Goal: Task Accomplishment & Management: Manage account settings

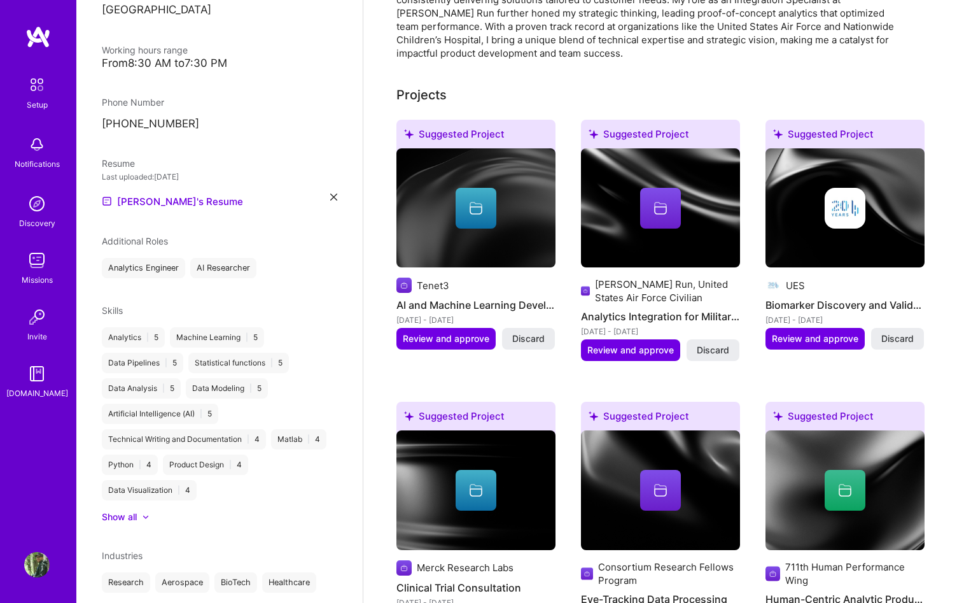
scroll to position [411, 0]
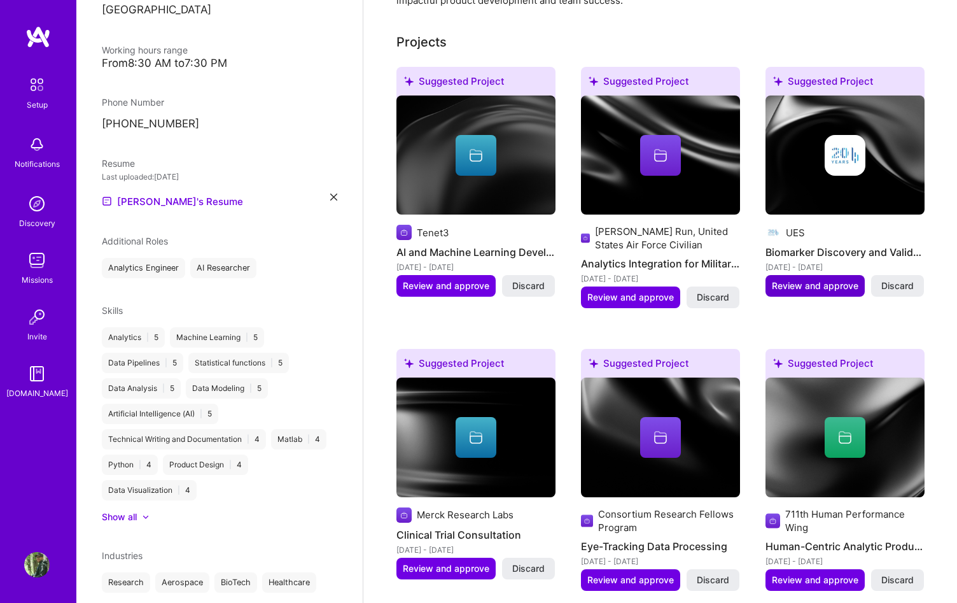
click at [821, 279] on span "Review and approve" at bounding box center [815, 285] width 87 height 13
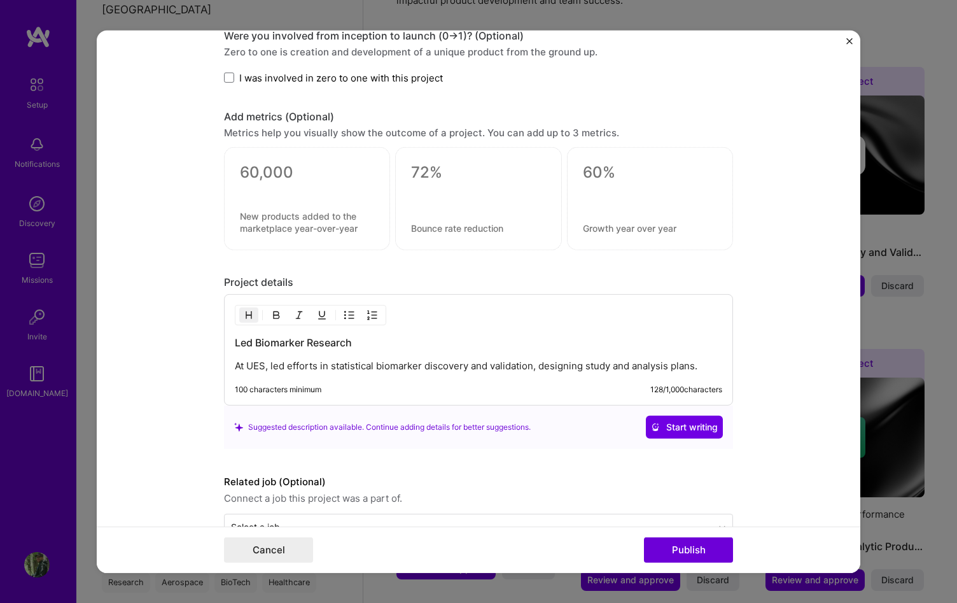
scroll to position [824, 0]
click at [852, 44] on img "Close" at bounding box center [849, 41] width 6 height 6
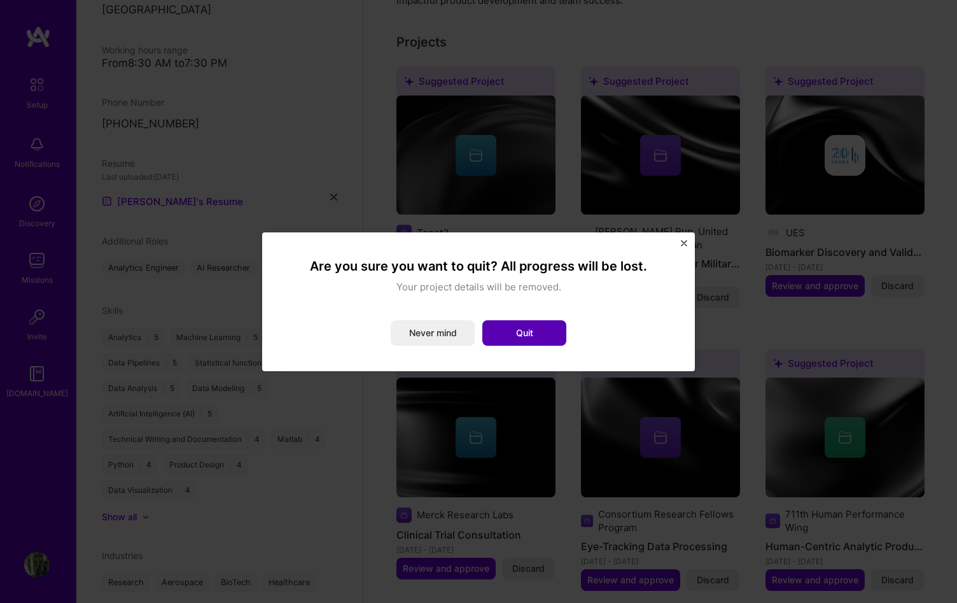
click at [546, 341] on button "Quit" at bounding box center [524, 332] width 84 height 25
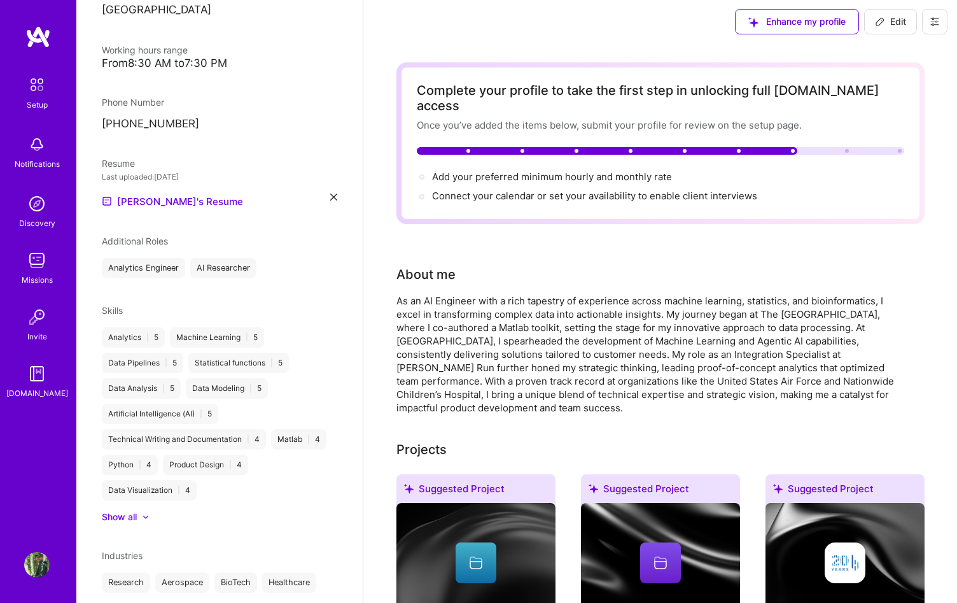
scroll to position [0, 0]
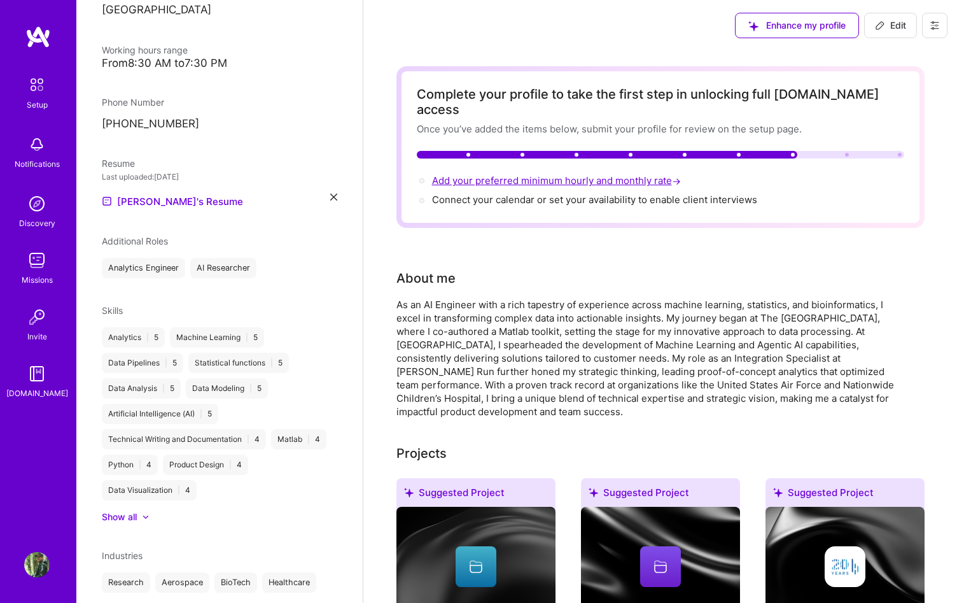
click at [610, 174] on span "Add your preferred minimum hourly and monthly rate →" at bounding box center [557, 180] width 251 height 12
select select "US"
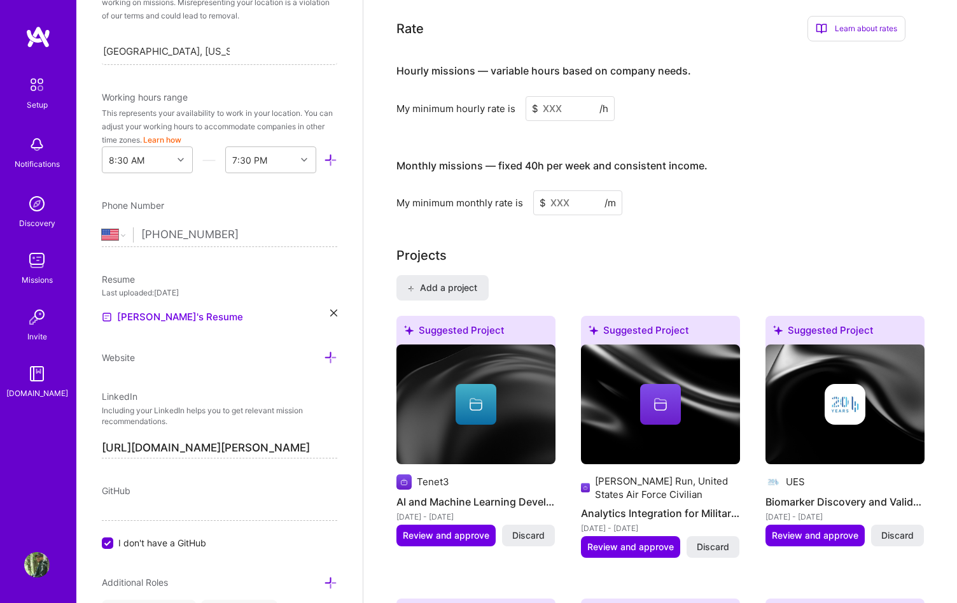
scroll to position [776, 0]
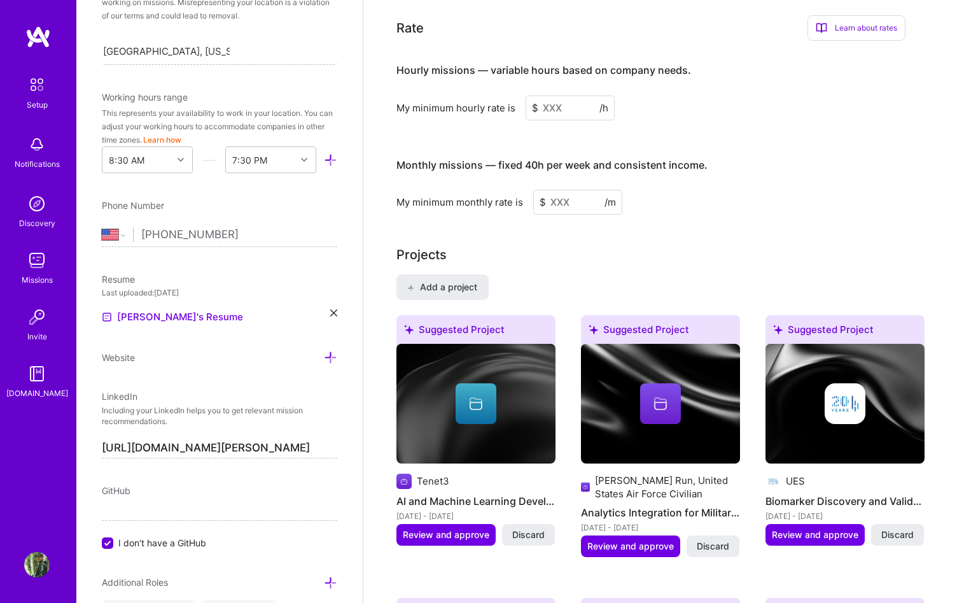
click at [540, 95] on input at bounding box center [570, 107] width 89 height 25
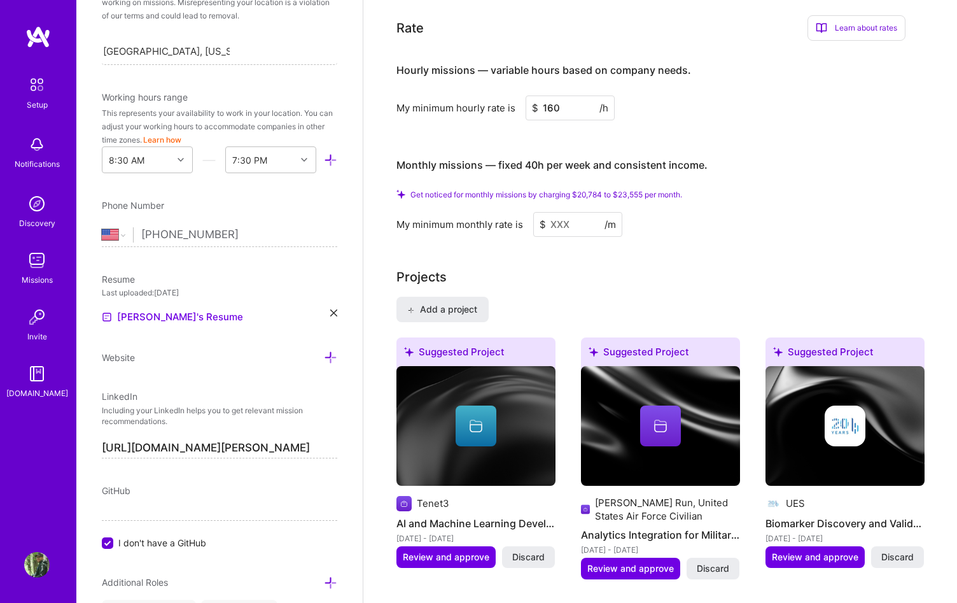
type input "160"
click at [755, 190] on div "Get noticed for monthly missions by charging $20,784 to $23,555 per month. My m…" at bounding box center [650, 213] width 509 height 47
click at [598, 213] on input at bounding box center [577, 224] width 89 height 25
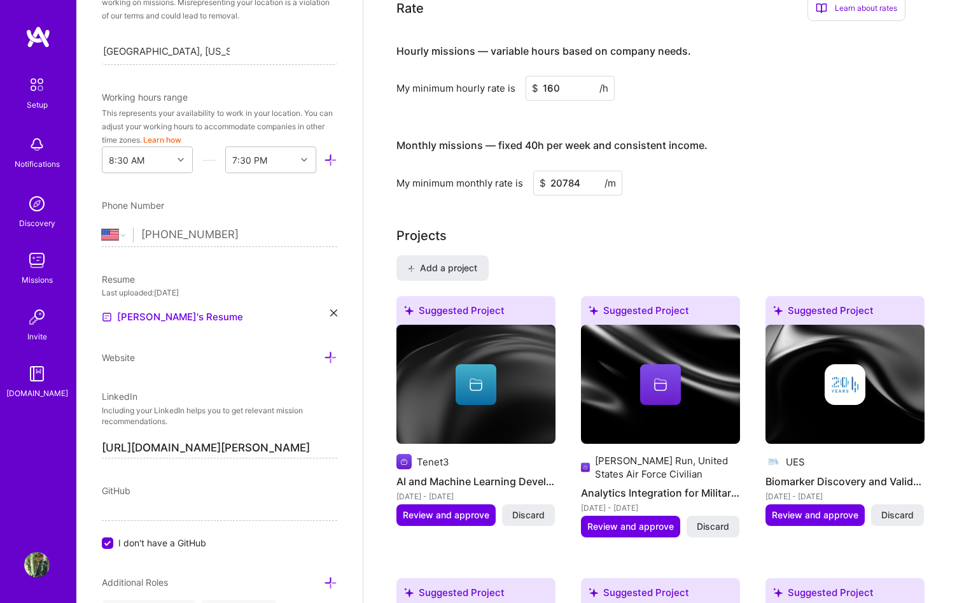
type input "20784"
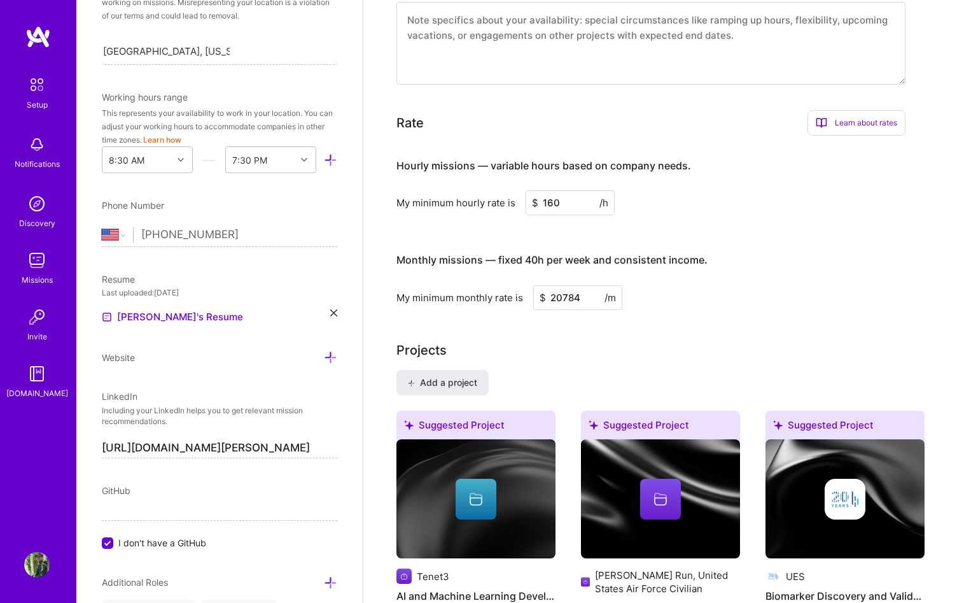
scroll to position [439, 0]
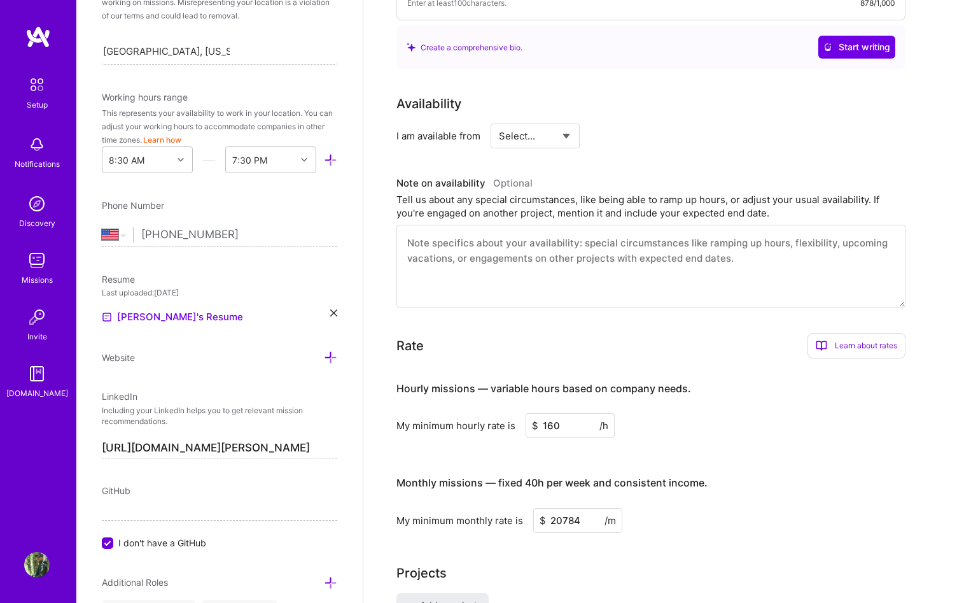
click at [538, 132] on select "Select... Right Now Future Date Not Available" at bounding box center [535, 136] width 73 height 32
click at [548, 120] on select "Select... Right Now Future Date Not Available" at bounding box center [535, 136] width 73 height 32
click at [499, 120] on select "Select... Right Now Future Date Not Available" at bounding box center [535, 136] width 73 height 32
click at [547, 120] on select "Select... Right Now Future Date Not Available" at bounding box center [535, 136] width 73 height 32
select select "Right Now"
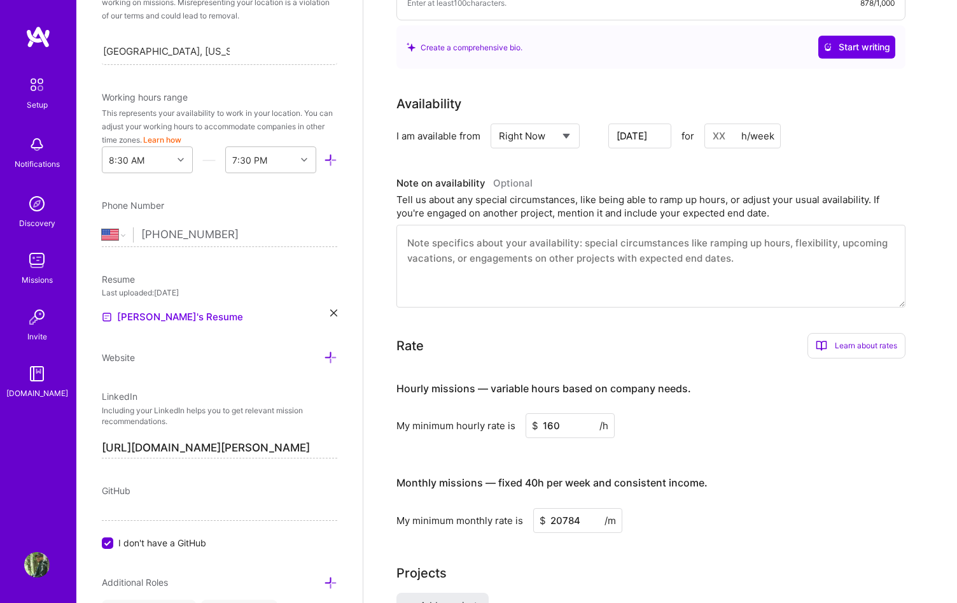
click at [499, 120] on select "Select... Right Now Future Date Not Available" at bounding box center [535, 136] width 73 height 32
click at [644, 123] on input at bounding box center [651, 135] width 76 height 25
type input "20"
click at [705, 193] on div "Tell us about any special circumstances, like being able to ramp up hours, or a…" at bounding box center [650, 206] width 509 height 27
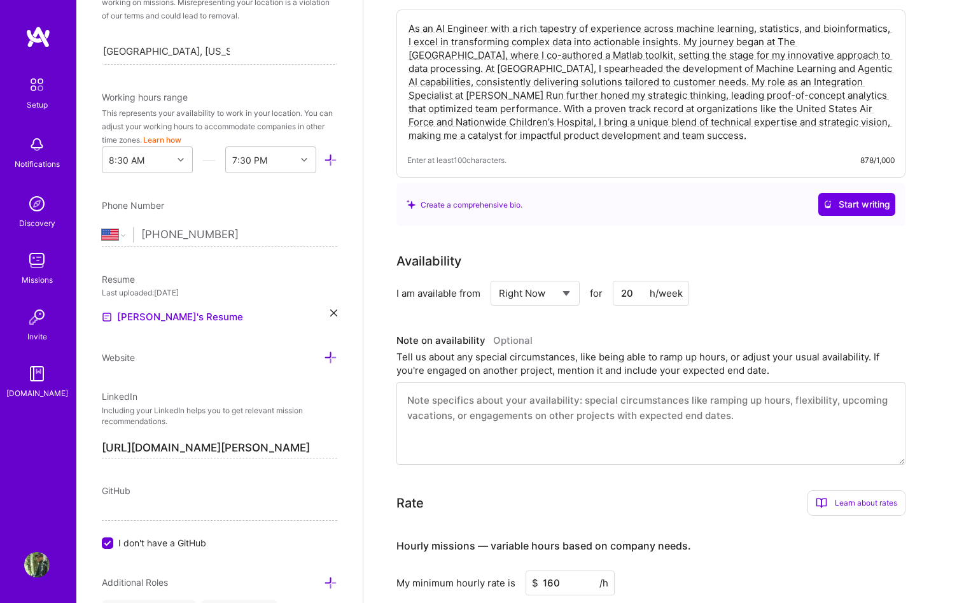
scroll to position [357, 0]
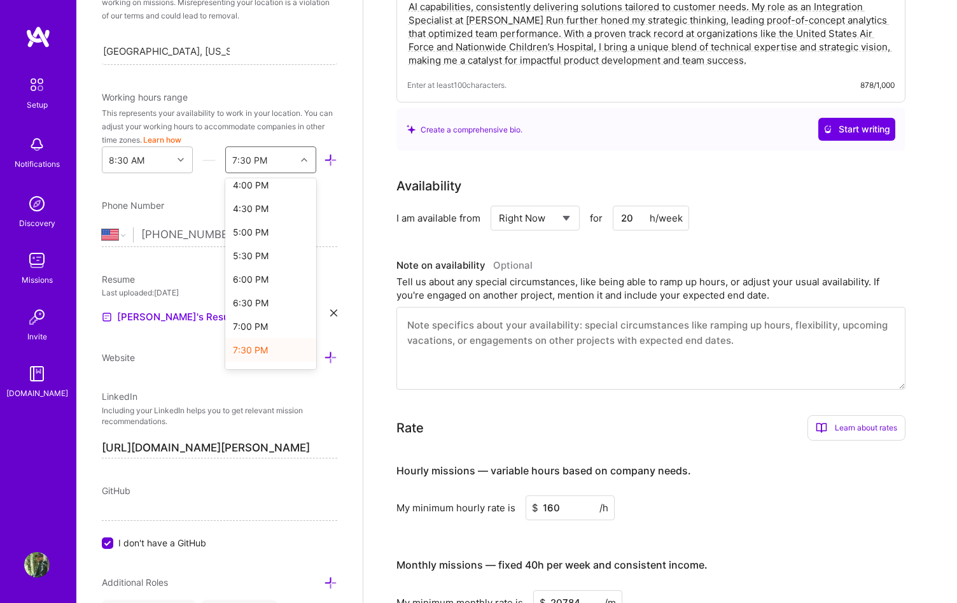
click at [302, 160] on icon at bounding box center [304, 160] width 6 height 6
click at [293, 293] on div "8:30 PM" at bounding box center [270, 291] width 91 height 24
click at [579, 415] on div "Rate Learn about rates Hourly Rate What is hourly rate? This model involves pay…" at bounding box center [650, 427] width 509 height 25
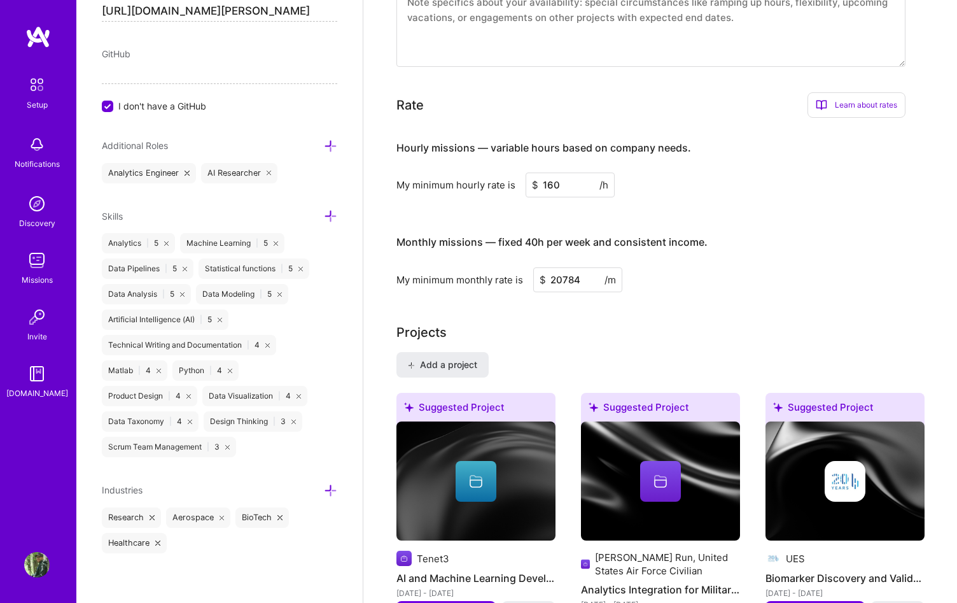
scroll to position [0, 0]
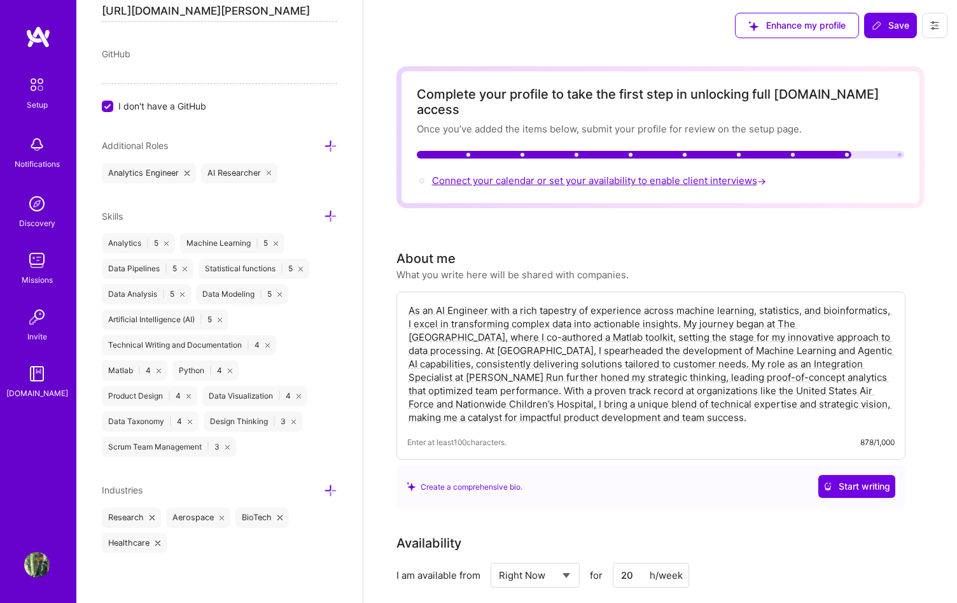
click at [699, 174] on span "Connect your calendar or set your availability to enable client interviews →" at bounding box center [600, 180] width 337 height 12
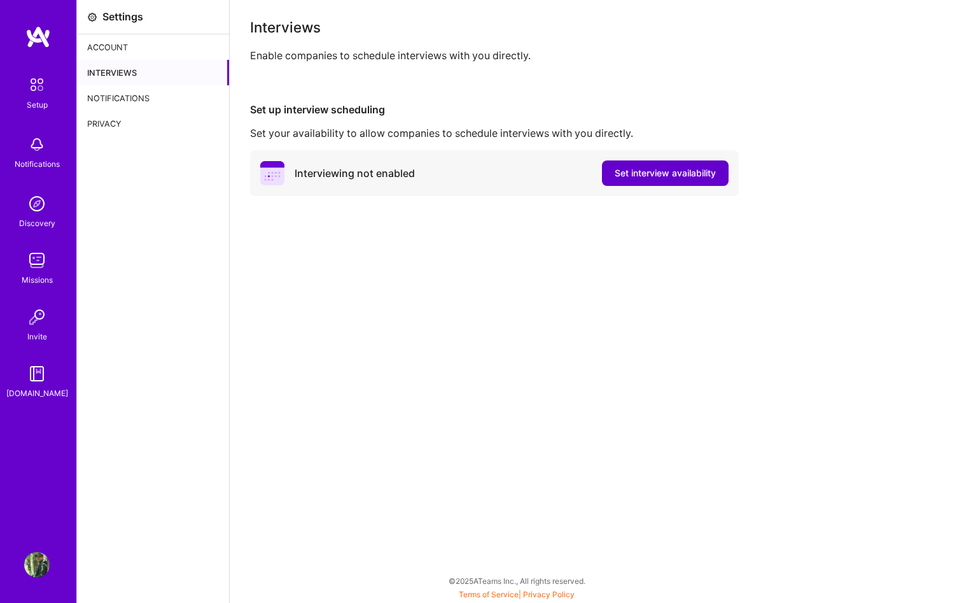
click at [667, 184] on button "Set interview availability" at bounding box center [665, 172] width 127 height 25
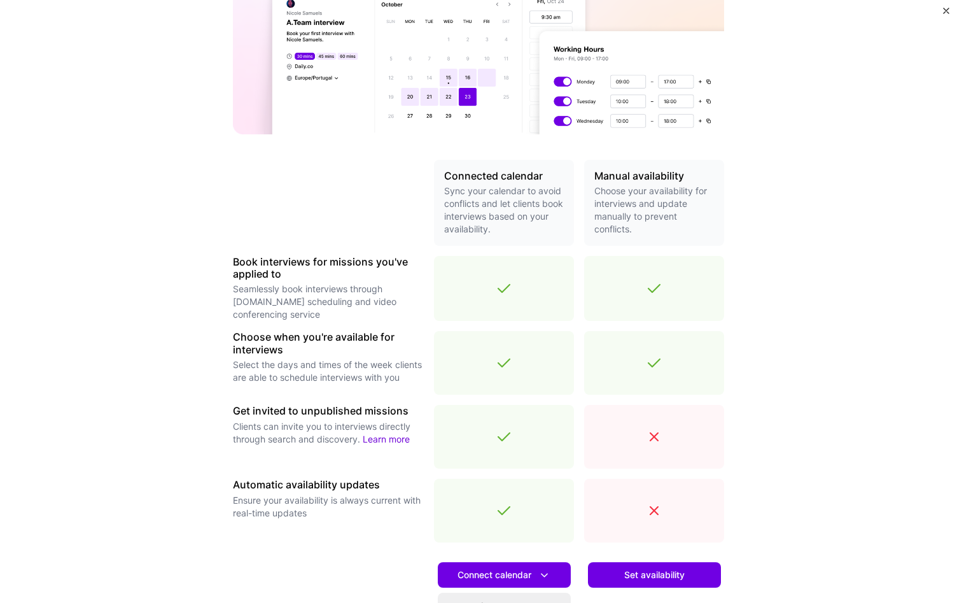
scroll to position [268, 0]
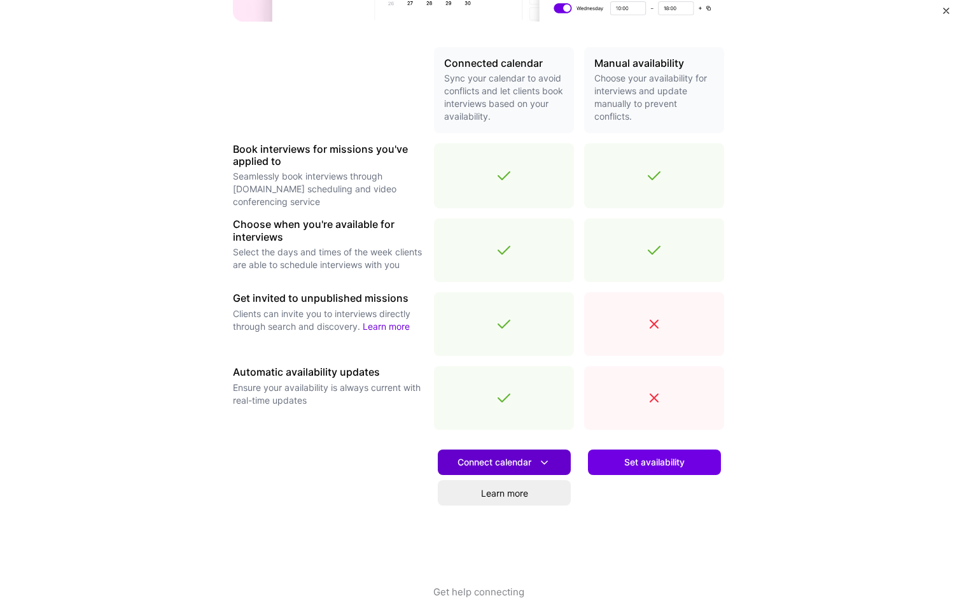
click at [564, 453] on button "Connect calendar" at bounding box center [504, 461] width 133 height 25
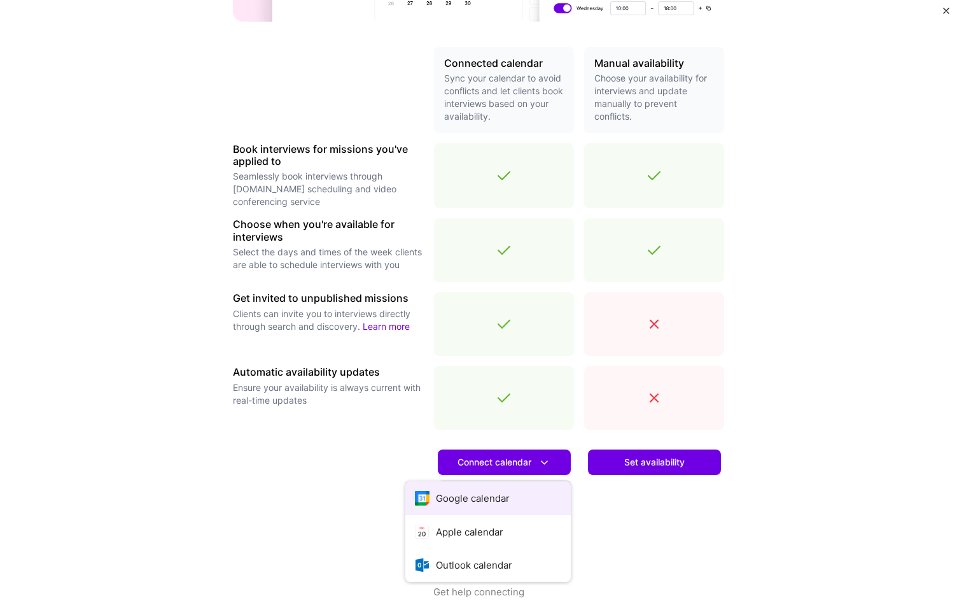
click at [554, 494] on button "Google calendar" at bounding box center [487, 498] width 165 height 34
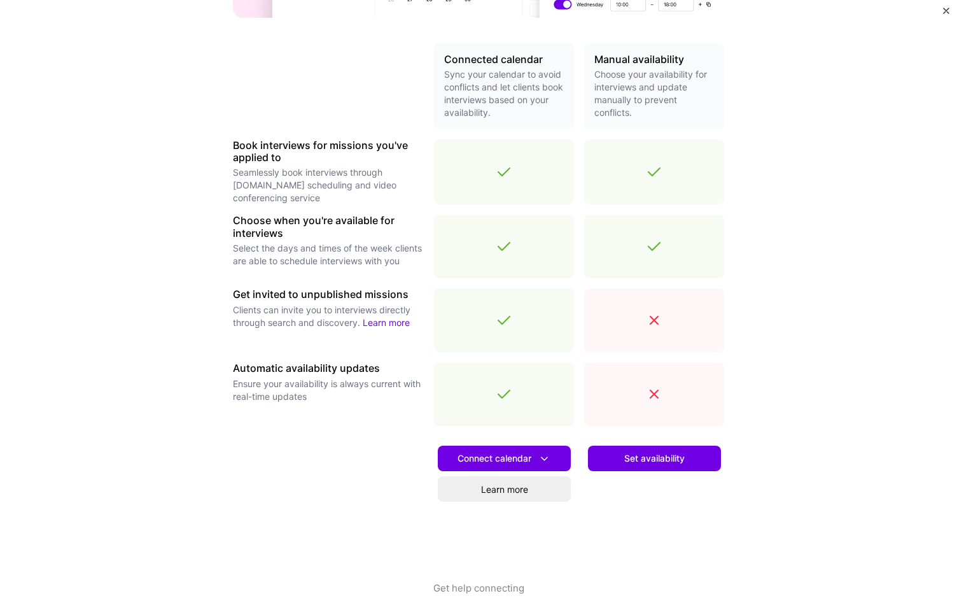
scroll to position [289, 0]
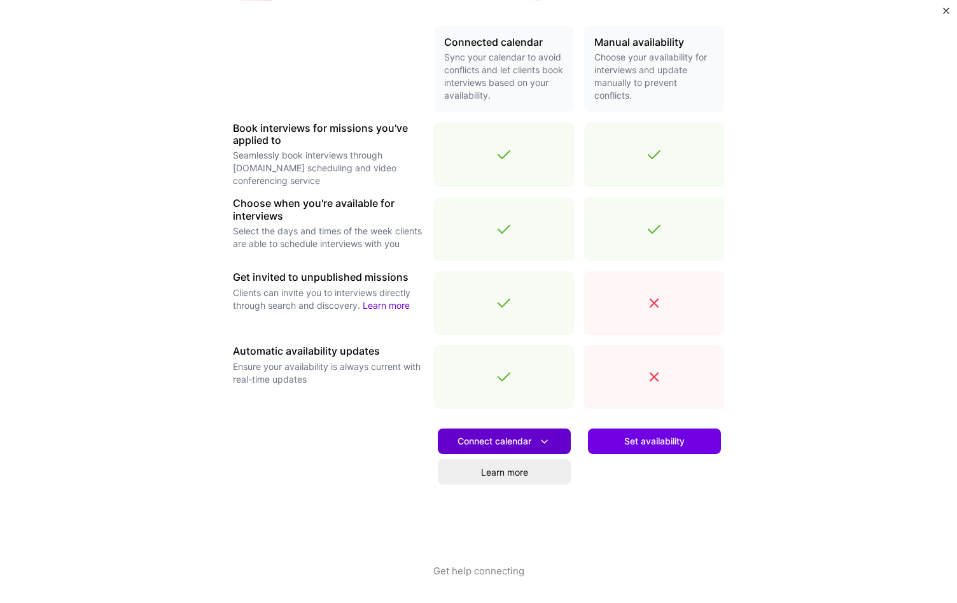
click at [531, 449] on button "Connect calendar" at bounding box center [504, 440] width 133 height 25
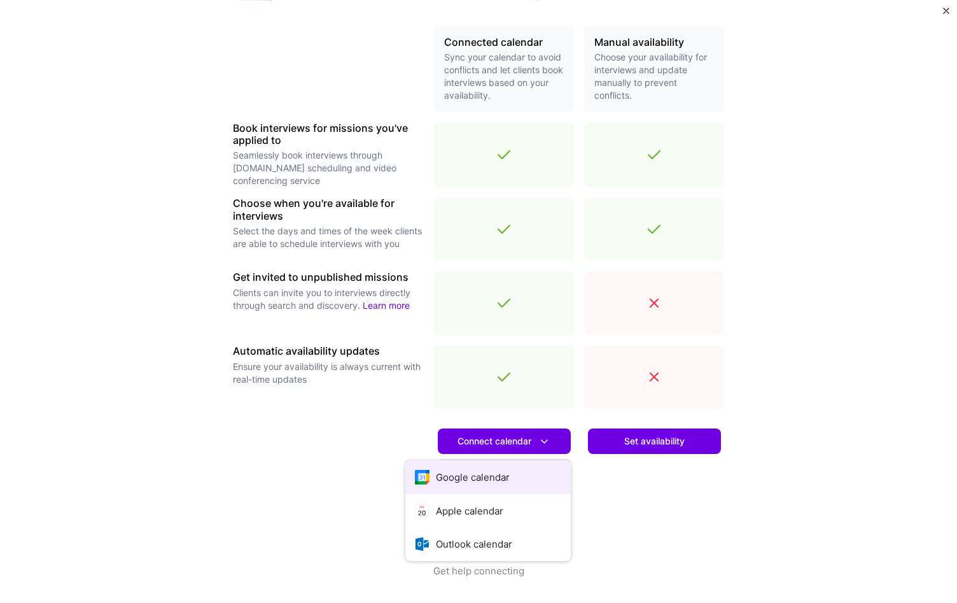
click at [531, 466] on button "Google calendar" at bounding box center [487, 477] width 165 height 34
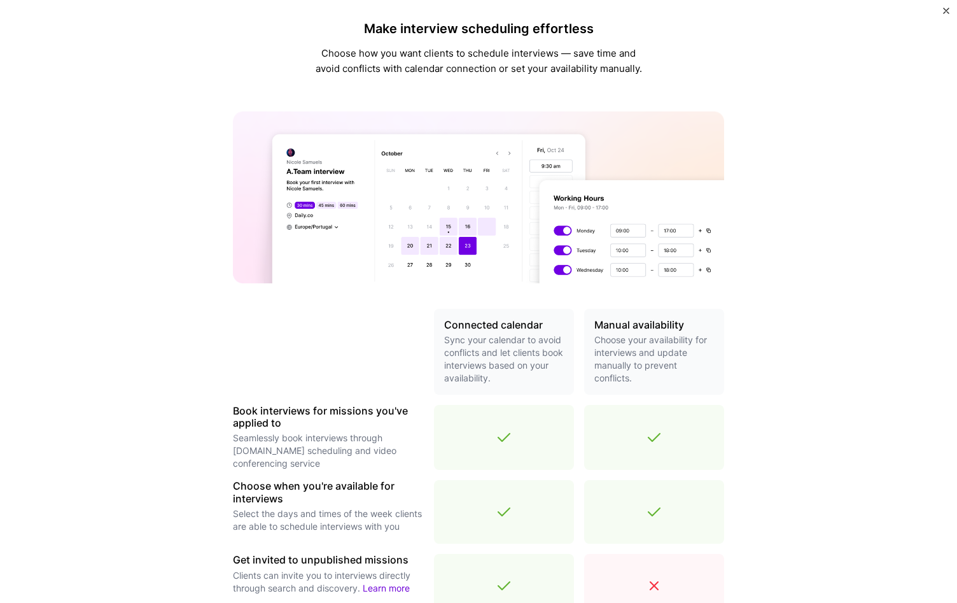
scroll to position [0, 0]
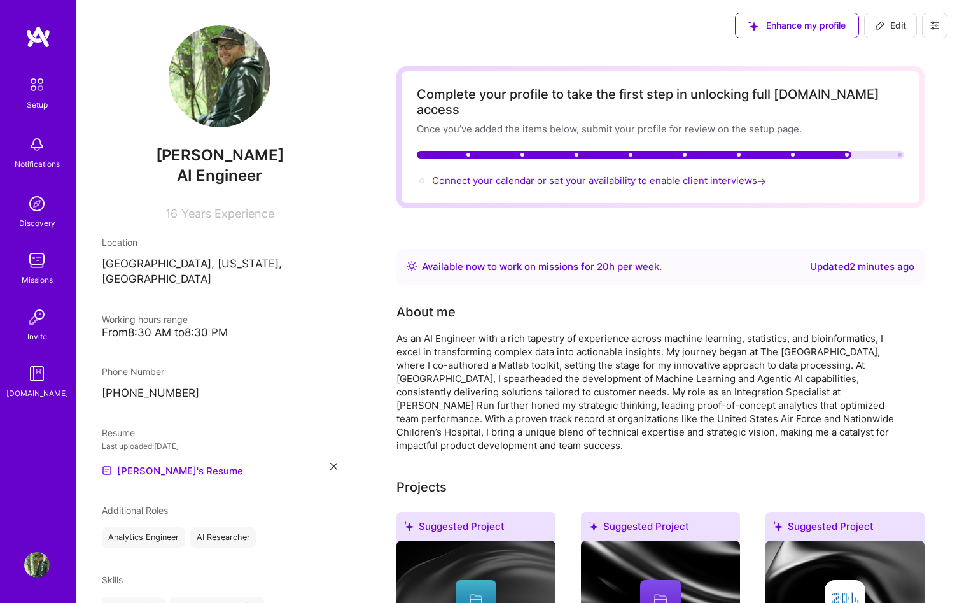
click at [631, 174] on span "Connect your calendar or set your availability to enable client interviews →" at bounding box center [600, 180] width 337 height 12
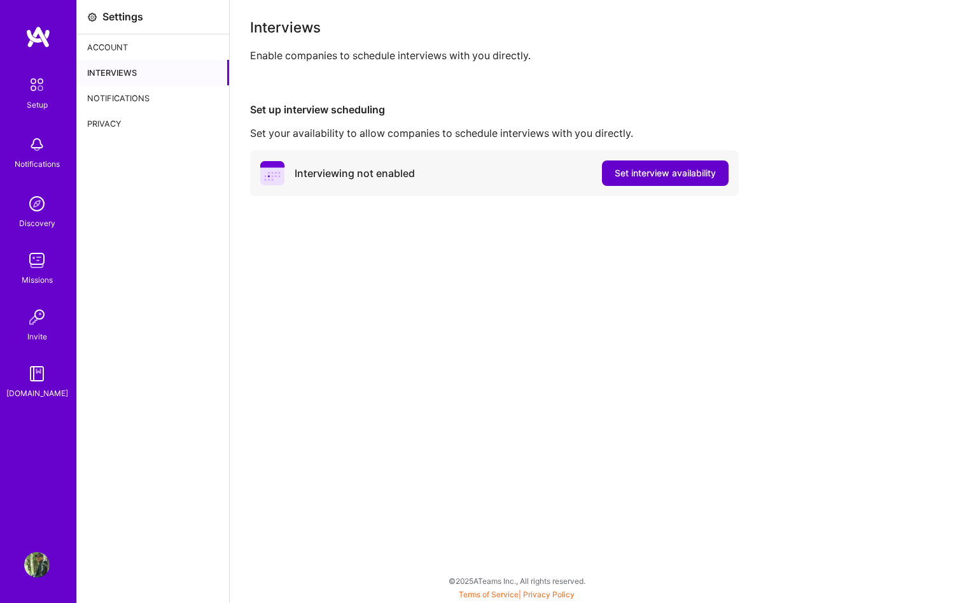
click at [650, 181] on button "Set interview availability" at bounding box center [665, 172] width 127 height 25
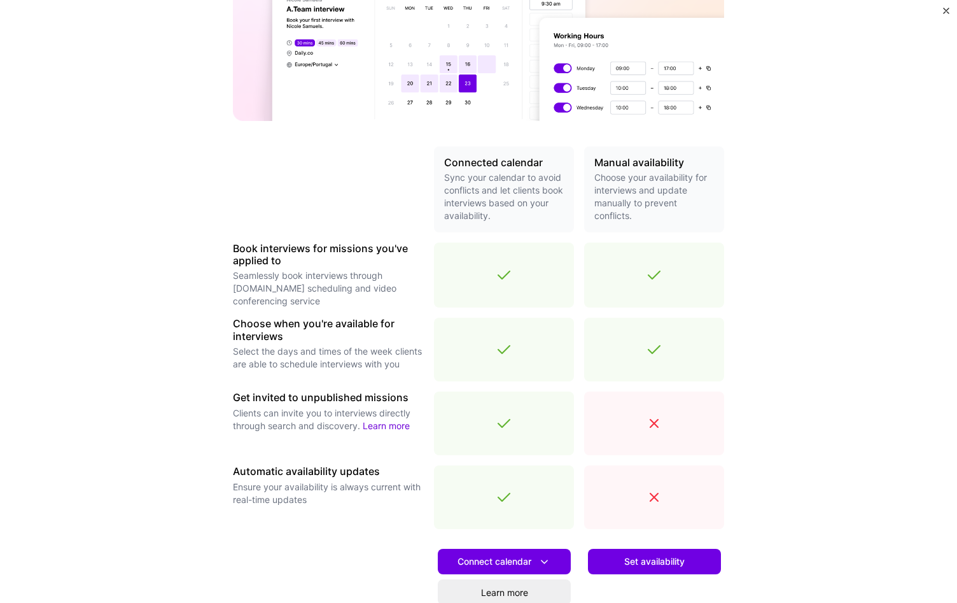
scroll to position [289, 0]
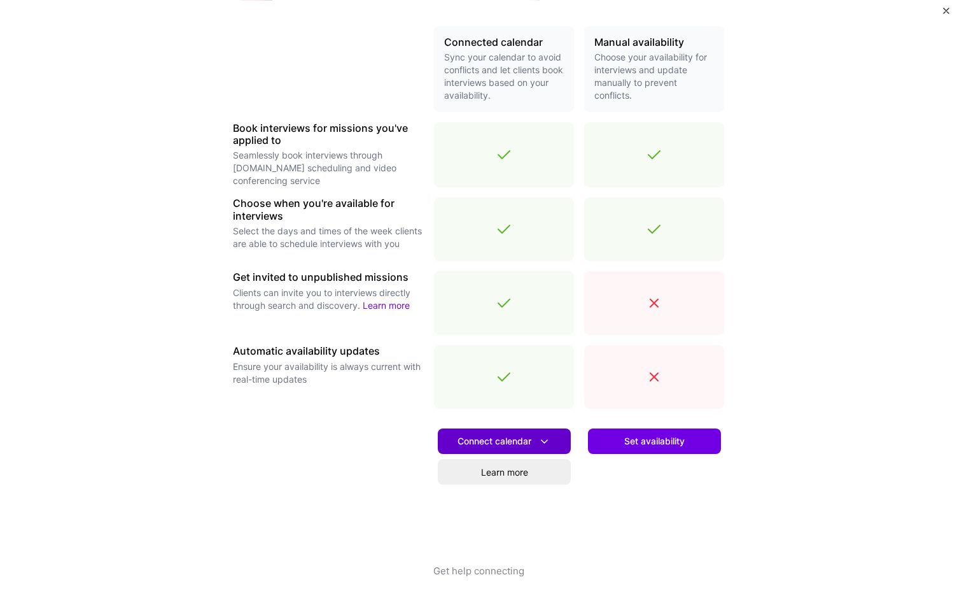
click at [544, 435] on icon at bounding box center [544, 441] width 13 height 13
click at [677, 293] on div at bounding box center [654, 303] width 140 height 64
click at [560, 446] on button "Connect calendar" at bounding box center [504, 440] width 133 height 25
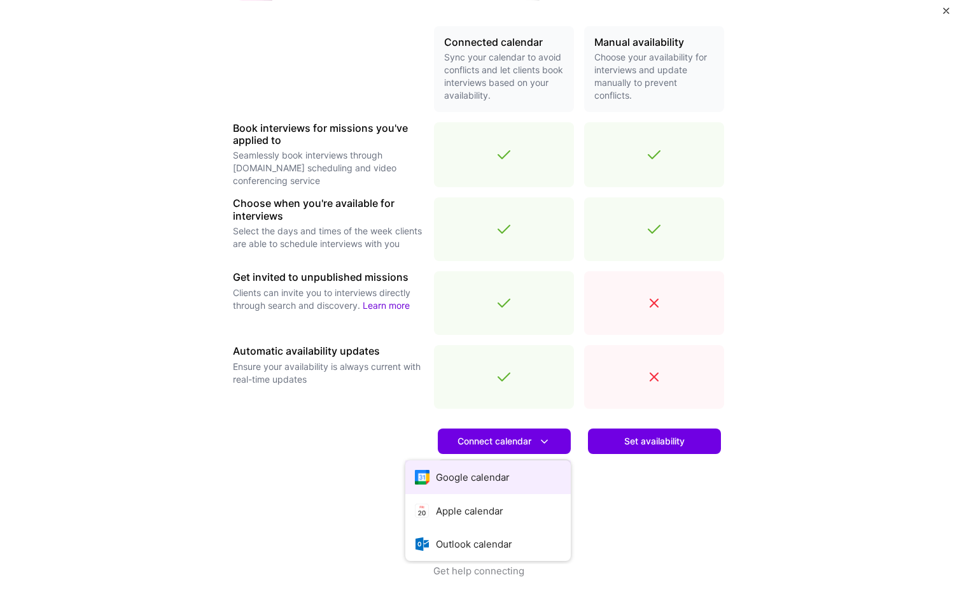
click at [562, 470] on button "Google calendar" at bounding box center [487, 477] width 165 height 34
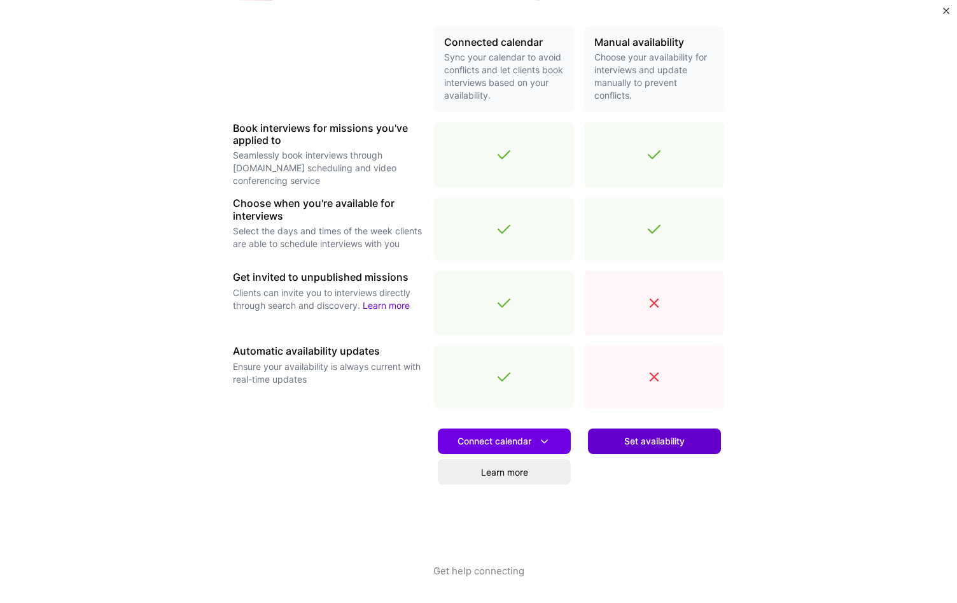
click at [614, 430] on button "Set availability" at bounding box center [654, 440] width 133 height 25
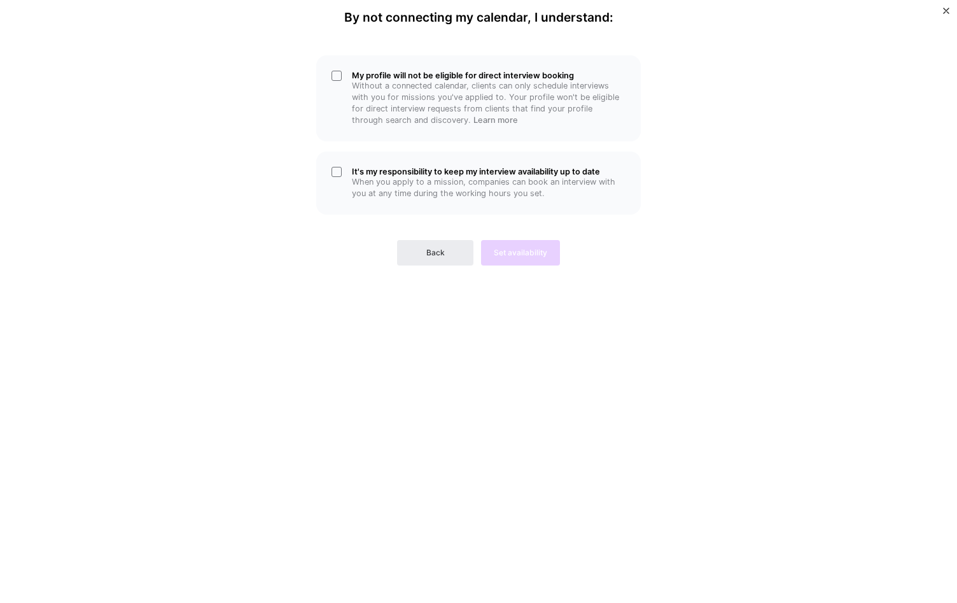
scroll to position [0, 0]
click at [444, 254] on span "Back" at bounding box center [435, 252] width 18 height 11
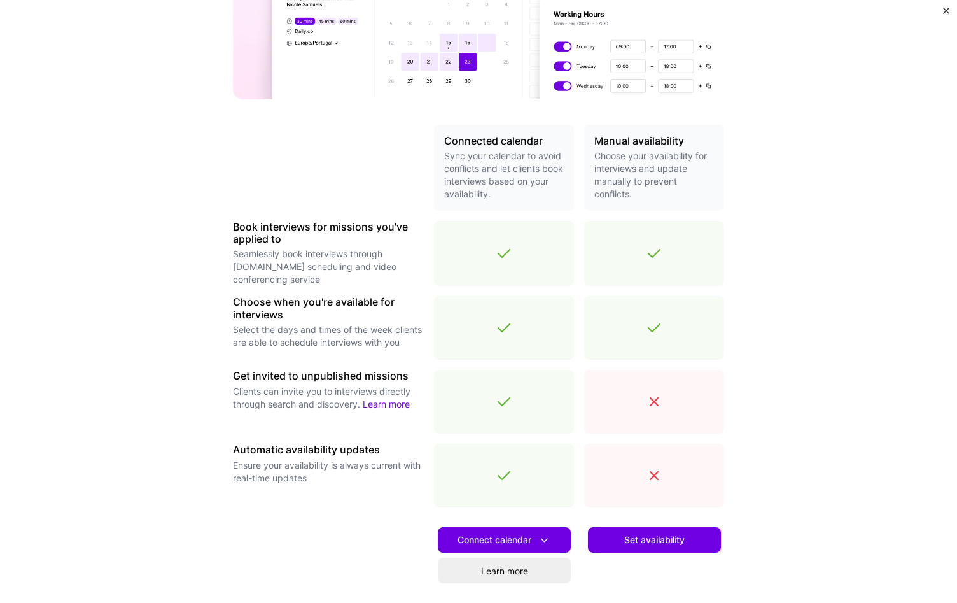
scroll to position [289, 0]
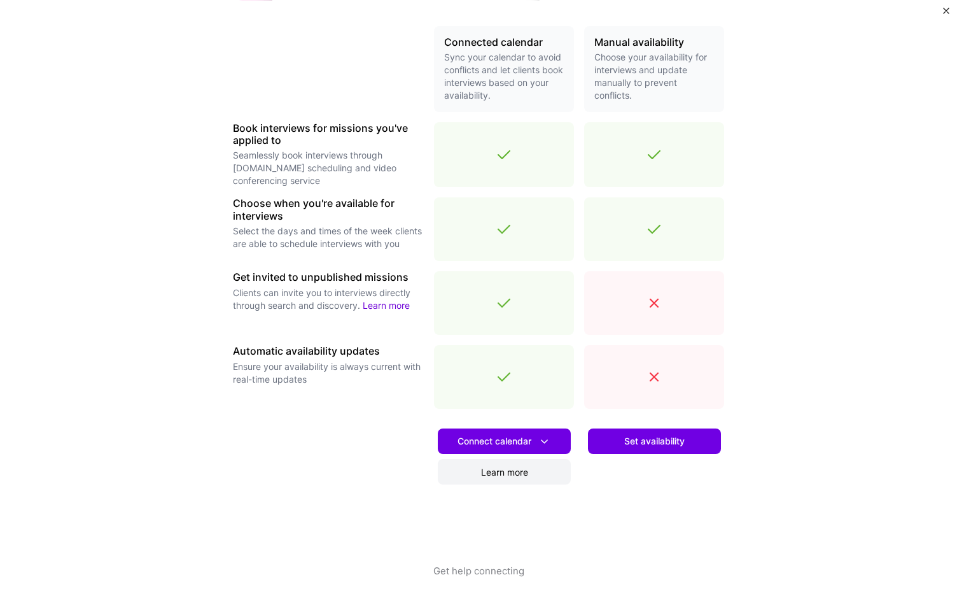
click at [525, 478] on link "Learn more" at bounding box center [504, 471] width 133 height 25
click at [442, 435] on button "Connect calendar" at bounding box center [504, 440] width 133 height 25
click at [440, 465] on button "Google calendar" at bounding box center [487, 477] width 165 height 34
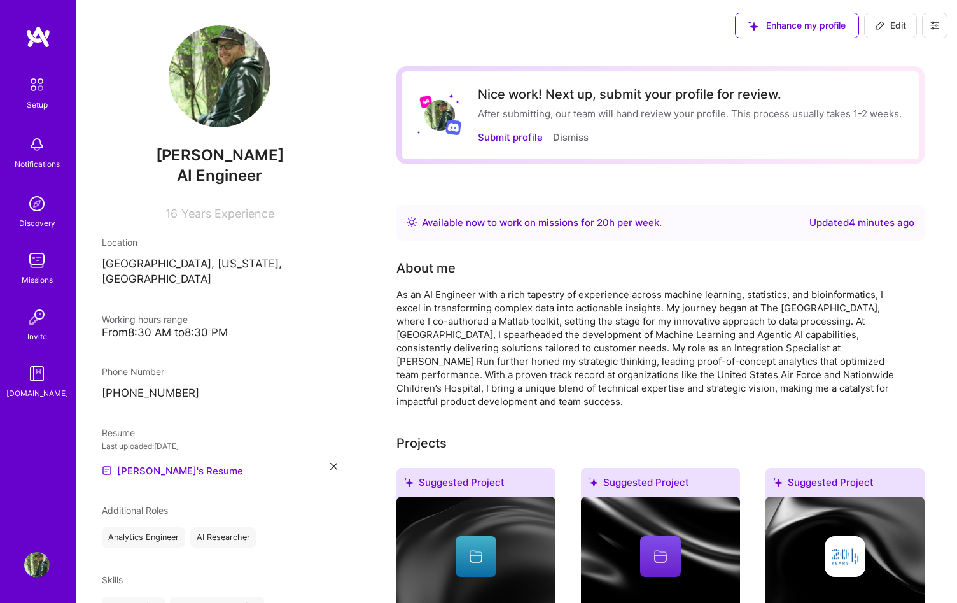
click at [883, 34] on button "Edit" at bounding box center [890, 25] width 53 height 25
select select "US"
select select "Right Now"
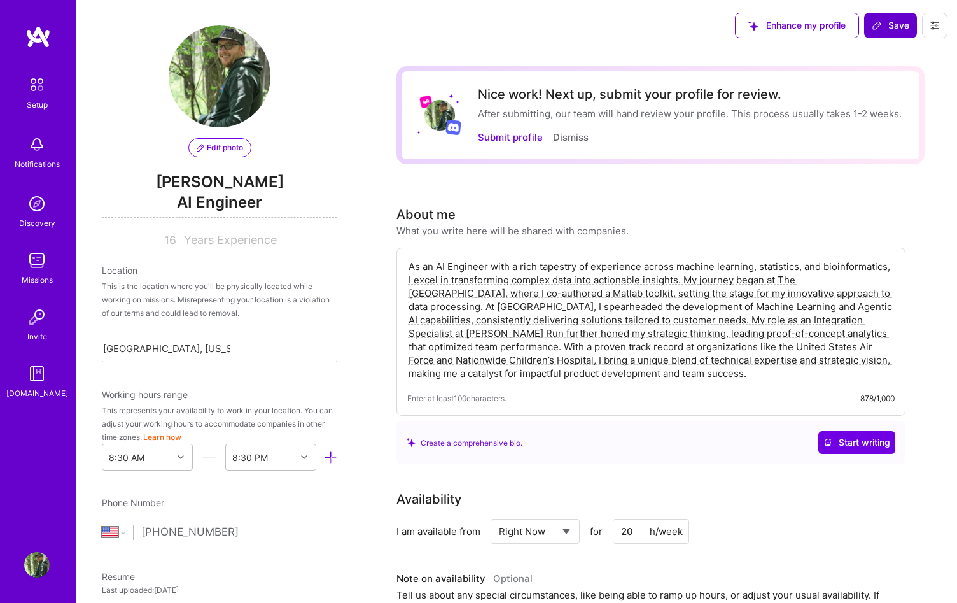
scroll to position [444, 0]
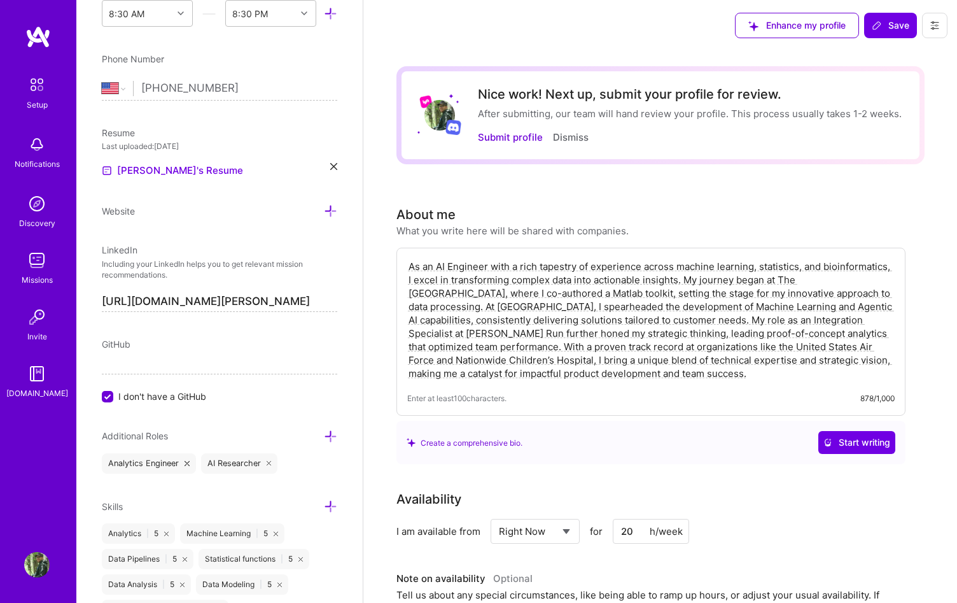
click at [510, 303] on textarea "As an AI Engineer with a rich tapestry of experience across machine learning, s…" at bounding box center [651, 319] width 488 height 123
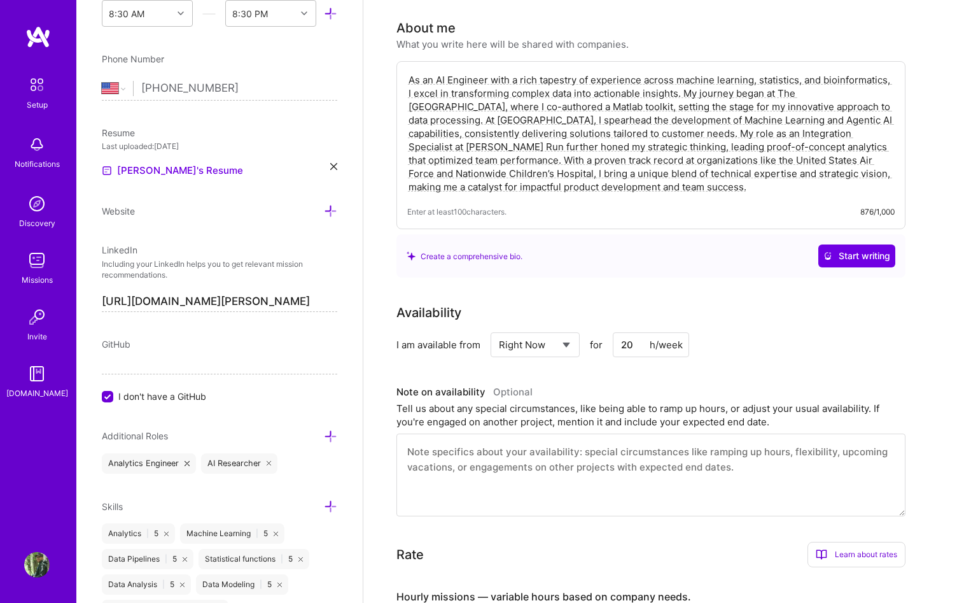
scroll to position [186, 0]
type textarea "As an AI Engineer with a rich tapestry of experience across machine learning, s…"
click at [645, 200] on div "As an AI Engineer with a rich tapestry of experience across machine learning, s…" at bounding box center [650, 145] width 509 height 168
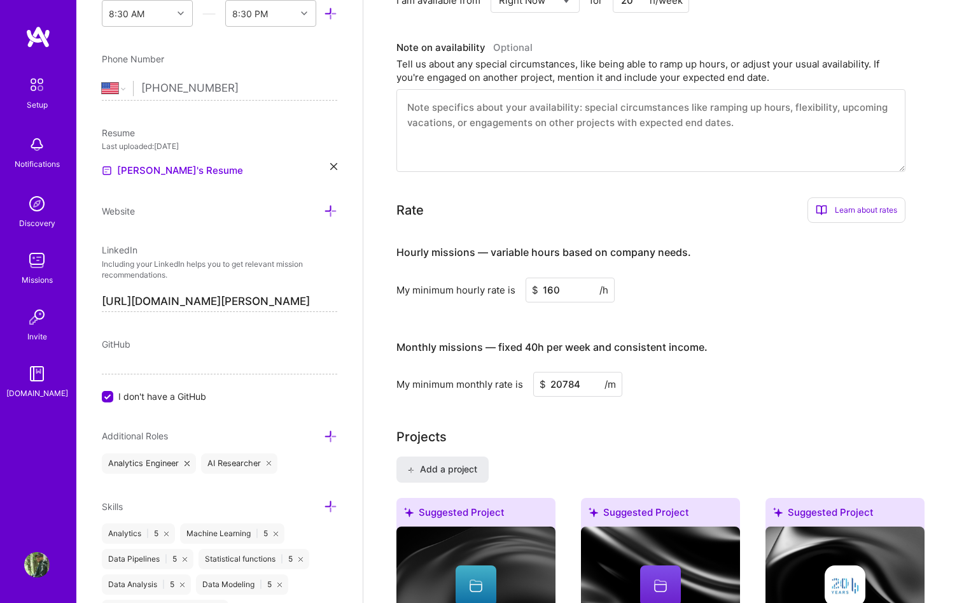
scroll to position [0, 0]
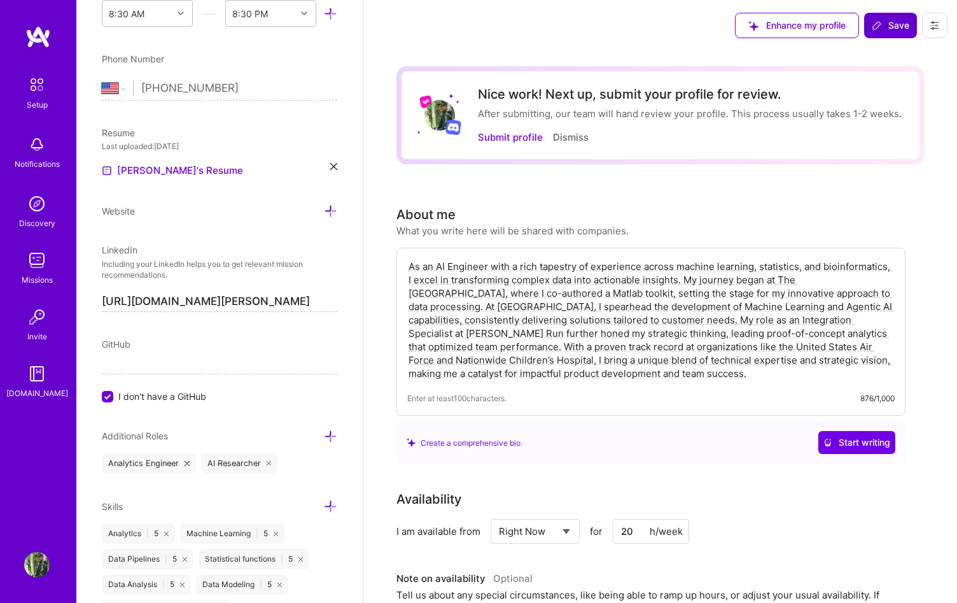
click at [884, 31] on span "Save" at bounding box center [891, 25] width 38 height 13
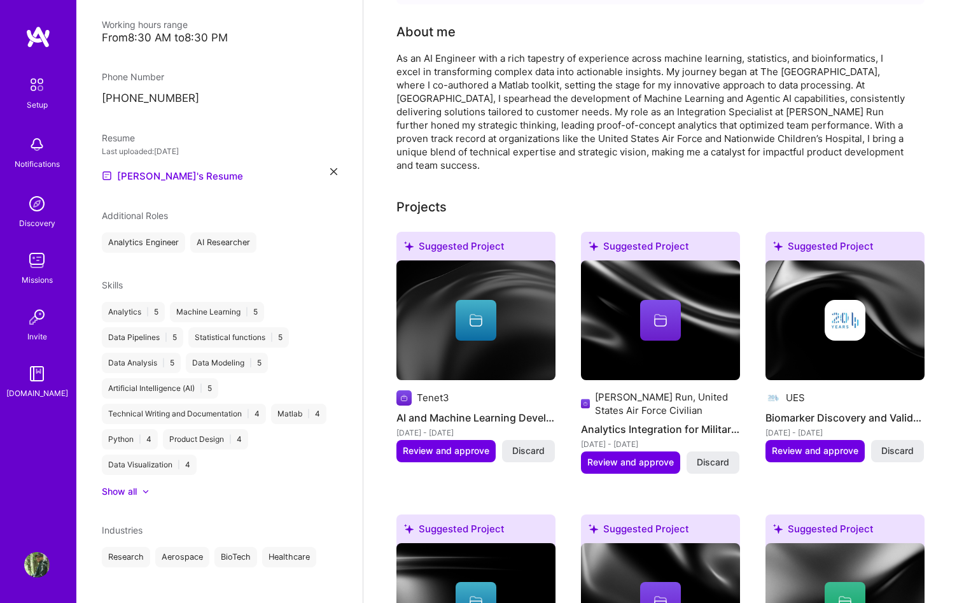
scroll to position [235, 0]
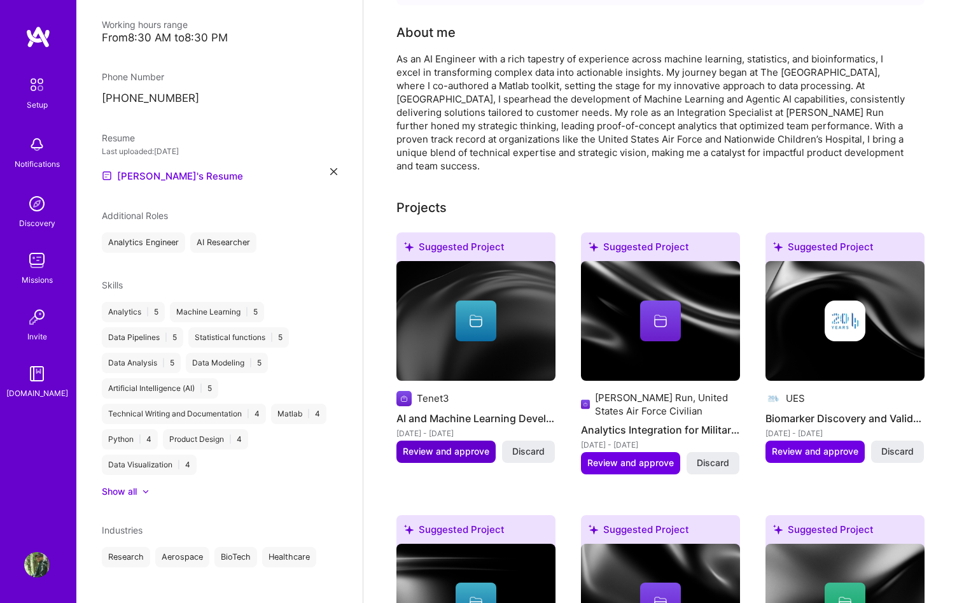
click at [462, 451] on span "Review and approve" at bounding box center [446, 451] width 87 height 13
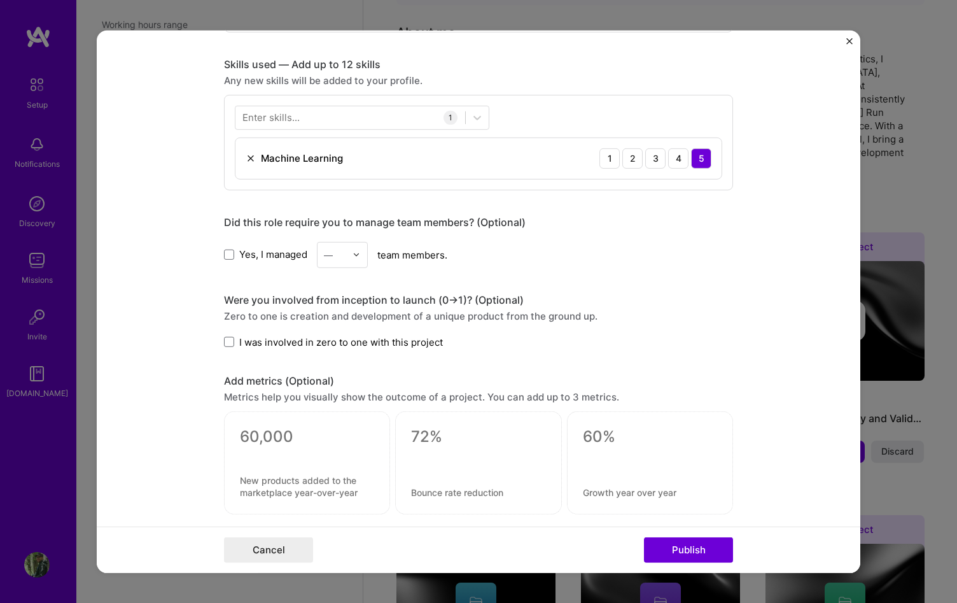
scroll to position [827, 0]
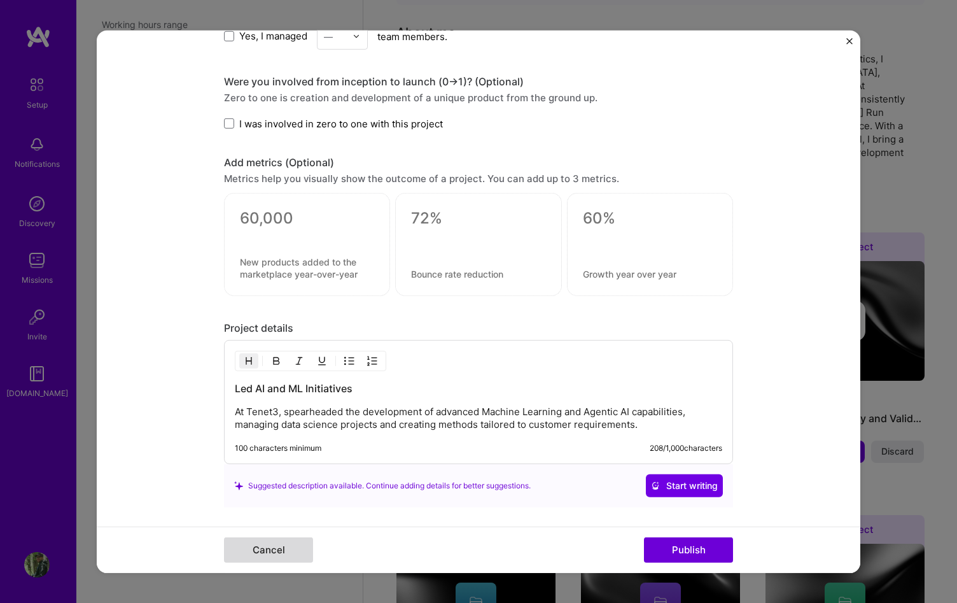
click at [272, 548] on button "Cancel" at bounding box center [268, 549] width 89 height 25
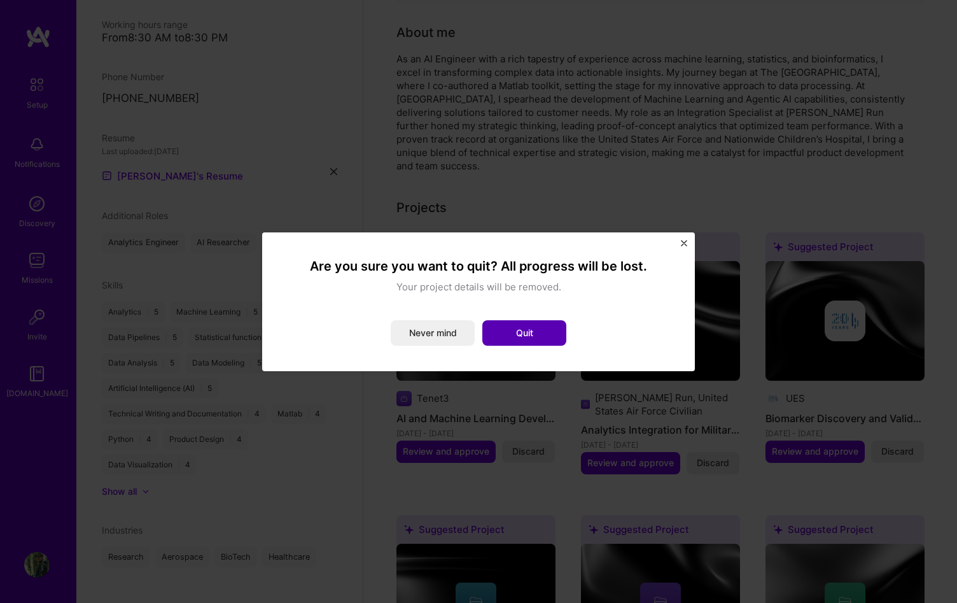
click at [547, 331] on button "Quit" at bounding box center [524, 332] width 84 height 25
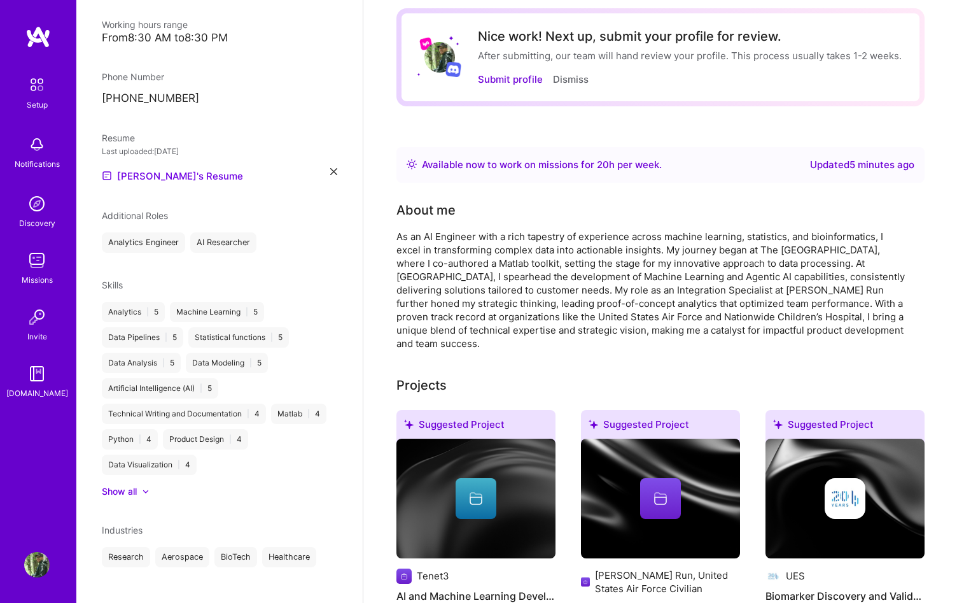
scroll to position [0, 0]
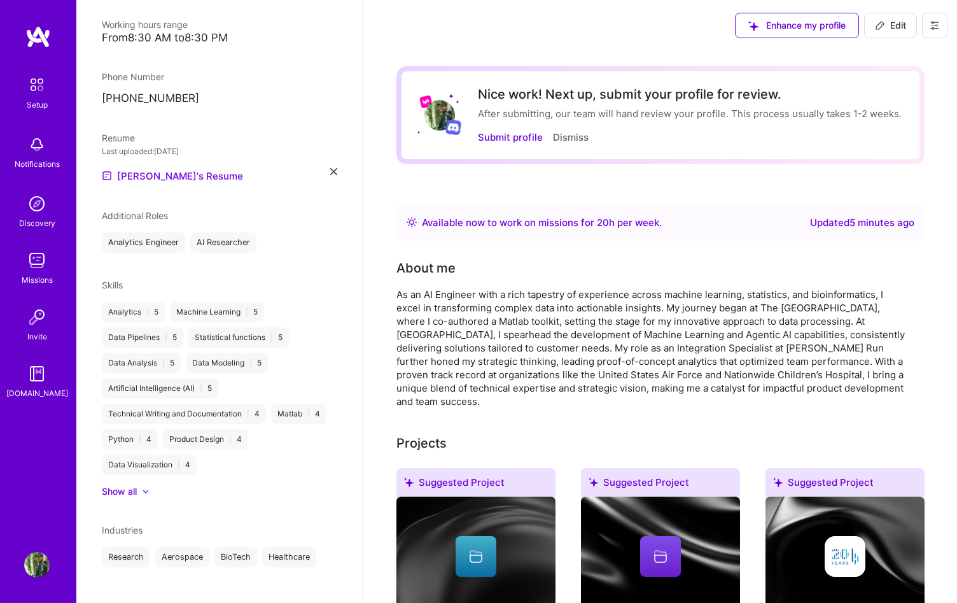
click at [874, 22] on button "Edit" at bounding box center [890, 25] width 53 height 25
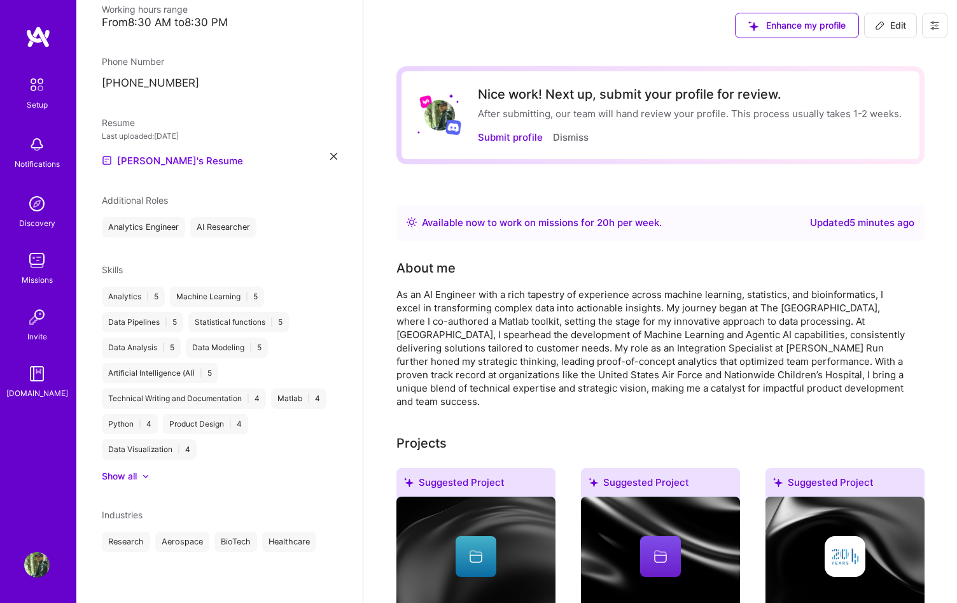
select select "US"
select select "Right Now"
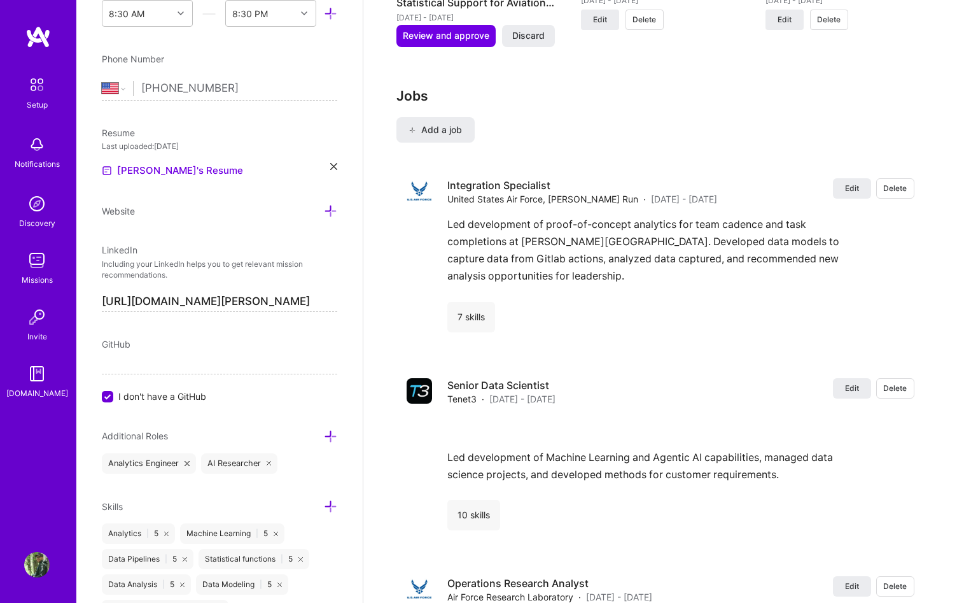
scroll to position [2196, 0]
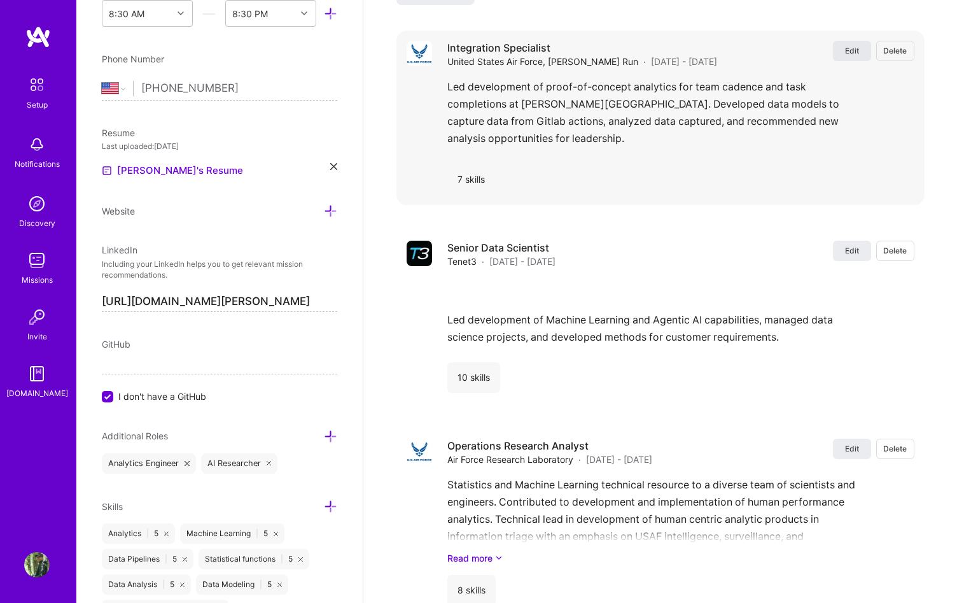
click at [845, 46] on span "Edit" at bounding box center [852, 50] width 14 height 11
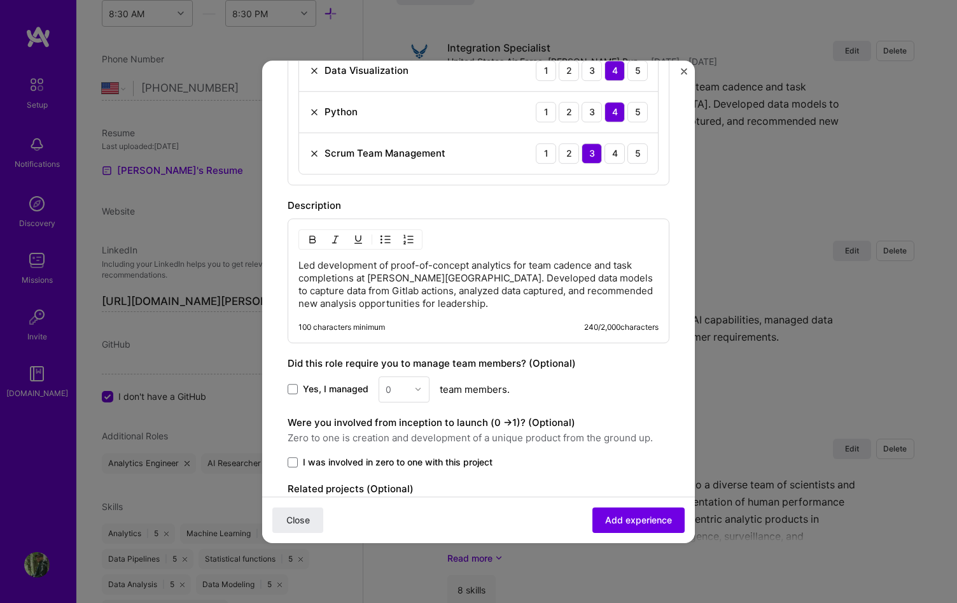
scroll to position [717, 0]
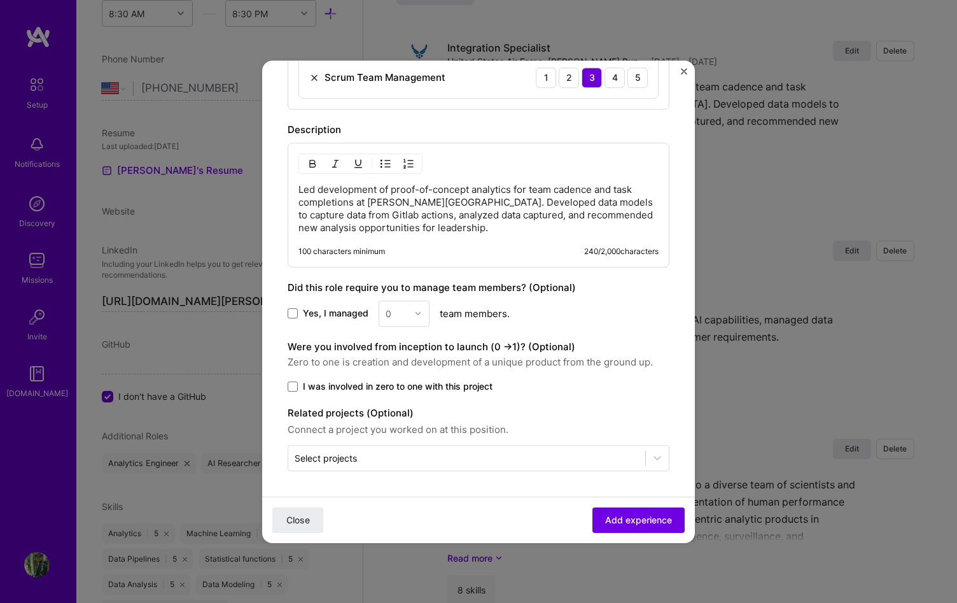
click at [472, 202] on p "Led development of proof-of-concept analytics for team cadence and task complet…" at bounding box center [478, 208] width 360 height 51
click at [615, 200] on p "Led development of proof-of-concept analytics for team cadence and task complet…" at bounding box center [478, 208] width 360 height 51
click at [629, 517] on span "Add experience" at bounding box center [638, 519] width 67 height 13
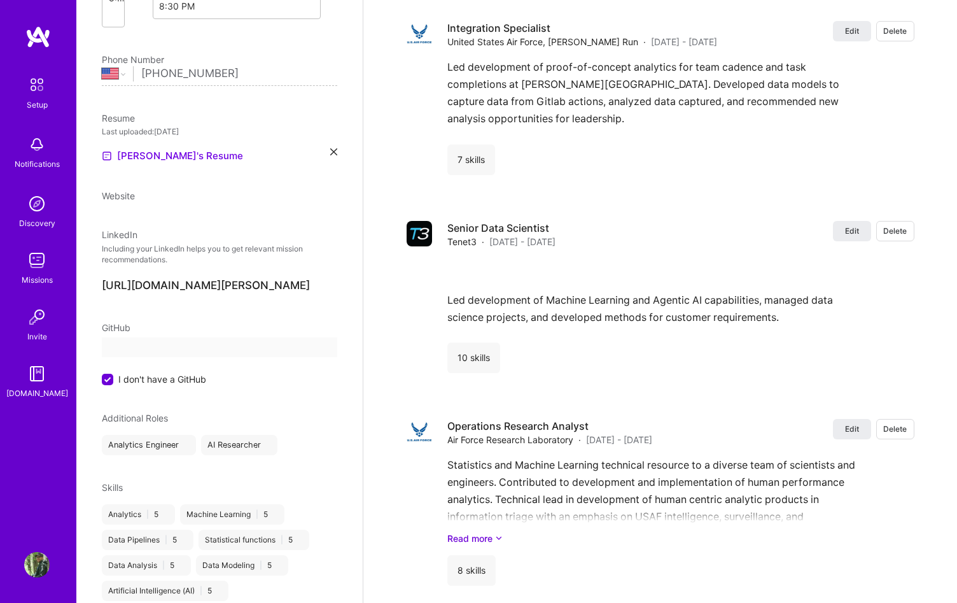
select select "US"
select select "Right Now"
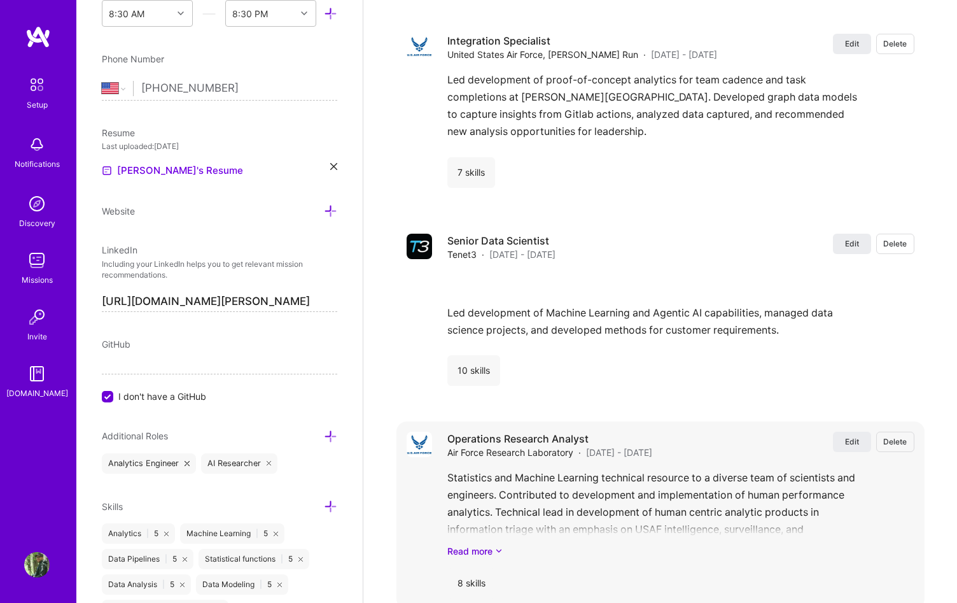
scroll to position [2258, 0]
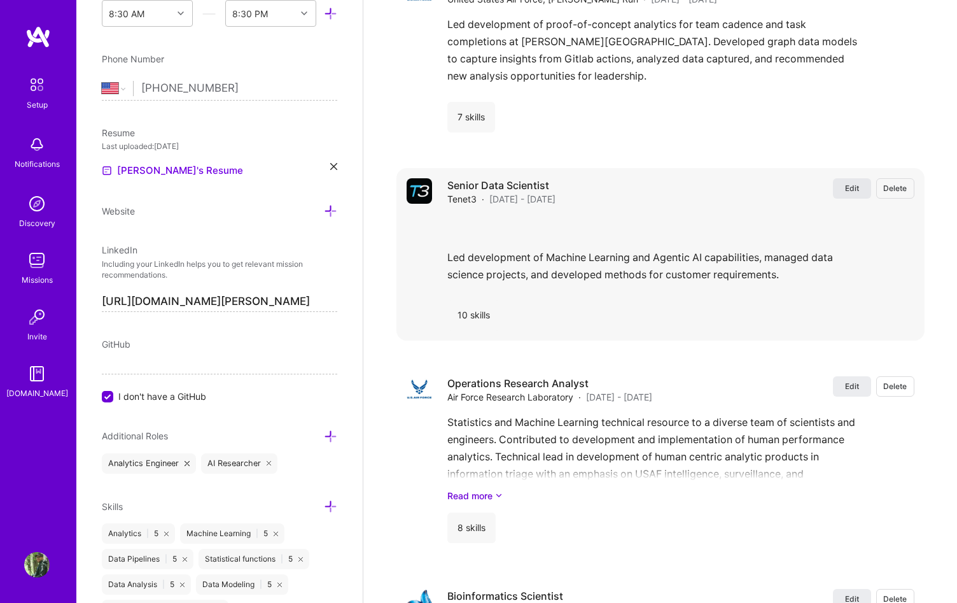
click at [841, 192] on button "Edit" at bounding box center [852, 188] width 38 height 20
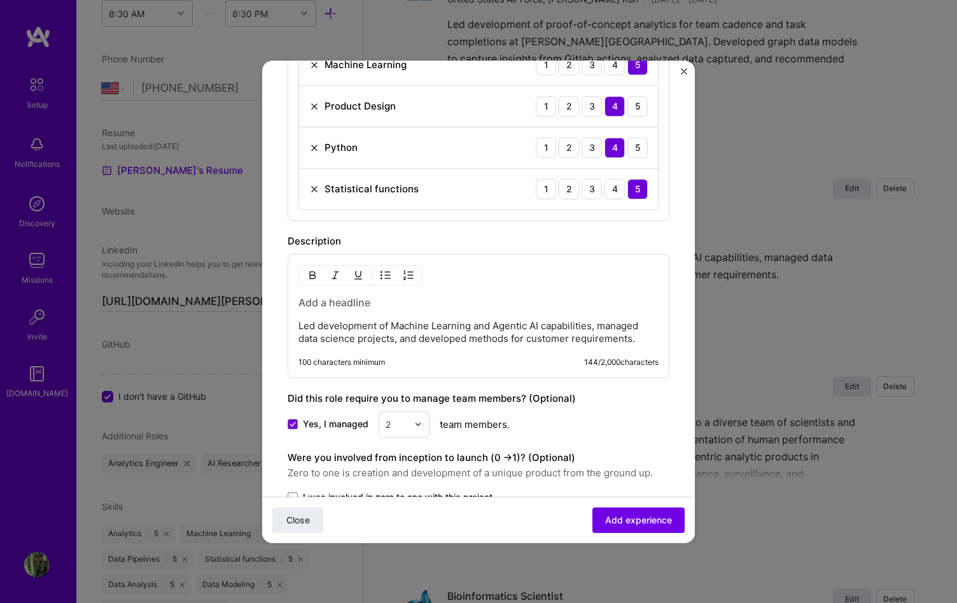
scroll to position [731, 0]
click at [445, 323] on p "Led development of Machine Learning and Agentic AI capabilities, managed data s…" at bounding box center [478, 330] width 360 height 25
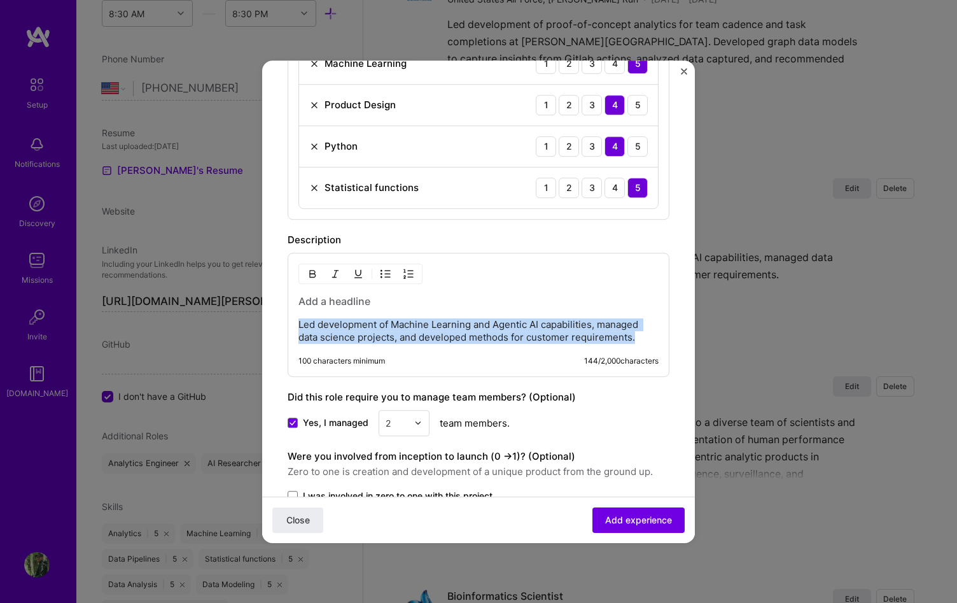
click at [445, 323] on p "Led development of Machine Learning and Agentic AI capabilities, managed data s…" at bounding box center [478, 330] width 360 height 25
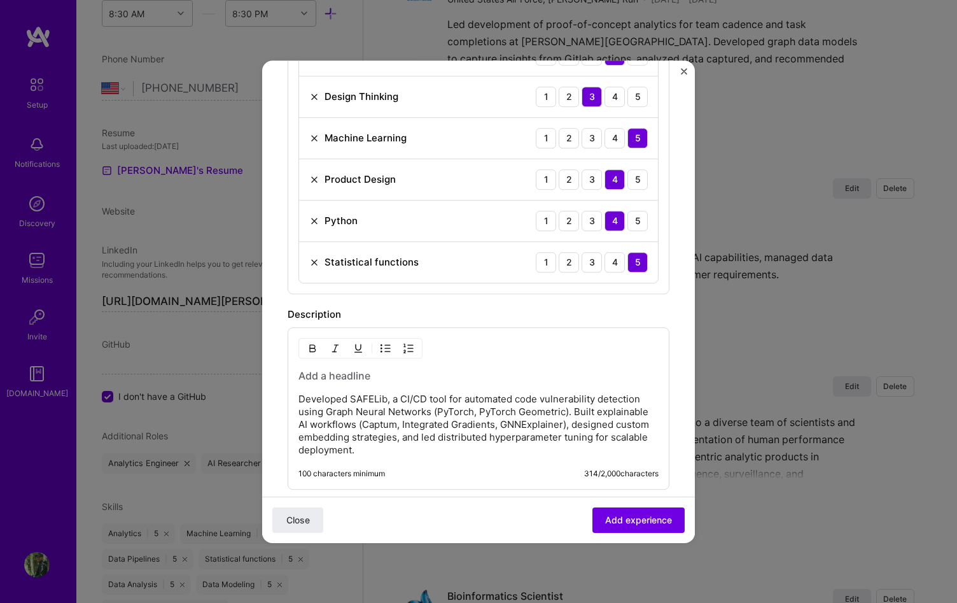
scroll to position [745, 0]
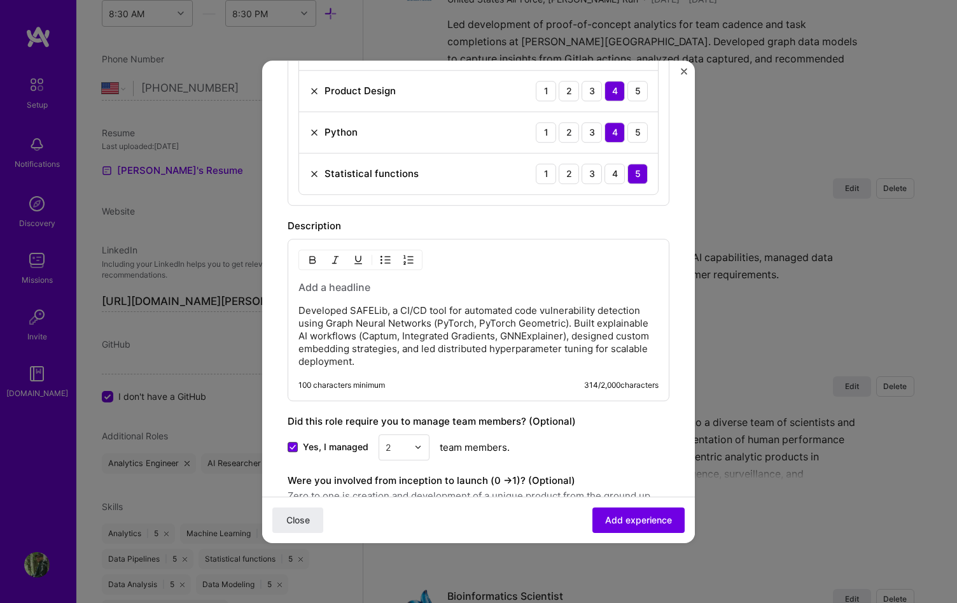
click at [295, 451] on span at bounding box center [293, 447] width 10 height 10
click at [0, 0] on input "Yes, I managed" at bounding box center [0, 0] width 0 height 0
click at [663, 515] on span "Add experience" at bounding box center [638, 519] width 67 height 13
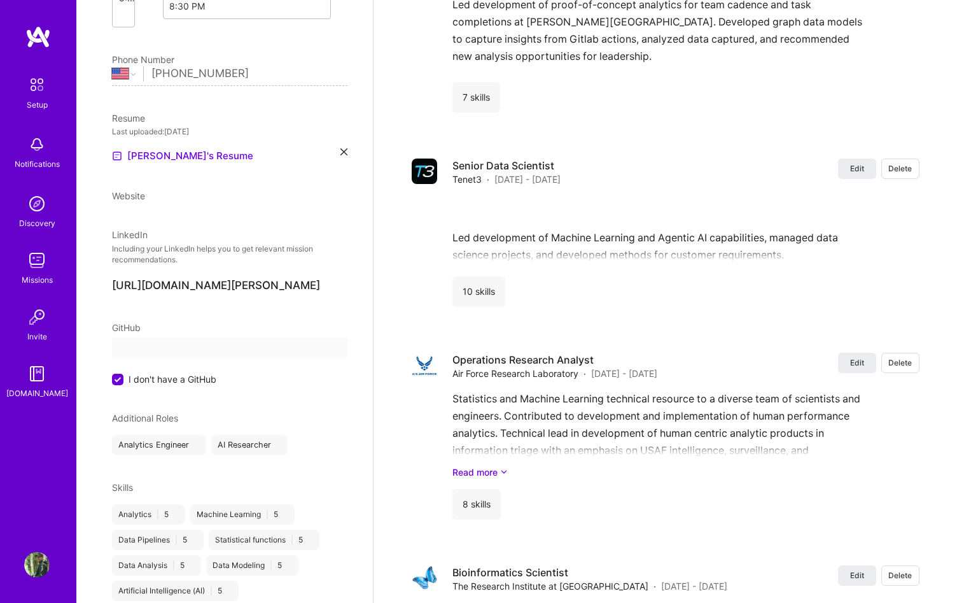
scroll to position [0, 0]
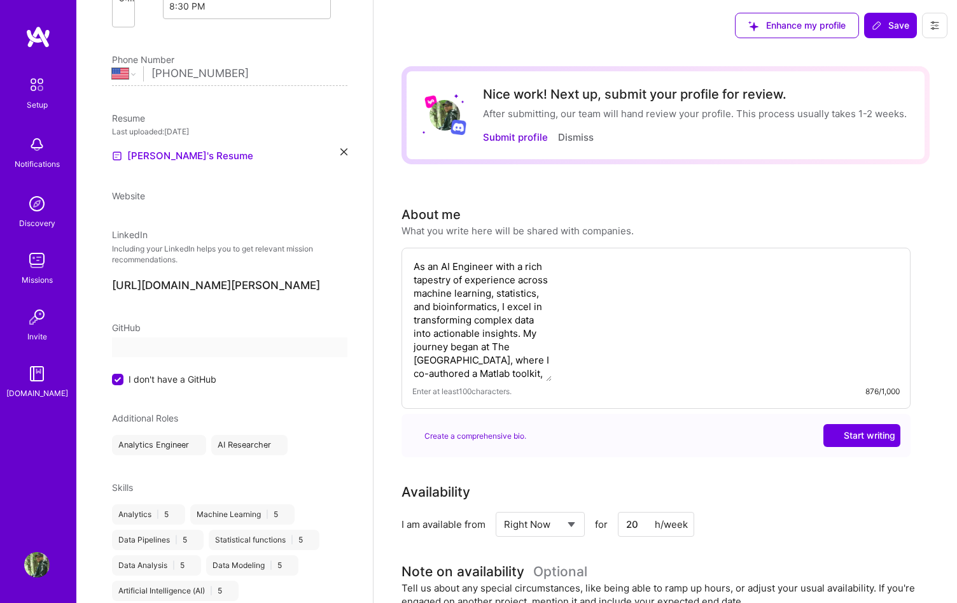
select select "US"
select select "Right Now"
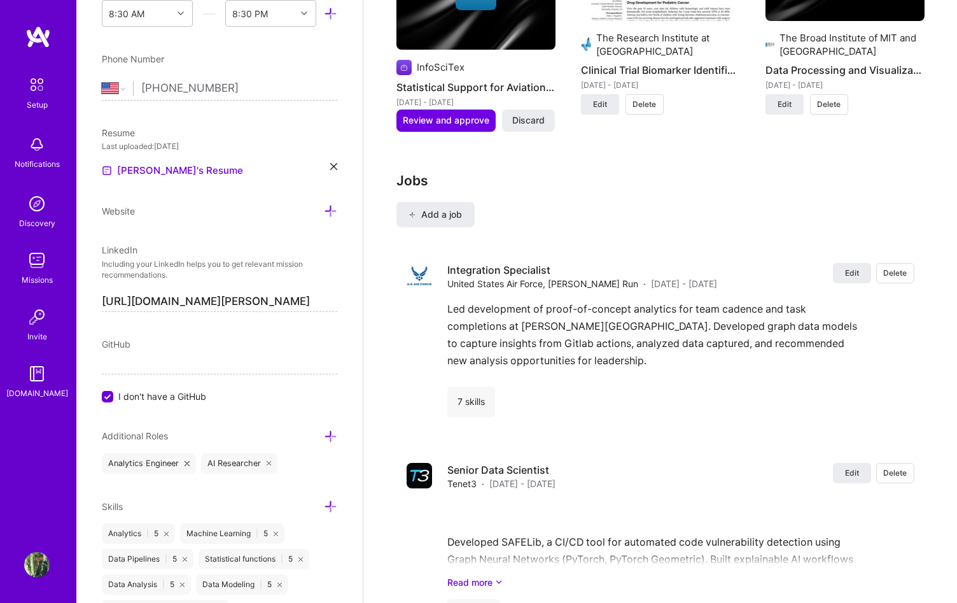
scroll to position [2096, 0]
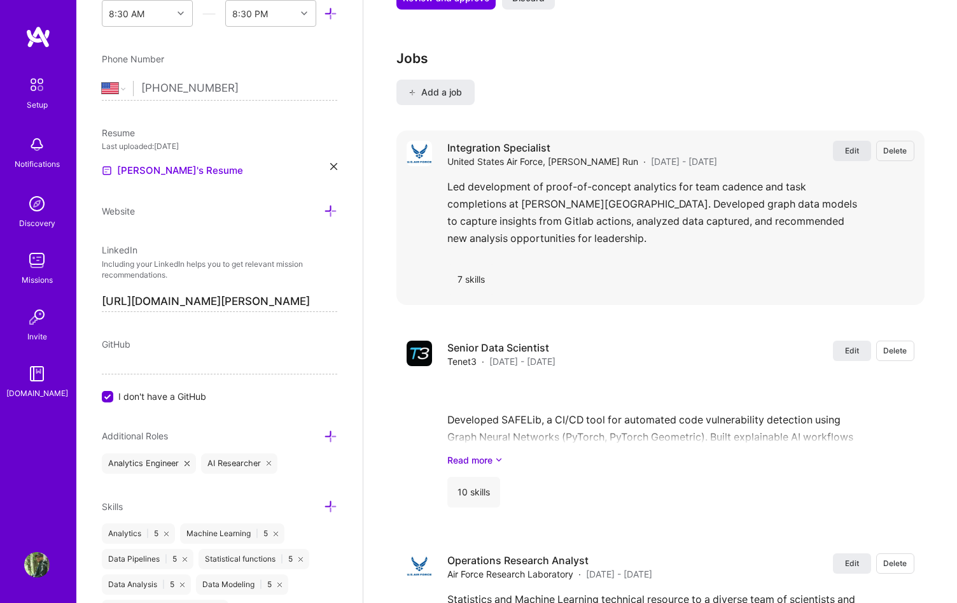
click at [841, 158] on button "Edit" at bounding box center [852, 151] width 38 height 20
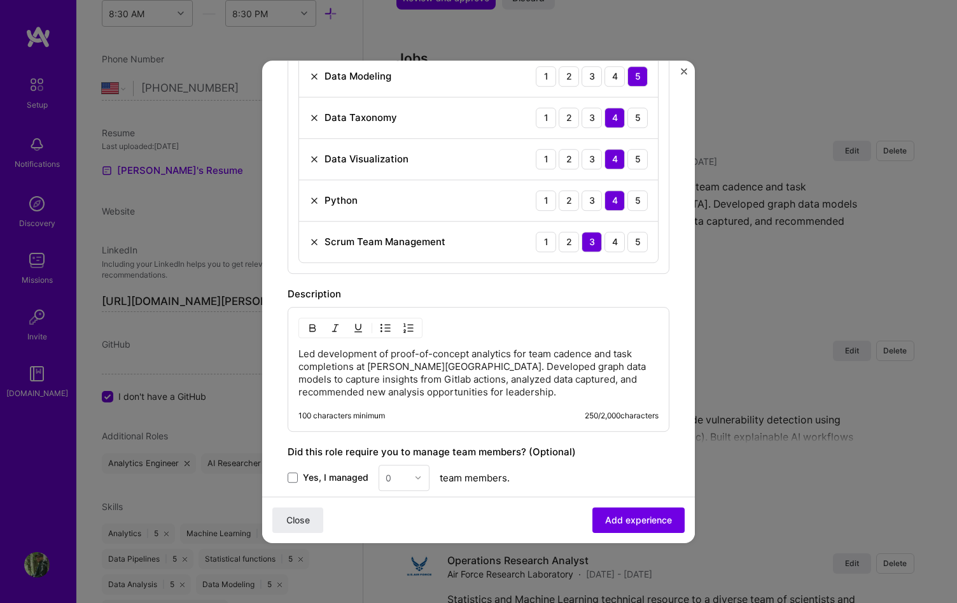
scroll to position [717, 0]
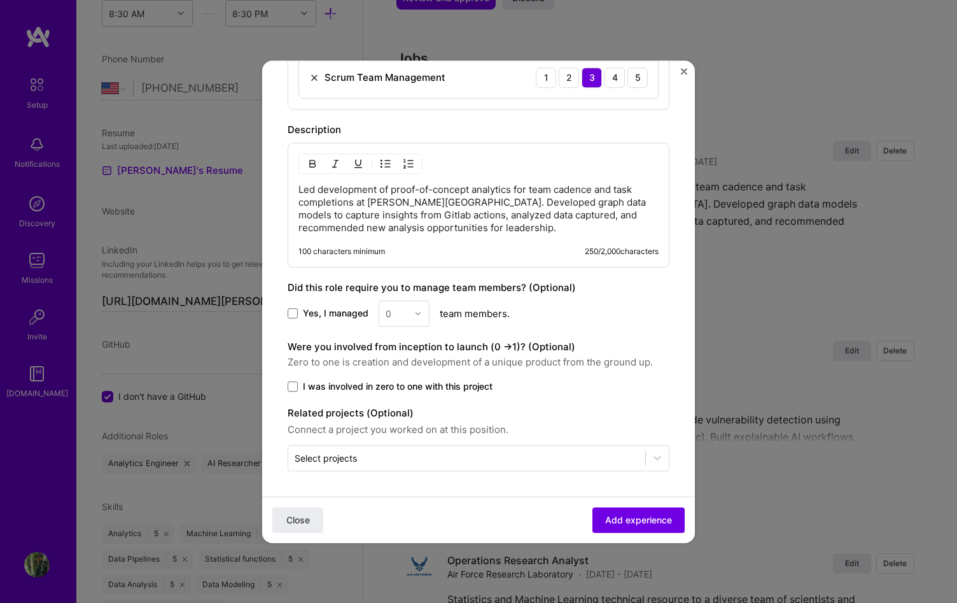
click at [446, 222] on p "Led development of proof-of-concept analytics for team cadence and task complet…" at bounding box center [478, 208] width 360 height 51
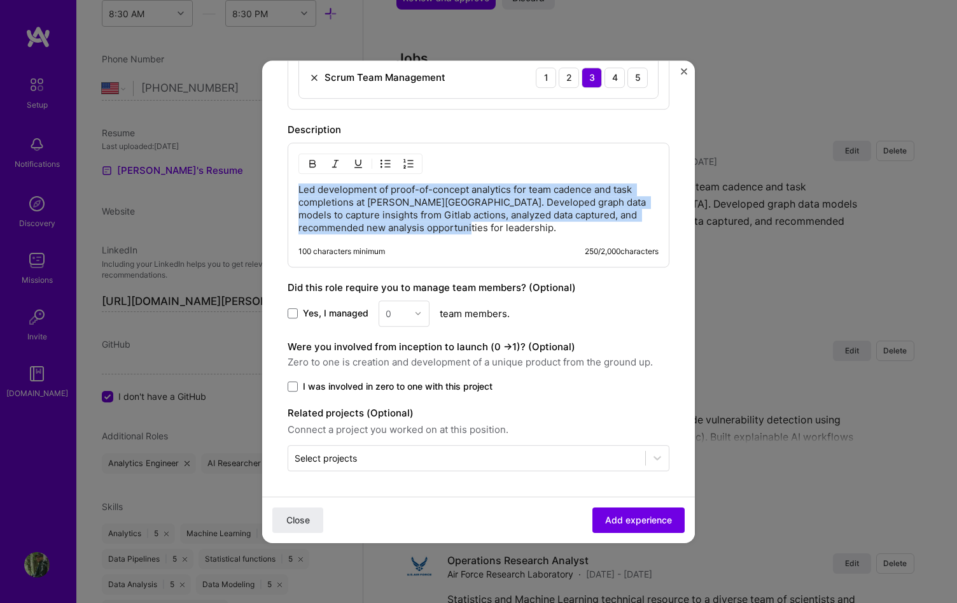
copy p "Led development of proof-of-concept analytics for team cadence and task complet…"
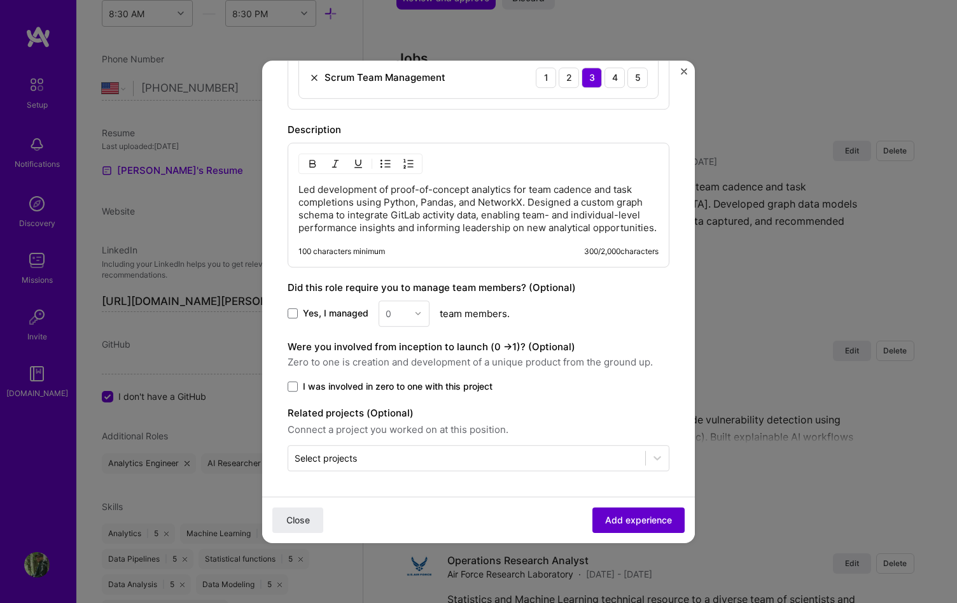
click at [633, 525] on span "Add experience" at bounding box center [638, 519] width 67 height 13
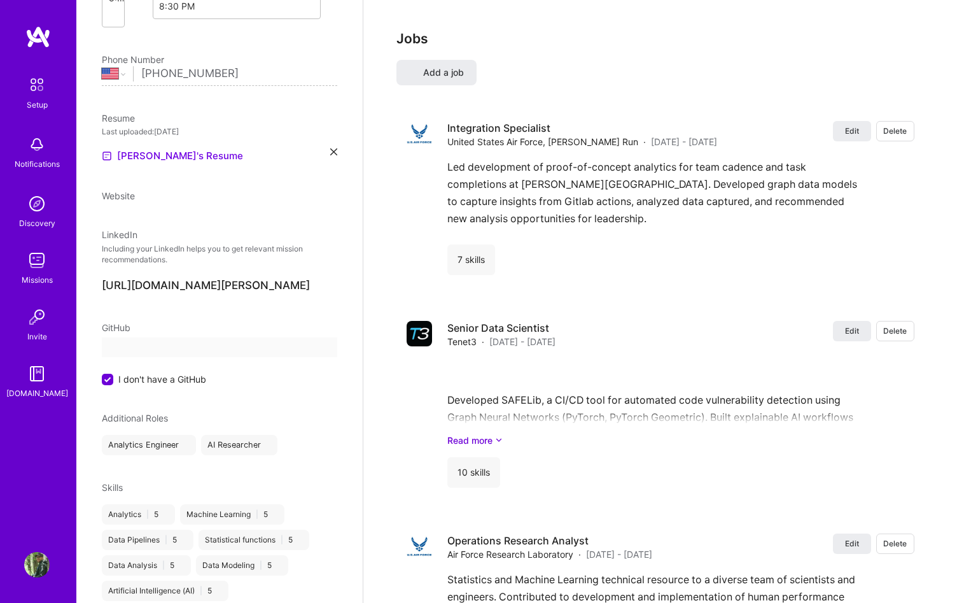
select select "US"
select select "Right Now"
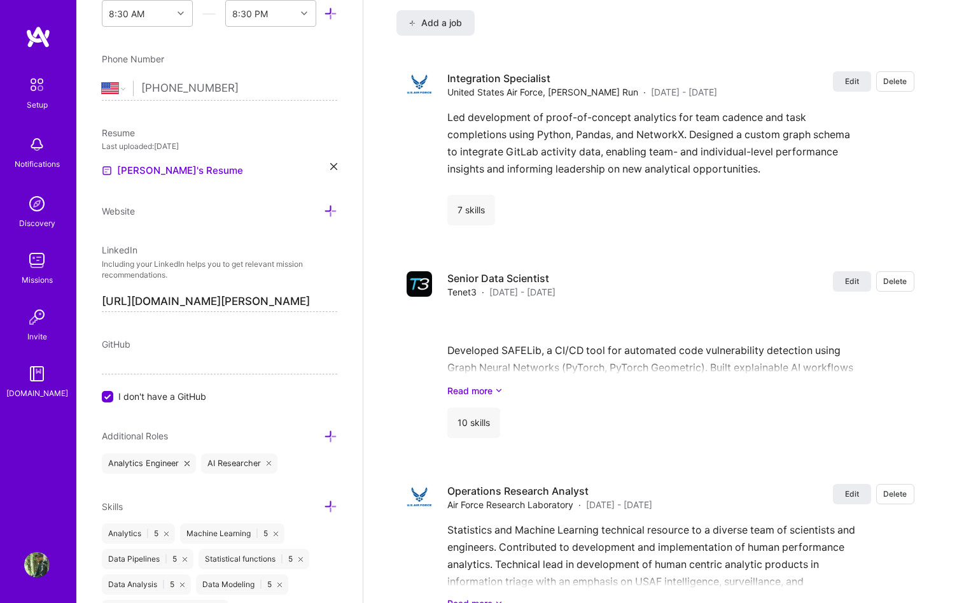
scroll to position [2173, 0]
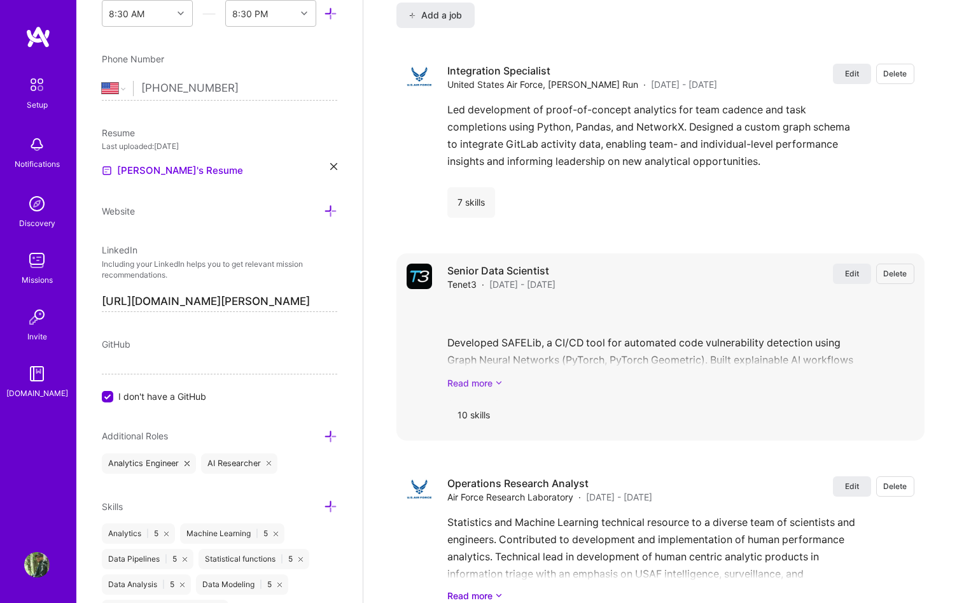
click at [498, 384] on icon at bounding box center [499, 382] width 8 height 13
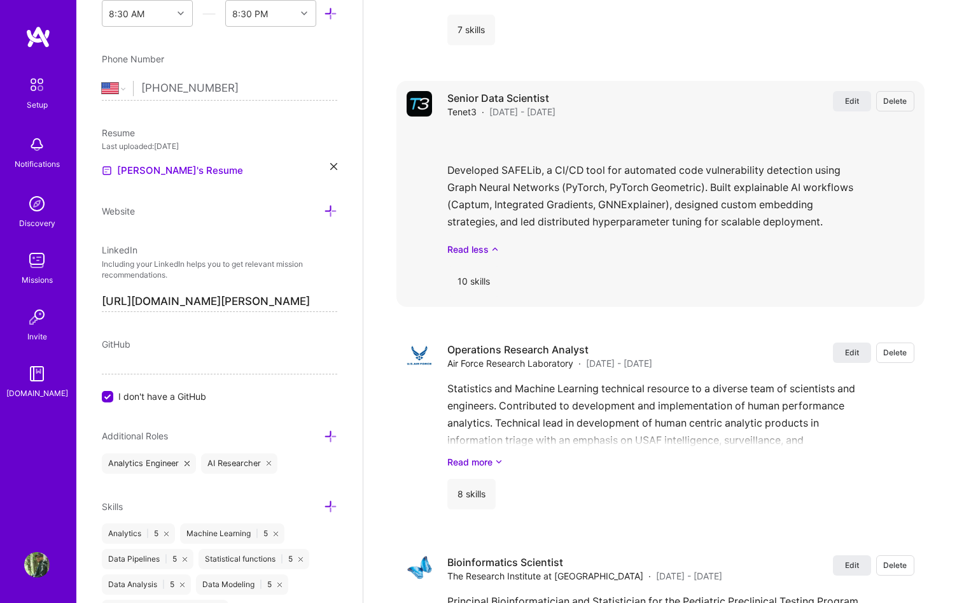
scroll to position [2349, 0]
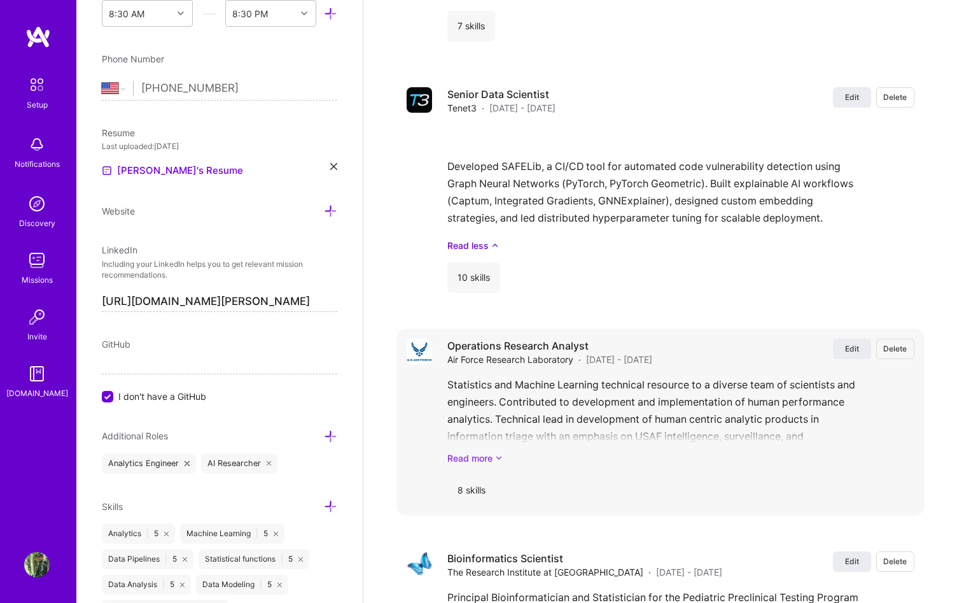
click at [500, 453] on icon at bounding box center [499, 457] width 8 height 13
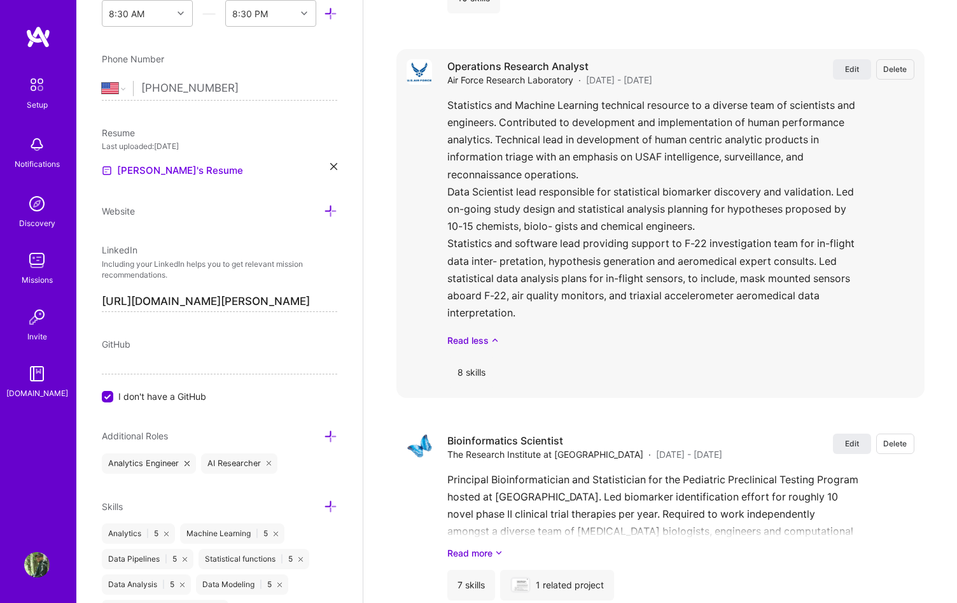
scroll to position [2535, 0]
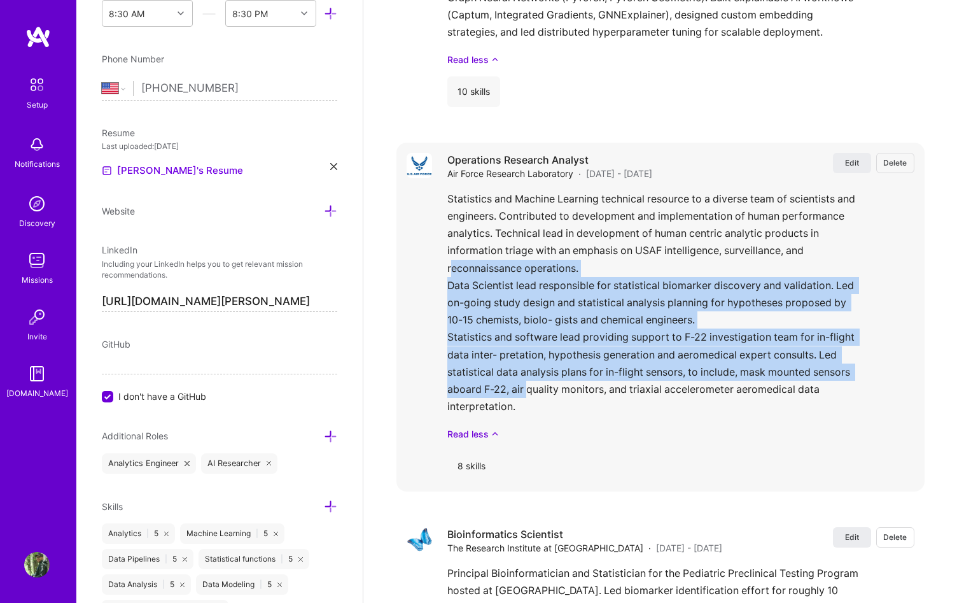
drag, startPoint x: 526, startPoint y: 397, endPoint x: 474, endPoint y: 274, distance: 134.0
click at [472, 272] on div "Statistics and Machine Learning technical resource to a diverse team of scienti…" at bounding box center [680, 315] width 467 height 250
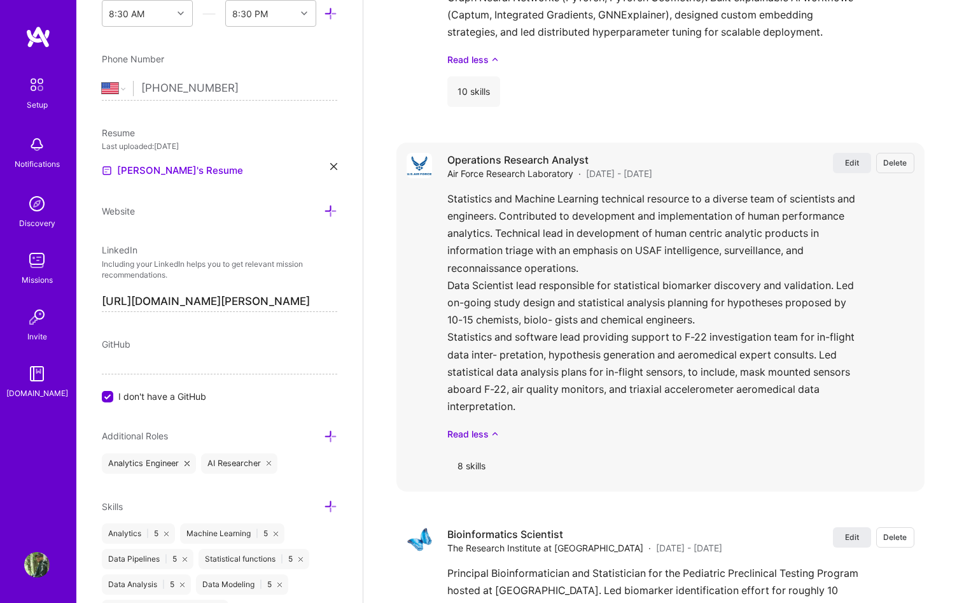
click at [529, 407] on div "Statistics and Machine Learning technical resource to a diverse team of scienti…" at bounding box center [680, 315] width 467 height 250
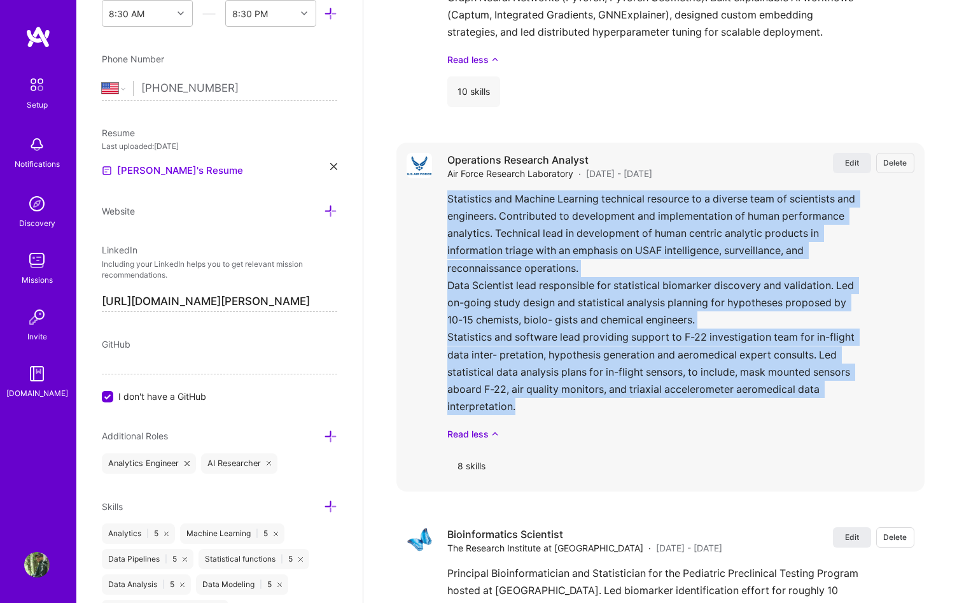
drag, startPoint x: 501, startPoint y: 372, endPoint x: 439, endPoint y: 206, distance: 177.2
click at [439, 206] on div "Edit Delete Operations Research Analyst Air Force Research Laboratory · [DATE] …" at bounding box center [660, 317] width 528 height 349
copy div "Statistics and Machine Learning technical resource to a diverse team of scienti…"
click at [629, 354] on div "Statistics and Machine Learning technical resource to a diverse team of scienti…" at bounding box center [680, 315] width 467 height 250
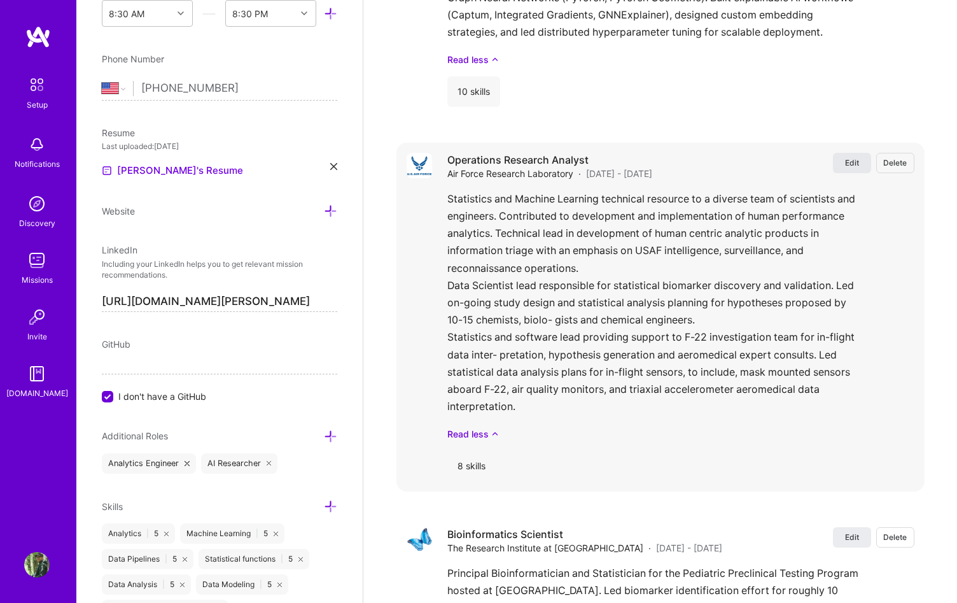
click at [839, 165] on button "Edit" at bounding box center [852, 163] width 38 height 20
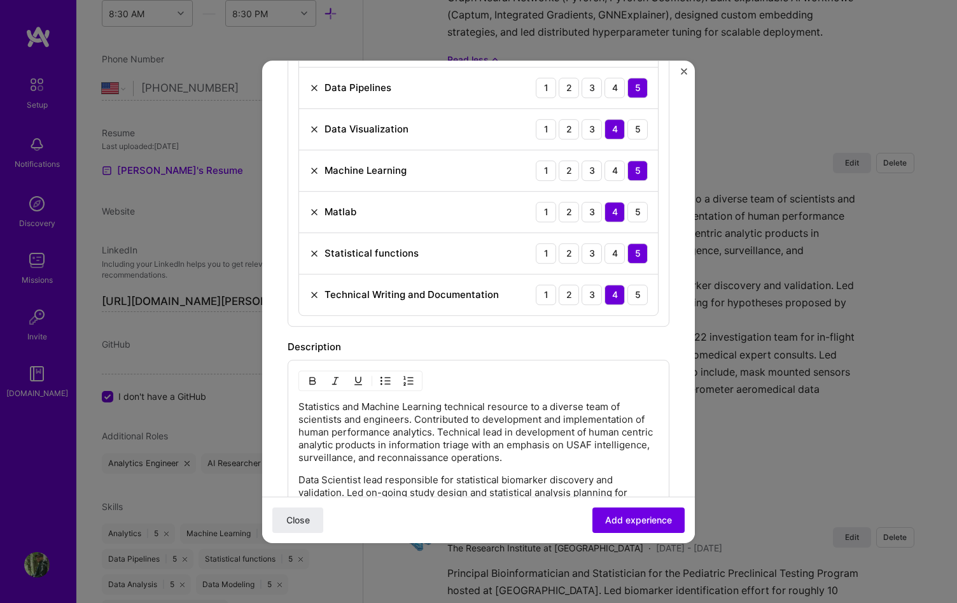
scroll to position [722, 0]
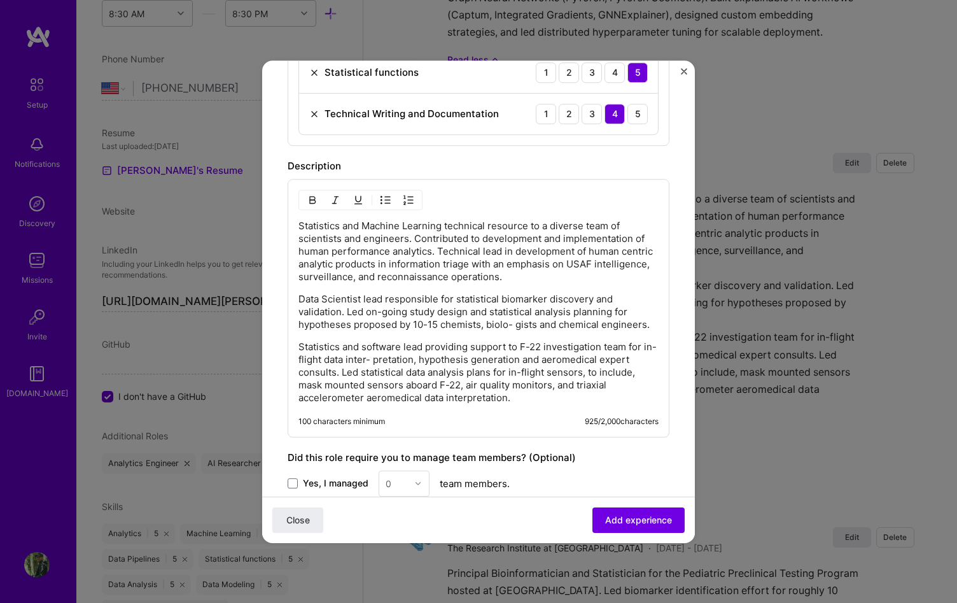
click at [461, 346] on p "Statistics and software lead providing support to F-22 investigation team for i…" at bounding box center [478, 372] width 360 height 64
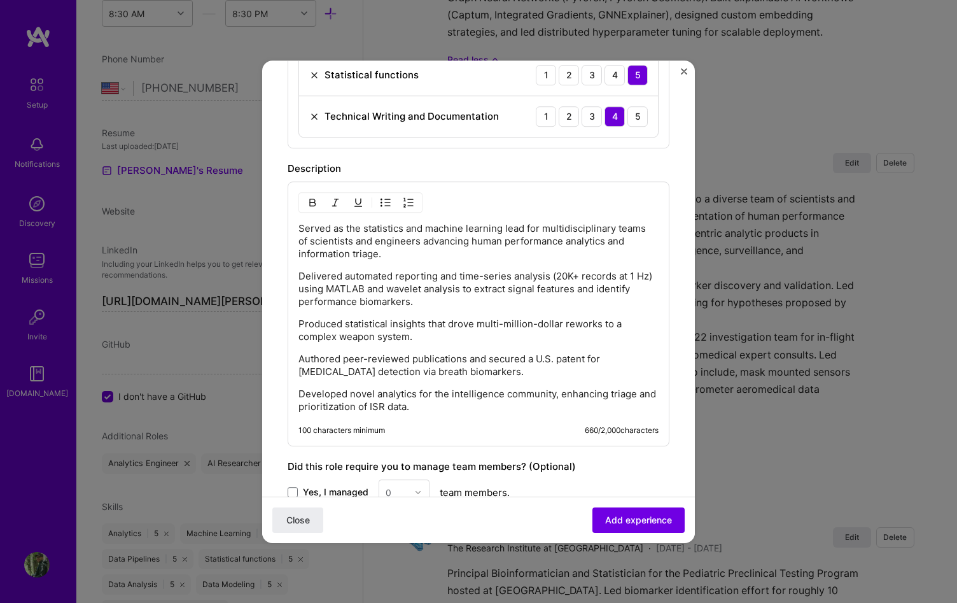
scroll to position [720, 0]
click at [363, 306] on p "Delivered automated reporting and time-series analysis (20K+ records at 1 Hz) u…" at bounding box center [478, 289] width 360 height 38
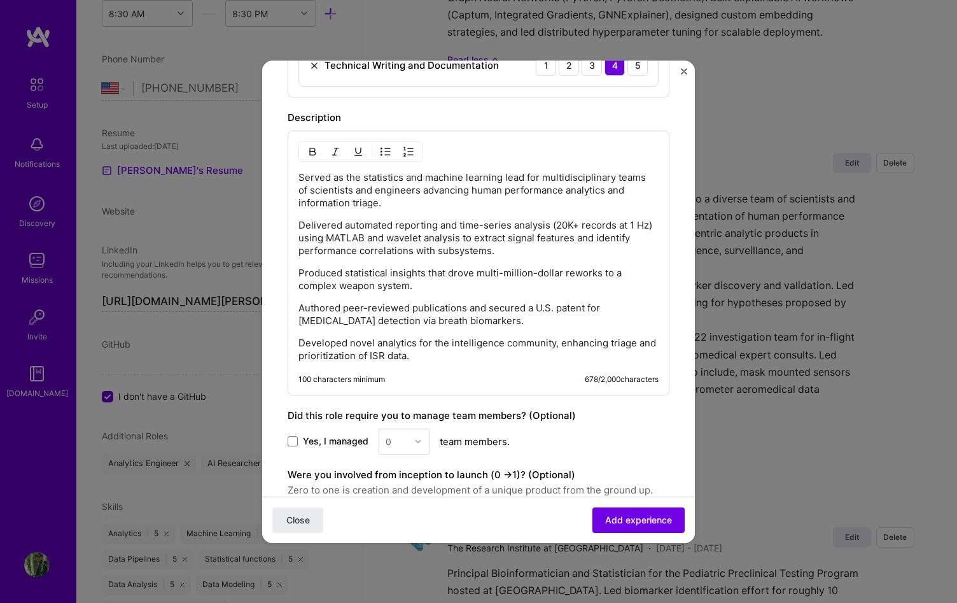
scroll to position [864, 0]
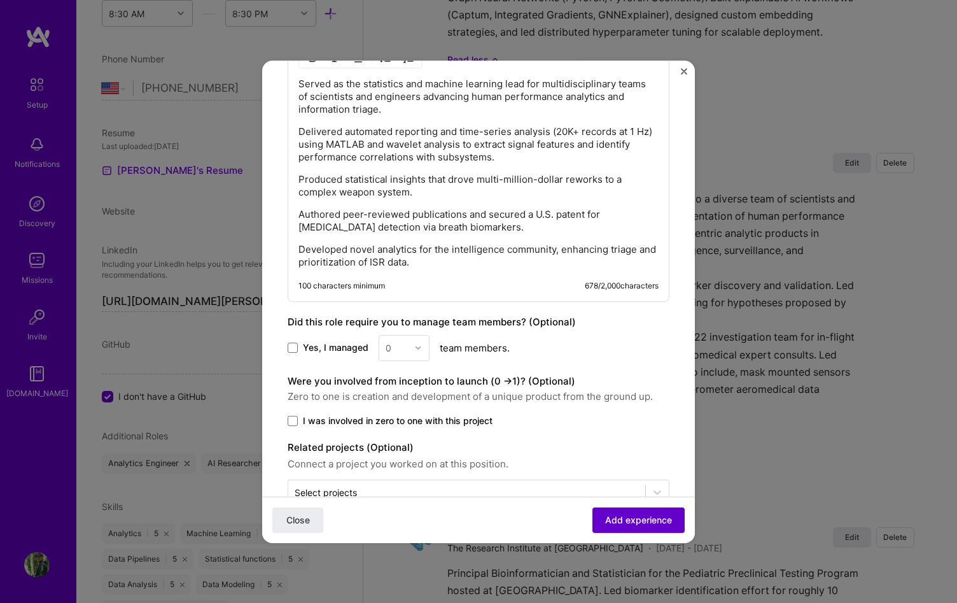
click at [620, 521] on span "Add experience" at bounding box center [638, 519] width 67 height 13
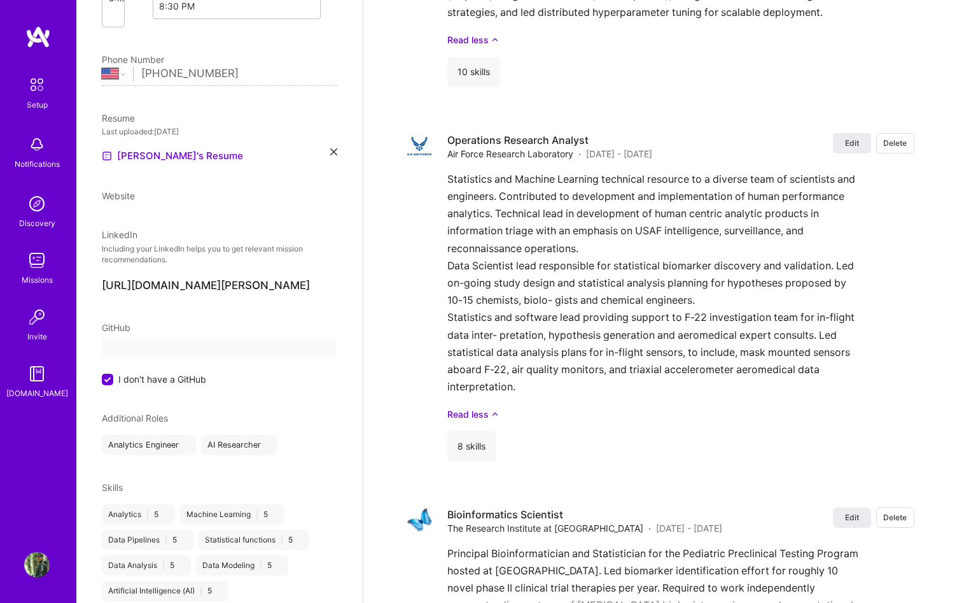
select select "US"
select select "Right Now"
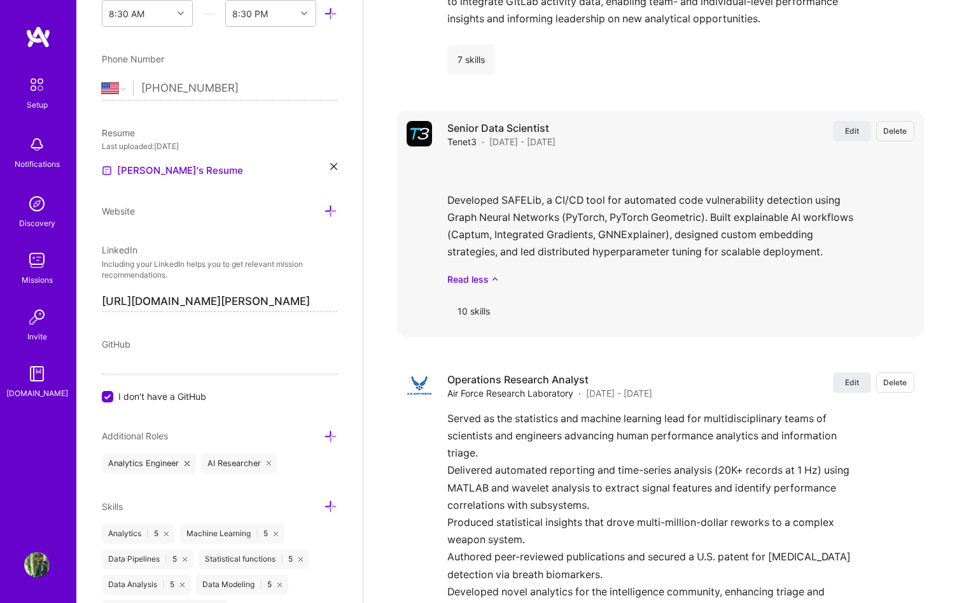
scroll to position [2408, 0]
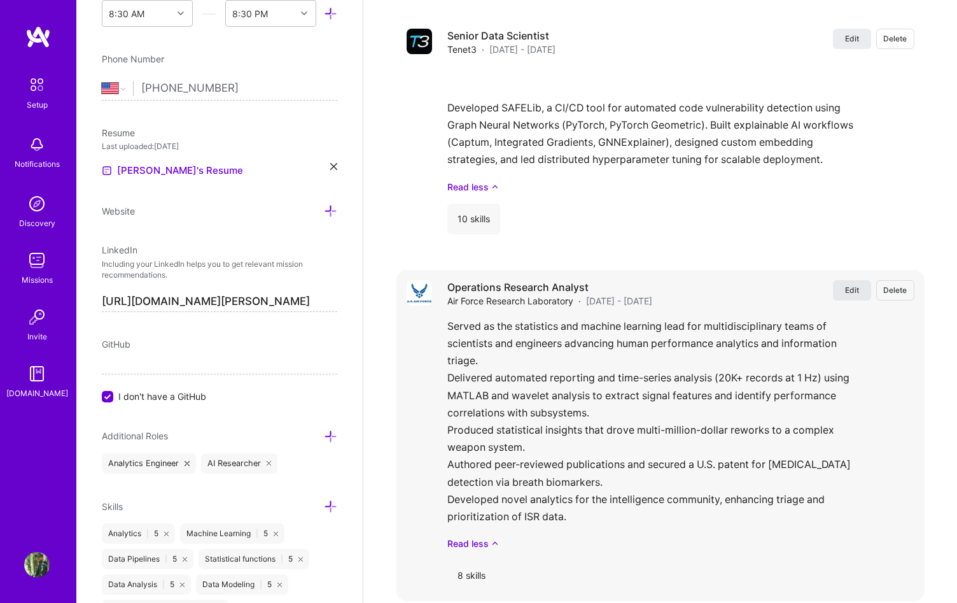
click at [859, 284] on span "Edit" at bounding box center [852, 289] width 14 height 11
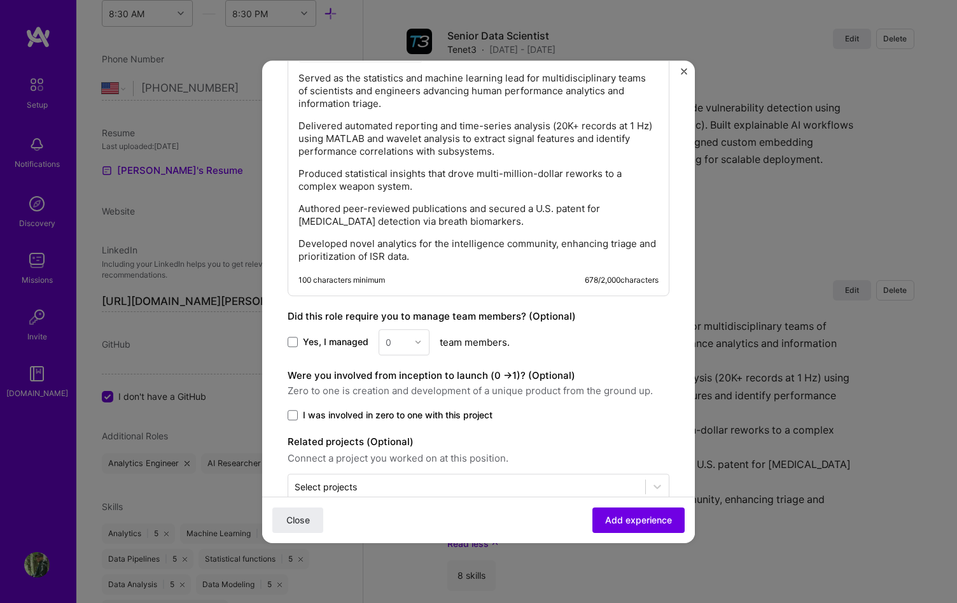
scroll to position [899, 0]
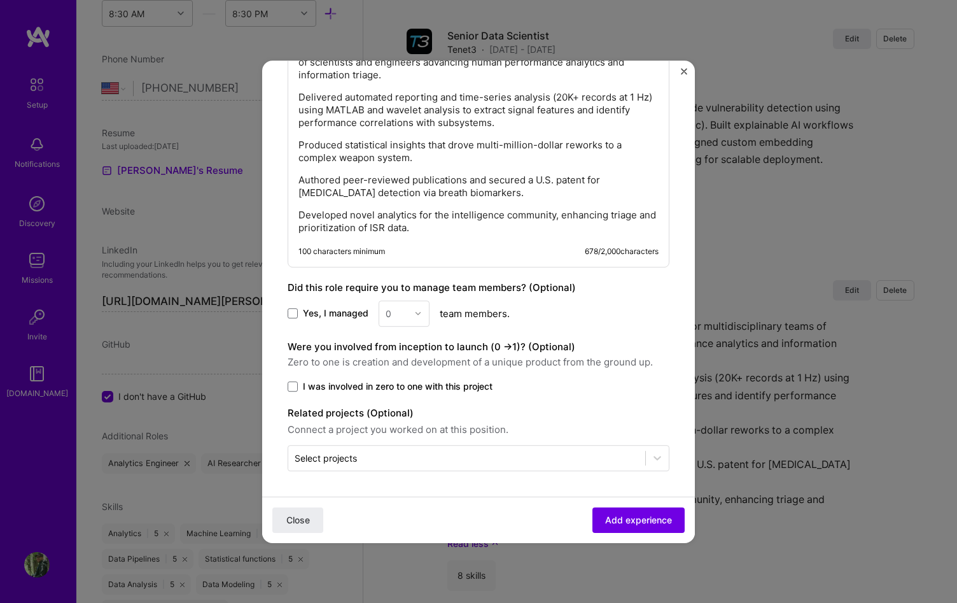
click at [370, 224] on p "Developed novel analytics for the intelligence community, enhancing triage and …" at bounding box center [478, 221] width 360 height 25
click at [510, 227] on p "Developed novel analytics for the intelligence community, enhancing triage and …" at bounding box center [478, 221] width 360 height 25
click at [503, 186] on p "Authored peer-reviewed publications and secured a U.S. patent for [MEDICAL_DATA…" at bounding box center [478, 186] width 360 height 25
click at [612, 512] on button "Add experience" at bounding box center [639, 519] width 92 height 25
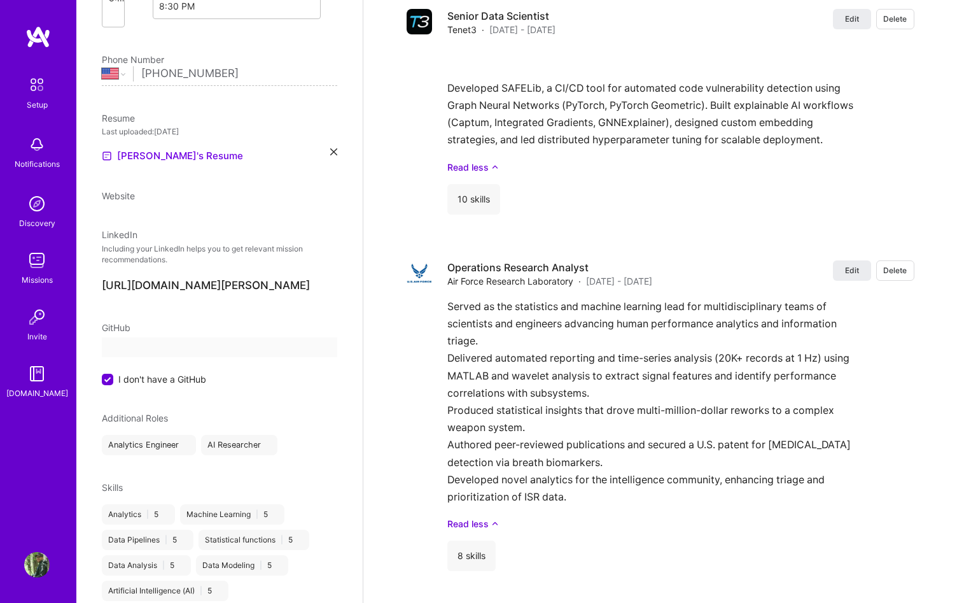
scroll to position [0, 0]
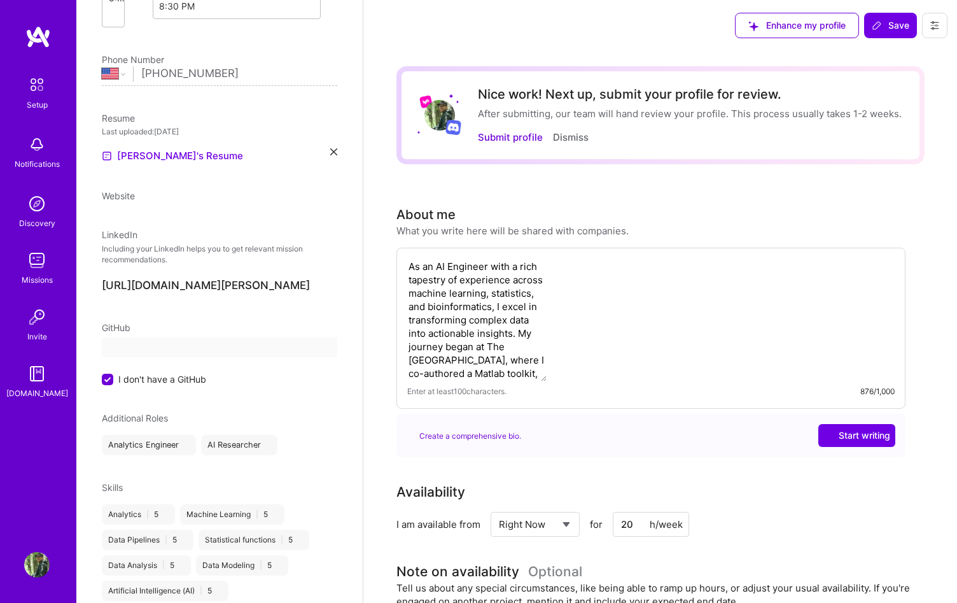
select select "US"
select select "Right Now"
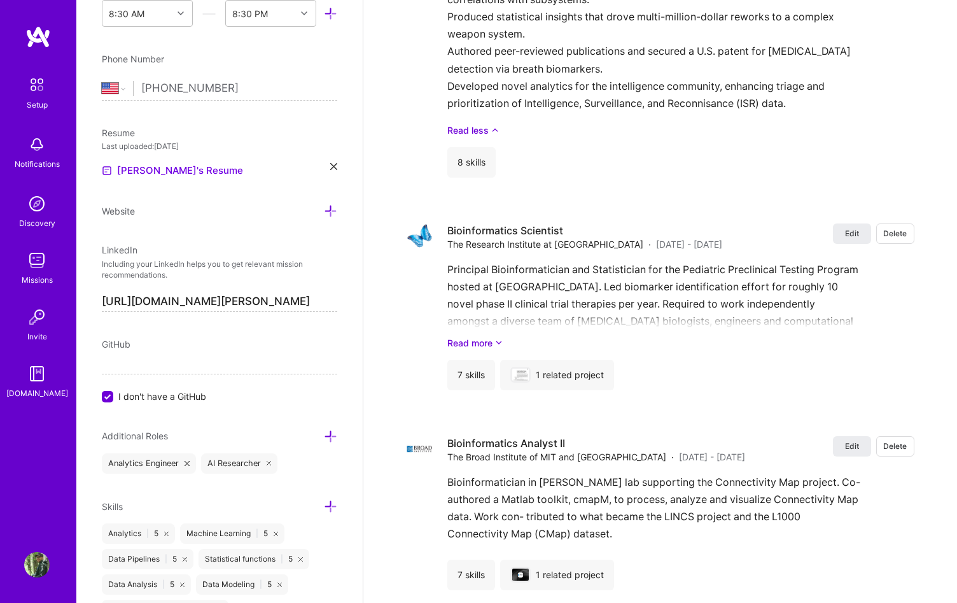
scroll to position [2907, 0]
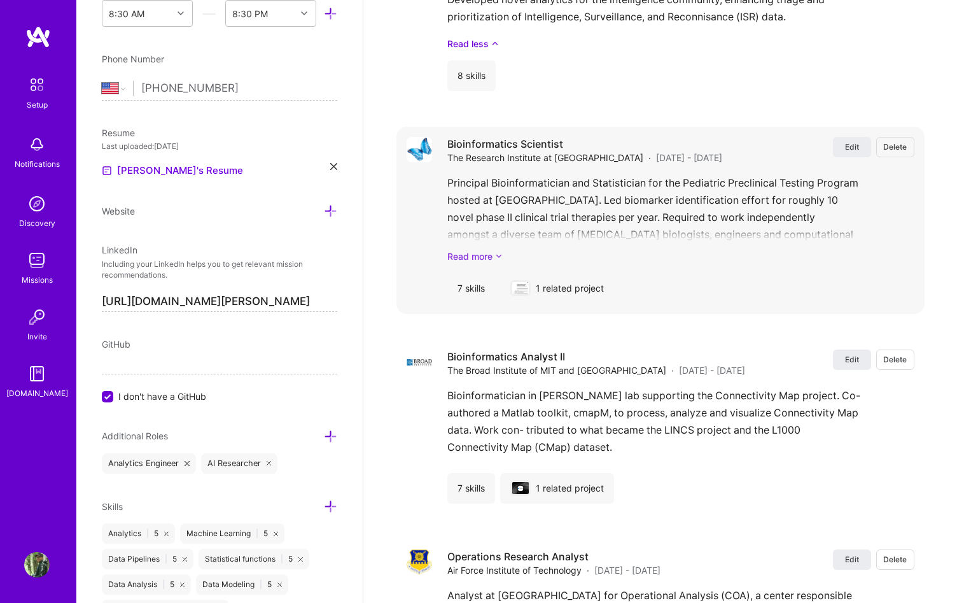
click at [498, 256] on icon at bounding box center [499, 255] width 8 height 13
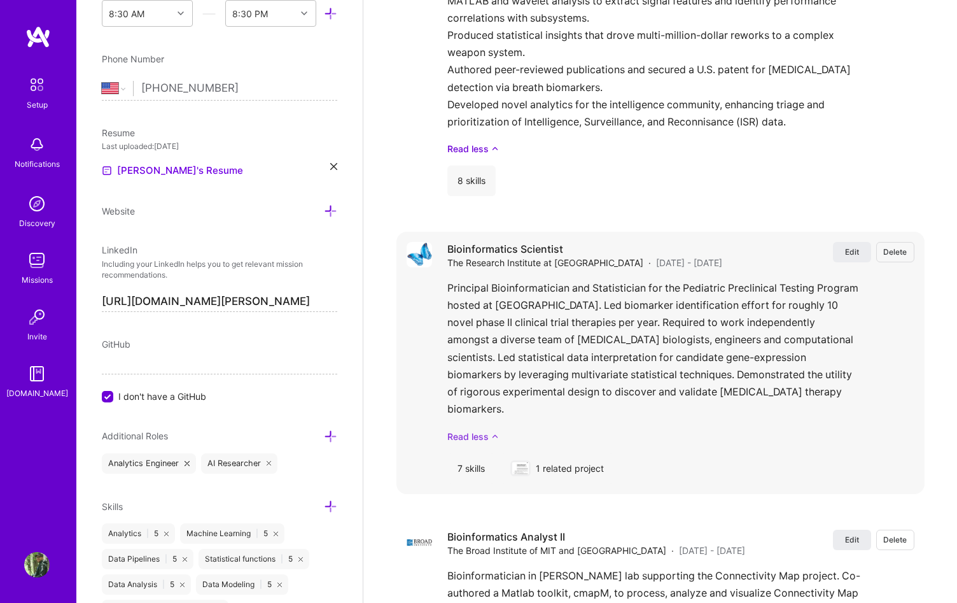
scroll to position [2803, 0]
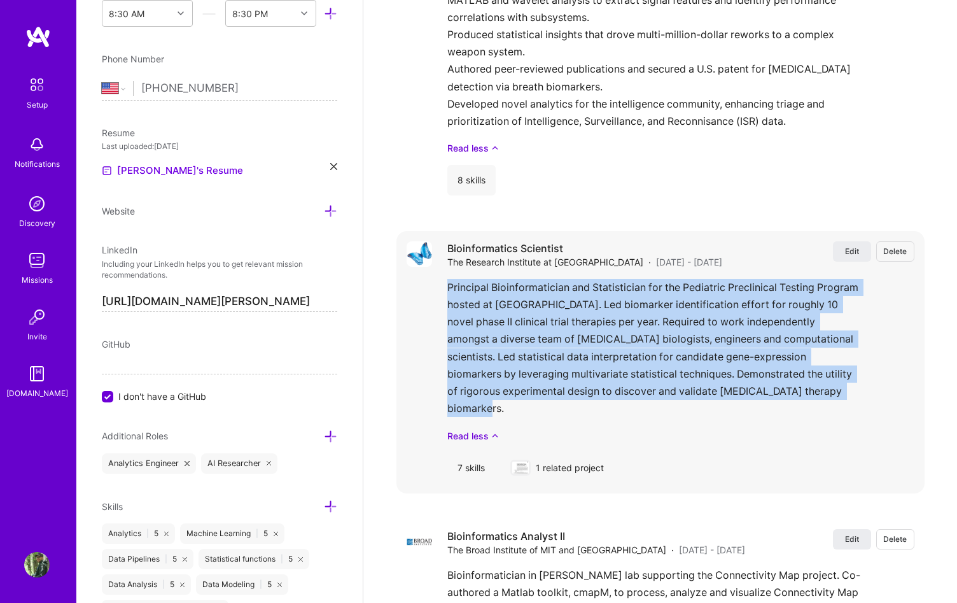
drag, startPoint x: 586, startPoint y: 412, endPoint x: 447, endPoint y: 291, distance: 184.9
click at [447, 291] on div "Principal Bioinformatician and Statistician for the Pediatric Preclinical Testi…" at bounding box center [680, 361] width 467 height 164
copy p "Principal Bioinformatician and Statistician for the Pediatric Preclinical Testi…"
click at [854, 254] on span "Edit" at bounding box center [852, 251] width 14 height 11
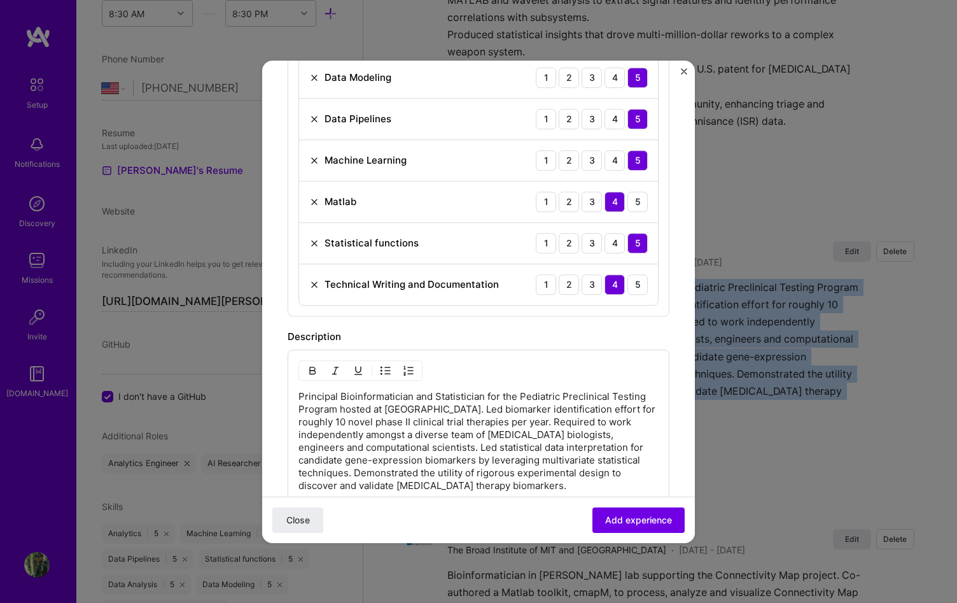
scroll to position [565, 0]
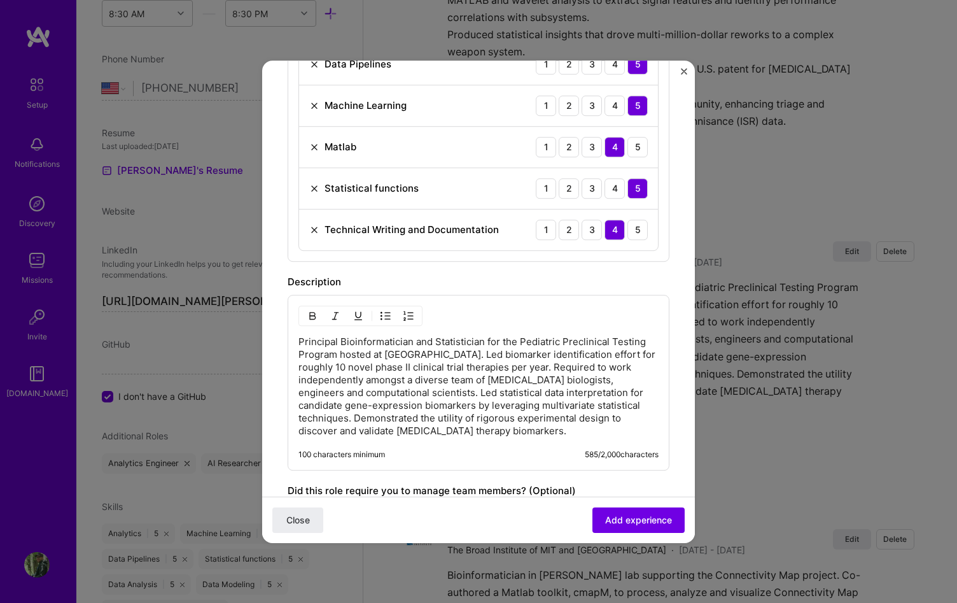
click at [503, 404] on p "Principal Bioinformatician and Statistician for the Pediatric Preclinical Testi…" at bounding box center [478, 386] width 360 height 102
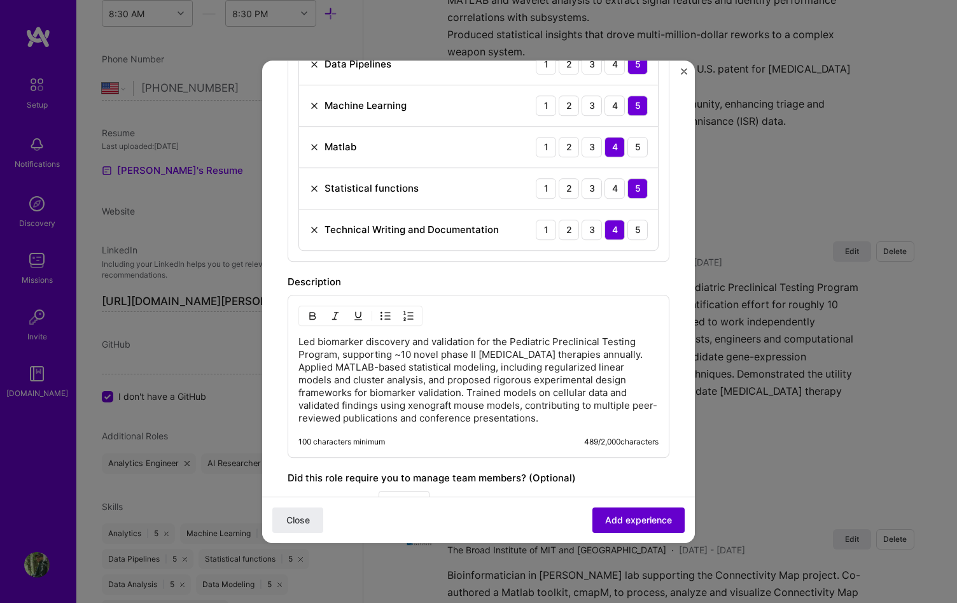
click at [648, 520] on span "Add experience" at bounding box center [638, 519] width 67 height 13
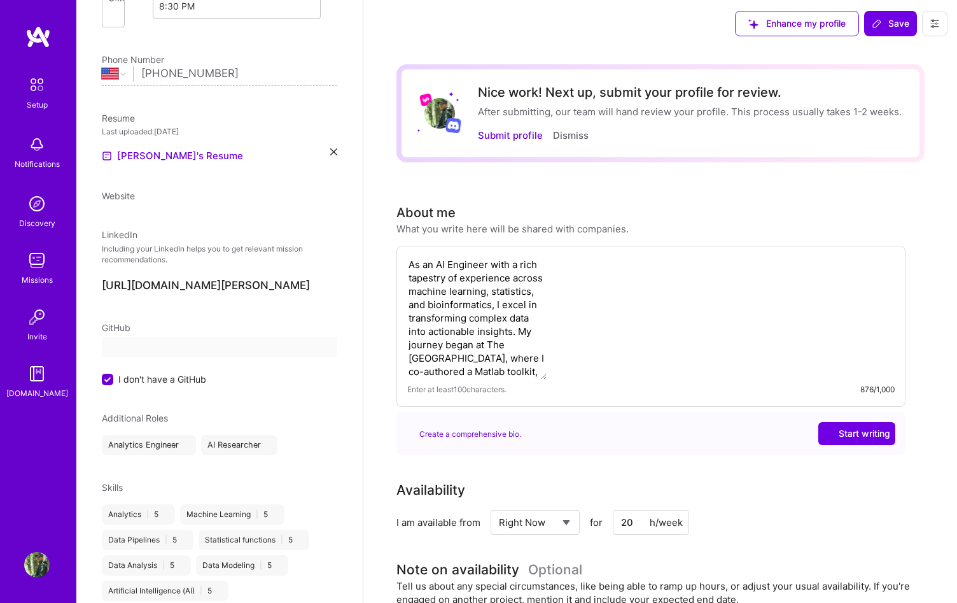
select select "US"
select select "Right Now"
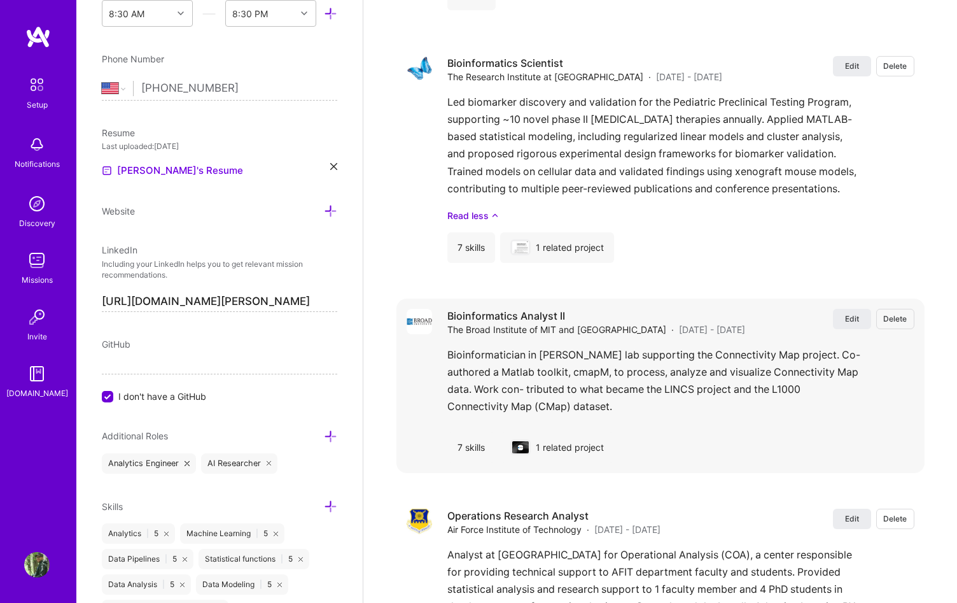
scroll to position [3086, 0]
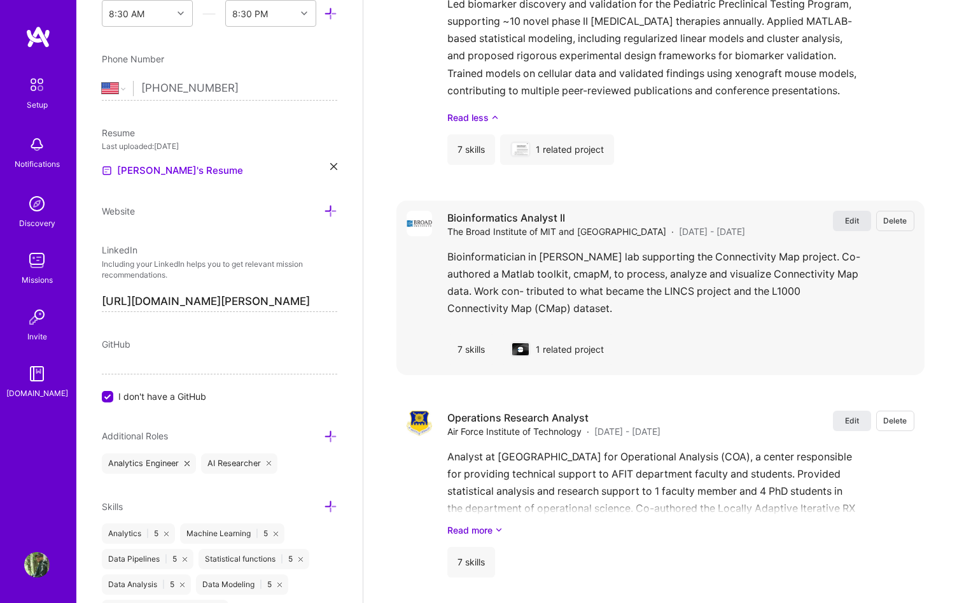
click at [840, 226] on button "Edit" at bounding box center [852, 221] width 38 height 20
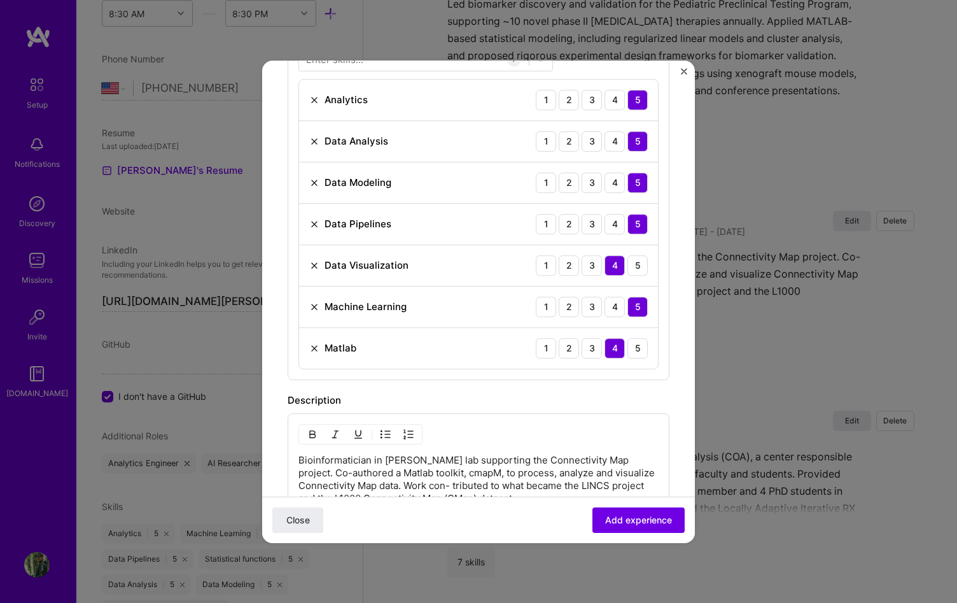
scroll to position [549, 0]
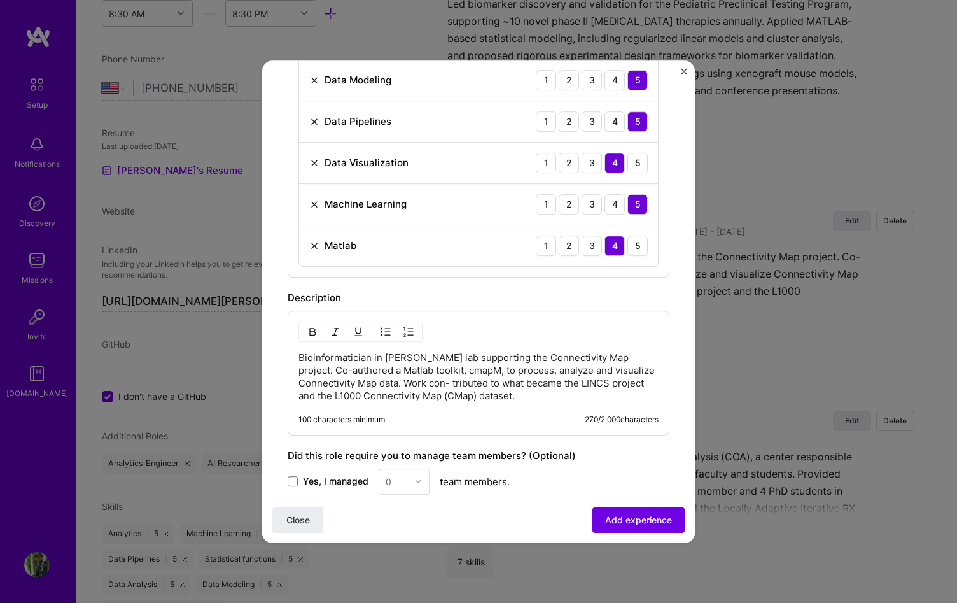
click at [575, 396] on p "Bioinformatician in [PERSON_NAME] lab supporting the Connectivity Map project. …" at bounding box center [478, 376] width 360 height 51
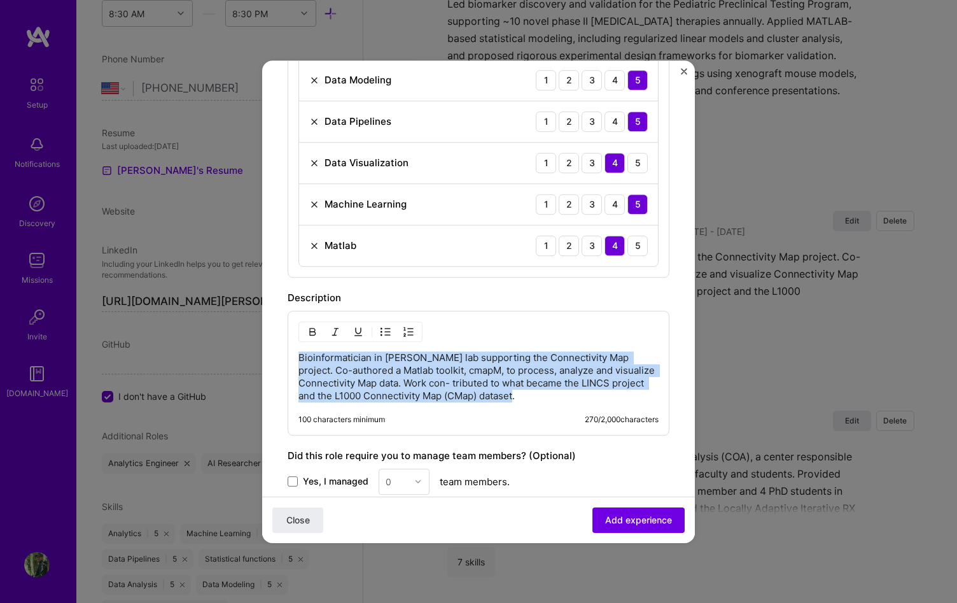
copy p "Bioinformatician in [PERSON_NAME] lab supporting the Connectivity Map project. …"
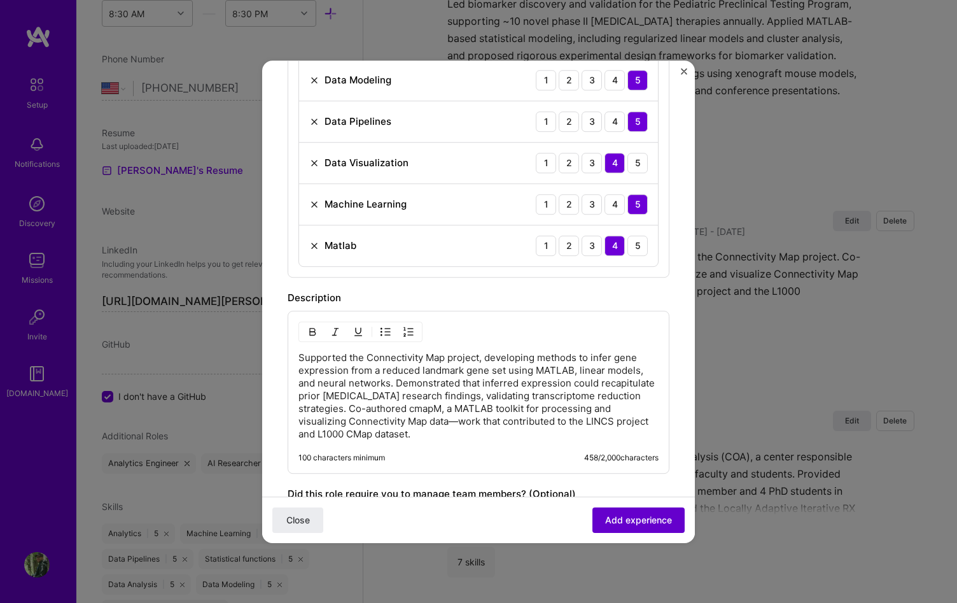
click at [613, 523] on span "Add experience" at bounding box center [638, 519] width 67 height 13
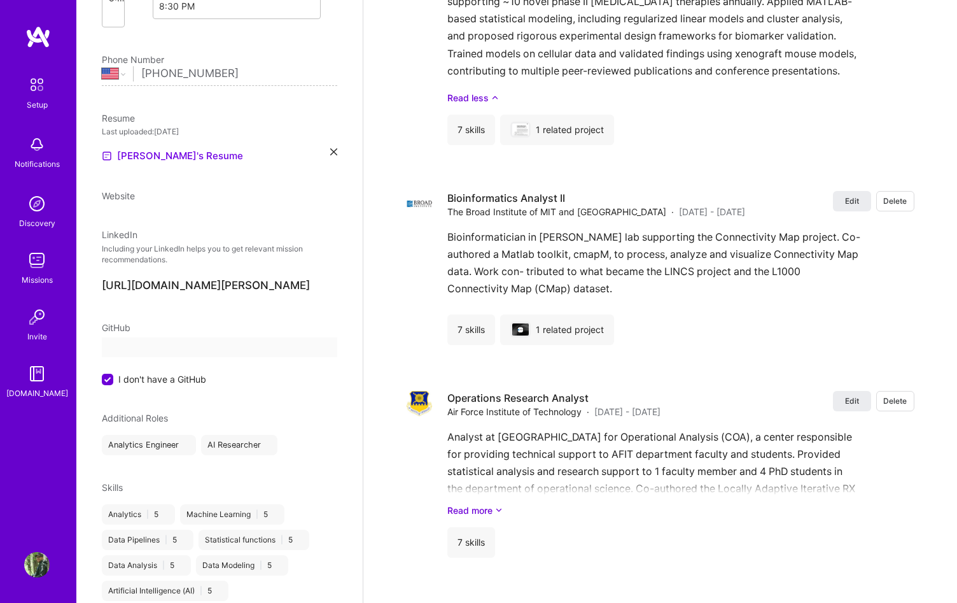
select select "US"
select select "Right Now"
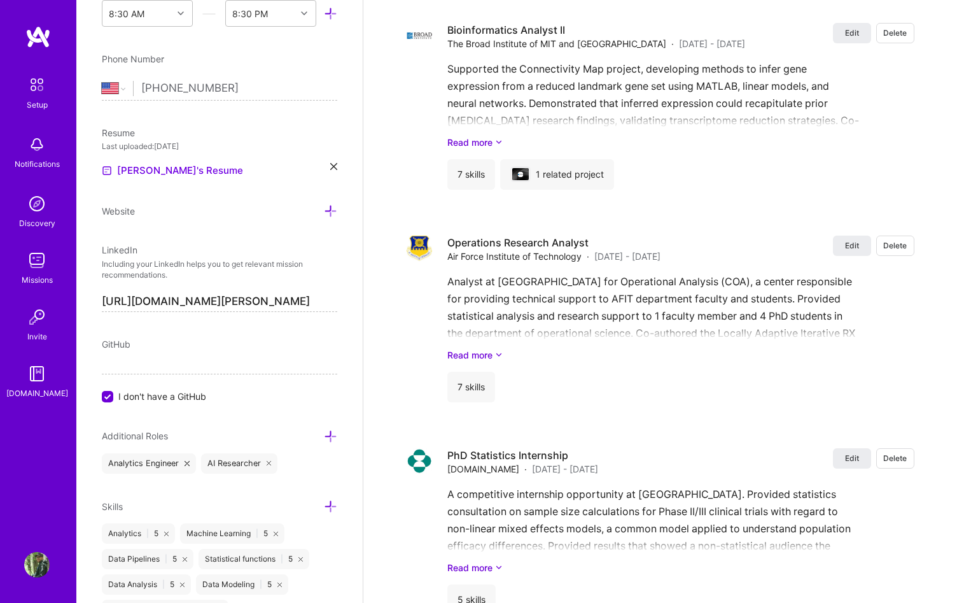
scroll to position [3274, 0]
click at [495, 353] on icon at bounding box center [499, 353] width 8 height 13
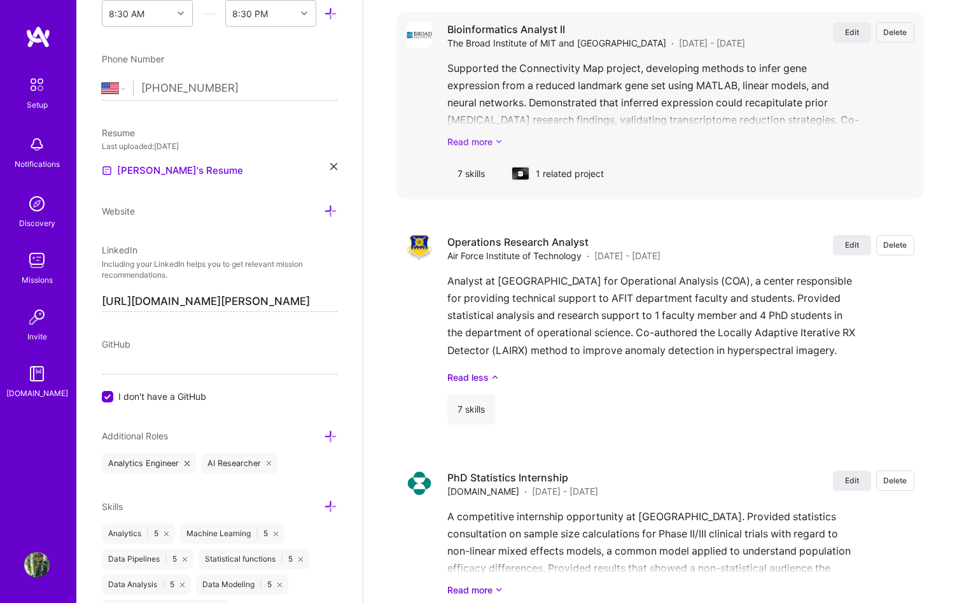
click at [500, 136] on icon at bounding box center [499, 141] width 8 height 13
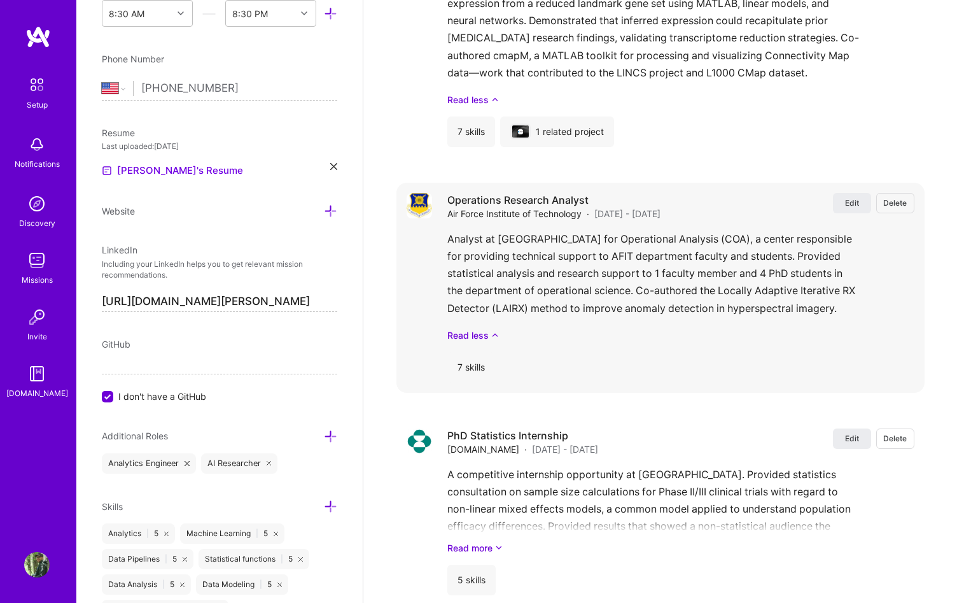
scroll to position [3415, 0]
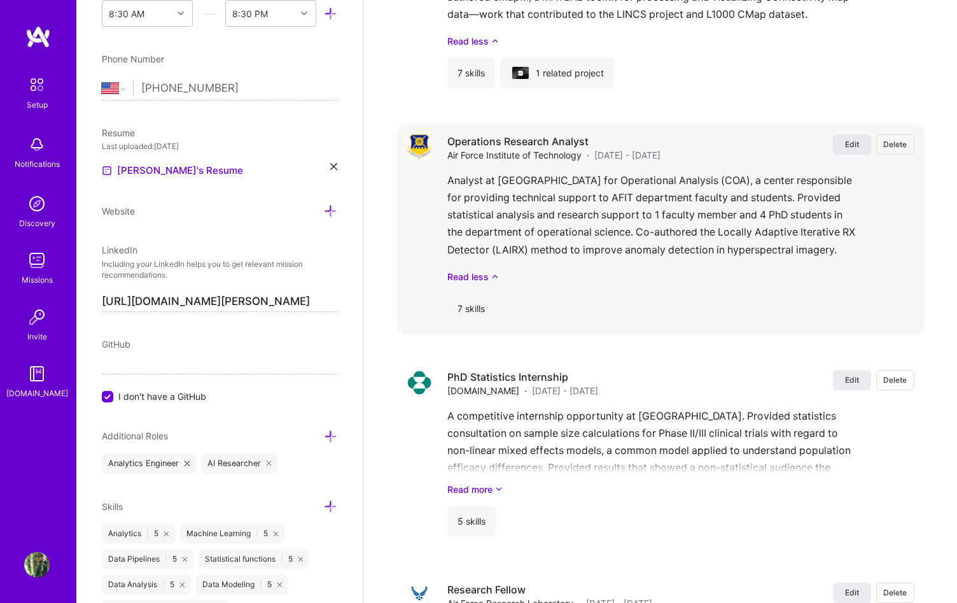
click at [846, 150] on button "Edit" at bounding box center [852, 144] width 38 height 20
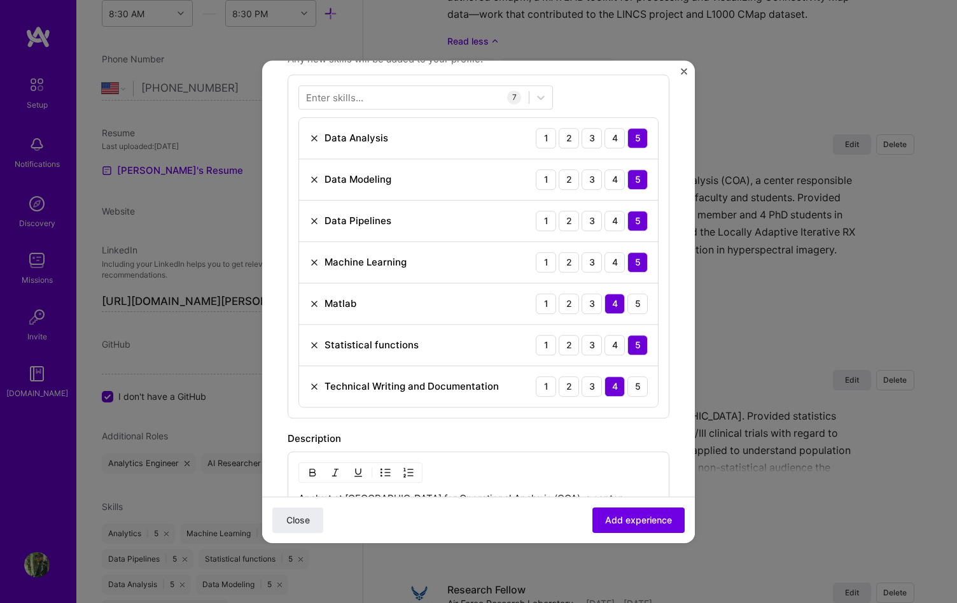
scroll to position [743, 0]
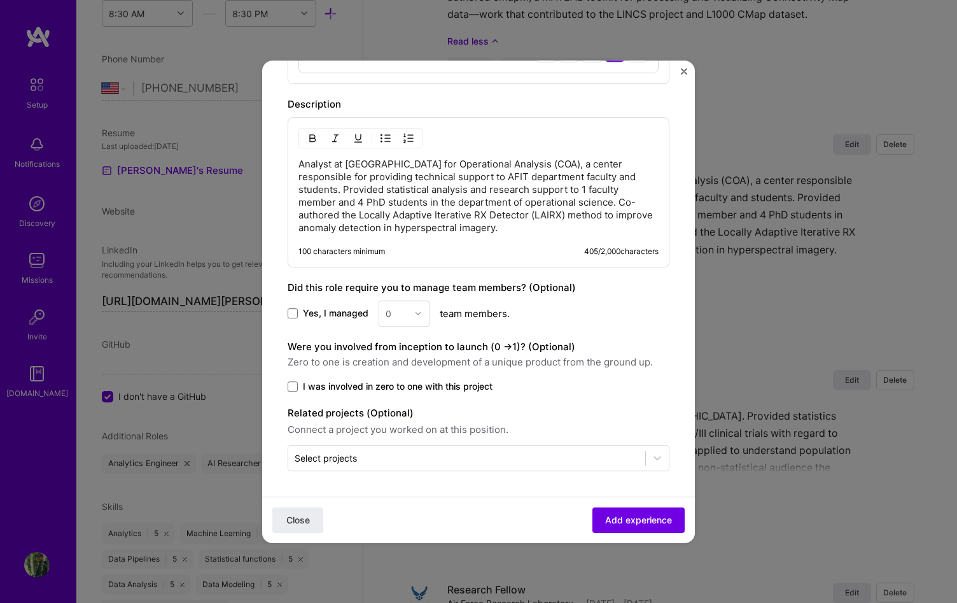
click at [468, 195] on p "Analyst at [GEOGRAPHIC_DATA] for Operational Analysis (COA), a center responsib…" at bounding box center [478, 196] width 360 height 76
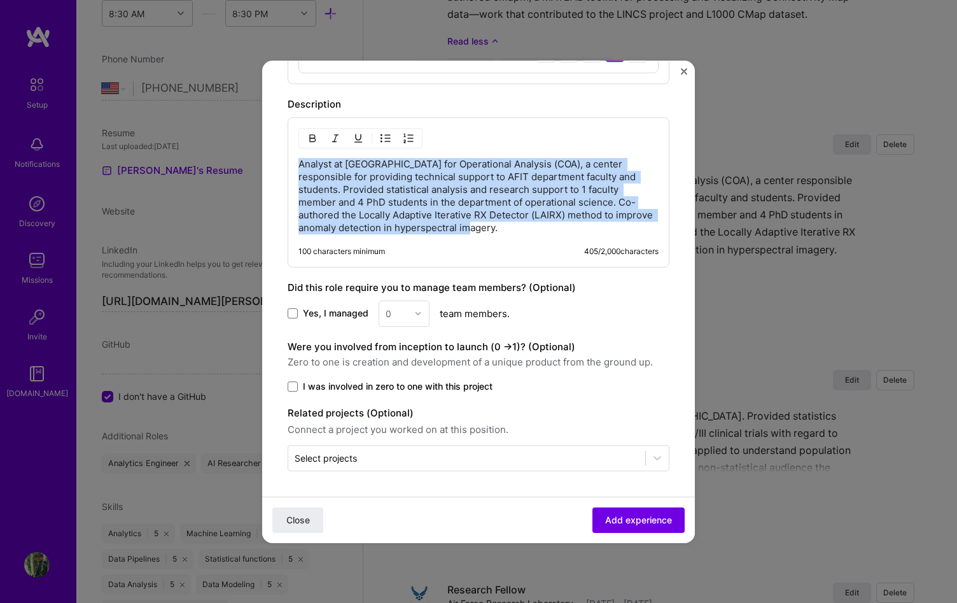
copy p "Analyst at [GEOGRAPHIC_DATA] for Operational Analysis (COA), a center responsib…"
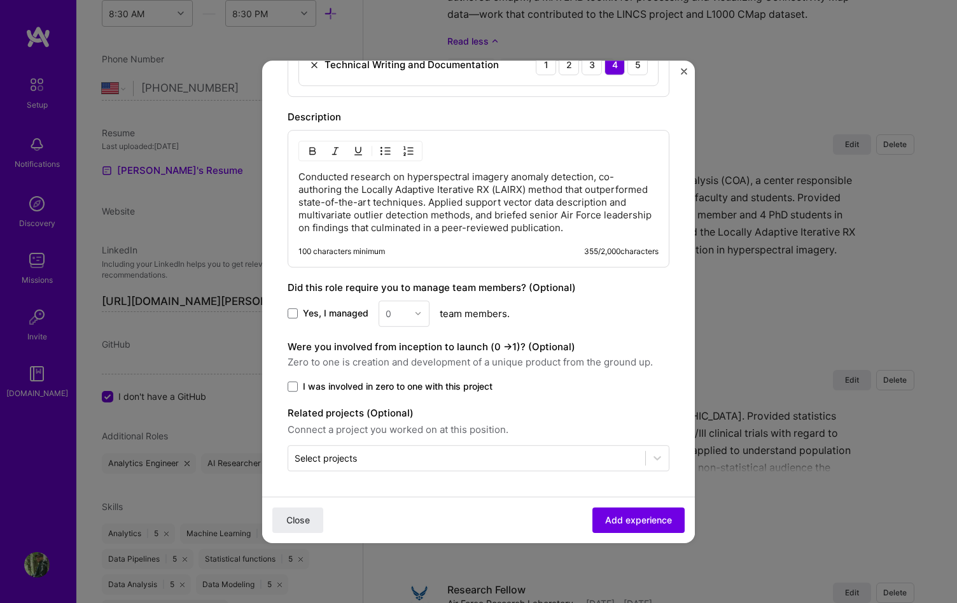
scroll to position [730, 0]
click at [606, 519] on span "Add experience" at bounding box center [638, 519] width 67 height 13
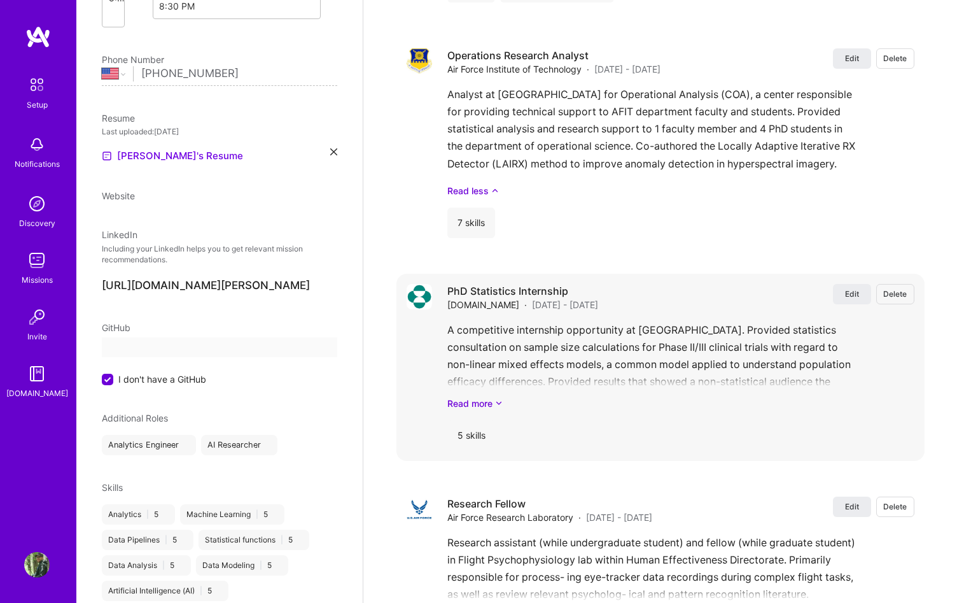
scroll to position [0, 0]
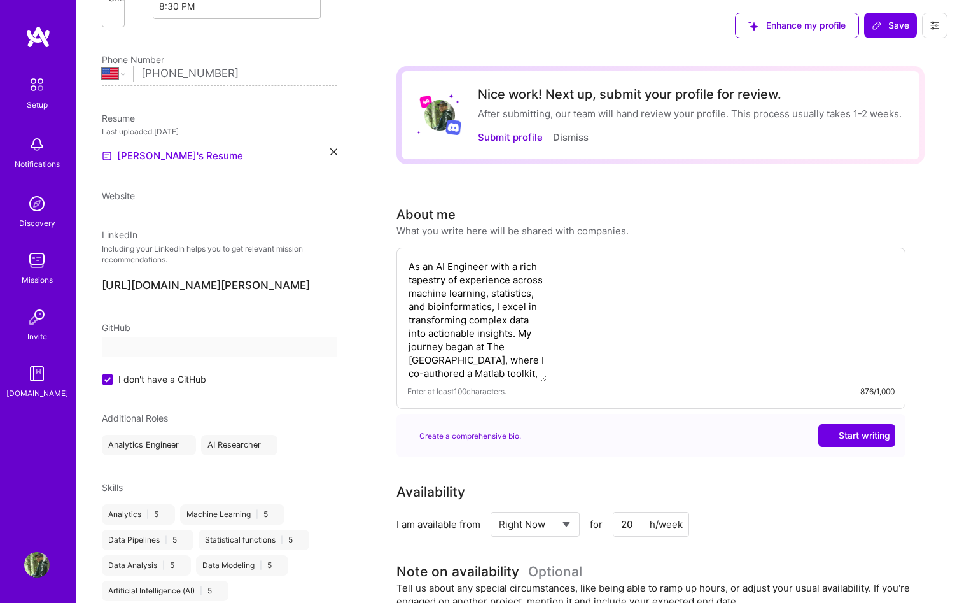
select select "US"
select select "Right Now"
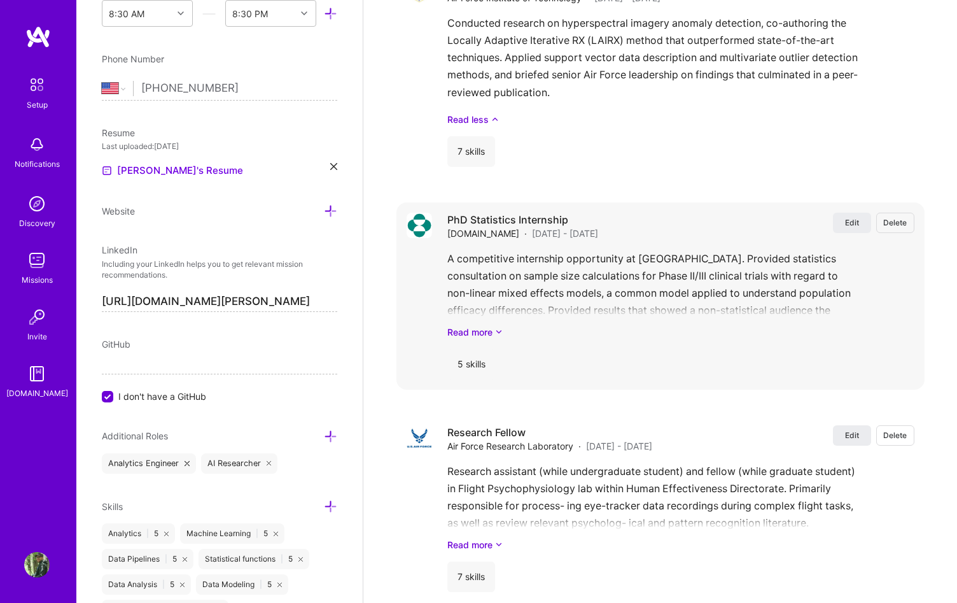
scroll to position [3580, 0]
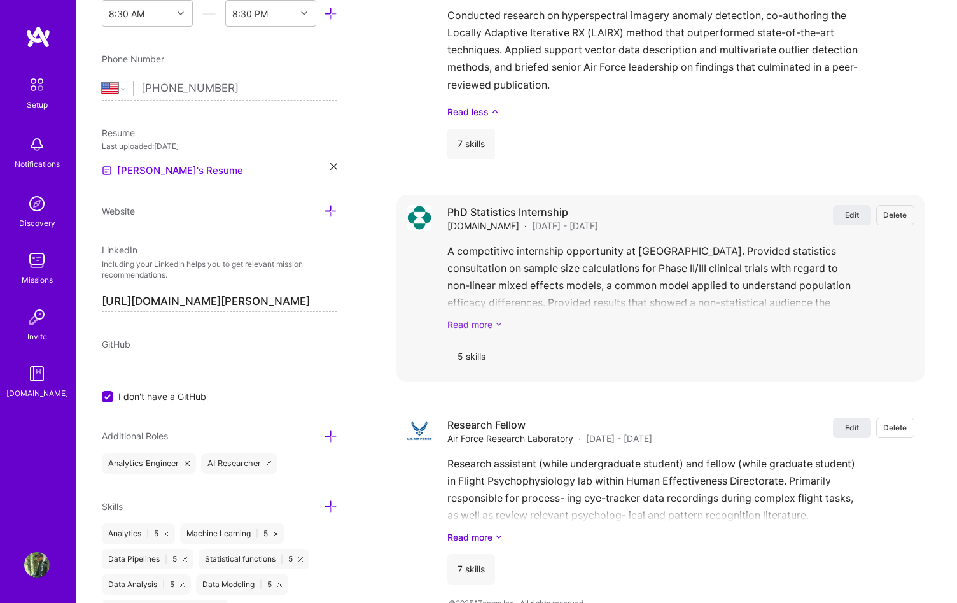
click at [490, 325] on link "Read more" at bounding box center [680, 324] width 467 height 13
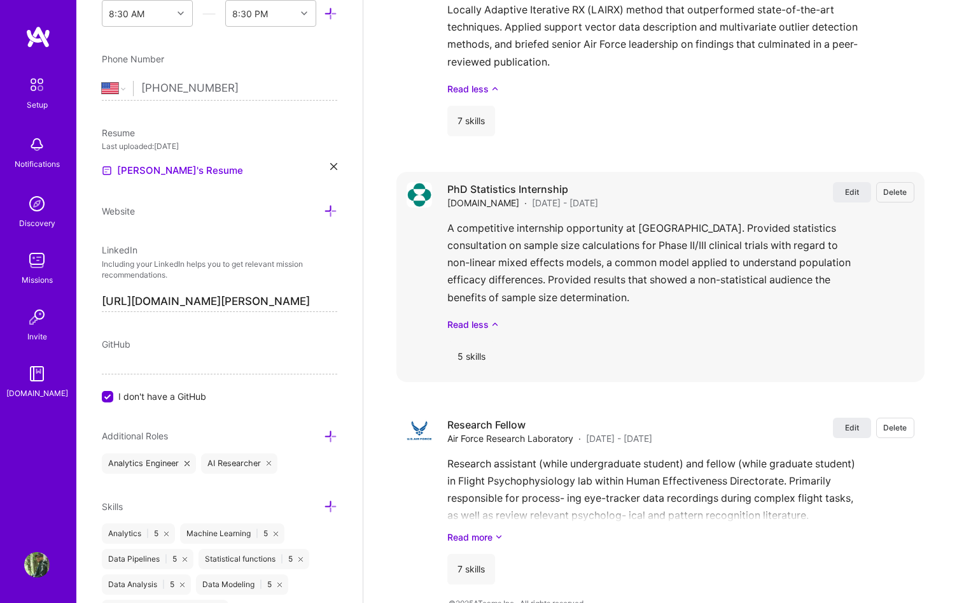
scroll to position [3625, 0]
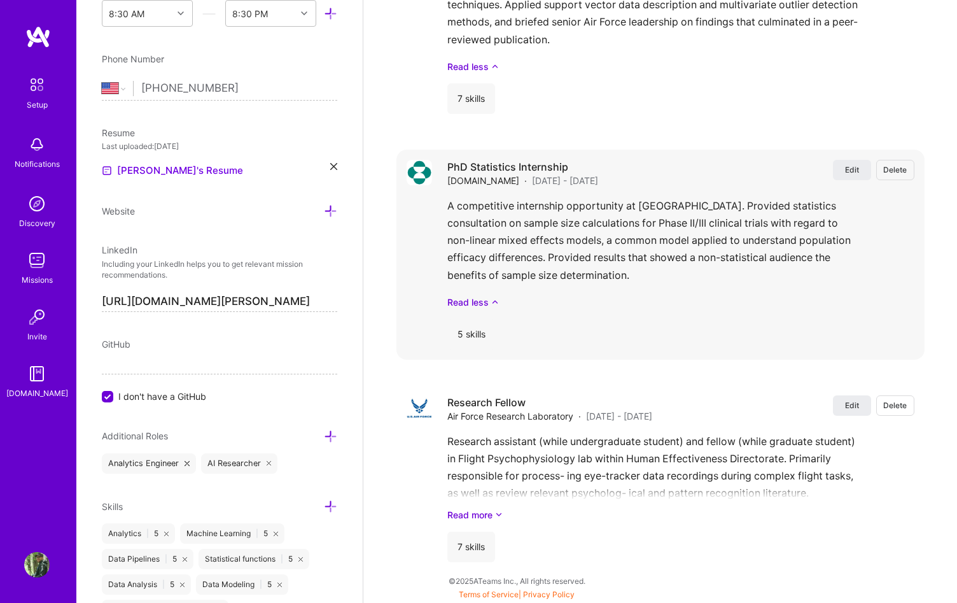
click at [710, 279] on div "A competitive internship opportunity at [GEOGRAPHIC_DATA]. Provided statistics …" at bounding box center [680, 252] width 467 height 111
drag, startPoint x: 685, startPoint y: 278, endPoint x: 442, endPoint y: 208, distance: 252.4
click at [442, 208] on div "Edit Delete PhD Statistics Internship [DOMAIN_NAME] · [DATE] - [DATE] Edit Dele…" at bounding box center [660, 255] width 528 height 210
copy p "A competitive internship opportunity at [GEOGRAPHIC_DATA]. Provided statistics …"
click at [496, 514] on icon at bounding box center [499, 514] width 8 height 13
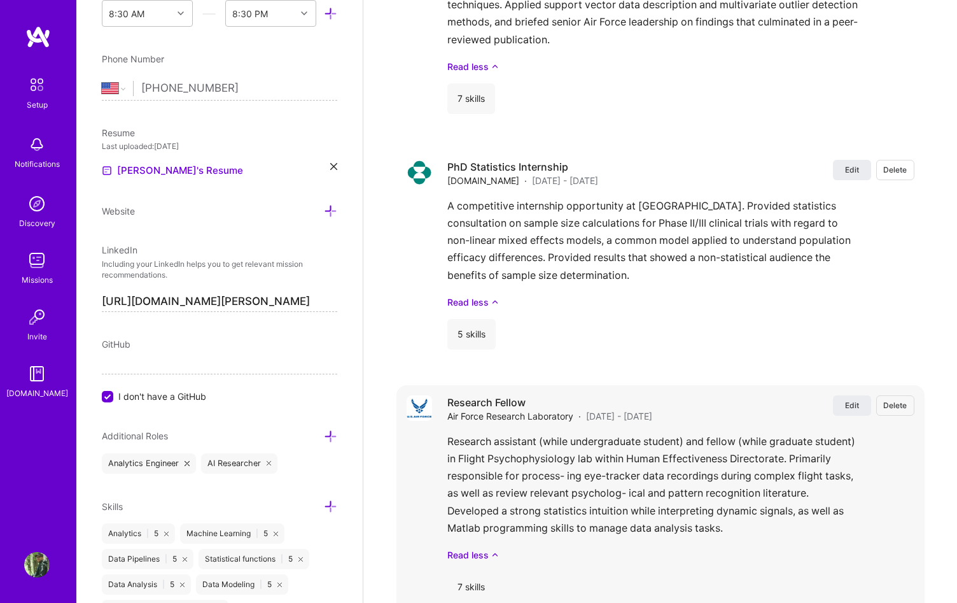
click at [504, 498] on div "Research assistant (while undergraduate student) and fellow (while graduate stu…" at bounding box center [680, 497] width 467 height 129
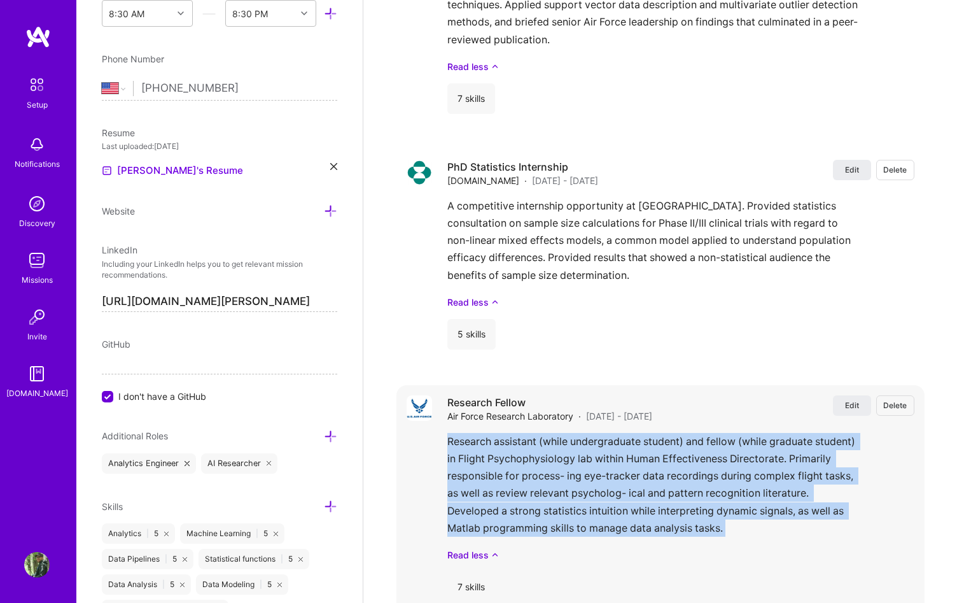
click at [504, 498] on div "Research assistant (while undergraduate student) and fellow (while graduate stu…" at bounding box center [680, 497] width 467 height 129
copy p "Research assistant (while undergraduate student) and fellow (while graduate stu…"
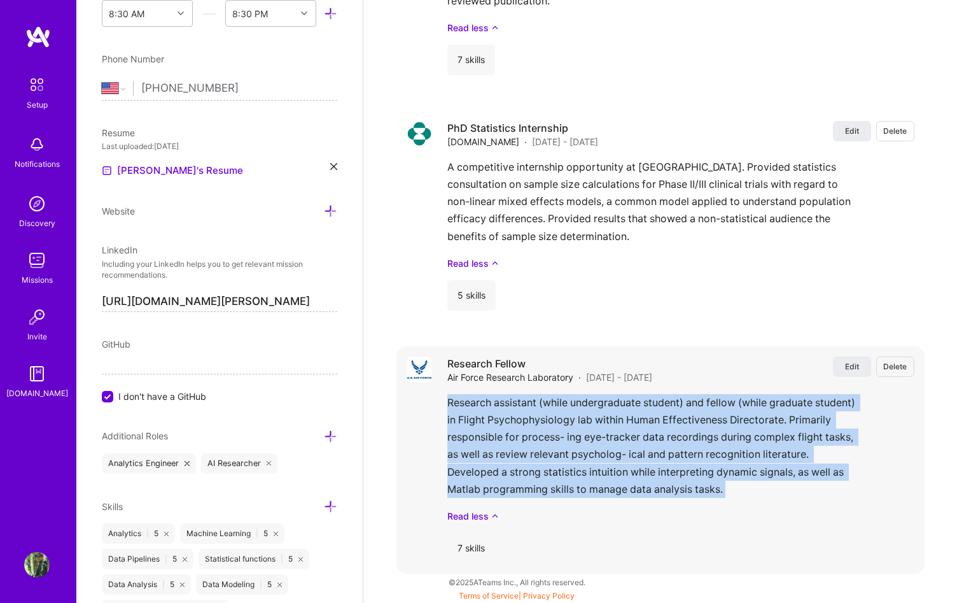
scroll to position [3665, 0]
click at [629, 465] on div "Research assistant (while undergraduate student) and fellow (while graduate stu…" at bounding box center [680, 457] width 467 height 129
drag, startPoint x: 719, startPoint y: 489, endPoint x: 448, endPoint y: 405, distance: 283.0
click at [448, 405] on div "Research assistant (while undergraduate student) and fellow (while graduate stu…" at bounding box center [680, 457] width 467 height 129
copy p "Research assistant (while undergraduate student) and fellow (while graduate stu…"
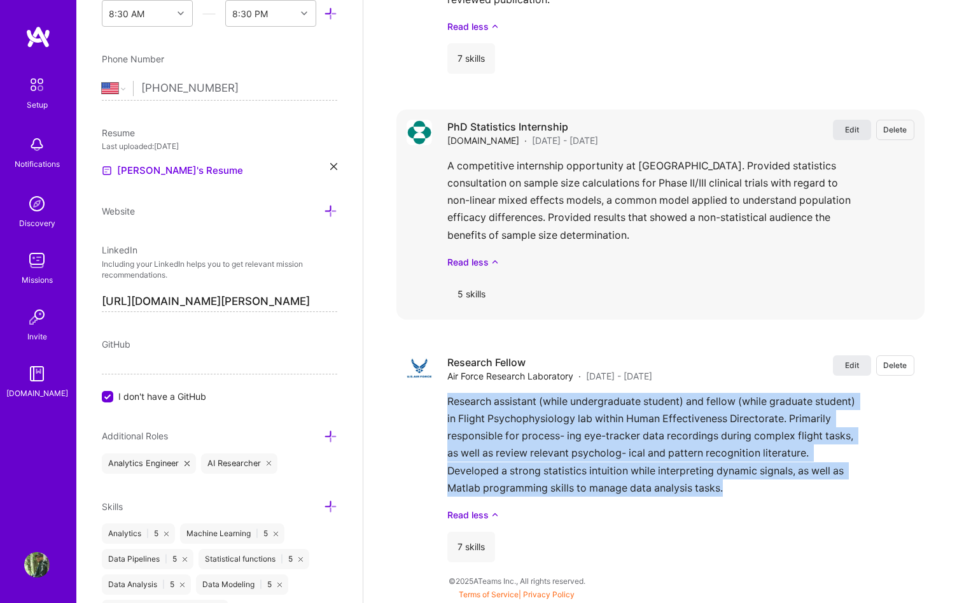
click at [838, 127] on button "Edit" at bounding box center [852, 130] width 38 height 20
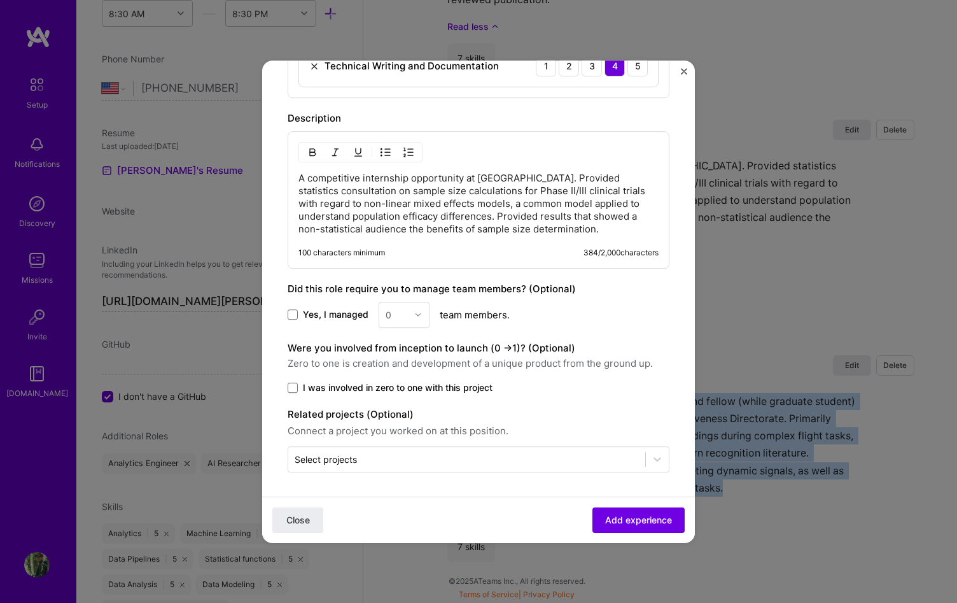
scroll to position [647, 0]
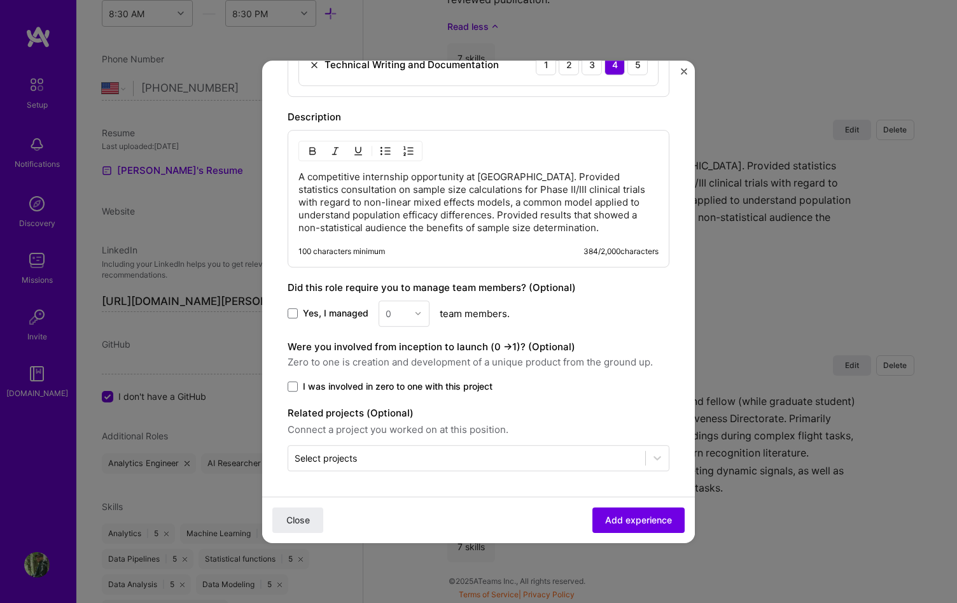
click at [437, 207] on p "A competitive internship opportunity at [GEOGRAPHIC_DATA]. Provided statistics …" at bounding box center [478, 203] width 360 height 64
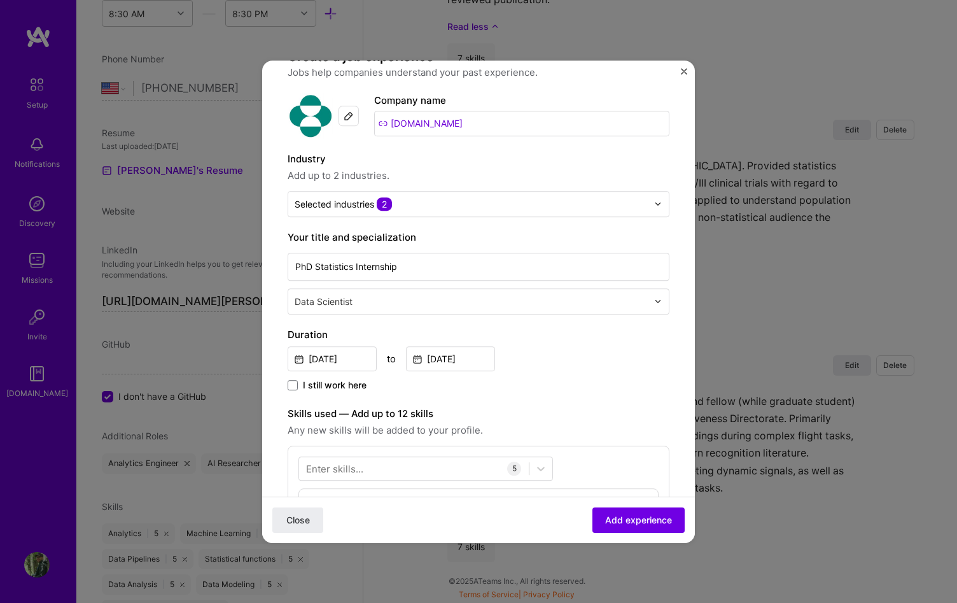
scroll to position [0, 0]
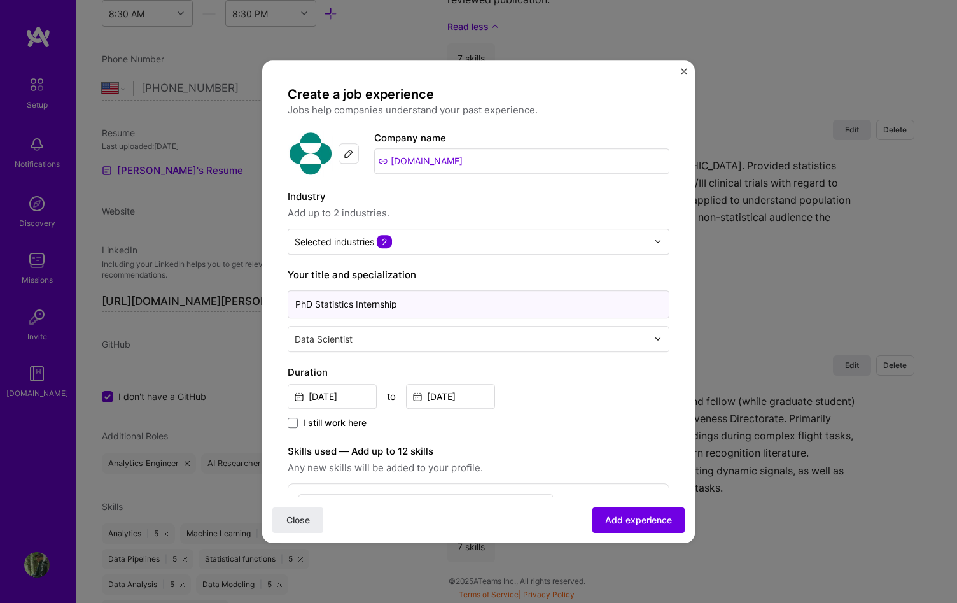
drag, startPoint x: 430, startPoint y: 302, endPoint x: 295, endPoint y: 308, distance: 135.7
click at [295, 308] on input "PhD Statistics Internship" at bounding box center [479, 304] width 382 height 28
type input "Statistics Internship"
click at [582, 450] on label "Skills used — Add up to 12 skills" at bounding box center [479, 451] width 382 height 15
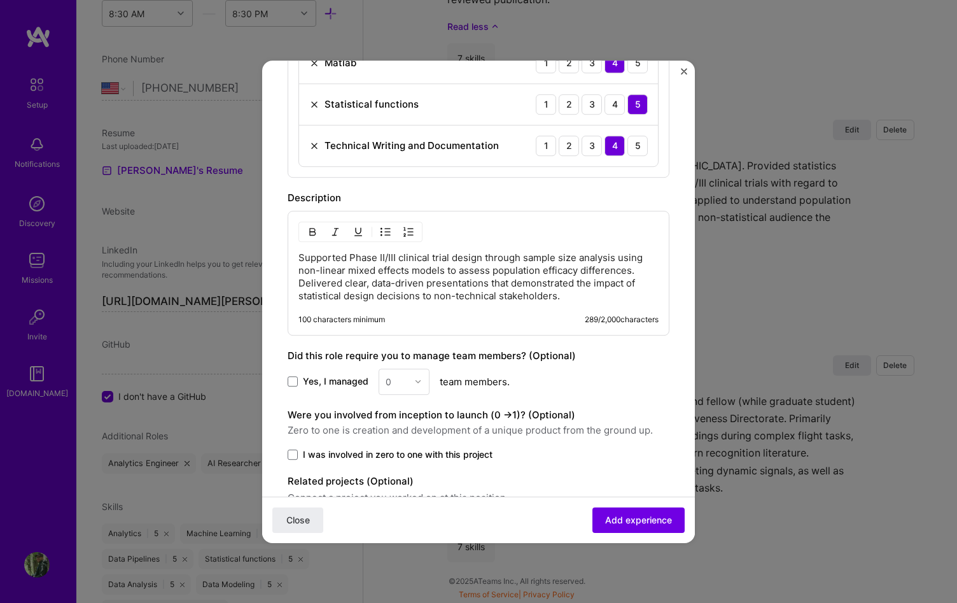
scroll to position [572, 0]
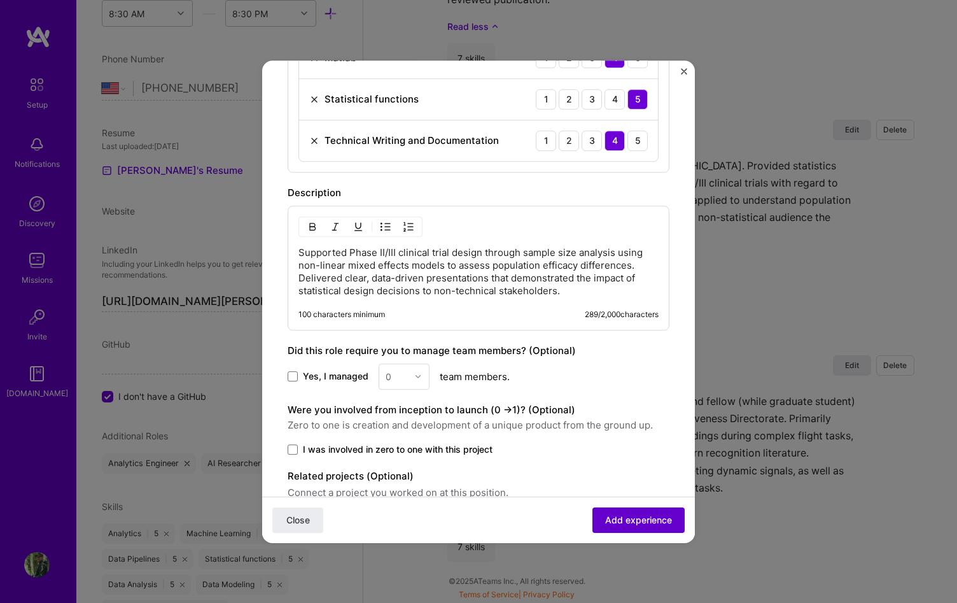
click at [613, 515] on span "Add experience" at bounding box center [638, 519] width 67 height 13
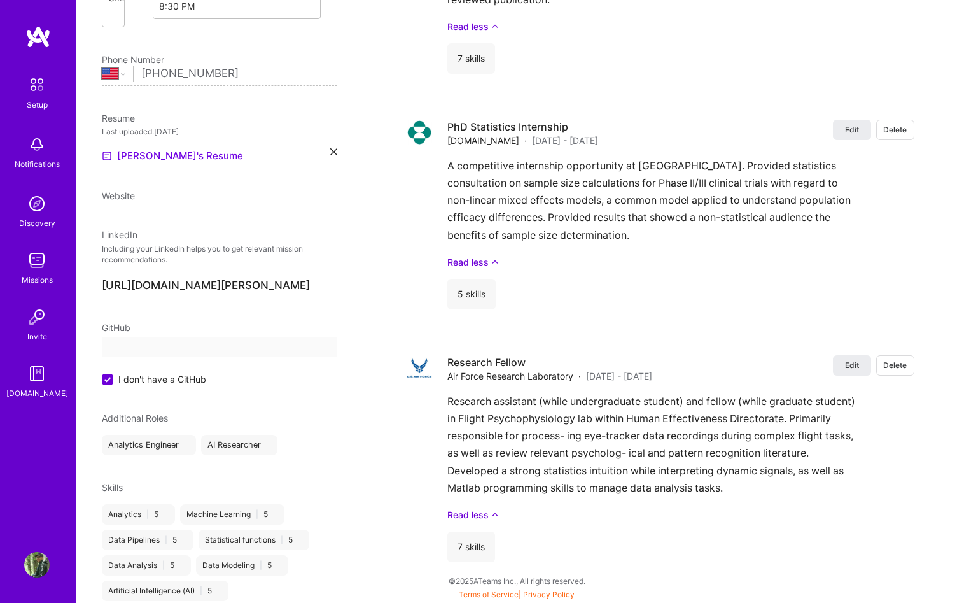
scroll to position [0, 0]
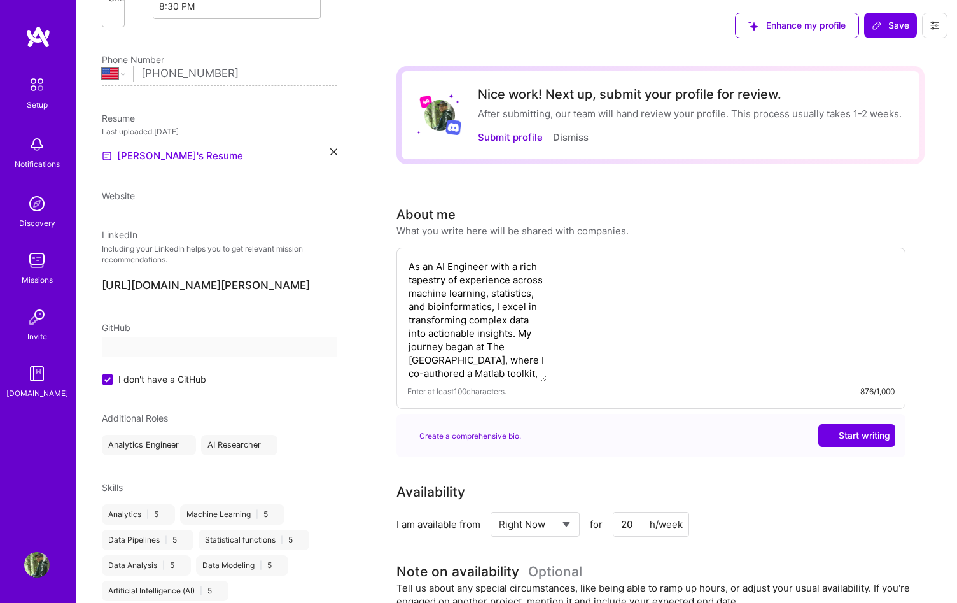
select select "US"
select select "Right Now"
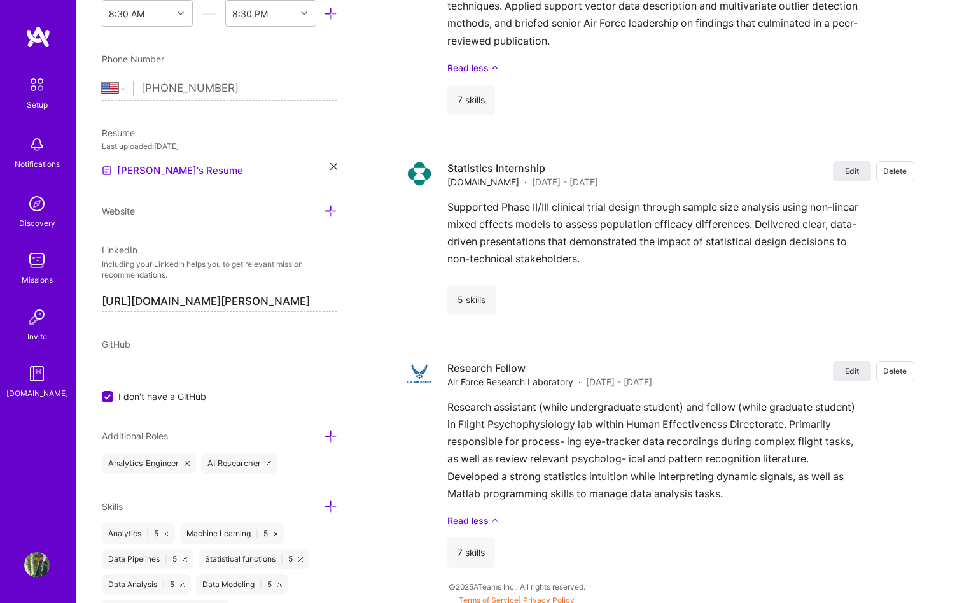
scroll to position [3630, 0]
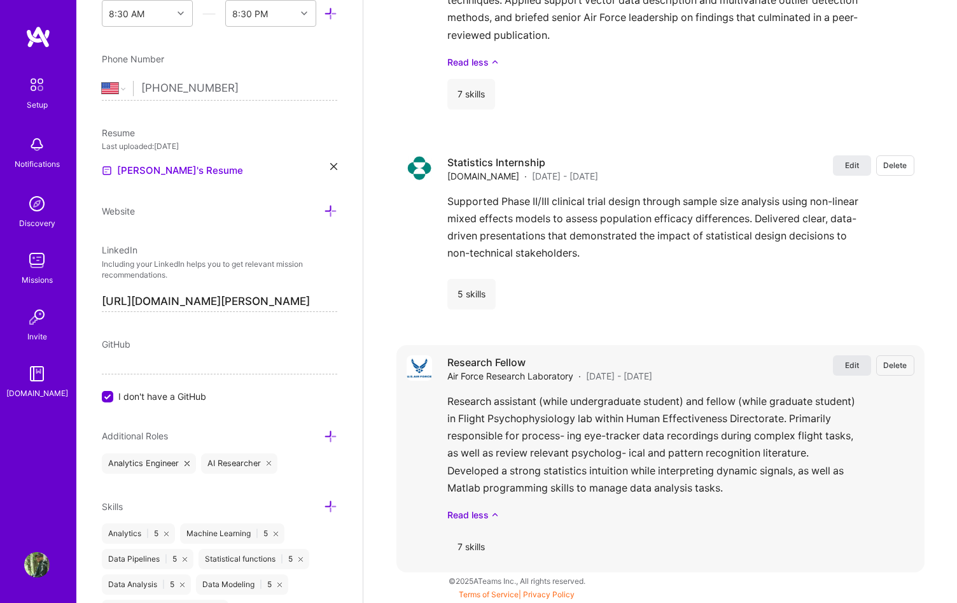
click at [841, 367] on button "Edit" at bounding box center [852, 365] width 38 height 20
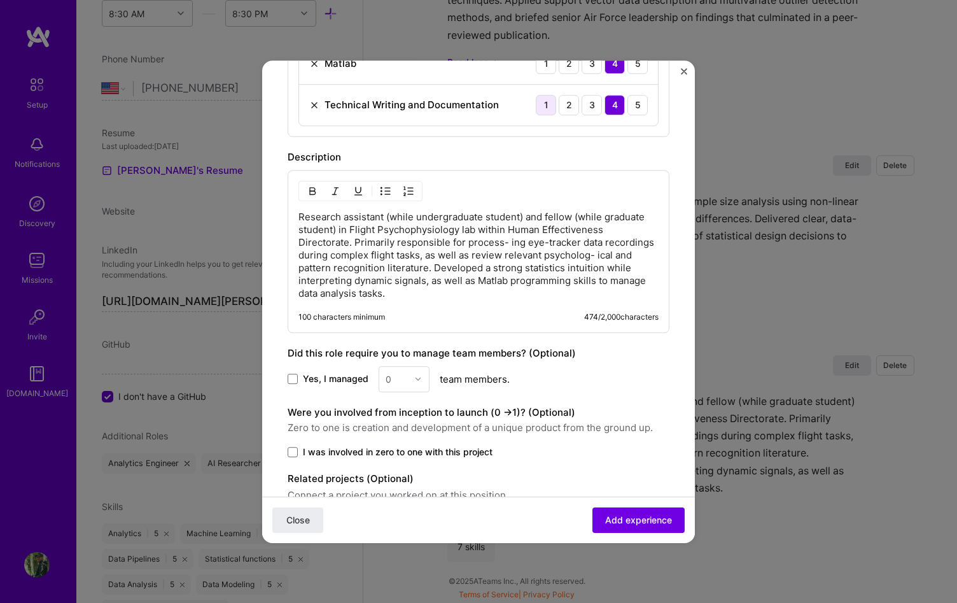
scroll to position [731, 0]
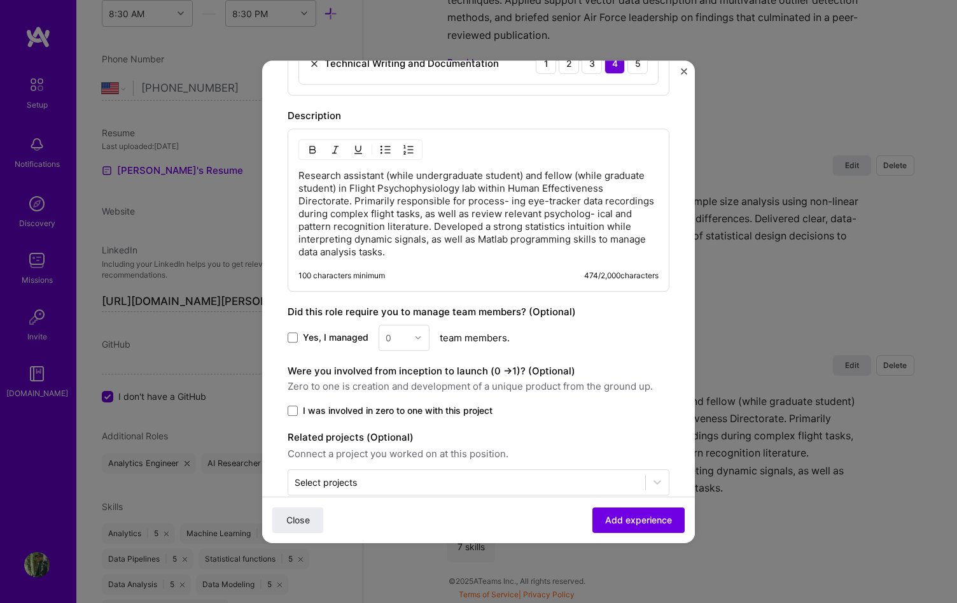
click at [461, 226] on p "Research assistant (while undergraduate student) and fellow (while graduate stu…" at bounding box center [478, 213] width 360 height 89
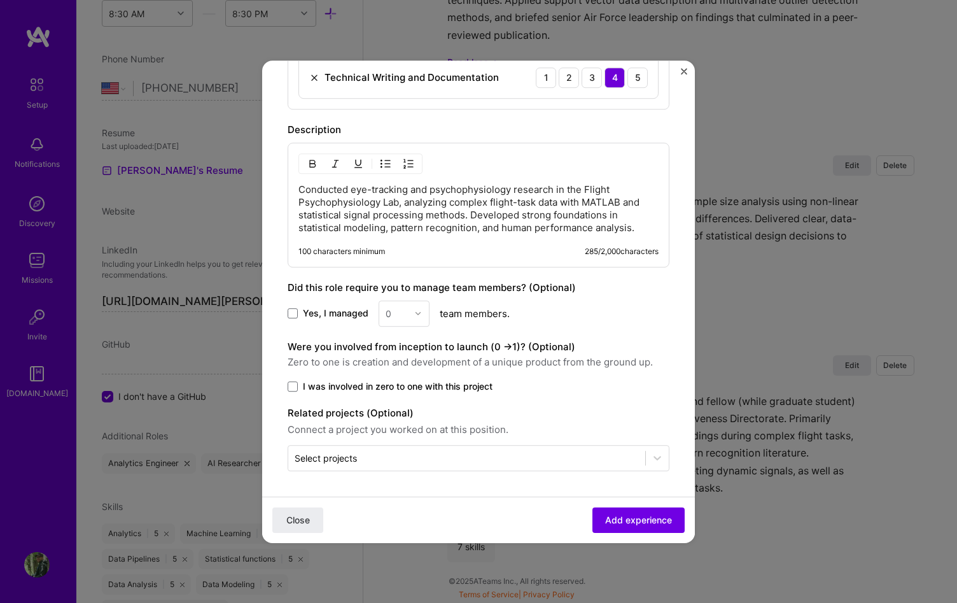
click at [391, 227] on p "Conducted eye-tracking and psychophysiology research in the Flight Psychophysio…" at bounding box center [478, 208] width 360 height 51
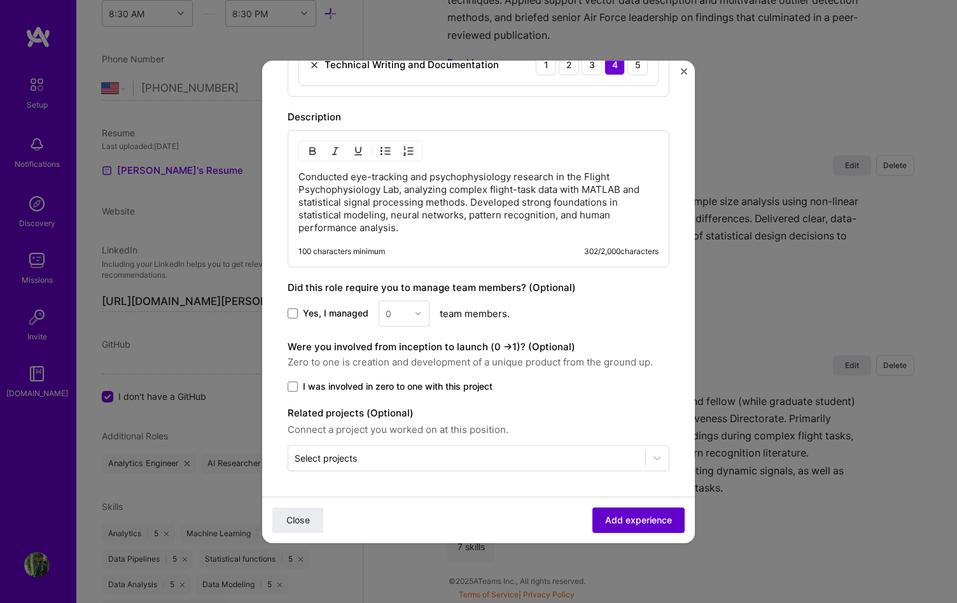
click at [615, 514] on span "Add experience" at bounding box center [638, 519] width 67 height 13
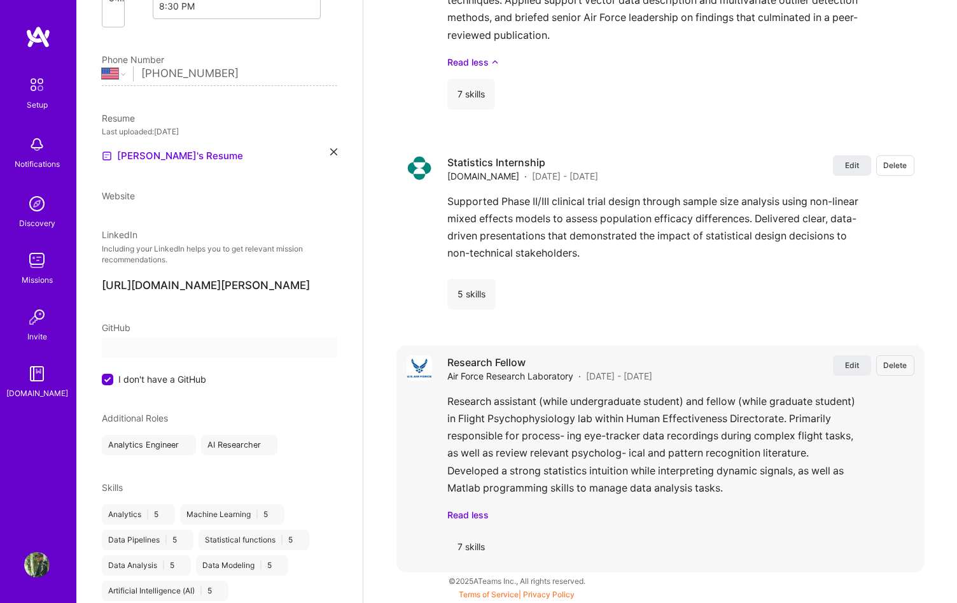
scroll to position [0, 0]
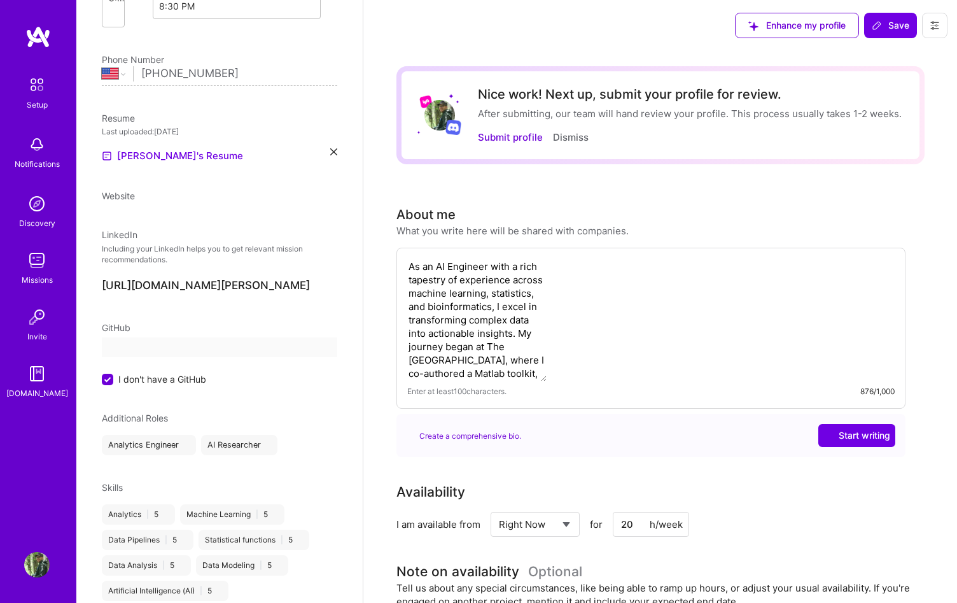
select select "US"
select select "Right Now"
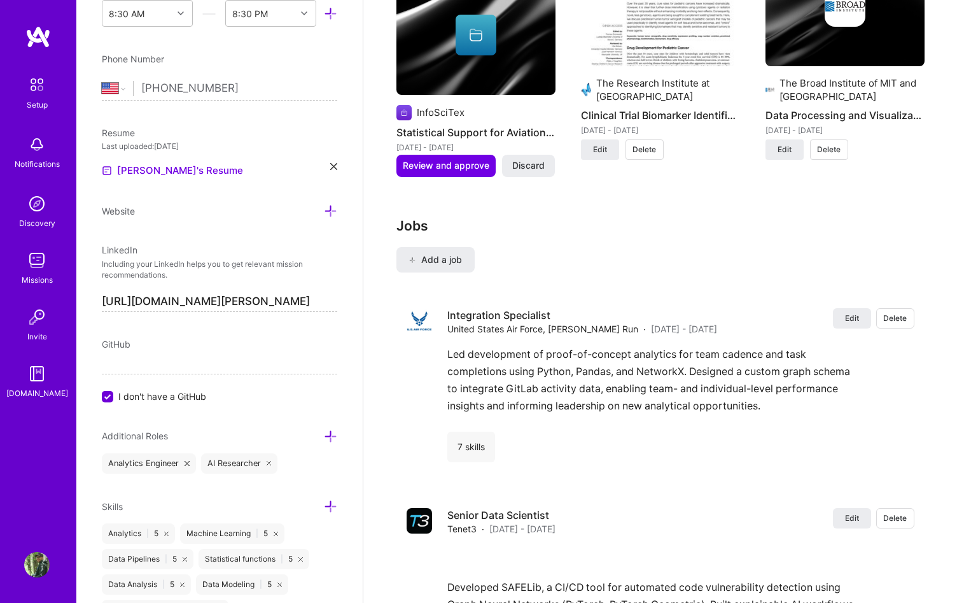
scroll to position [2058, 0]
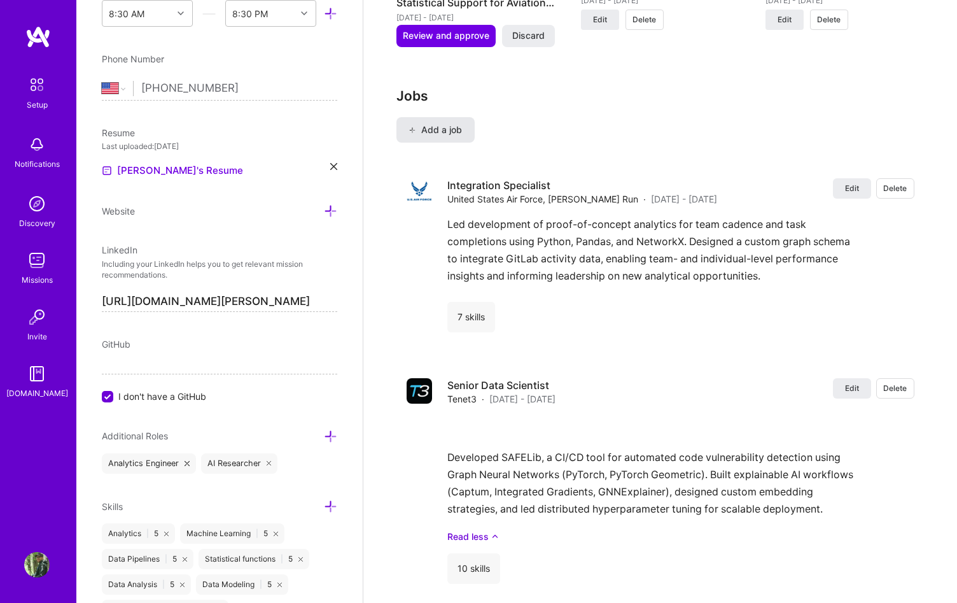
click at [463, 129] on button "Add a job" at bounding box center [435, 129] width 78 height 25
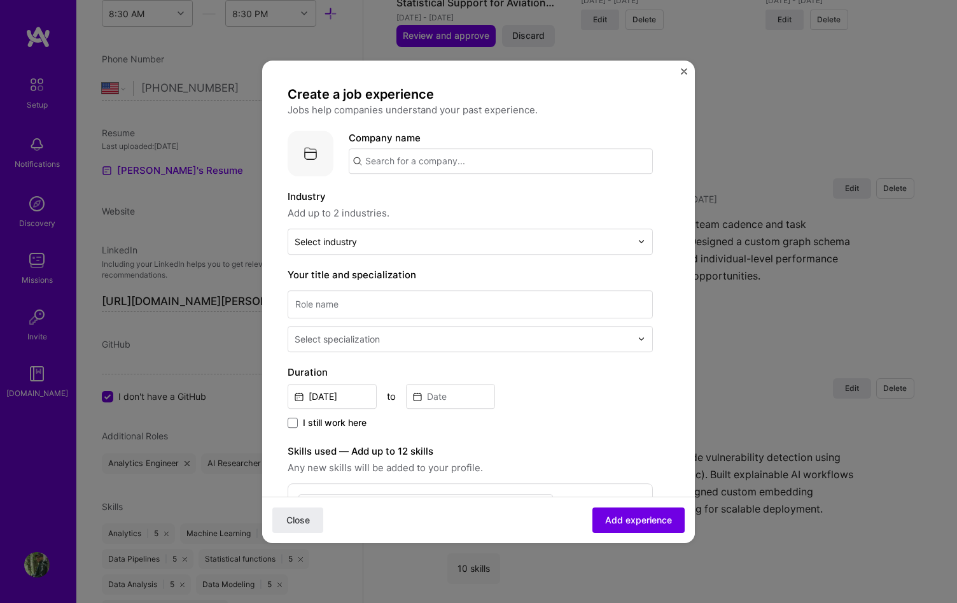
click at [537, 162] on input "text" at bounding box center [501, 160] width 304 height 25
click at [468, 187] on div "Tenet3® [DOMAIN_NAME]" at bounding box center [444, 198] width 191 height 36
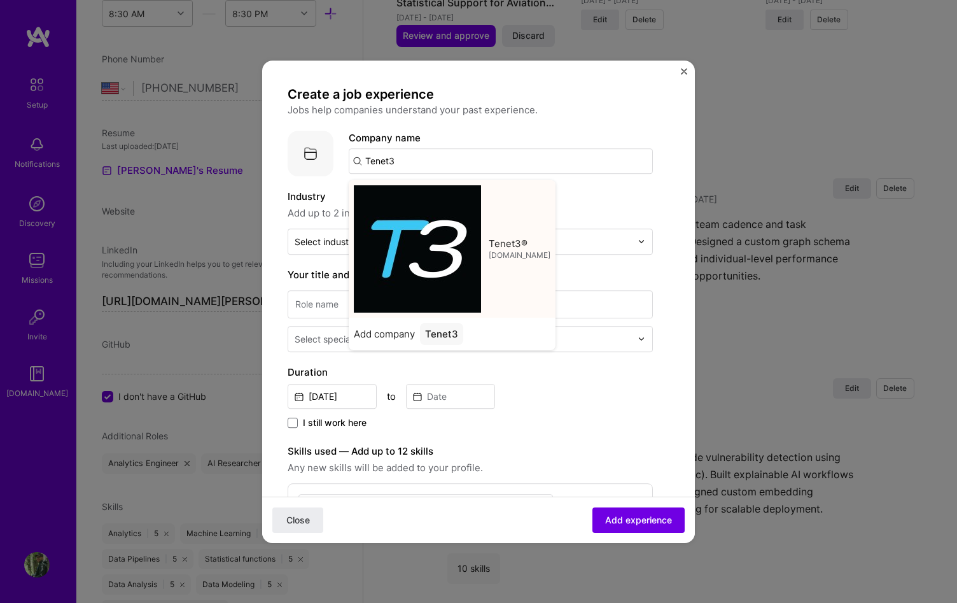
type input "Tenet3®"
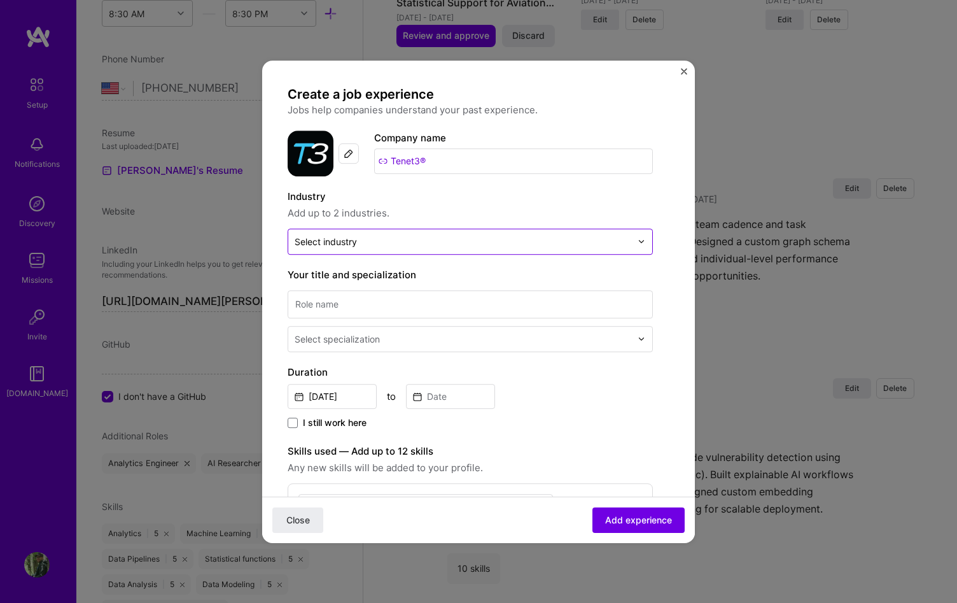
click at [536, 235] on input "text" at bounding box center [463, 241] width 337 height 13
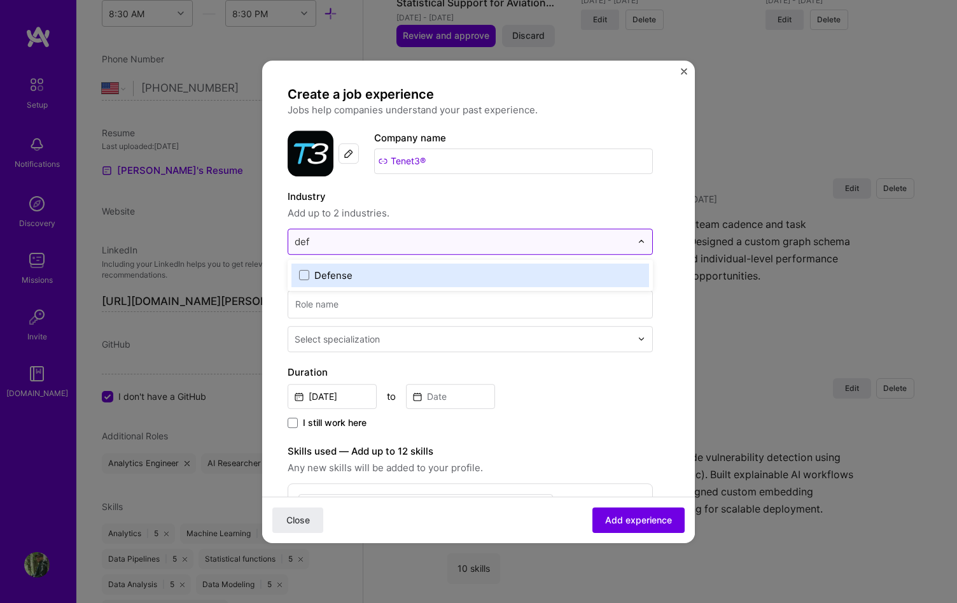
type input "defe"
click at [301, 276] on span at bounding box center [304, 275] width 10 height 10
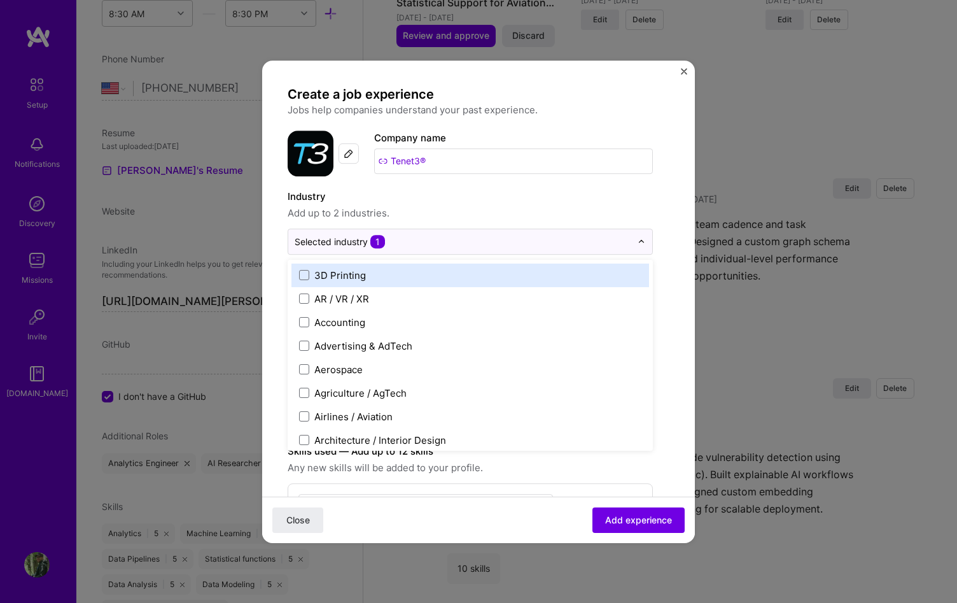
click at [430, 198] on label "Industry" at bounding box center [470, 196] width 365 height 15
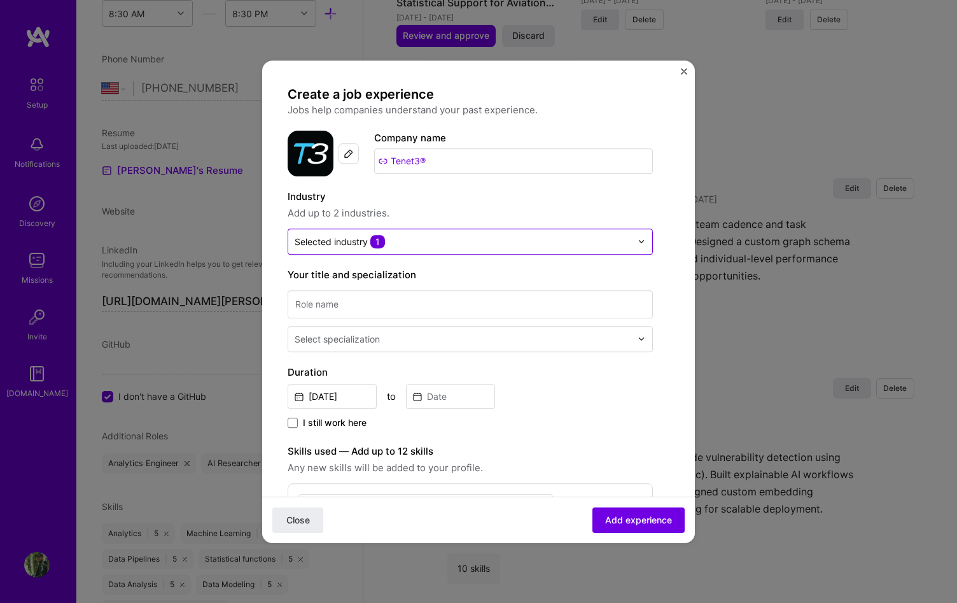
click at [430, 231] on div "Selected industry 1" at bounding box center [462, 241] width 349 height 25
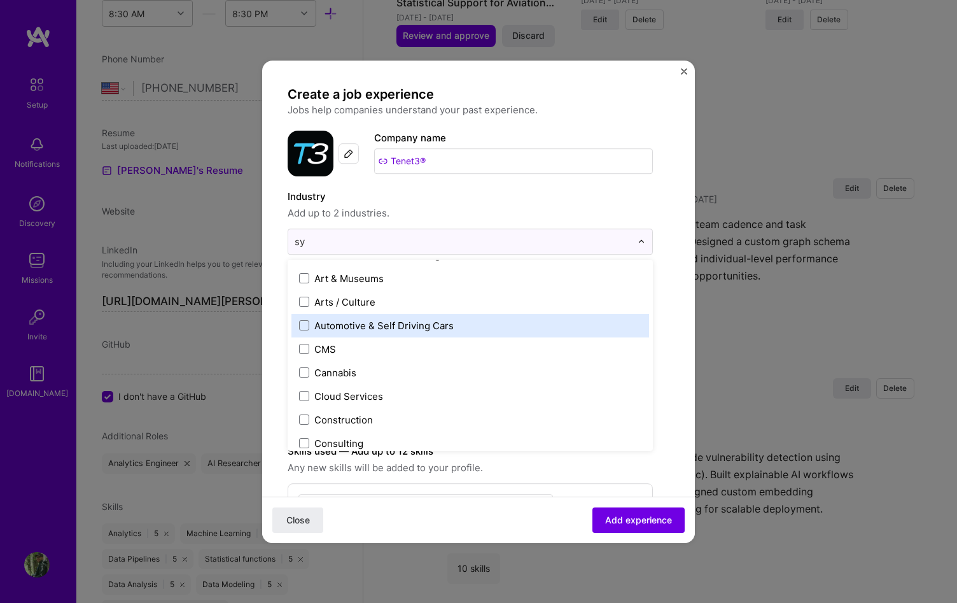
scroll to position [0, 0]
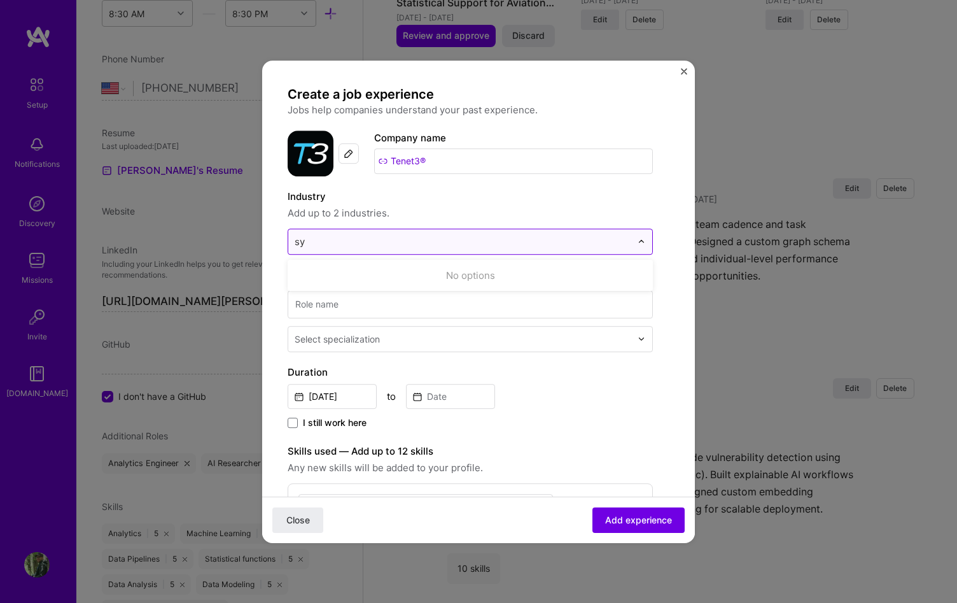
type input "s"
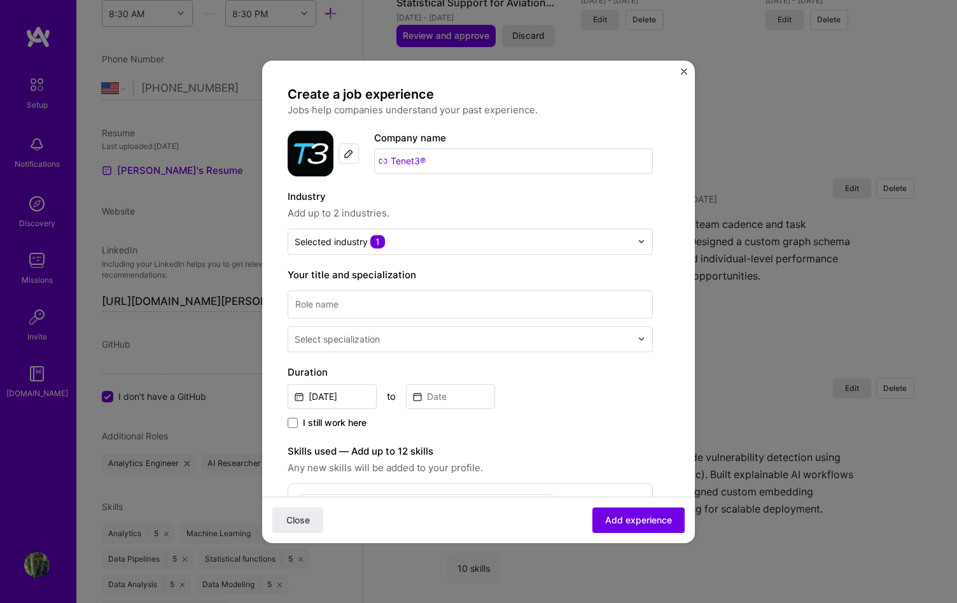
click at [495, 193] on label "Industry" at bounding box center [470, 196] width 365 height 15
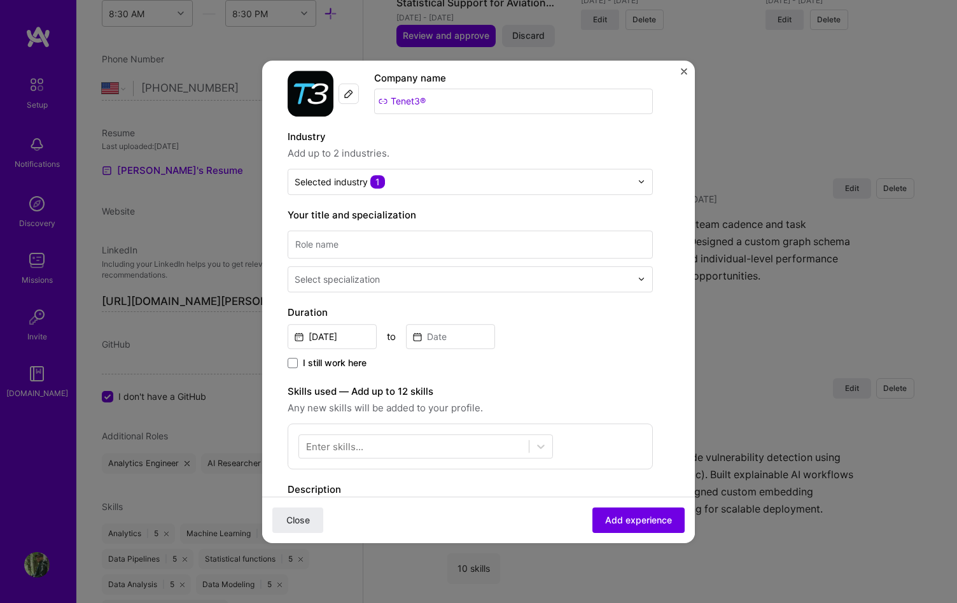
scroll to position [68, 0]
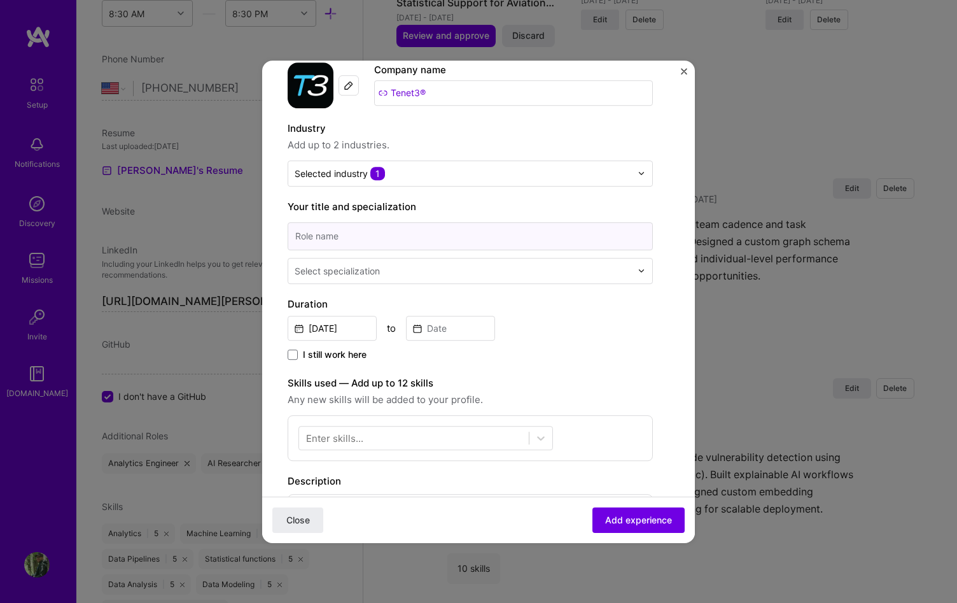
click at [487, 241] on input at bounding box center [470, 236] width 365 height 28
type input "Senior Data Scientist"
click at [453, 274] on input "text" at bounding box center [464, 270] width 339 height 13
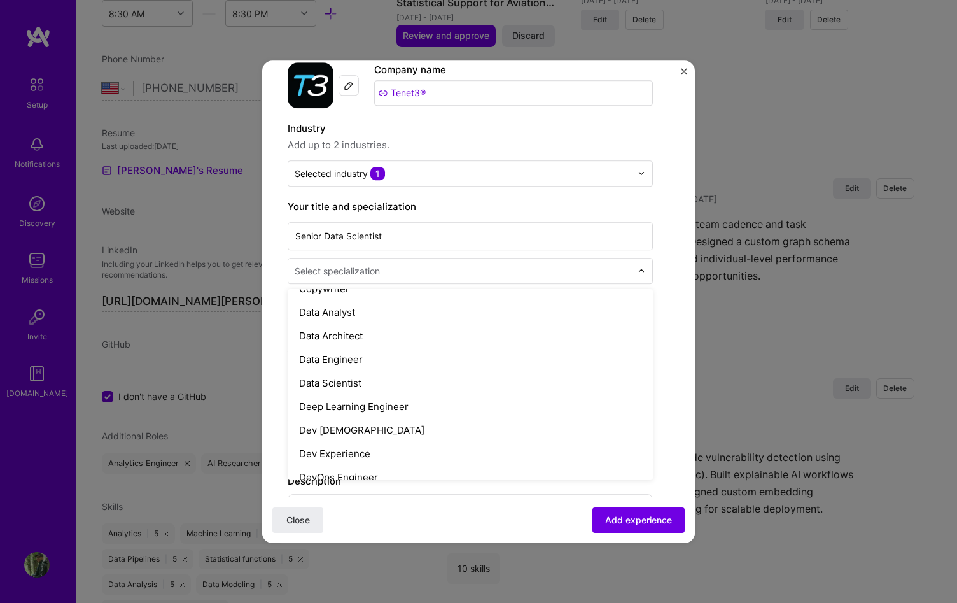
scroll to position [478, 0]
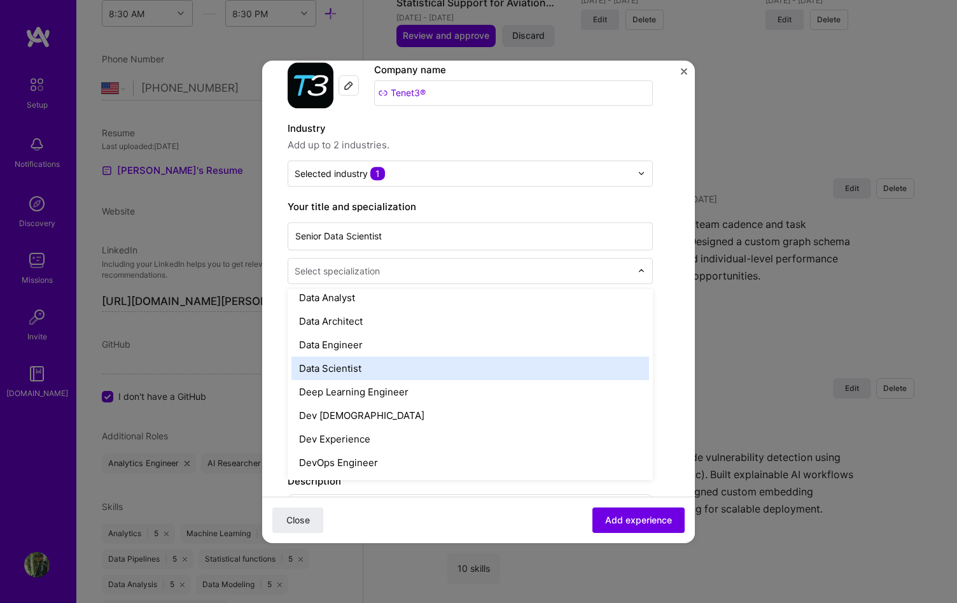
click at [478, 357] on div "Data Scientist" at bounding box center [470, 368] width 358 height 24
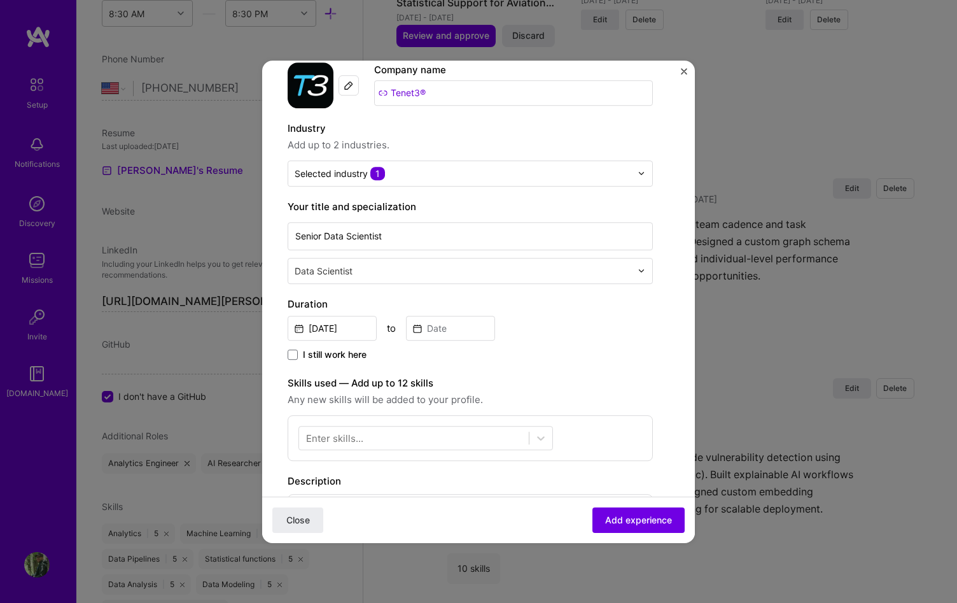
click at [558, 367] on div "Create a job experience Jobs help companies understand your past experience. Co…" at bounding box center [470, 401] width 365 height 766
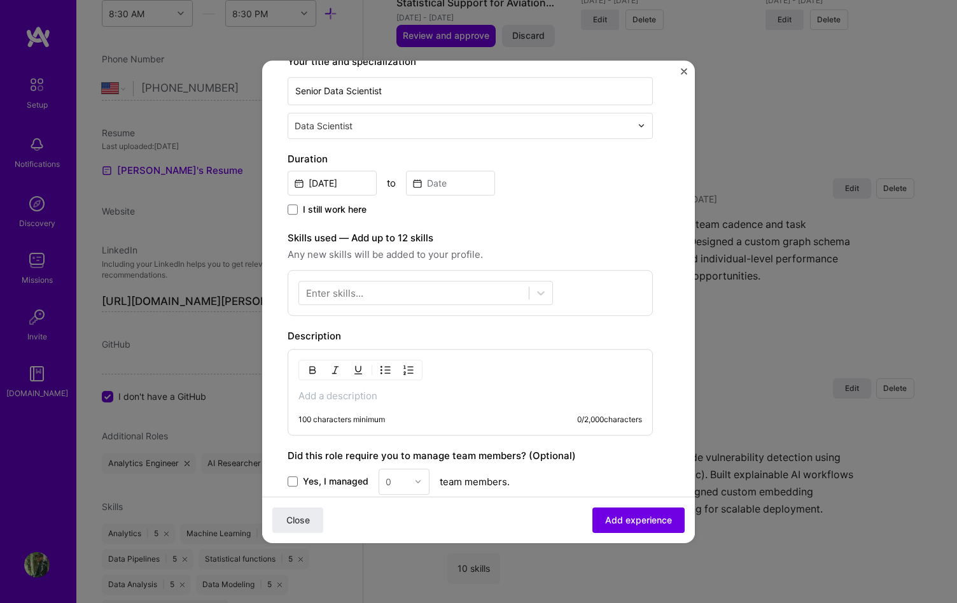
scroll to position [214, 0]
click at [503, 394] on p at bounding box center [470, 394] width 344 height 13
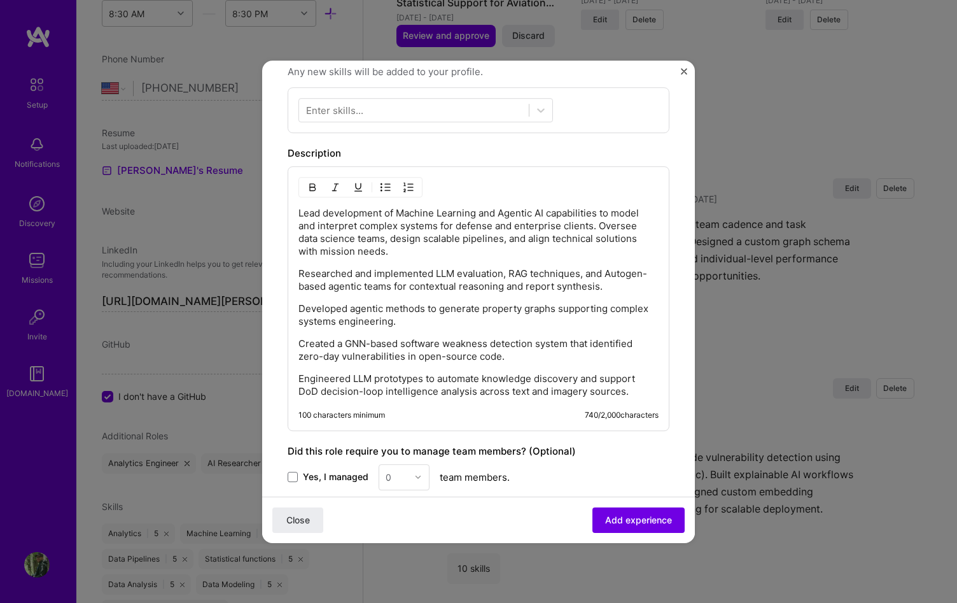
scroll to position [404, 0]
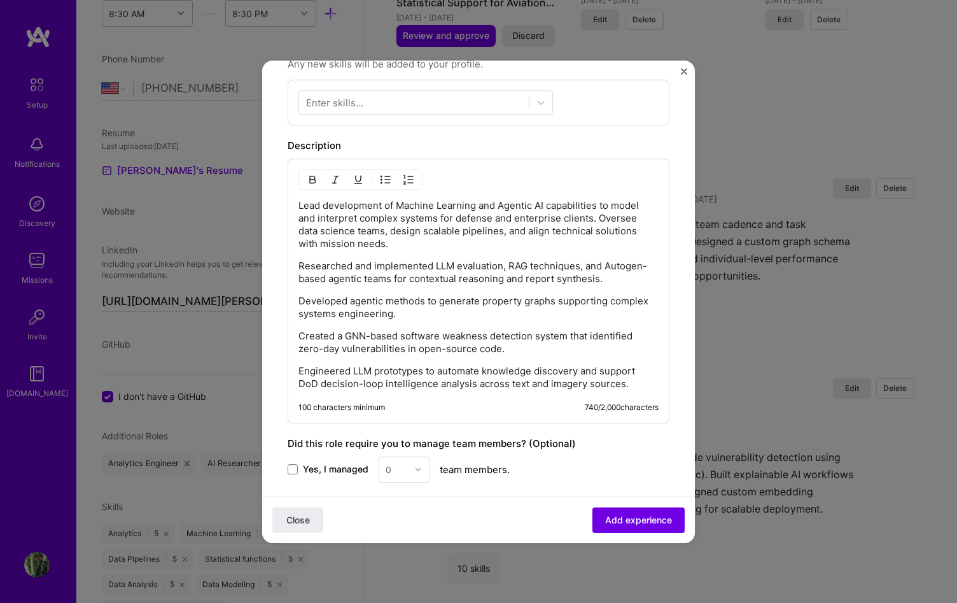
click at [300, 266] on p "Researched and implemented LLM evaluation, RAG techniques, and Autogen-based ag…" at bounding box center [478, 272] width 360 height 25
click at [384, 179] on img "button" at bounding box center [386, 179] width 10 height 10
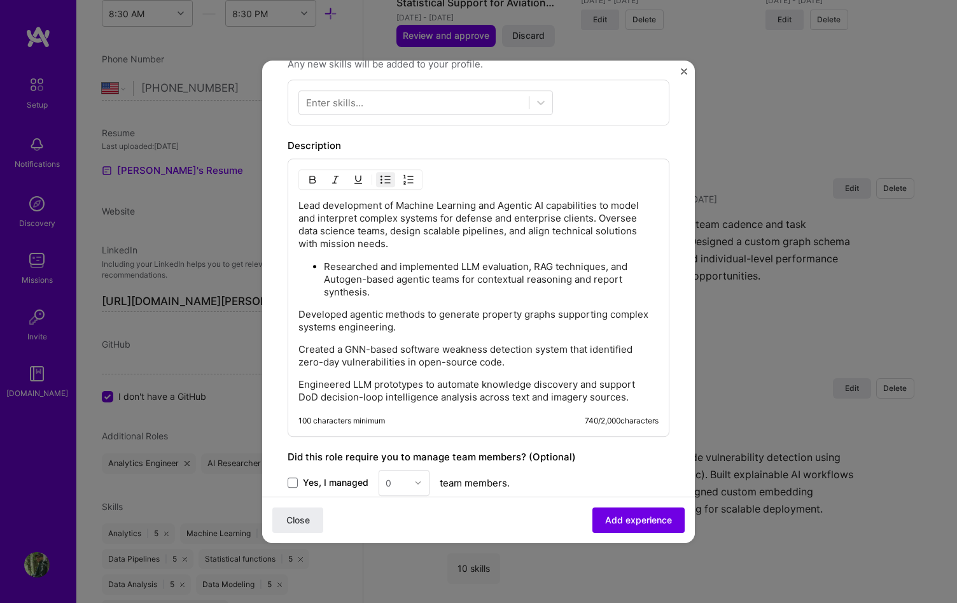
click at [297, 311] on div "Lead development of Machine Learning and Agentic AI capabilities to model and i…" at bounding box center [479, 297] width 382 height 278
click at [299, 311] on p "Developed agentic methods to generate property graphs supporting complex system…" at bounding box center [478, 320] width 360 height 25
click at [379, 181] on button "button" at bounding box center [385, 179] width 19 height 15
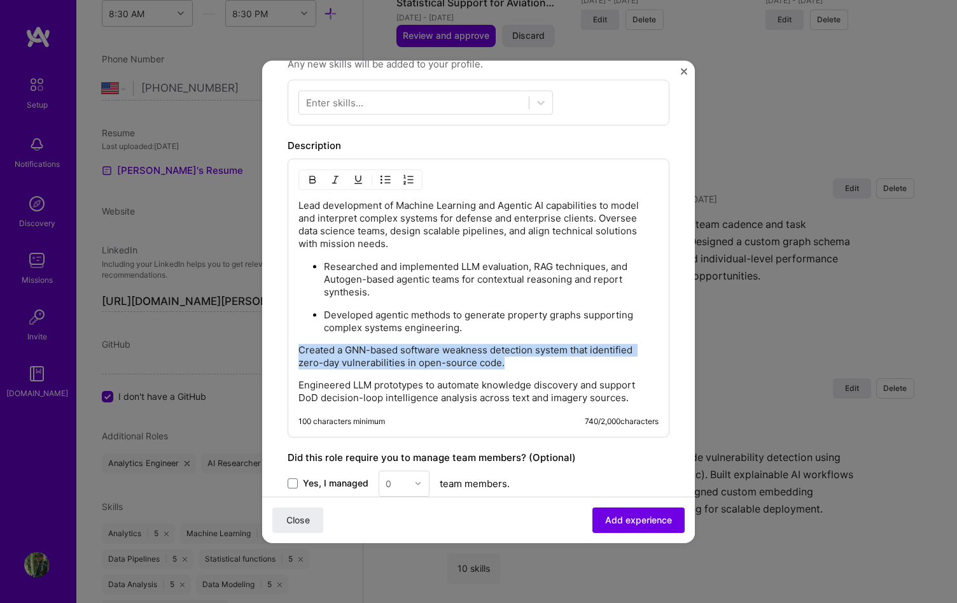
drag, startPoint x: 300, startPoint y: 349, endPoint x: 505, endPoint y: 359, distance: 205.2
click at [505, 359] on p "Created a GNN-based software weakness detection system that identified zero-day…" at bounding box center [478, 356] width 360 height 25
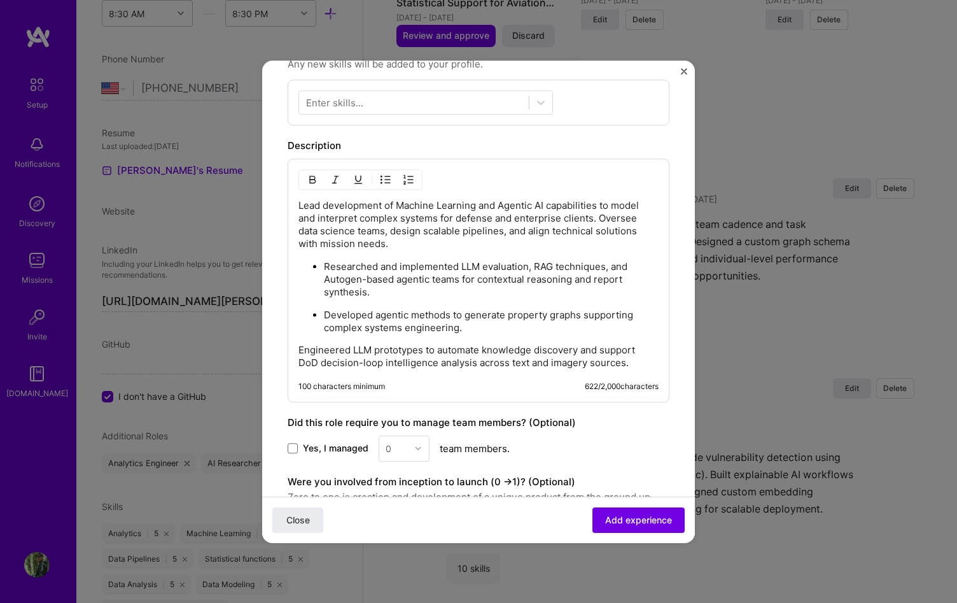
click at [298, 354] on p "Engineered LLM prototypes to automate knowledge discovery and support DoD decis…" at bounding box center [478, 356] width 360 height 25
click at [384, 181] on img "button" at bounding box center [386, 179] width 10 height 10
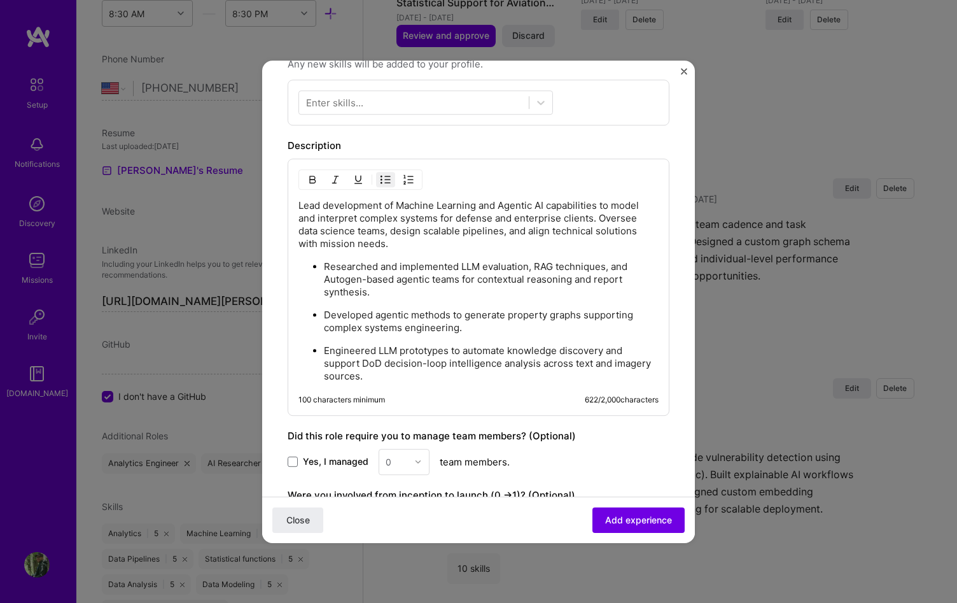
click at [468, 321] on p "Developed agentic methods to generate property graphs supporting complex system…" at bounding box center [491, 321] width 335 height 25
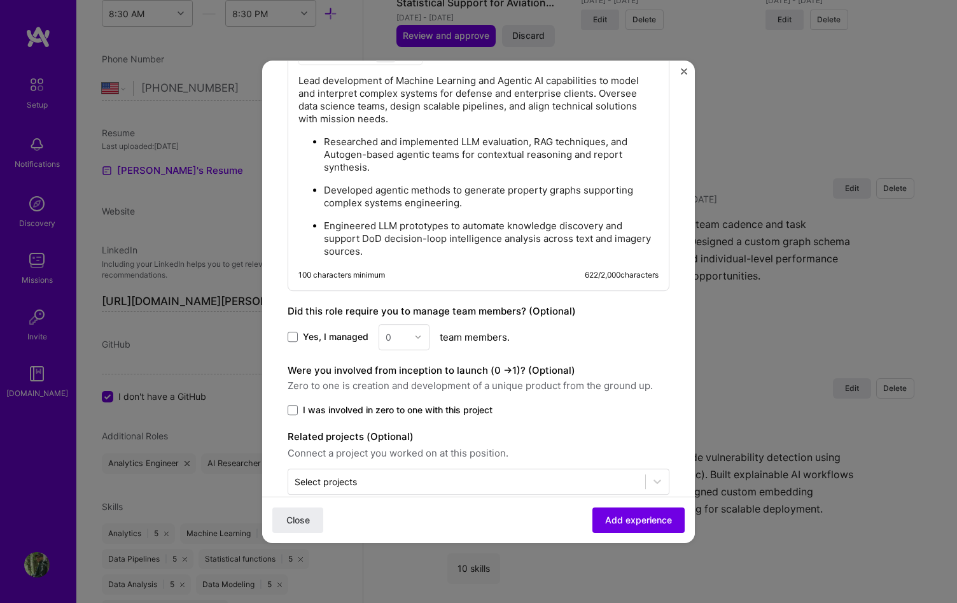
scroll to position [551, 0]
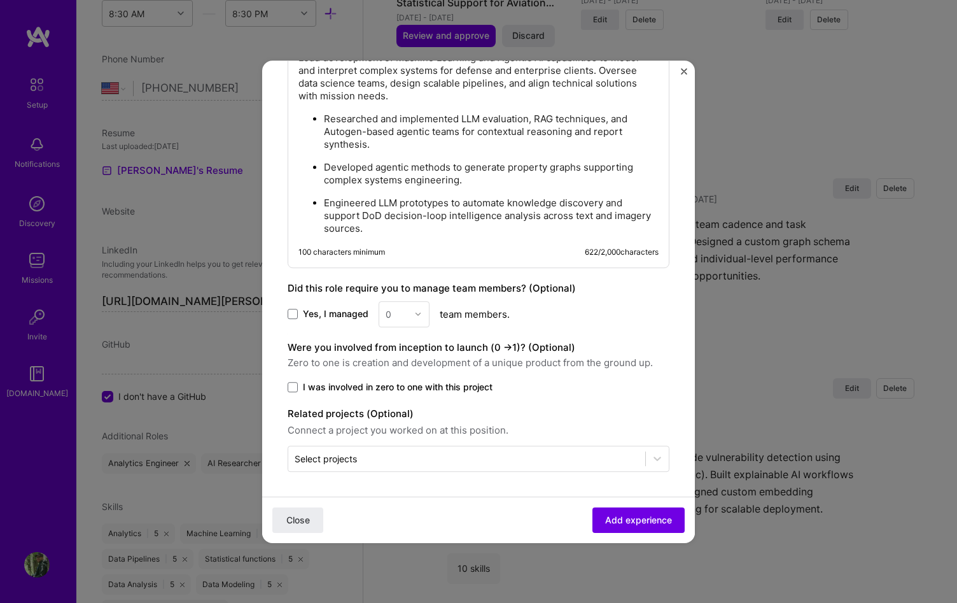
click at [307, 314] on span "Yes, I managed" at bounding box center [336, 313] width 66 height 13
click at [0, 0] on input "Yes, I managed" at bounding box center [0, 0] width 0 height 0
click at [412, 318] on div "0" at bounding box center [404, 314] width 51 height 26
click at [416, 364] on div "2" at bounding box center [403, 372] width 43 height 24
click at [597, 355] on span "Zero to one is creation and development of a unique product from the ground up." at bounding box center [479, 362] width 382 height 15
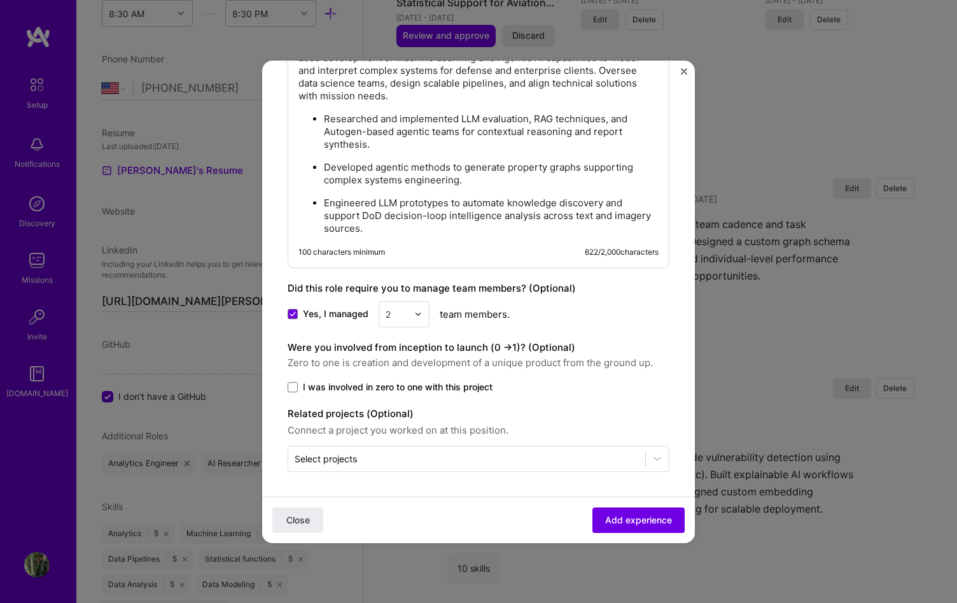
click at [393, 311] on input "text" at bounding box center [397, 313] width 22 height 13
click at [403, 372] on div "3" at bounding box center [403, 372] width 43 height 24
click at [615, 326] on div "Create a job experience Jobs help companies understand your past experience. Co…" at bounding box center [479, 3] width 382 height 937
click at [641, 514] on span "Add experience" at bounding box center [638, 519] width 67 height 13
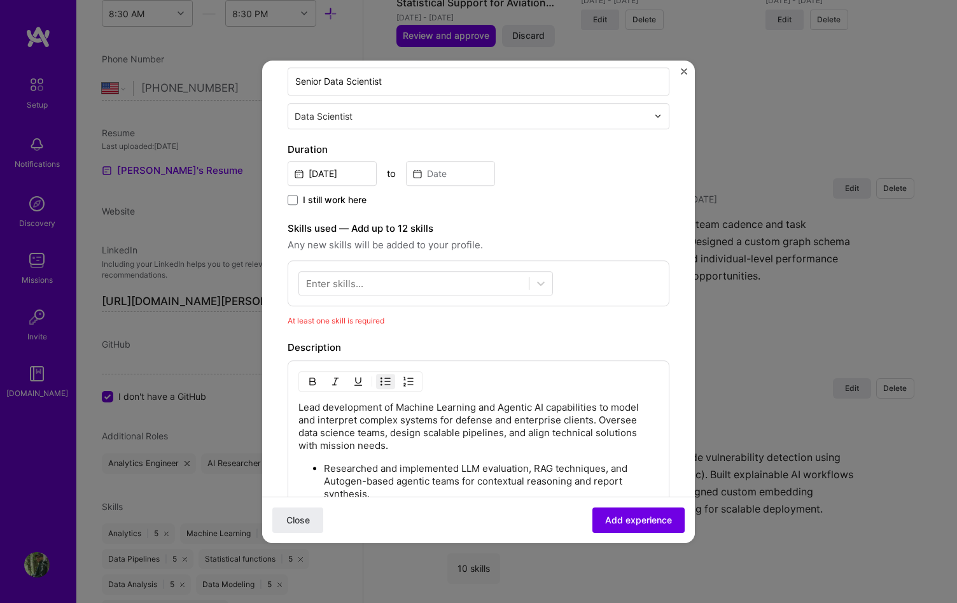
scroll to position [148, 0]
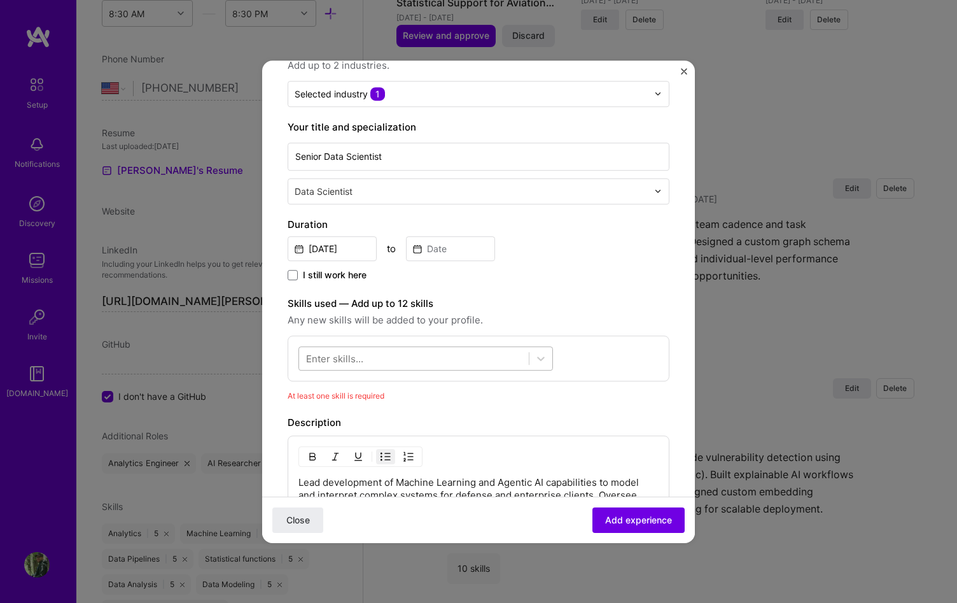
click at [425, 363] on div at bounding box center [414, 357] width 230 height 21
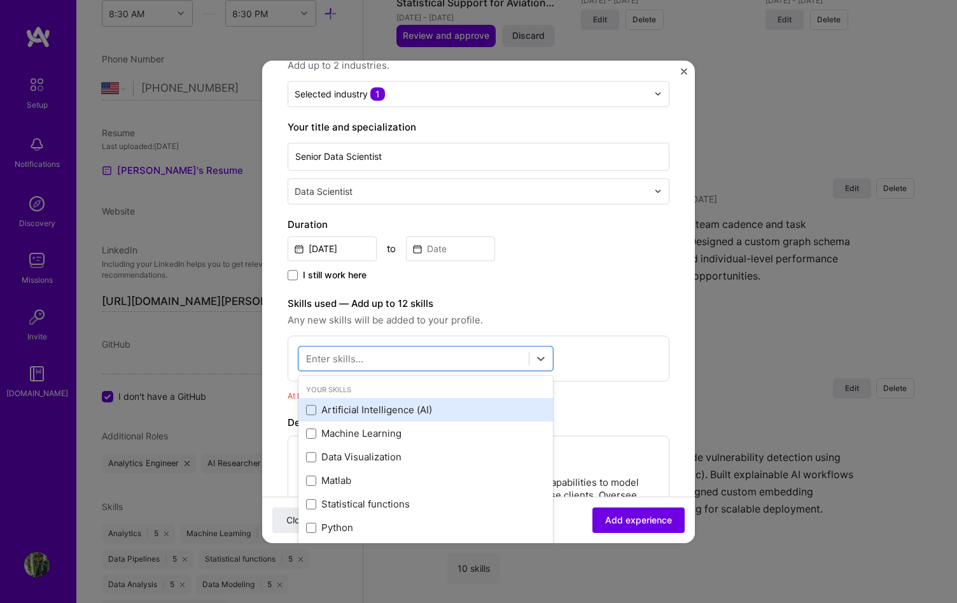
click at [413, 407] on div "Artificial Intelligence (AI)" at bounding box center [425, 410] width 239 height 13
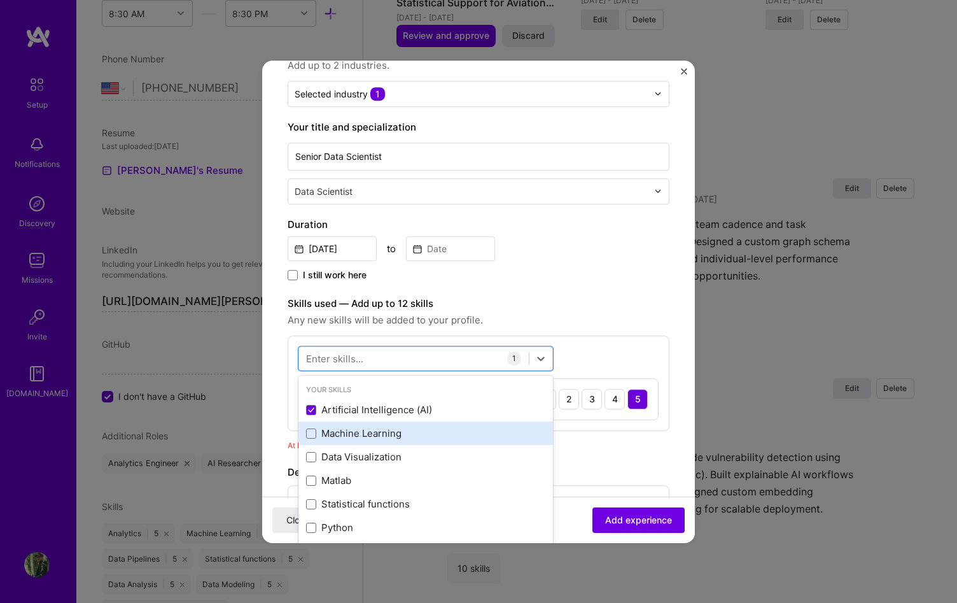
click at [394, 428] on div "Machine Learning" at bounding box center [425, 433] width 239 height 13
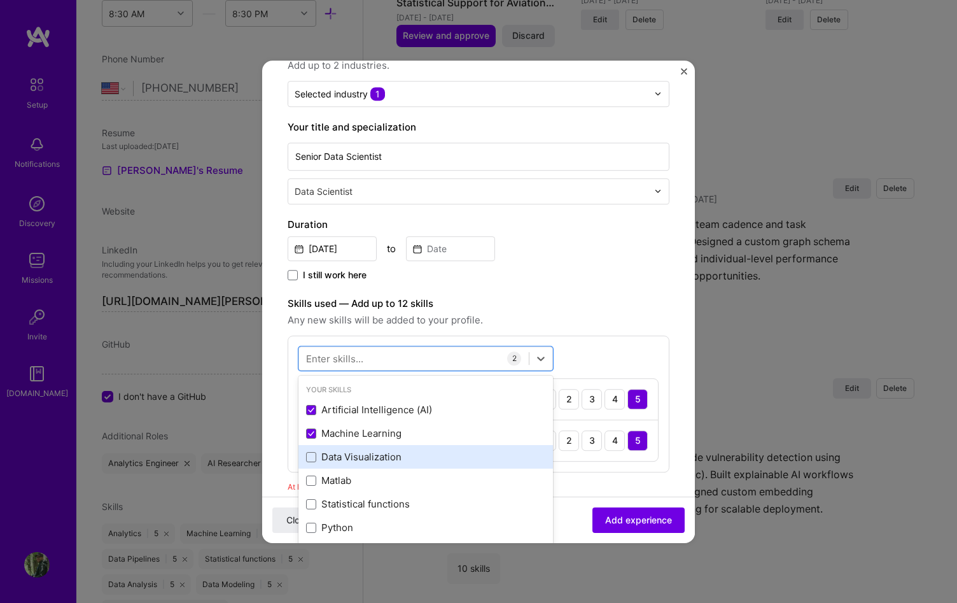
click at [393, 456] on div "Data Visualization" at bounding box center [425, 457] width 239 height 13
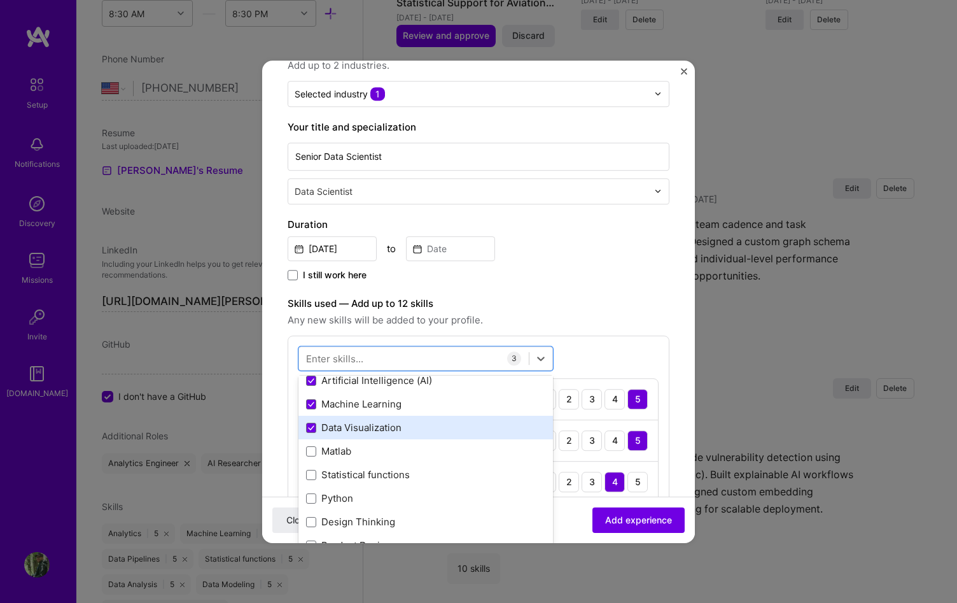
scroll to position [78, 0]
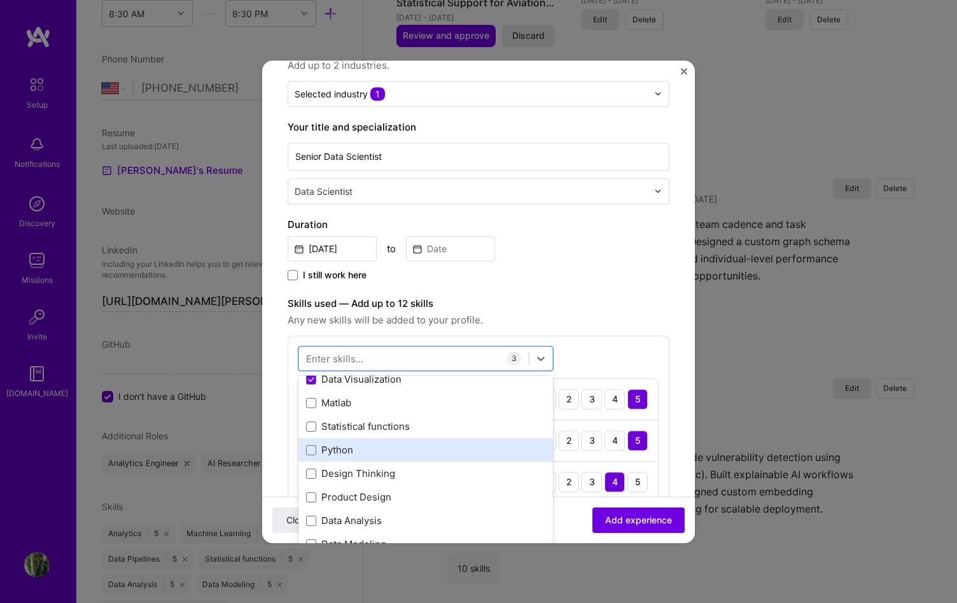
click at [396, 451] on div "Python" at bounding box center [425, 450] width 239 height 13
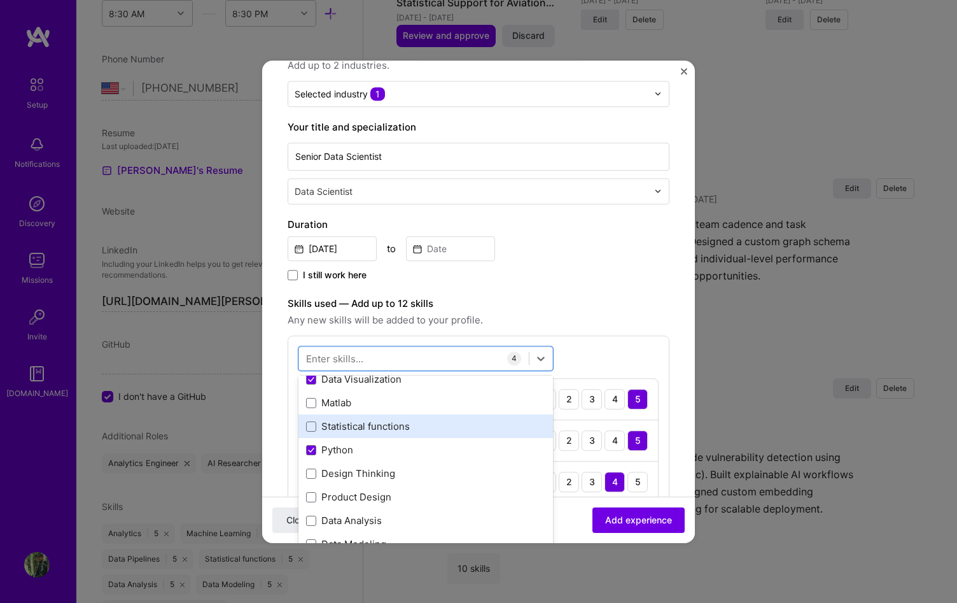
click at [391, 430] on div "Statistical functions" at bounding box center [425, 426] width 239 height 13
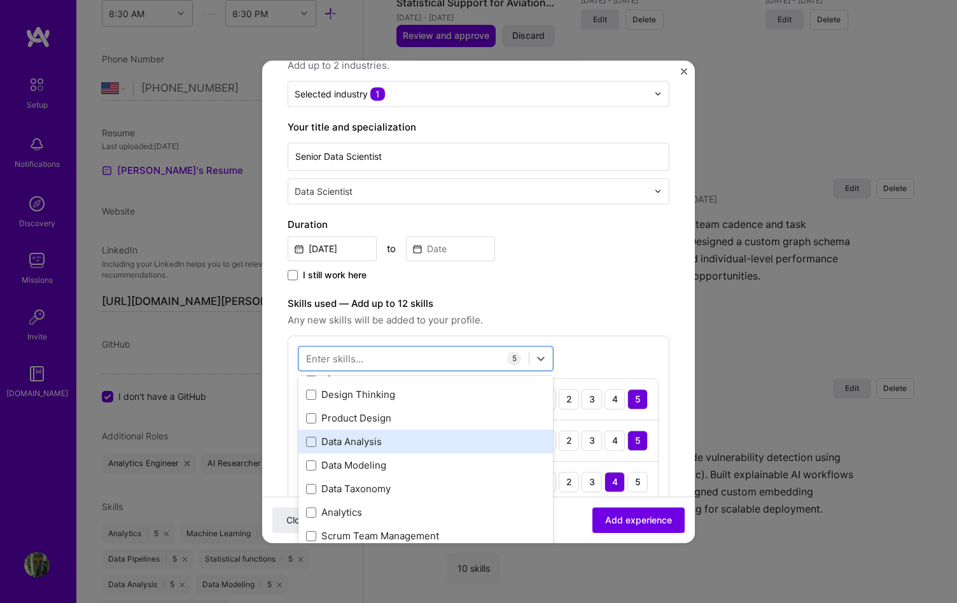
click at [385, 443] on div "Data Analysis" at bounding box center [425, 441] width 239 height 13
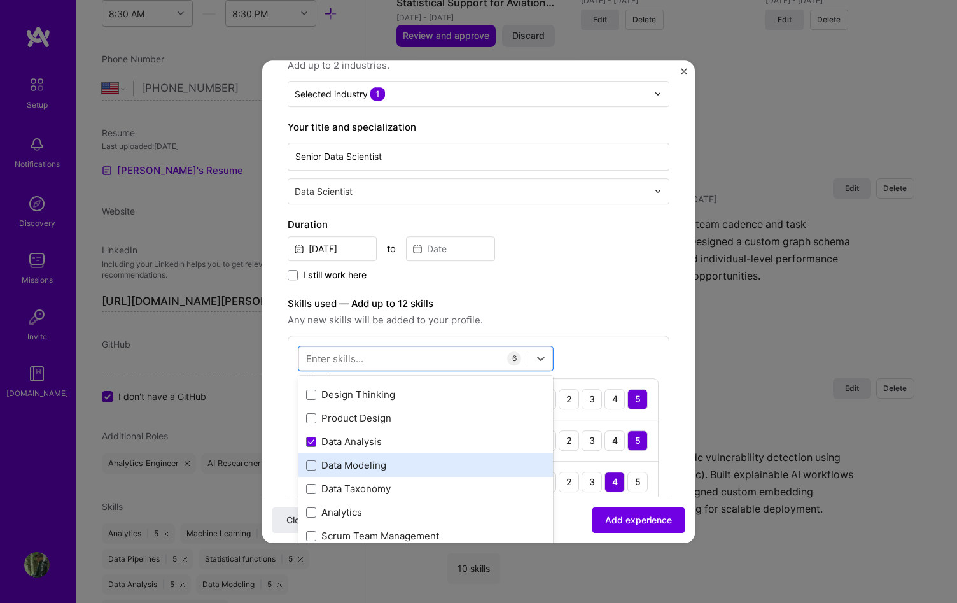
click at [388, 463] on div "Data Modeling" at bounding box center [425, 465] width 239 height 13
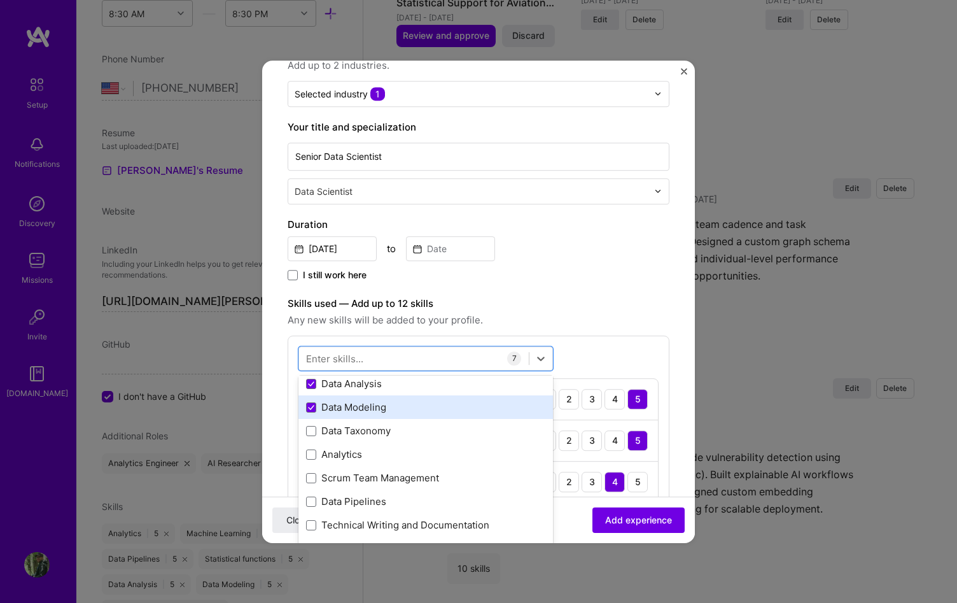
scroll to position [225, 0]
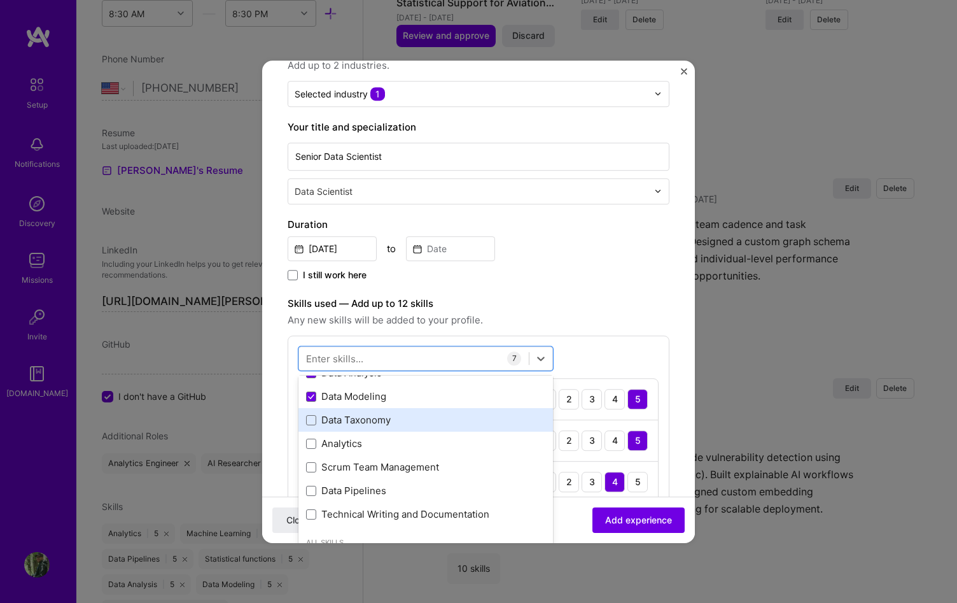
click at [386, 423] on div "Data Taxonomy" at bounding box center [425, 420] width 239 height 13
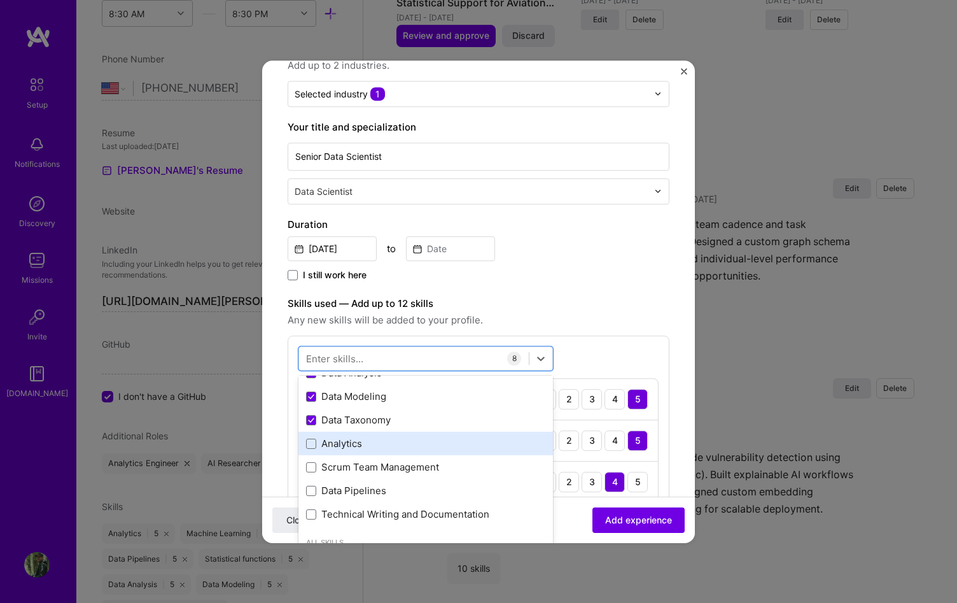
click at [391, 445] on div "Analytics" at bounding box center [425, 443] width 239 height 13
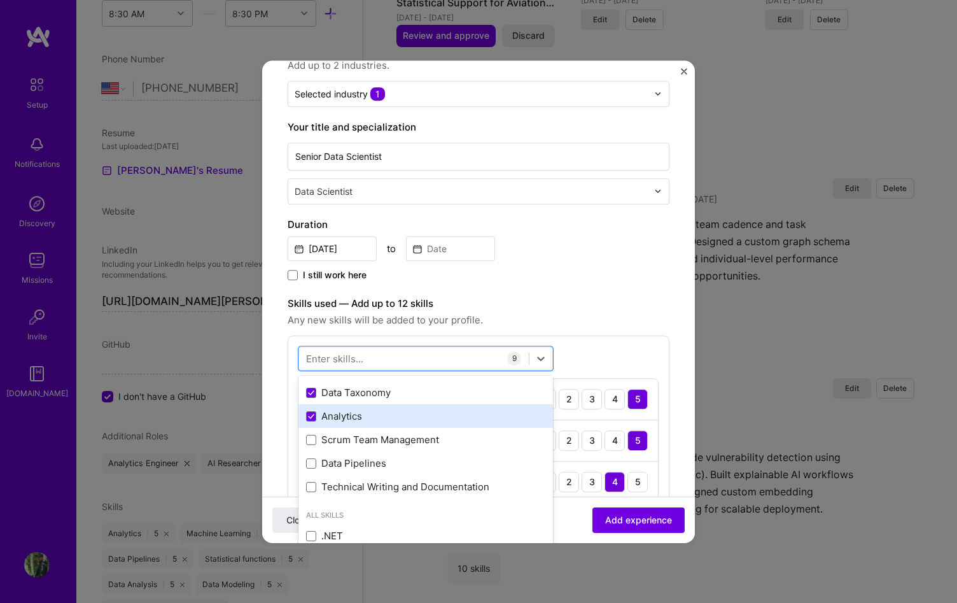
scroll to position [266, 0]
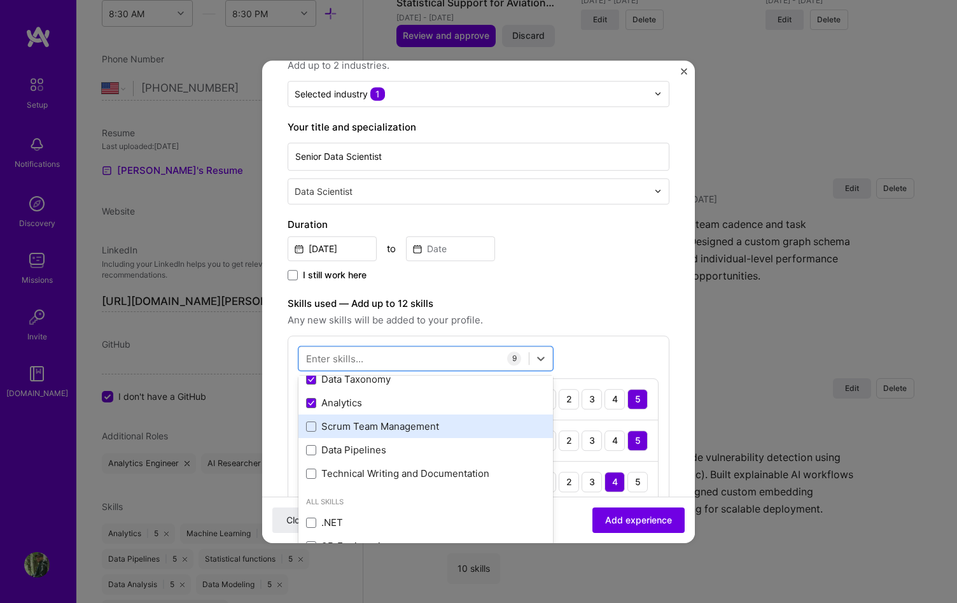
click at [393, 433] on div "Scrum Team Management" at bounding box center [425, 427] width 255 height 24
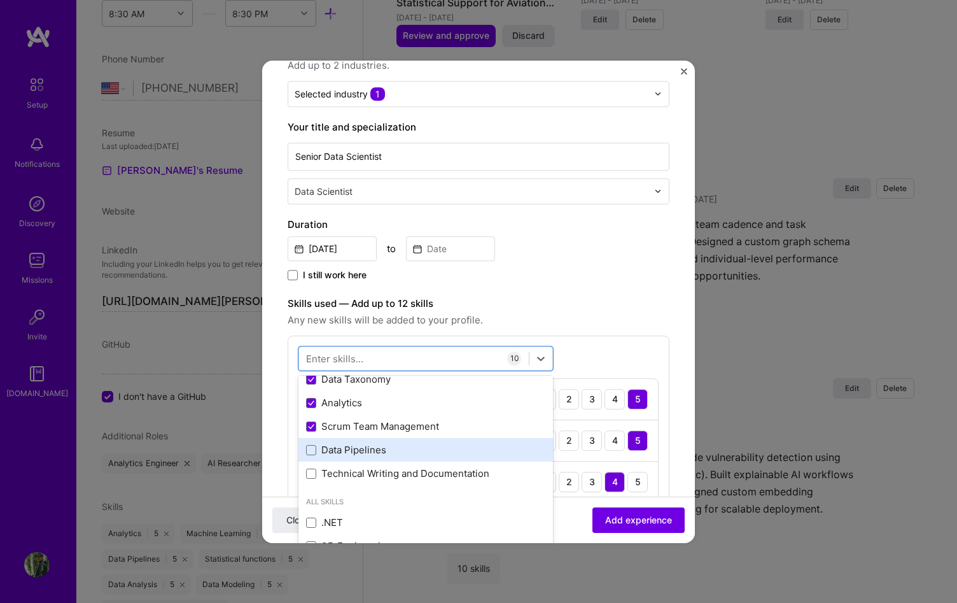
click at [396, 444] on div "Data Pipelines" at bounding box center [425, 450] width 239 height 13
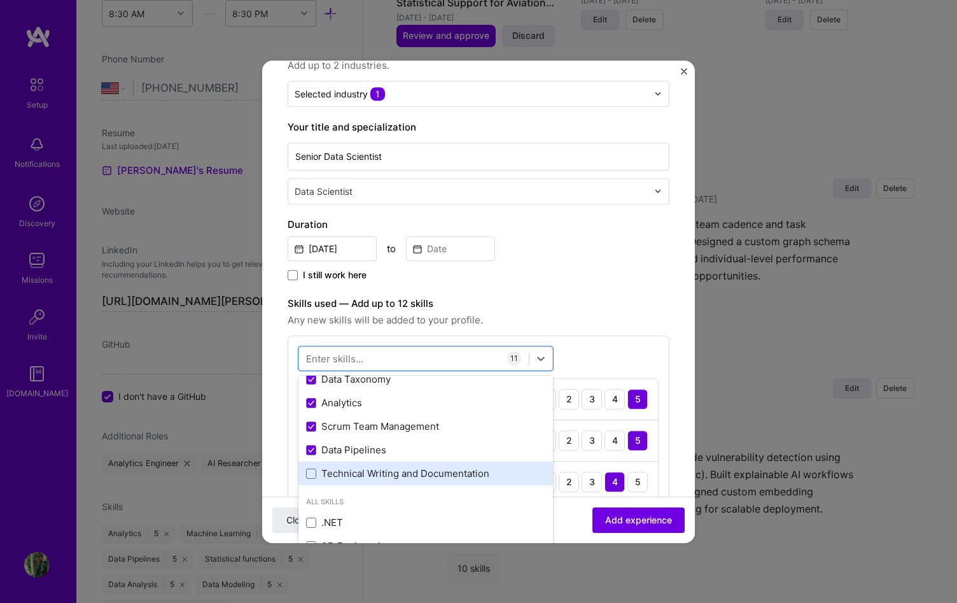
click at [400, 465] on div "Technical Writing and Documentation" at bounding box center [425, 474] width 255 height 24
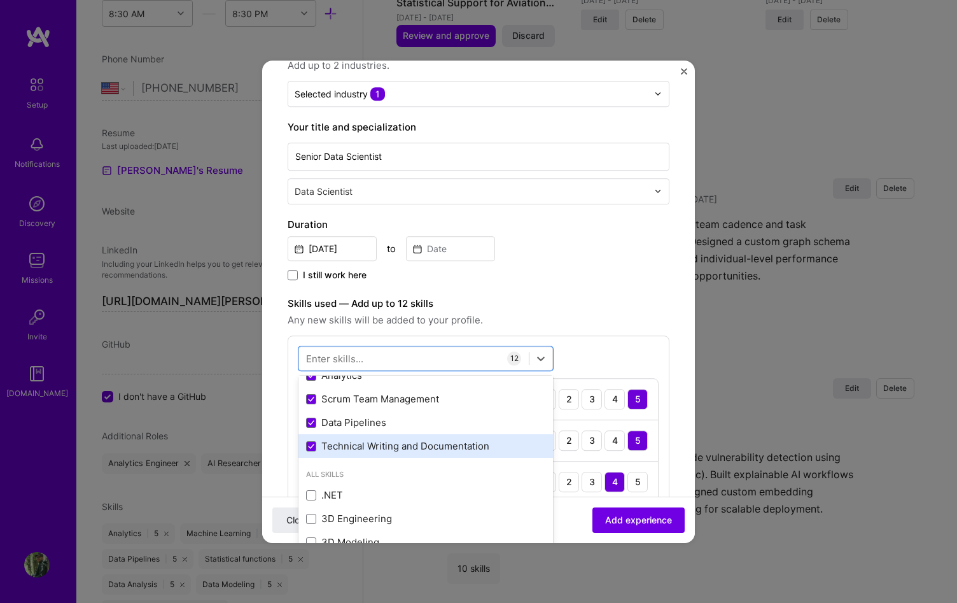
scroll to position [463, 0]
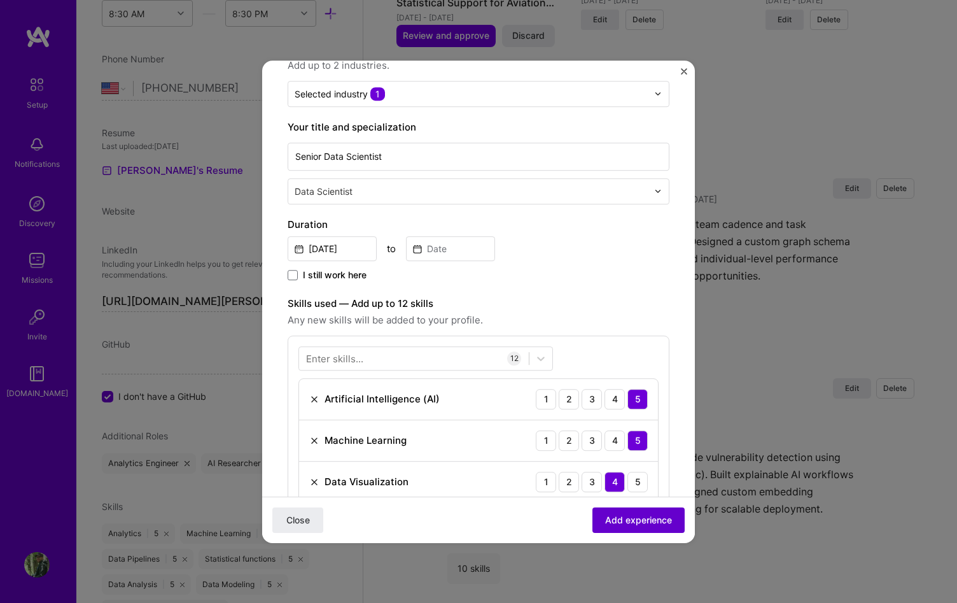
click at [672, 524] on button "Add experience" at bounding box center [639, 519] width 92 height 25
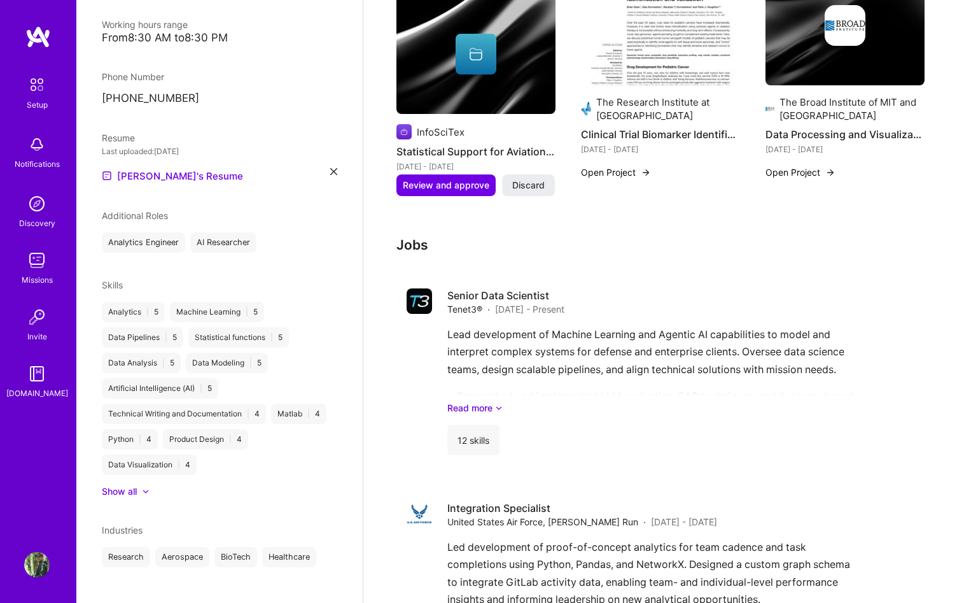
scroll to position [1328, 0]
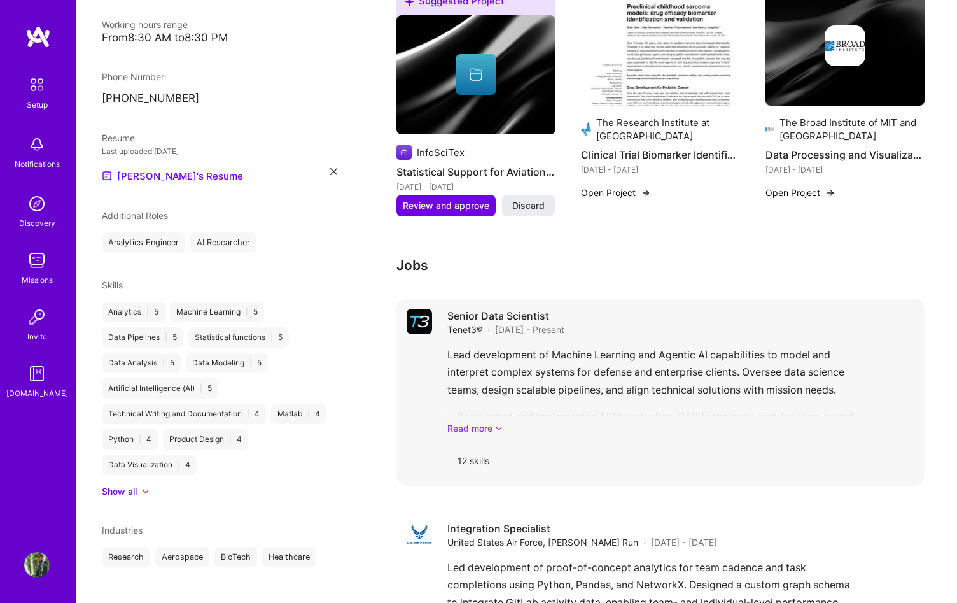
click at [489, 423] on link "Read more" at bounding box center [680, 427] width 467 height 13
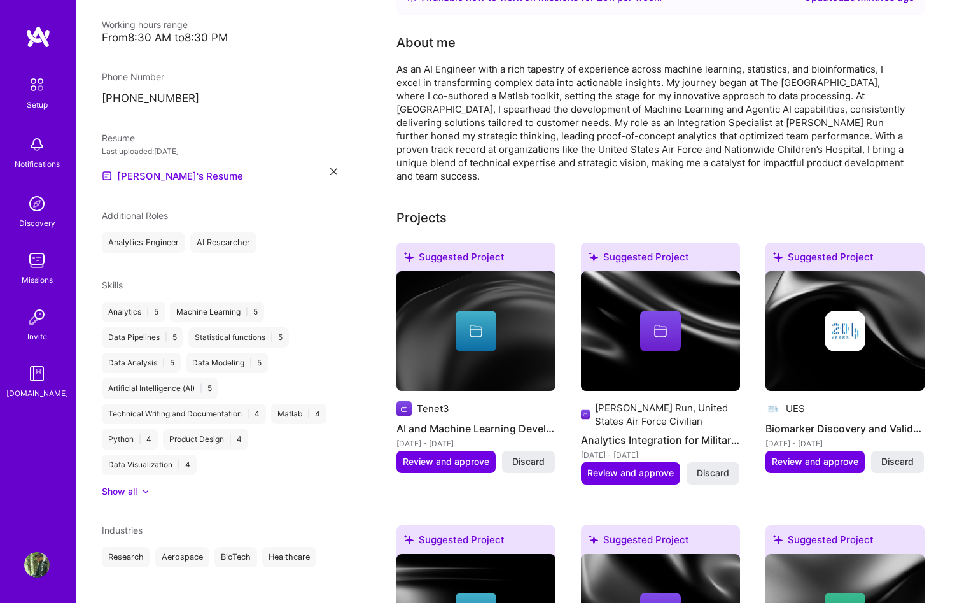
scroll to position [0, 0]
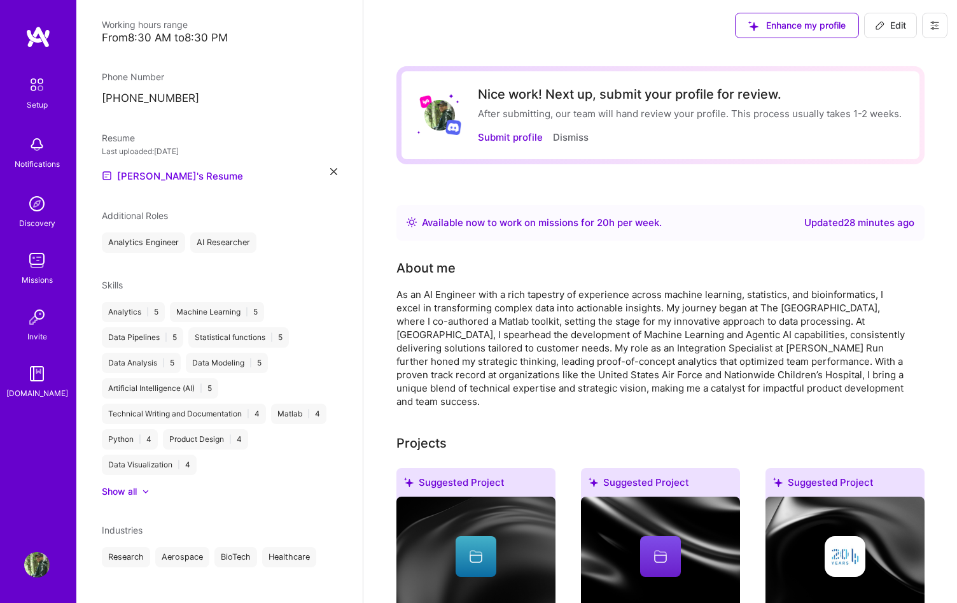
click at [888, 29] on span "Edit" at bounding box center [890, 25] width 31 height 13
select select "US"
select select "Right Now"
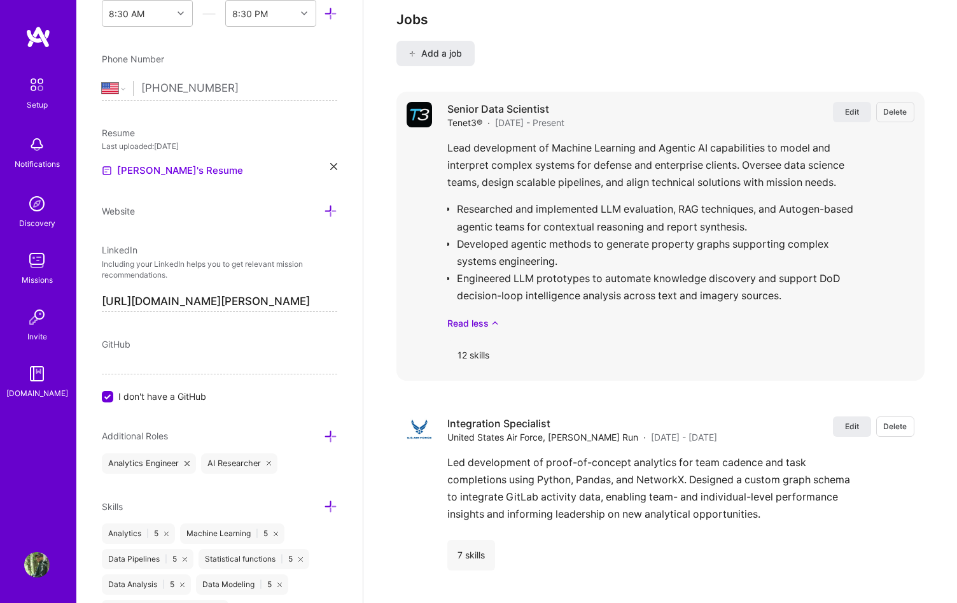
scroll to position [2135, 0]
click at [857, 107] on span "Edit" at bounding box center [852, 111] width 14 height 11
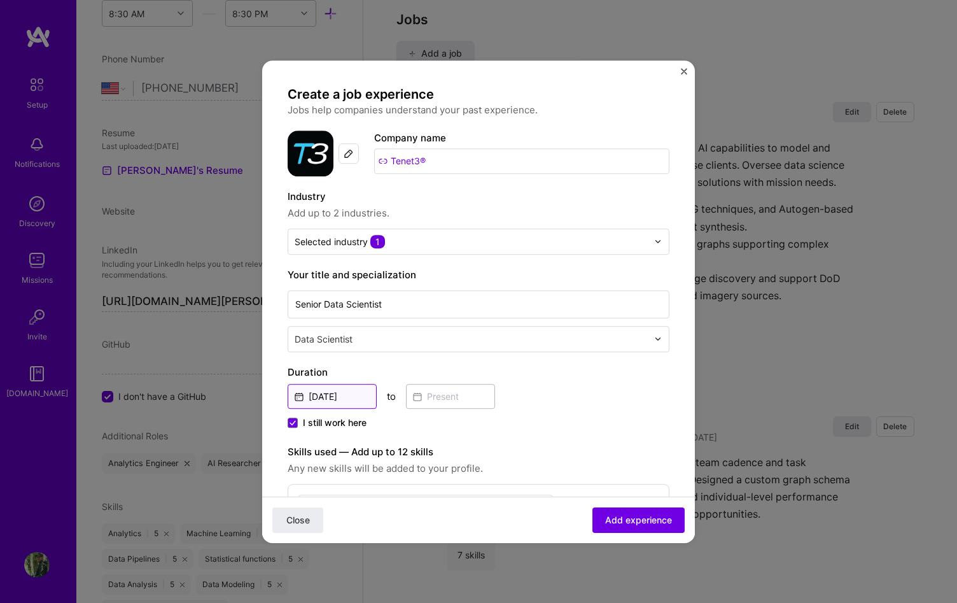
click at [357, 396] on input "[DATE]" at bounding box center [332, 396] width 89 height 25
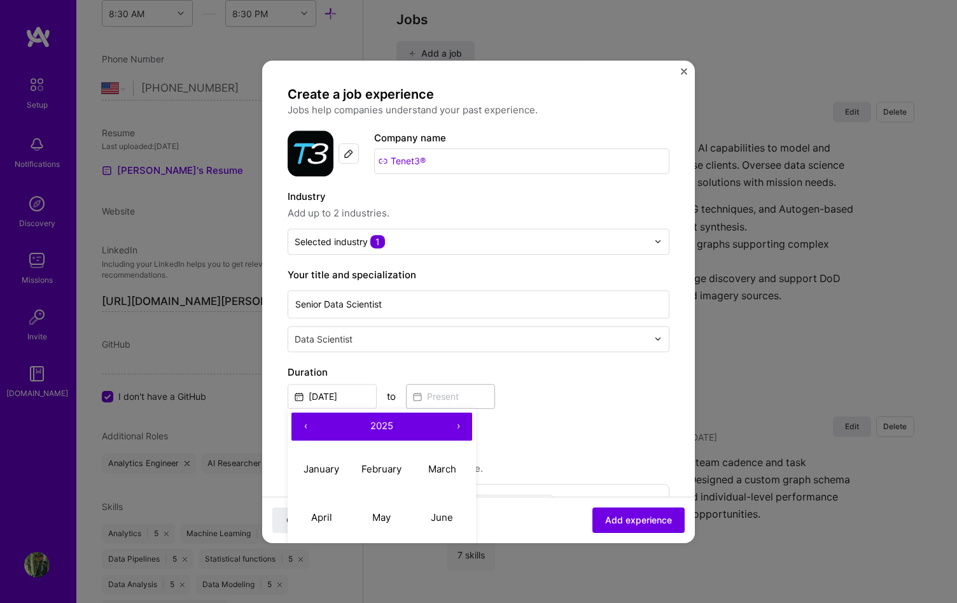
click at [305, 428] on button "‹" at bounding box center [305, 426] width 28 height 28
click at [318, 469] on abbr "January" at bounding box center [322, 469] width 36 height 12
type input "[DATE]"
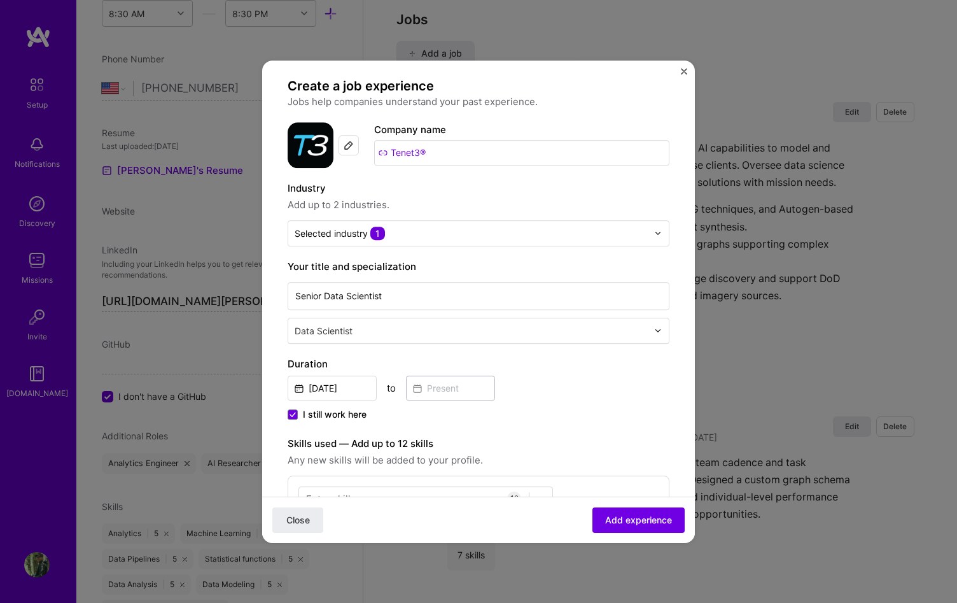
scroll to position [18, 0]
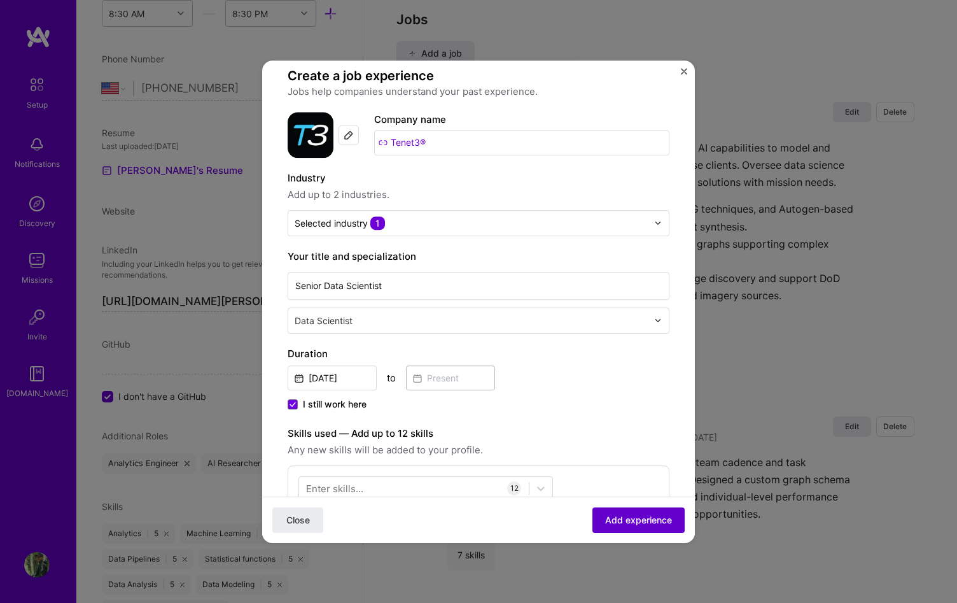
click at [641, 524] on span "Add experience" at bounding box center [638, 519] width 67 height 13
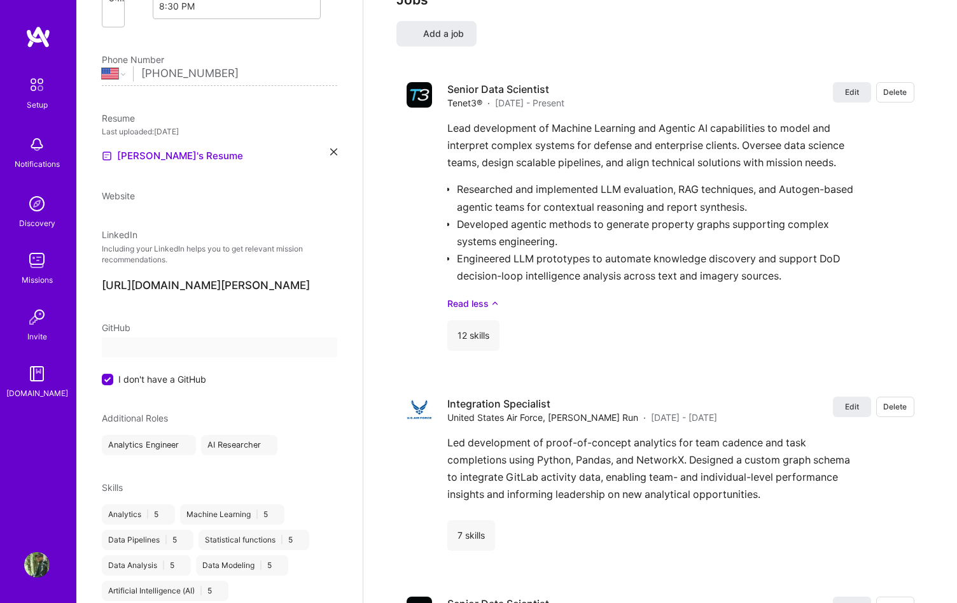
select select "US"
select select "Right Now"
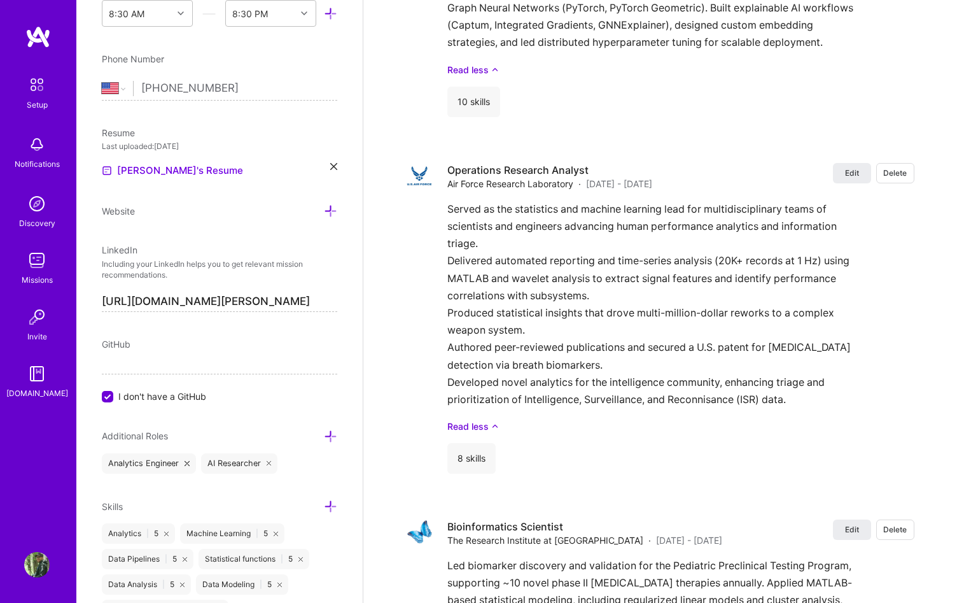
scroll to position [2946, 0]
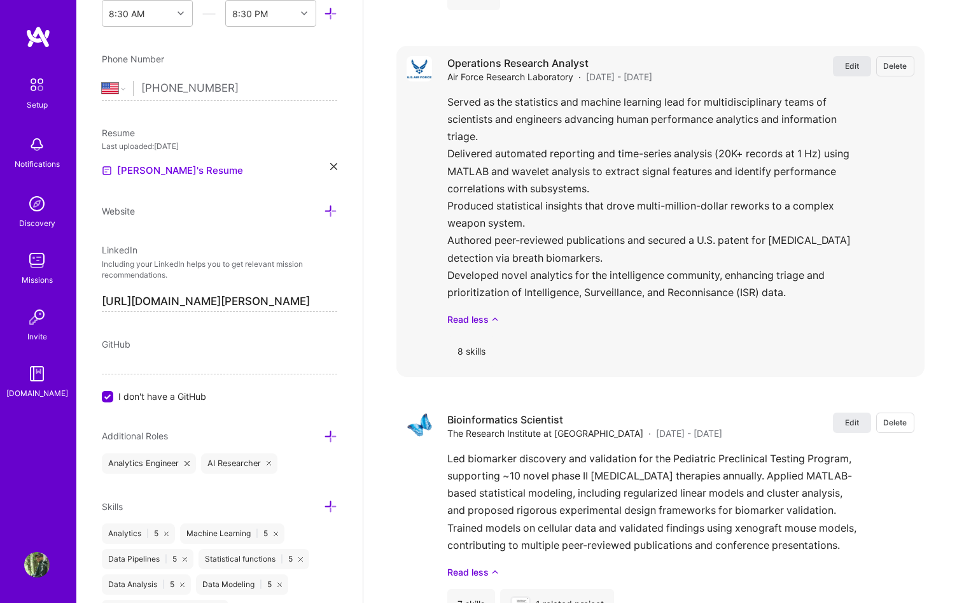
click at [847, 66] on span "Edit" at bounding box center [852, 65] width 14 height 11
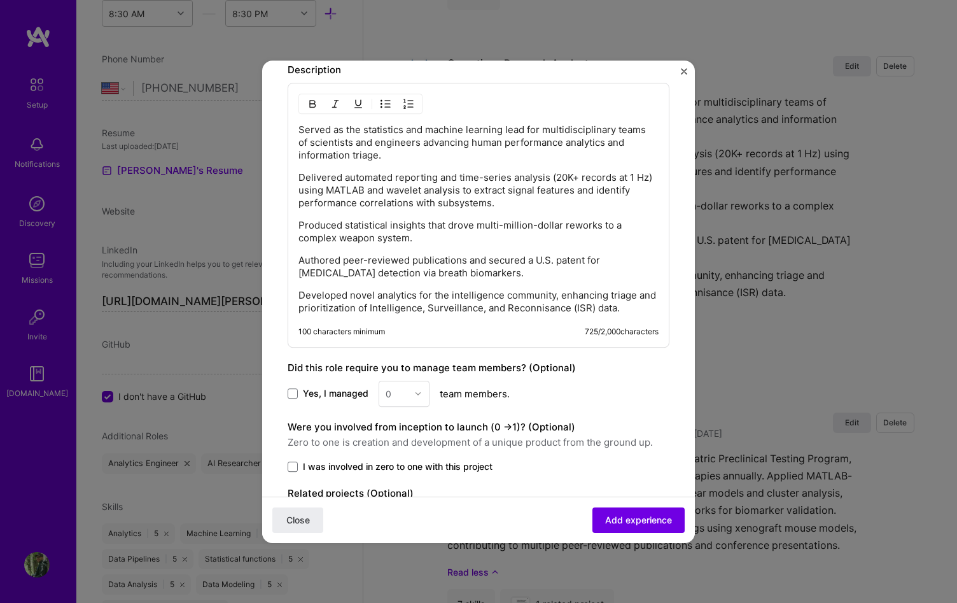
scroll to position [817, 0]
click at [299, 174] on p "Delivered automated reporting and time-series analysis (20K+ records at 1 Hz) u…" at bounding box center [478, 191] width 360 height 38
drag, startPoint x: 389, startPoint y: 104, endPoint x: 386, endPoint y: 111, distance: 7.7
click at [389, 104] on img "button" at bounding box center [386, 105] width 10 height 10
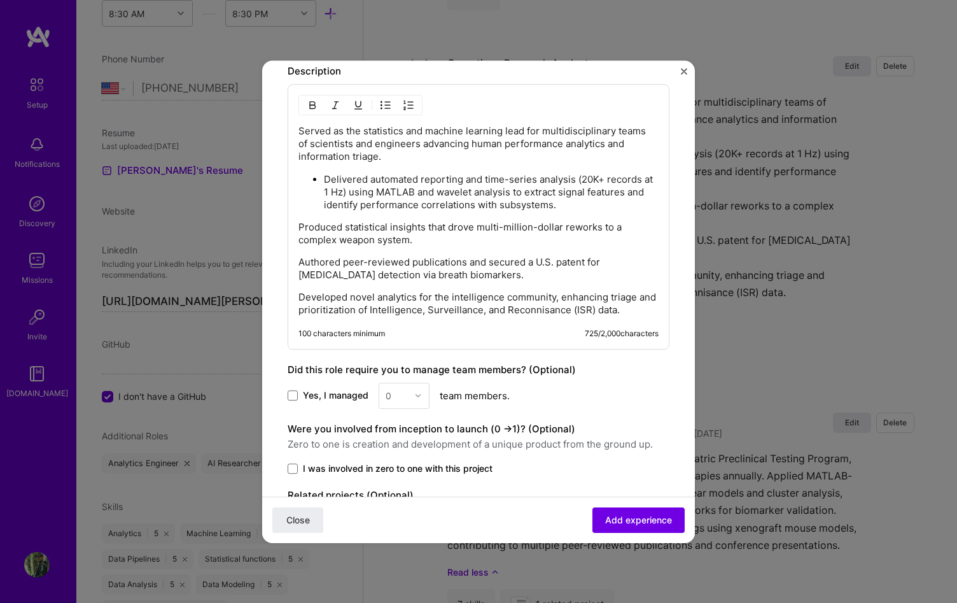
click at [300, 224] on p "Produced statistical insights that drove multi-million-dollar reworks to a comp…" at bounding box center [478, 233] width 360 height 25
click at [391, 102] on button "button" at bounding box center [385, 104] width 19 height 15
click at [300, 260] on p "Authored peer-reviewed publications and secured a U.S. patent for [MEDICAL_DATA…" at bounding box center [478, 268] width 360 height 25
click at [384, 107] on img "button" at bounding box center [386, 105] width 10 height 10
click at [299, 300] on p "Developed novel analytics for the intelligence community, enhancing triage and …" at bounding box center [478, 304] width 360 height 25
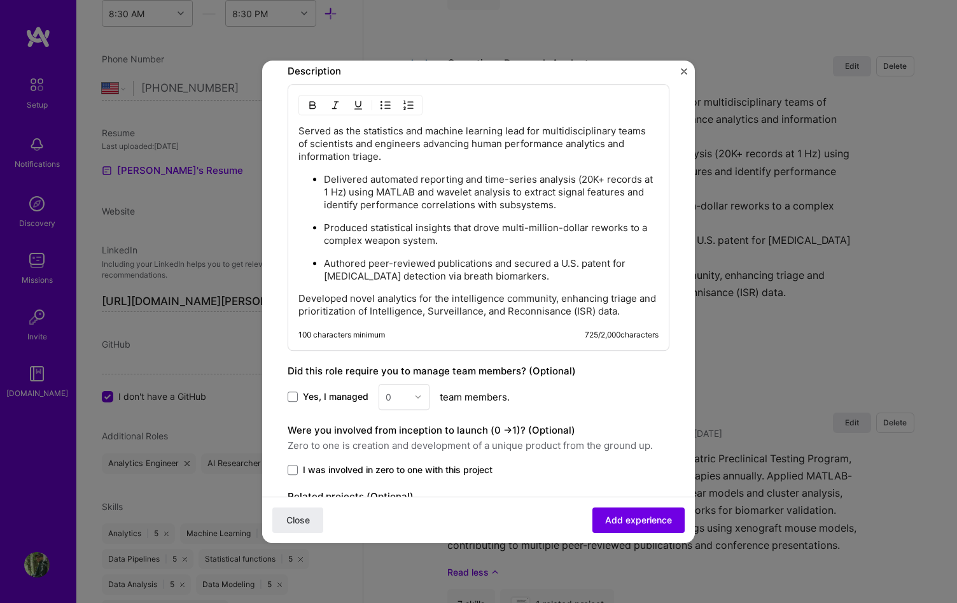
click at [384, 104] on img "button" at bounding box center [386, 105] width 10 height 10
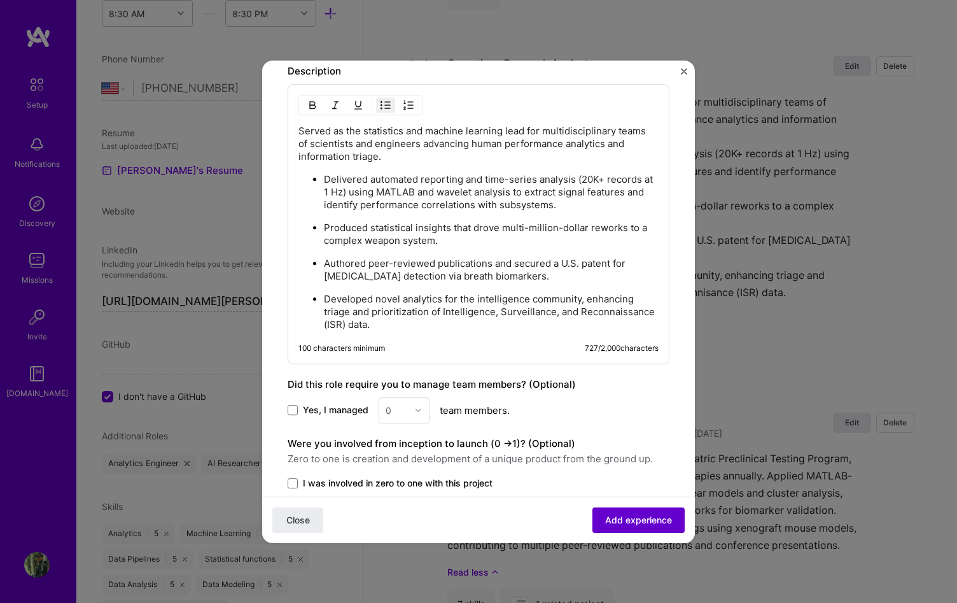
click at [662, 514] on span "Add experience" at bounding box center [638, 519] width 67 height 13
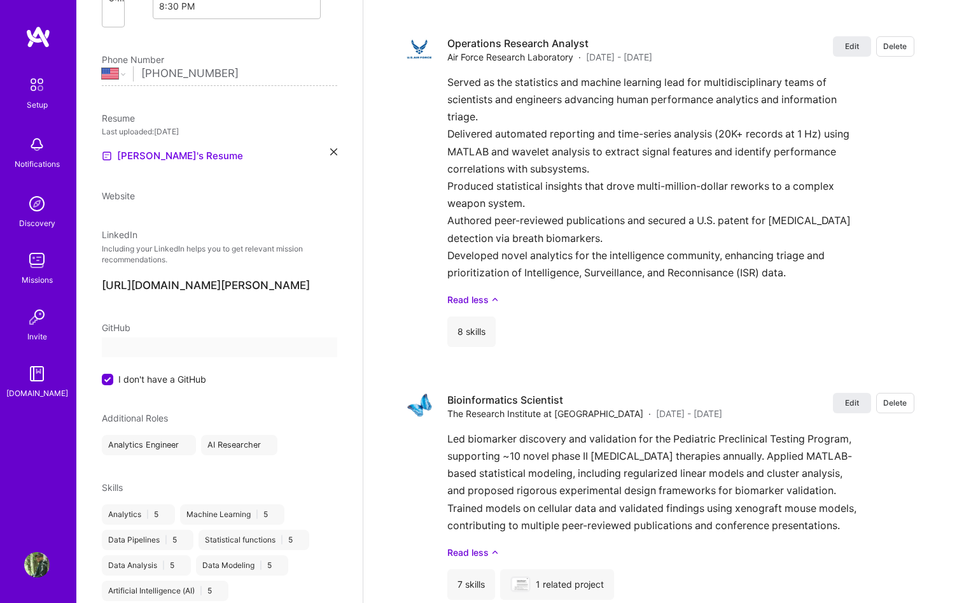
scroll to position [0, 0]
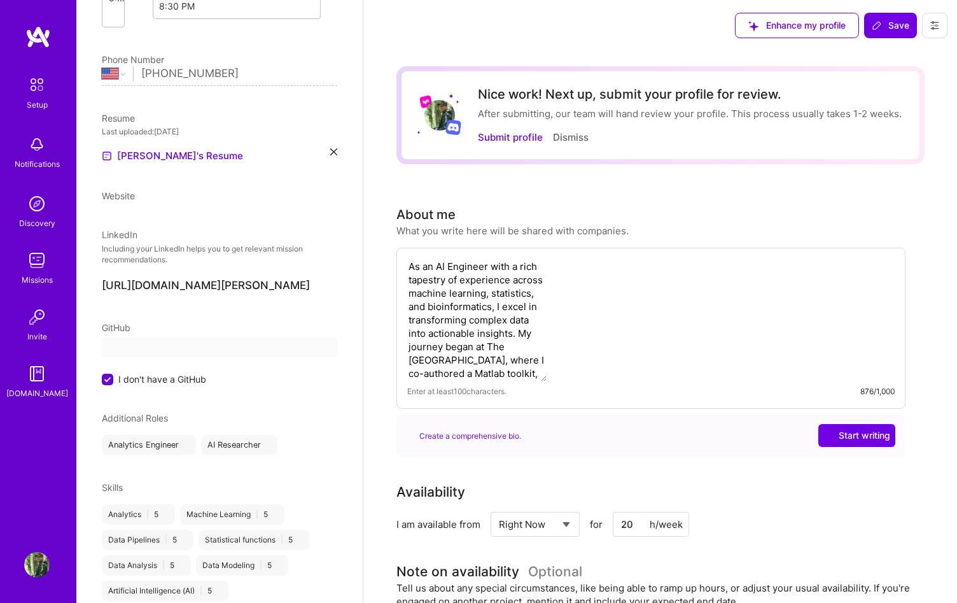
select select "US"
select select "Right Now"
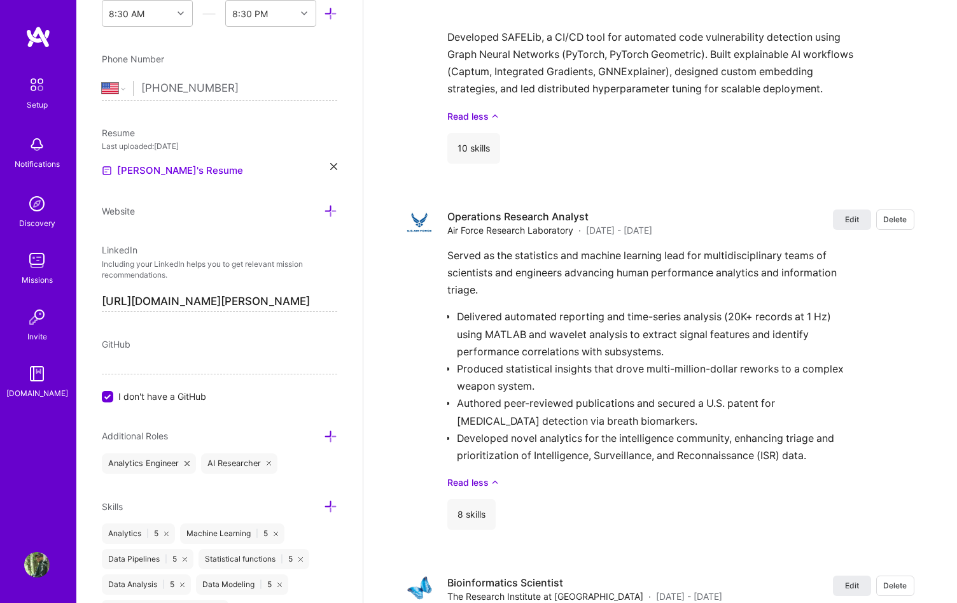
scroll to position [2828, 0]
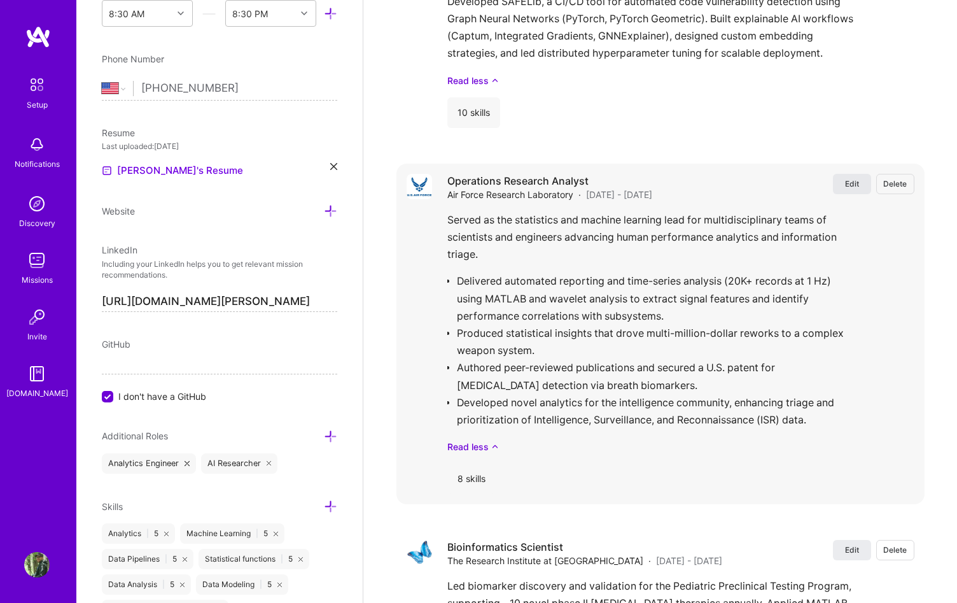
click at [841, 183] on button "Edit" at bounding box center [852, 184] width 38 height 20
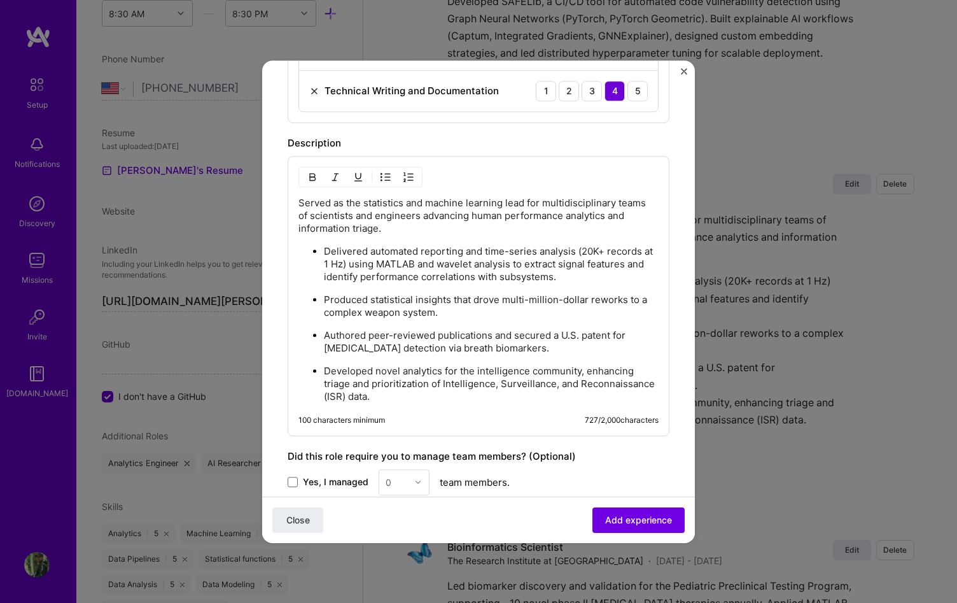
scroll to position [913, 0]
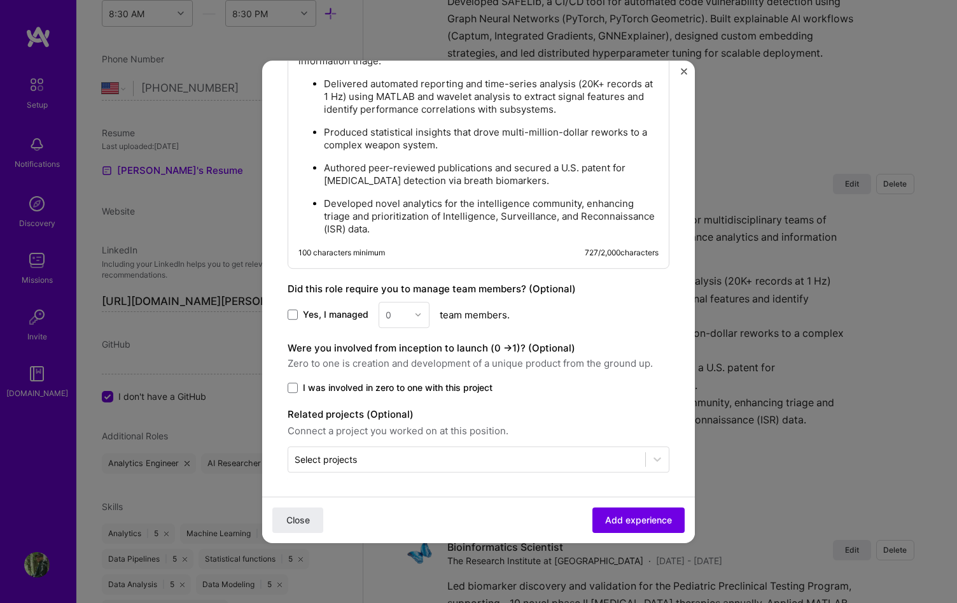
click at [321, 313] on span "Yes, I managed" at bounding box center [336, 314] width 66 height 13
click at [0, 0] on input "Yes, I managed" at bounding box center [0, 0] width 0 height 0
click at [392, 313] on input "text" at bounding box center [397, 314] width 22 height 13
click at [412, 436] on div "5" at bounding box center [403, 443] width 43 height 24
click at [606, 516] on span "Add experience" at bounding box center [638, 519] width 67 height 13
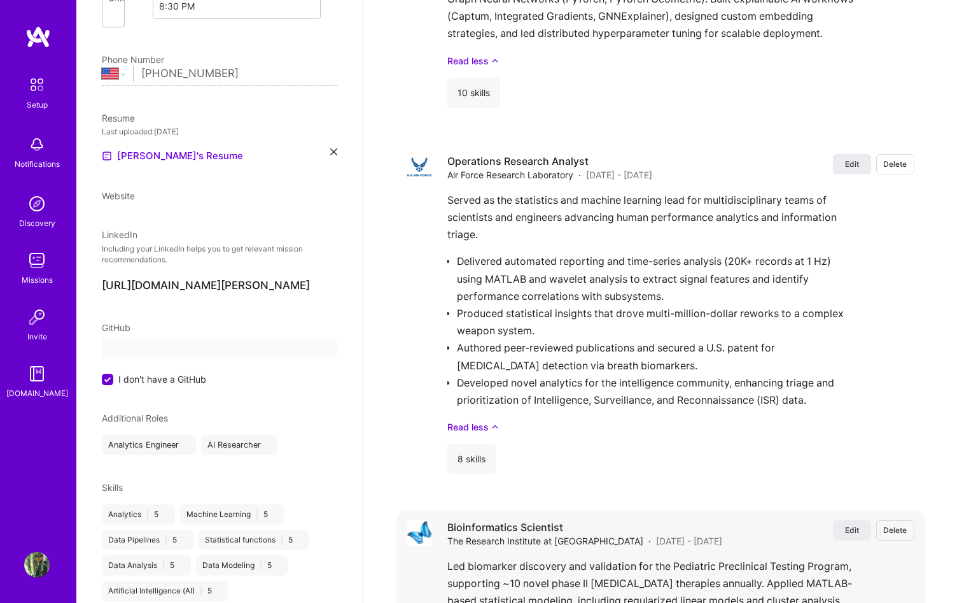
select select "US"
select select "Right Now"
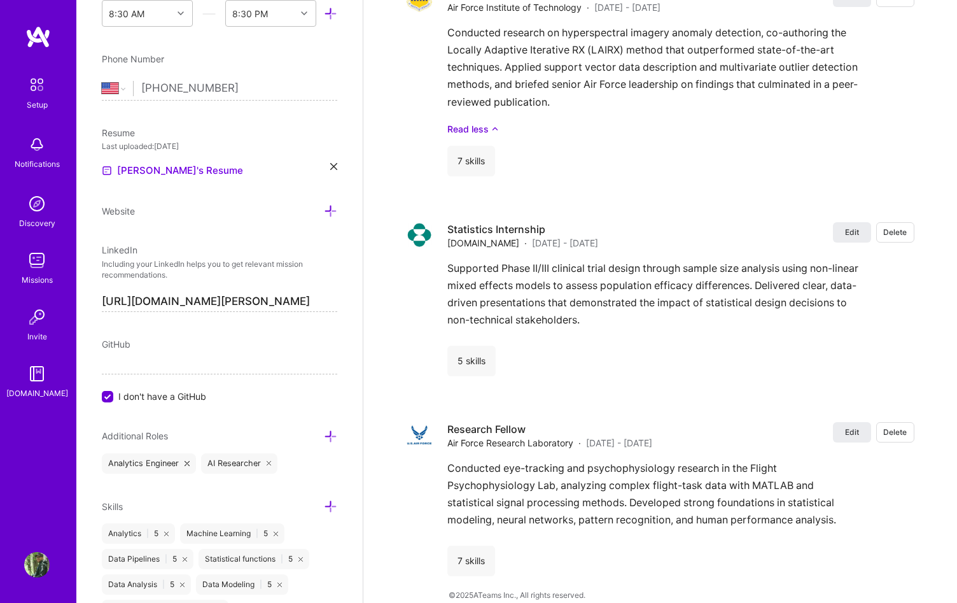
scroll to position [3901, 0]
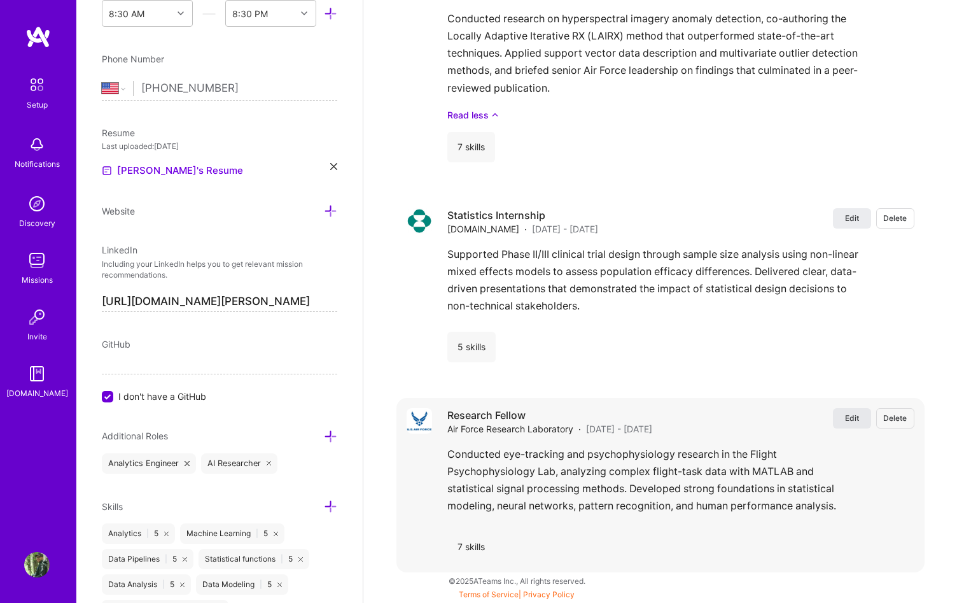
click at [835, 421] on button "Edit" at bounding box center [852, 418] width 38 height 20
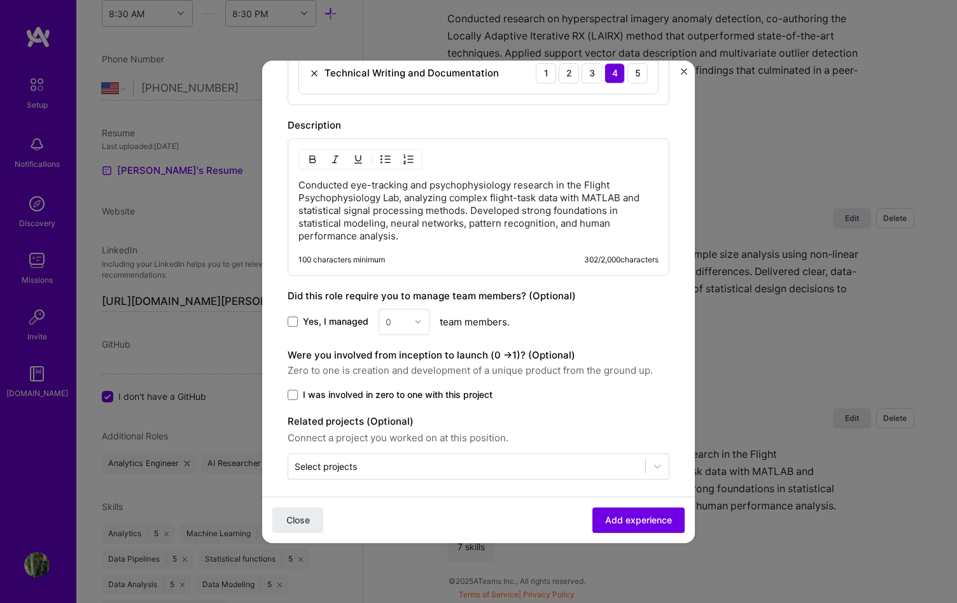
scroll to position [730, 0]
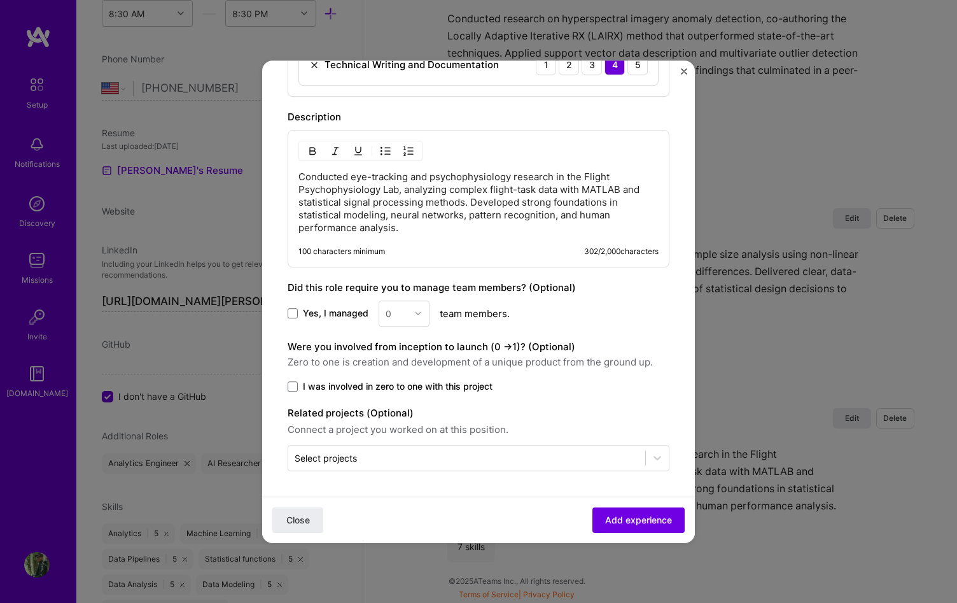
click at [584, 176] on p "Conducted eye-tracking and psychophysiology research in the Flight Psychophysio…" at bounding box center [478, 203] width 360 height 64
click at [605, 190] on p "Conducted eye-tracking and psychophysiology research in the 711th Human Perform…" at bounding box center [478, 203] width 360 height 64
click at [633, 219] on p "Conducted eye-tracking and psychophysiology research in the 711th Human Perform…" at bounding box center [478, 203] width 360 height 64
click at [428, 201] on p "Conducted eye-tracking and psychophysiology research in the 711th Human Perform…" at bounding box center [478, 203] width 360 height 64
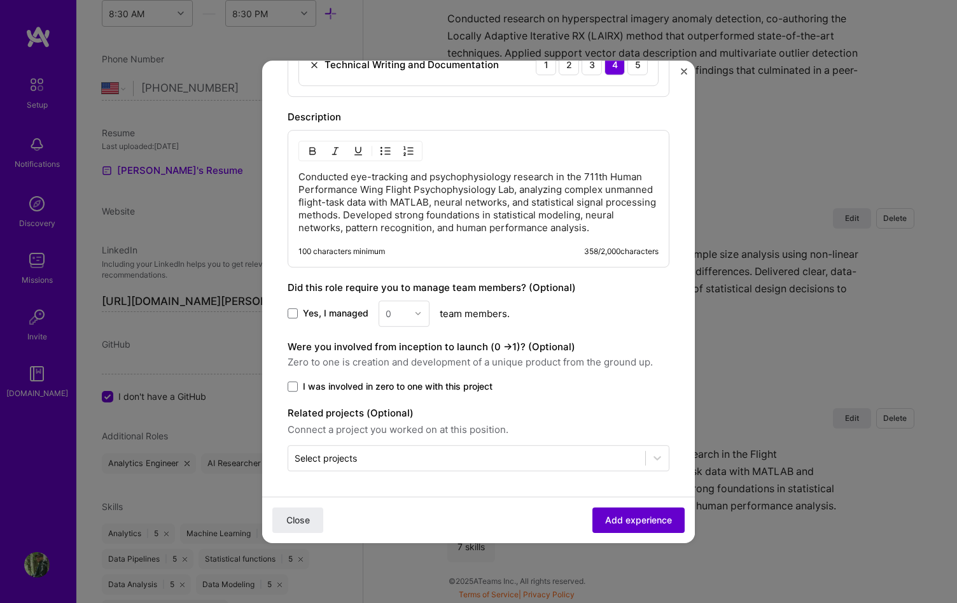
click at [610, 510] on button "Add experience" at bounding box center [639, 519] width 92 height 25
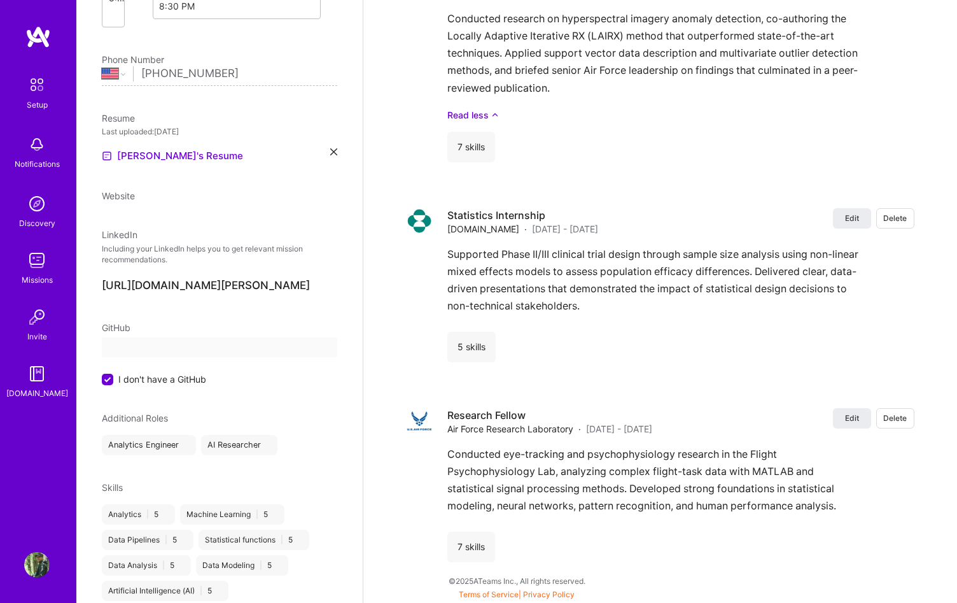
select select "US"
select select "Right Now"
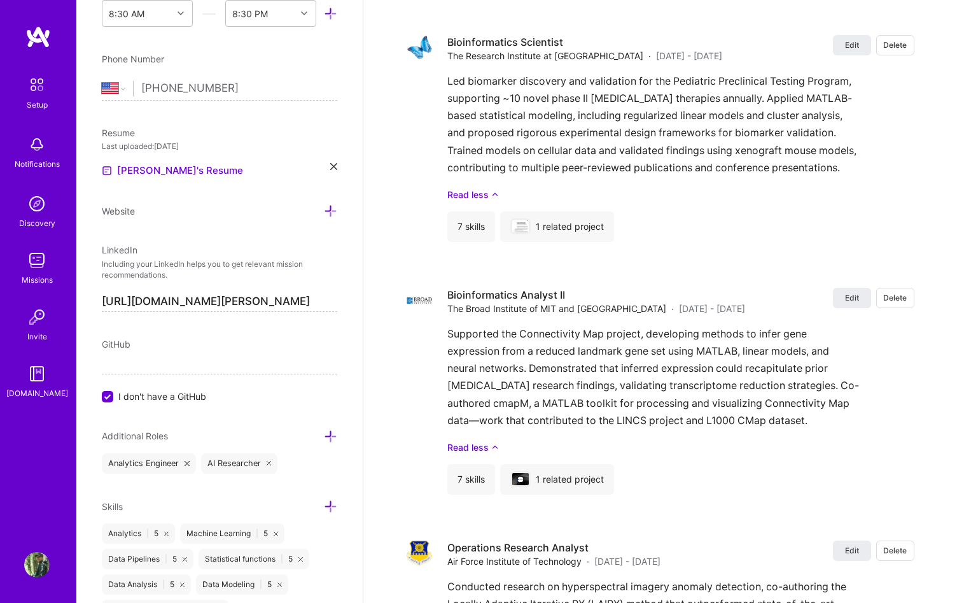
scroll to position [3936, 0]
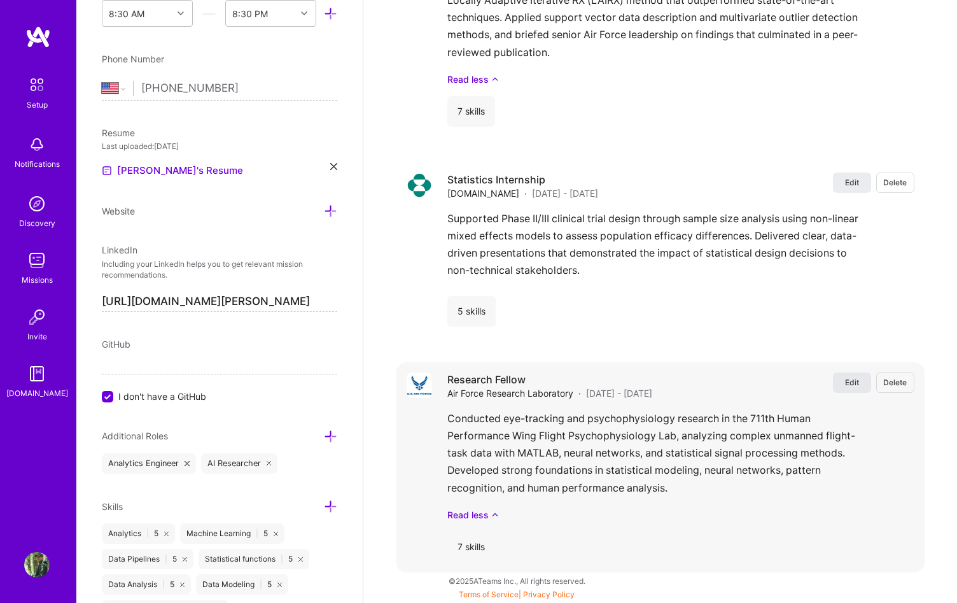
click at [838, 387] on button "Edit" at bounding box center [852, 382] width 38 height 20
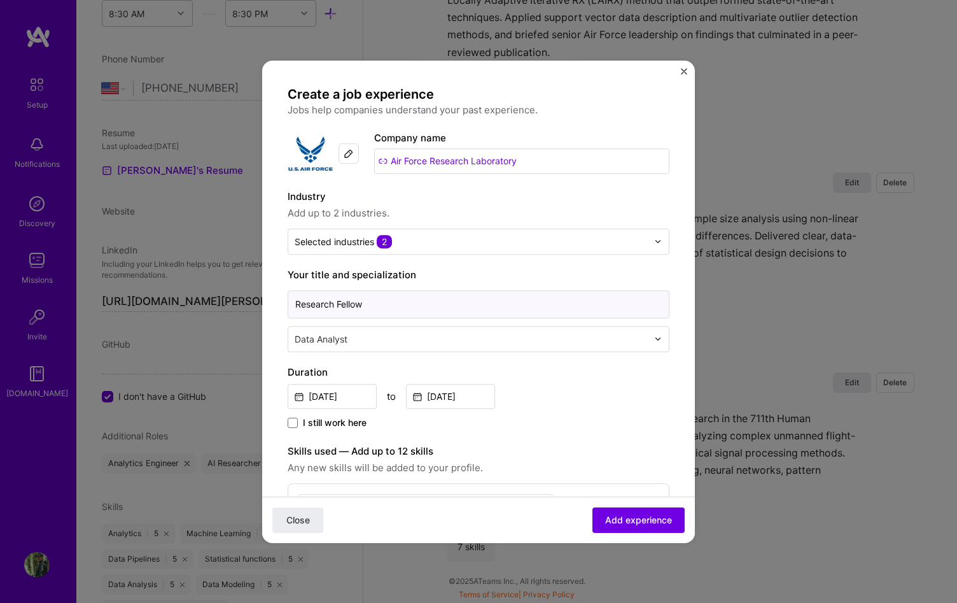
click at [338, 307] on input "Research Fellow" at bounding box center [479, 304] width 382 height 28
type input "Research Assistant and Fellow"
click at [618, 512] on button "Add experience" at bounding box center [639, 519] width 92 height 25
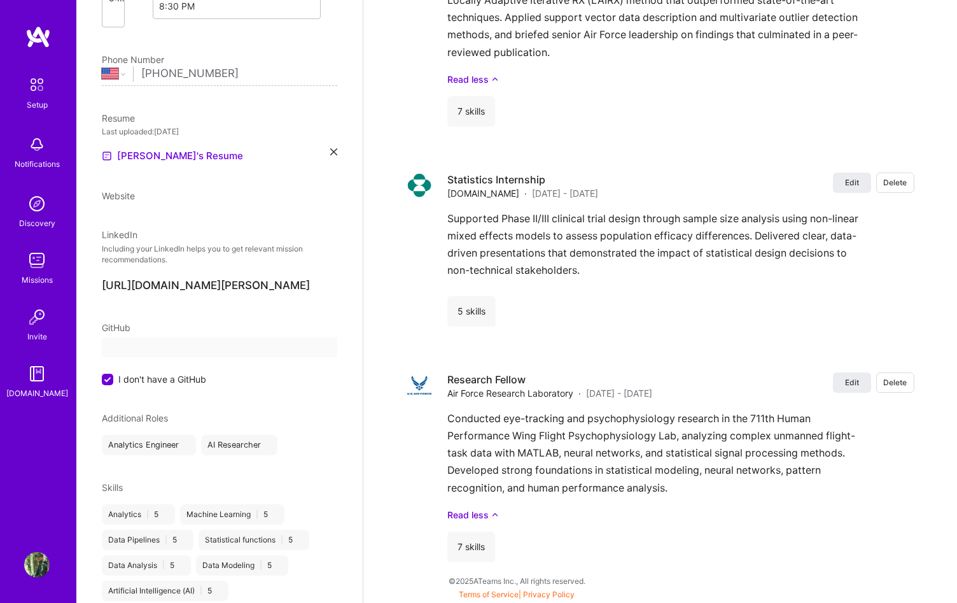
select select "US"
select select "Right Now"
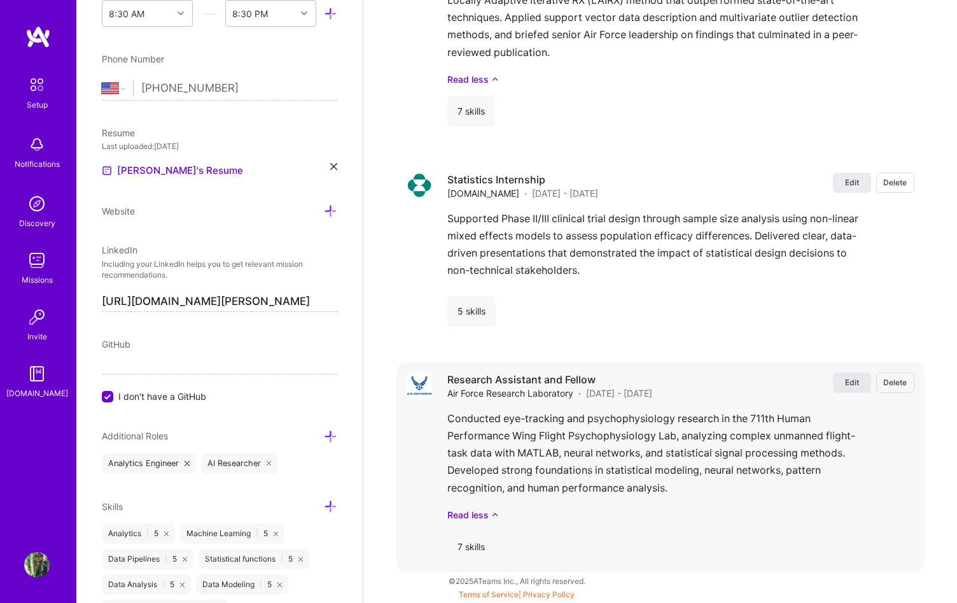
click at [842, 389] on button "Edit" at bounding box center [852, 382] width 38 height 20
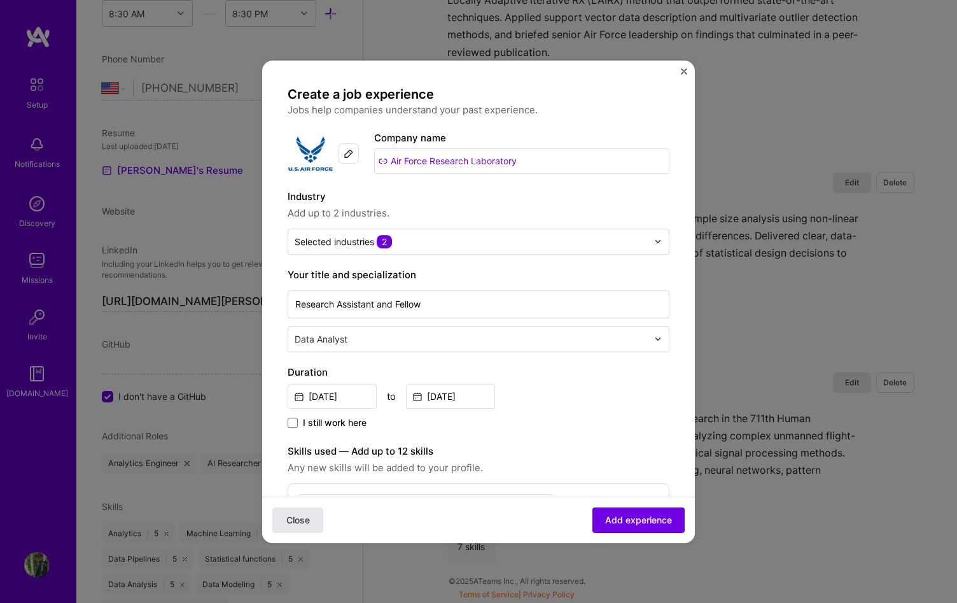
click at [314, 517] on button "Close" at bounding box center [297, 519] width 51 height 25
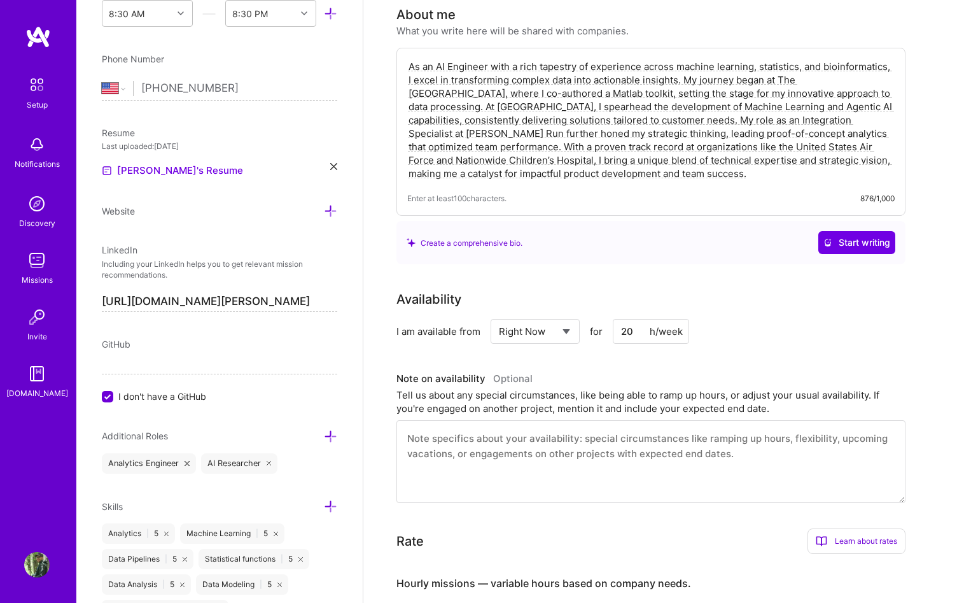
scroll to position [9, 0]
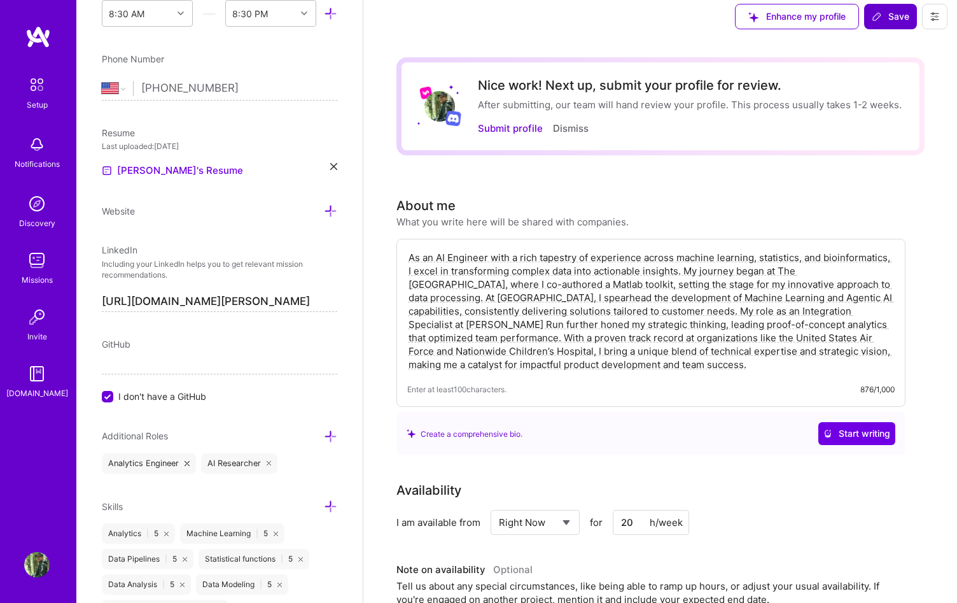
click at [879, 22] on span "Save" at bounding box center [891, 16] width 38 height 13
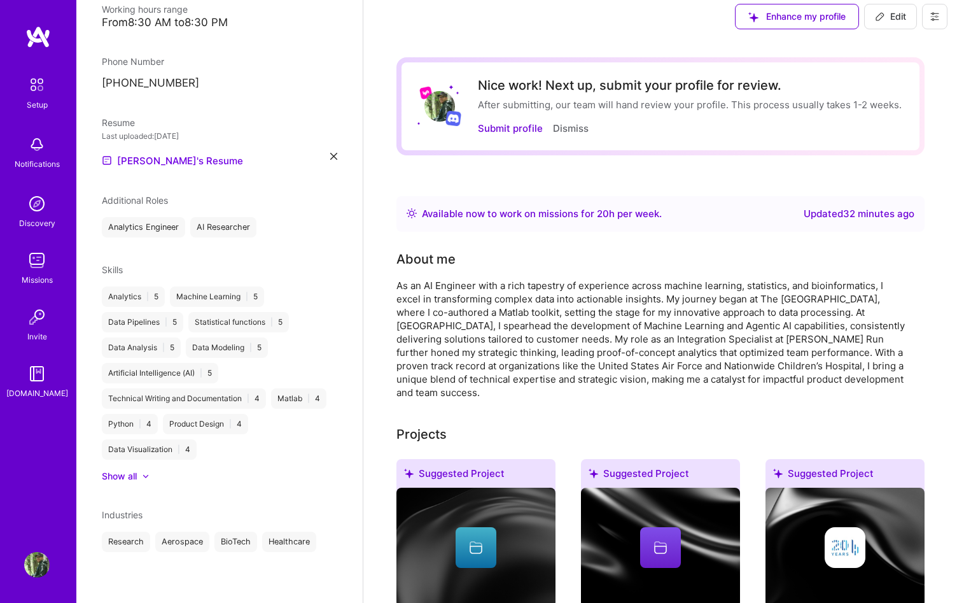
scroll to position [295, 0]
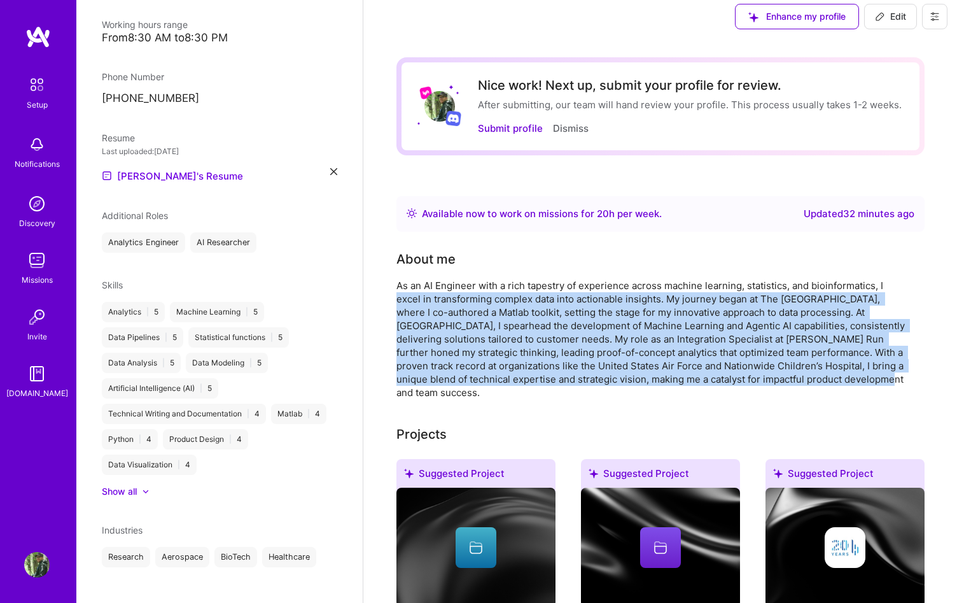
drag, startPoint x: 437, startPoint y: 395, endPoint x: 396, endPoint y: 293, distance: 110.3
click at [396, 293] on div "As an AI Engineer with a rich tapestry of experience across machine learning, s…" at bounding box center [650, 339] width 509 height 120
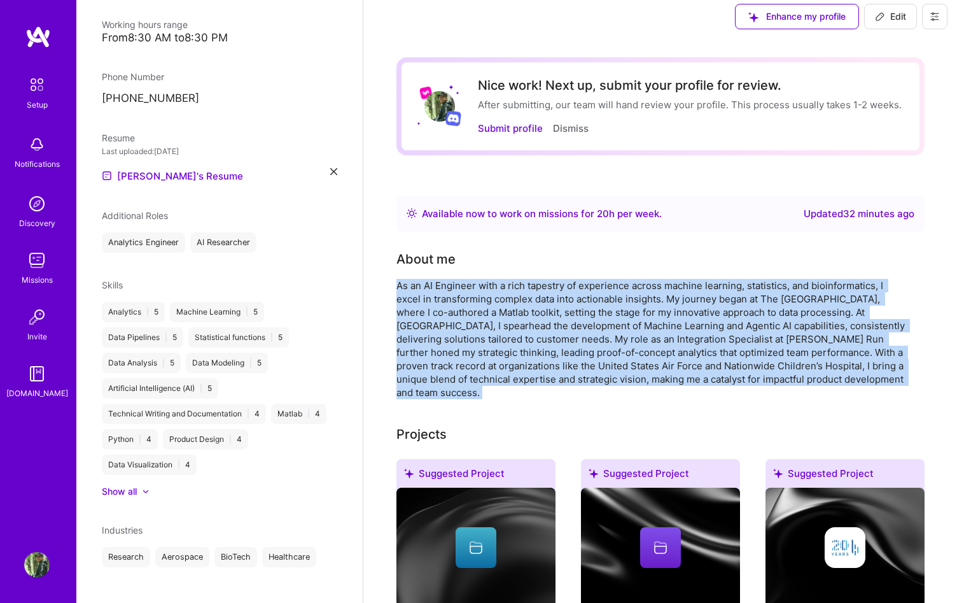
drag, startPoint x: 398, startPoint y: 288, endPoint x: 441, endPoint y: 400, distance: 119.5
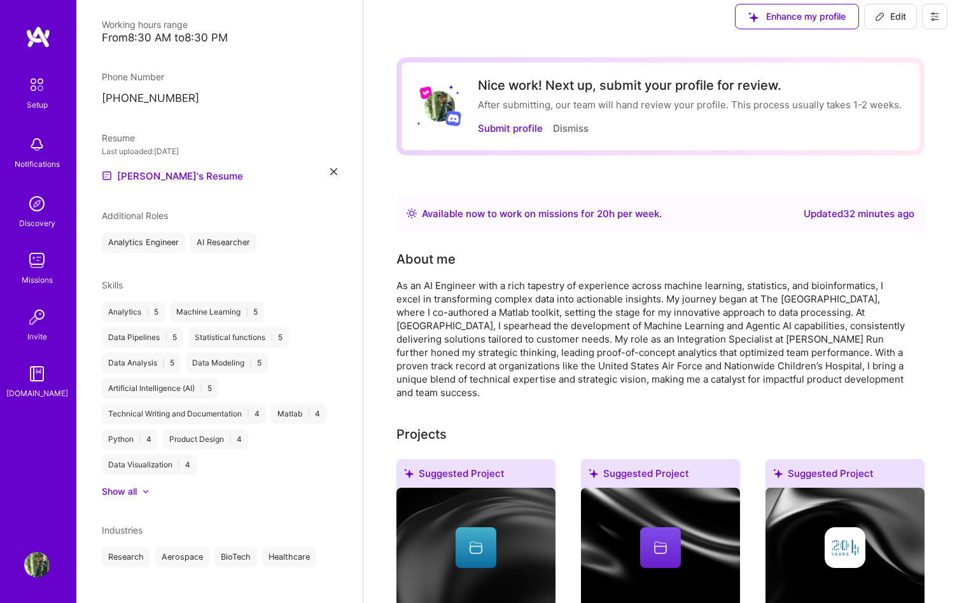
click at [902, 23] on button "Edit" at bounding box center [890, 16] width 53 height 25
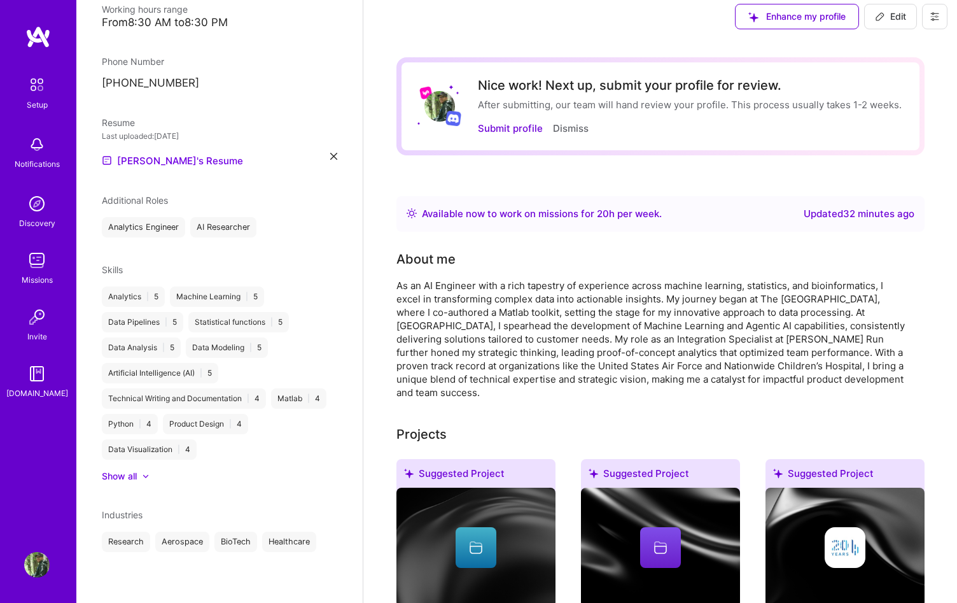
select select "US"
select select "Right Now"
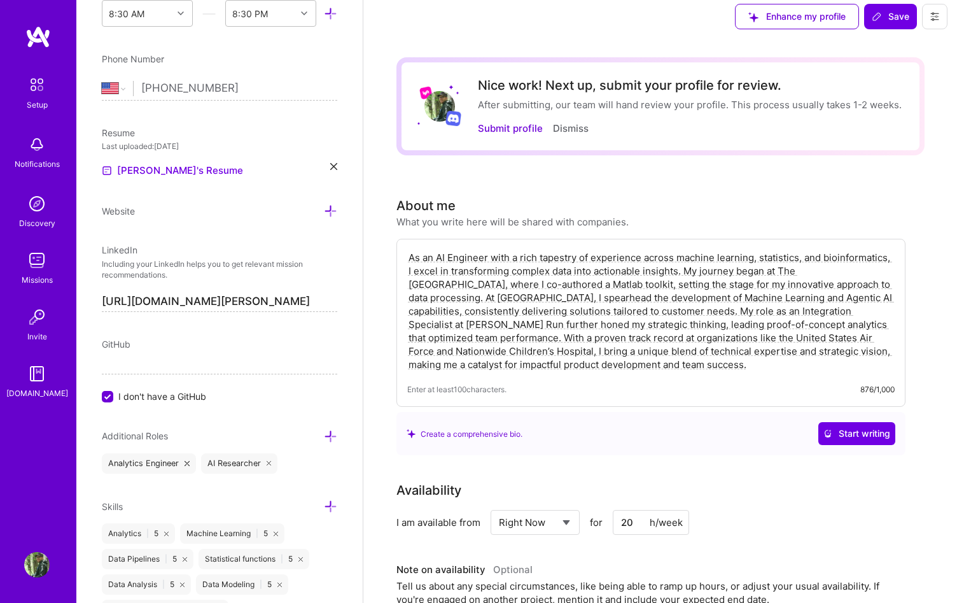
click at [489, 257] on textarea "As an AI Engineer with a rich tapestry of experience across machine learning, s…" at bounding box center [651, 310] width 488 height 123
click at [449, 250] on textarea "As an AI Engineer and Statistician with a rich tapestry of experience across ma…" at bounding box center [651, 310] width 488 height 123
type textarea "As an AI Engineer and Statistician with a rich tapestry of experience across ma…"
click at [899, 20] on span "Save" at bounding box center [891, 16] width 38 height 13
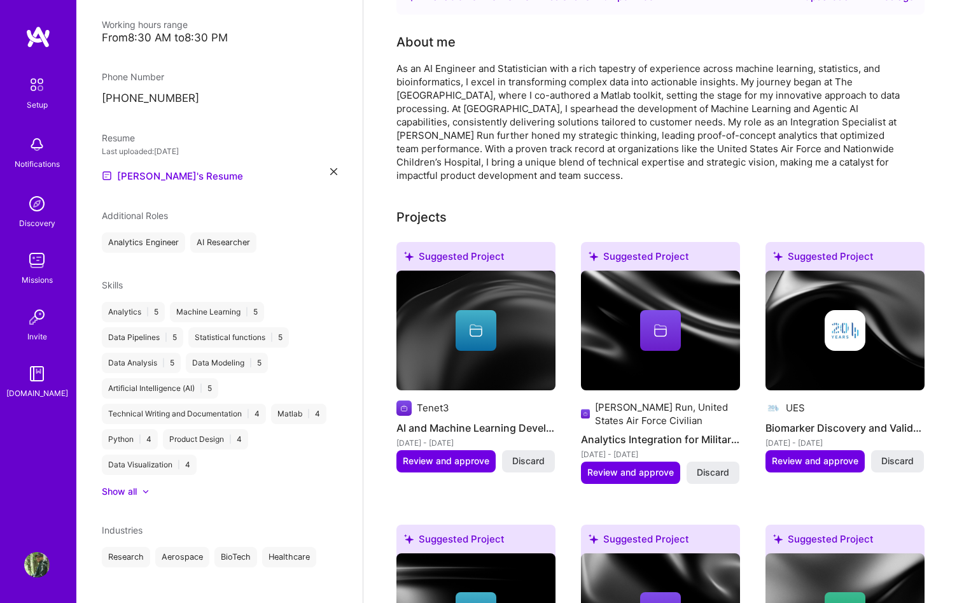
scroll to position [0, 0]
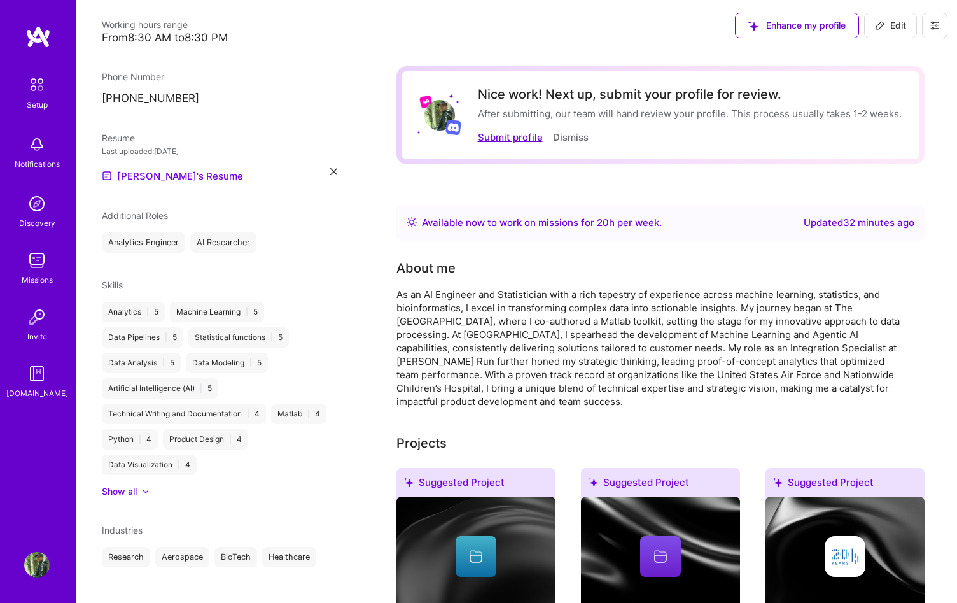
click at [517, 143] on button "Submit profile" at bounding box center [510, 136] width 65 height 13
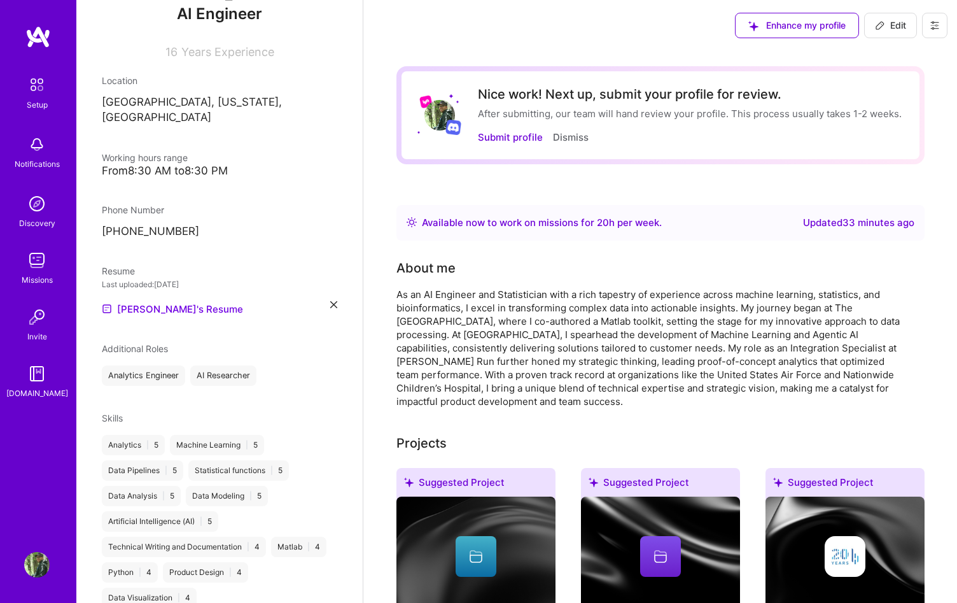
scroll to position [69, 0]
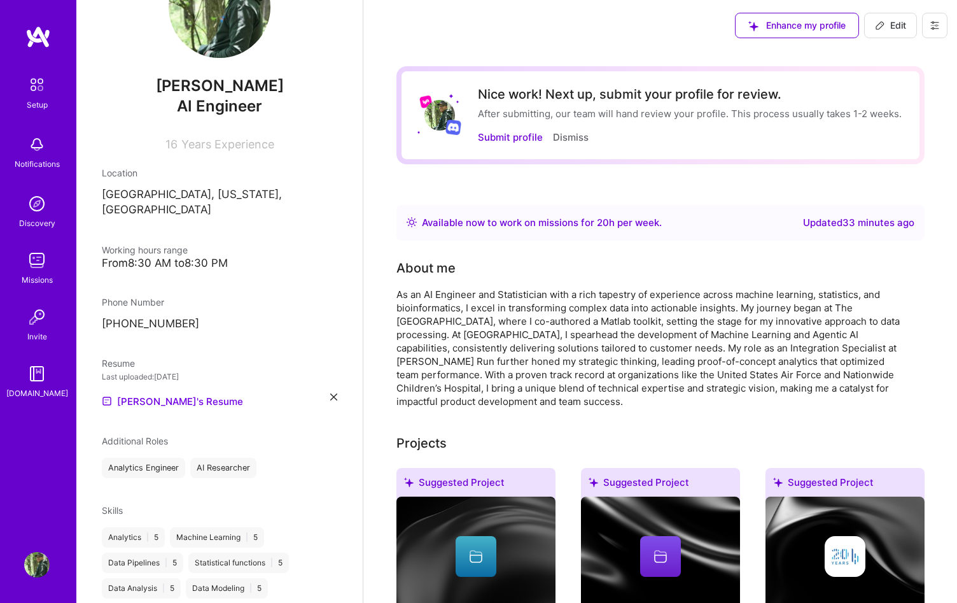
click at [907, 31] on button "Edit" at bounding box center [890, 25] width 53 height 25
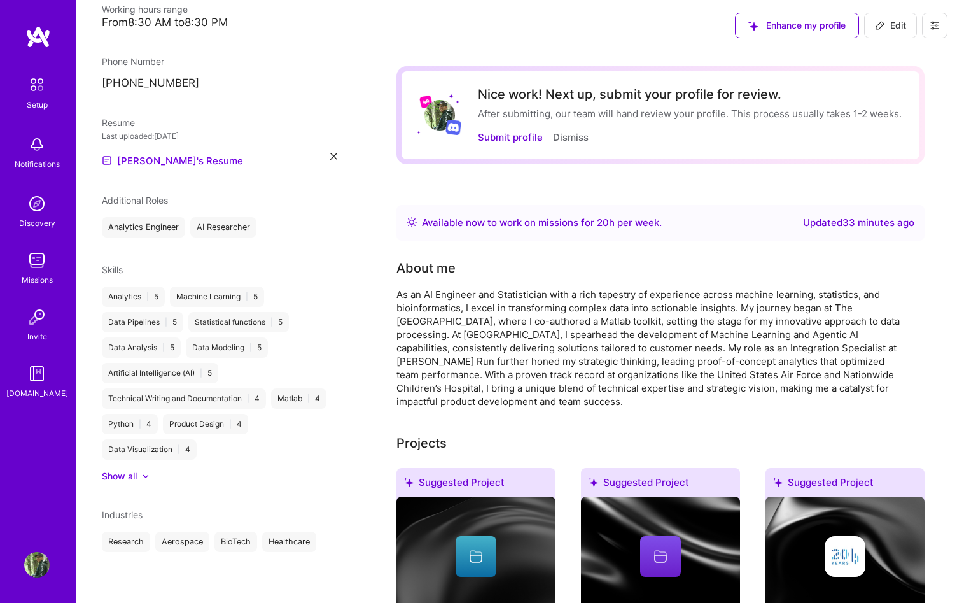
select select "US"
select select "Right Now"
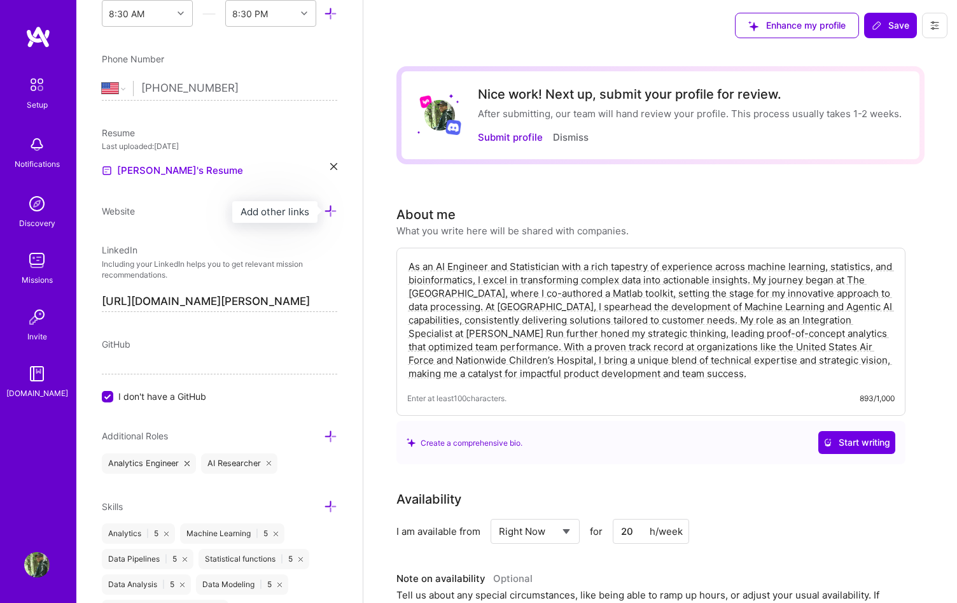
click at [334, 211] on icon at bounding box center [330, 210] width 13 height 13
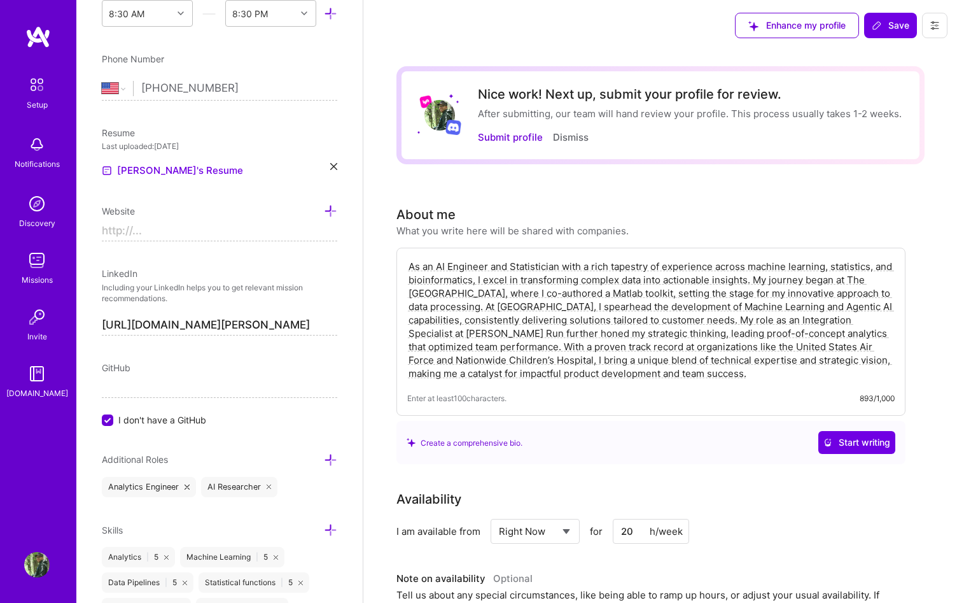
click at [225, 227] on input at bounding box center [219, 231] width 235 height 20
paste input "[URL][DOMAIN_NAME]"
type input "[URL][DOMAIN_NAME]"
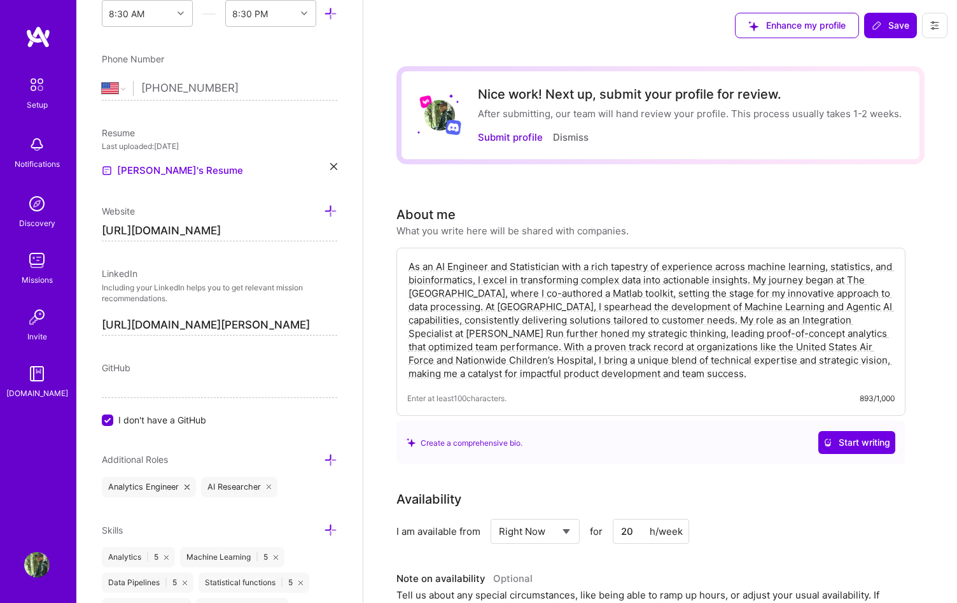
click at [351, 279] on div "Edit photo [PERSON_NAME] AI Engineer 16 Years Experience Location This is the l…" at bounding box center [219, 301] width 286 height 603
click at [336, 213] on icon at bounding box center [330, 210] width 13 height 13
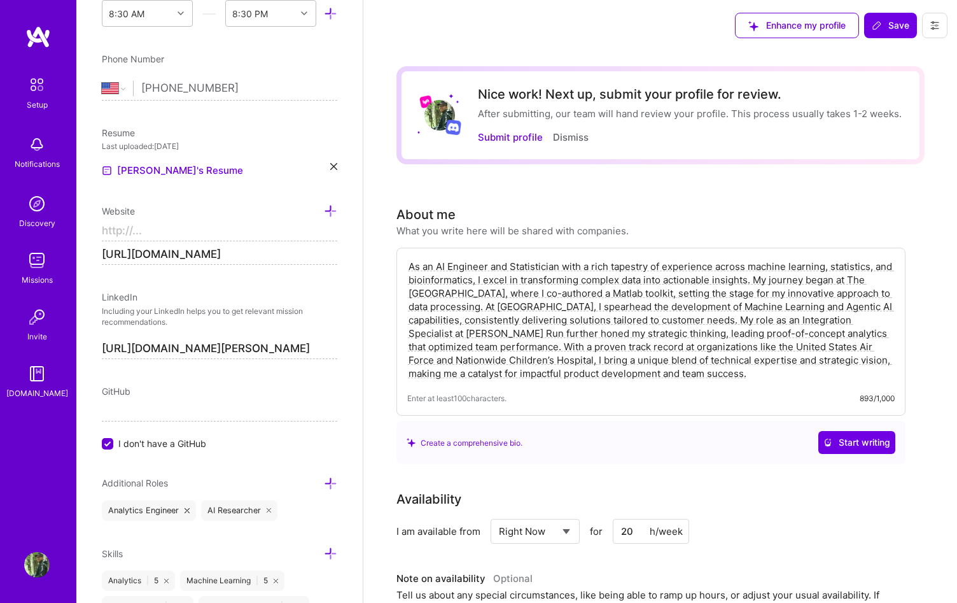
click at [325, 235] on input at bounding box center [219, 231] width 235 height 20
type input "https://"
click at [870, 35] on button "Save" at bounding box center [890, 25] width 53 height 25
click at [290, 228] on input "https://" at bounding box center [219, 231] width 235 height 20
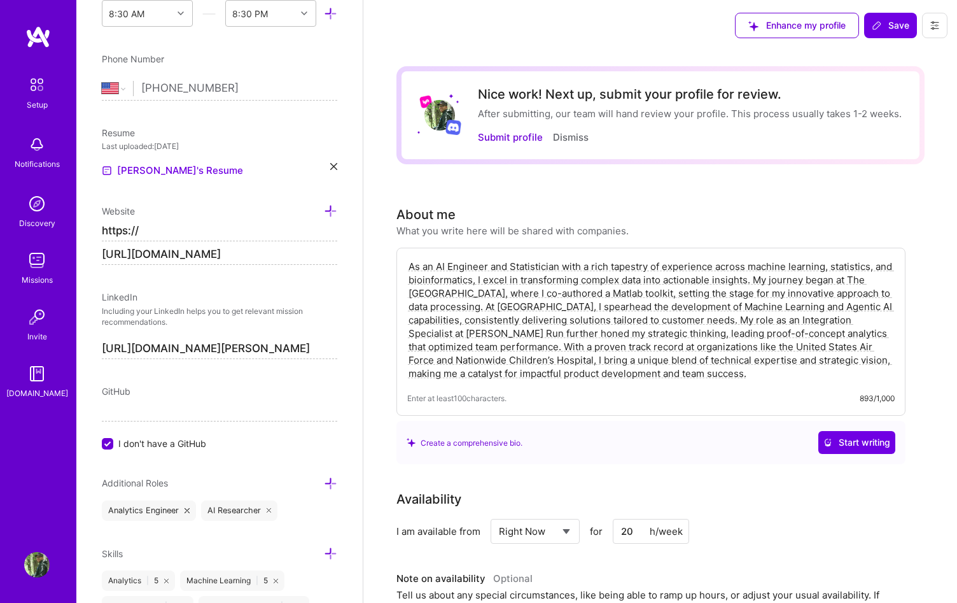
click at [290, 228] on input "https://" at bounding box center [219, 231] width 235 height 20
click at [883, 20] on span "Save" at bounding box center [891, 25] width 38 height 13
click at [285, 245] on input "[URL][DOMAIN_NAME]" at bounding box center [219, 254] width 235 height 20
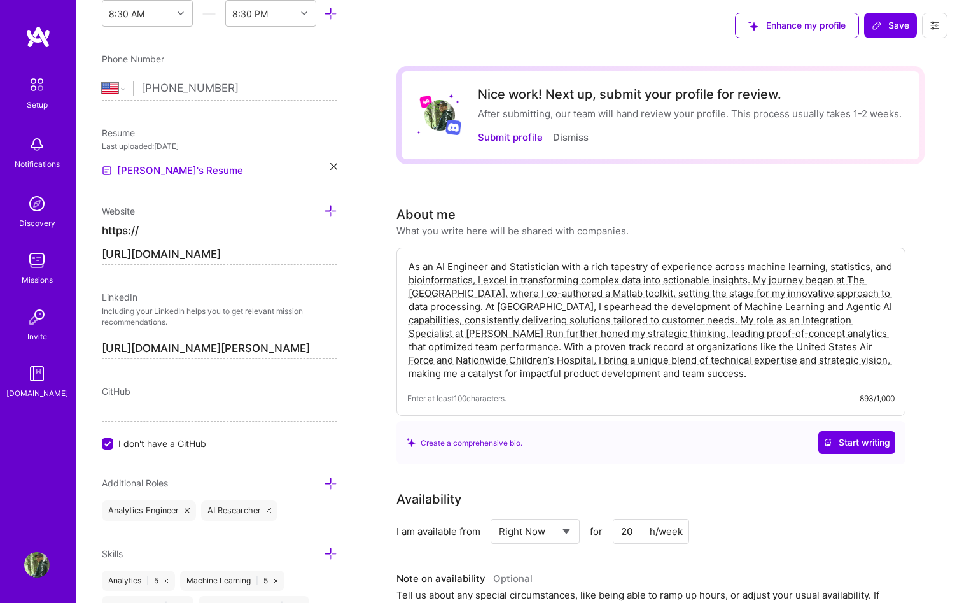
click at [285, 234] on input "https://" at bounding box center [219, 231] width 235 height 20
drag, startPoint x: 189, startPoint y: 234, endPoint x: 87, endPoint y: 232, distance: 102.5
click at [87, 232] on div "Edit photo [PERSON_NAME] AI Engineer 16 Years Experience Location This is the l…" at bounding box center [219, 301] width 286 height 603
paste input "[DOMAIN_NAME][URL][PERSON_NAME]"
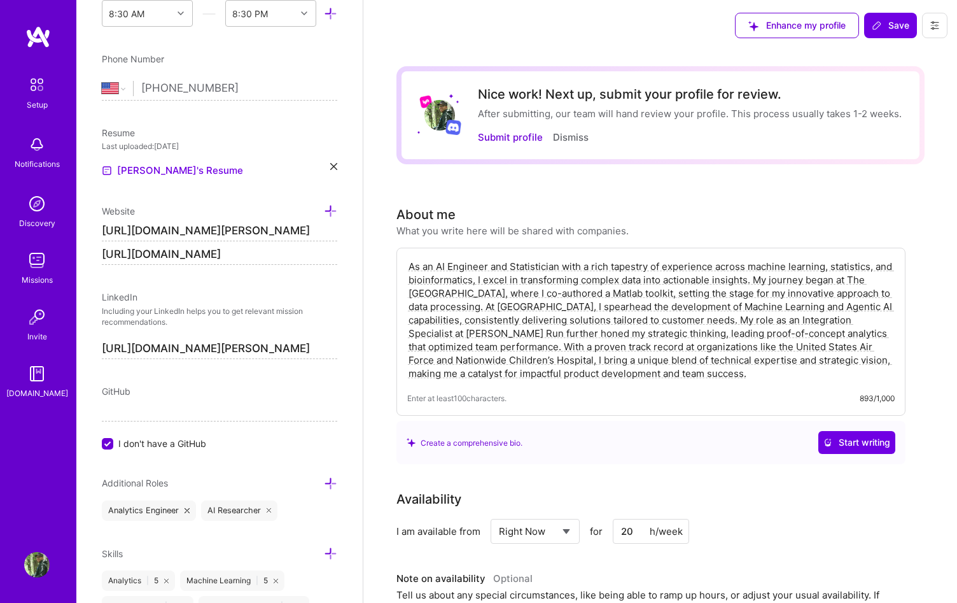
type input "[URL][DOMAIN_NAME][PERSON_NAME]"
click at [521, 281] on textarea "As an AI Engineer and Statistician with a rich tapestry of experience across ma…" at bounding box center [651, 319] width 488 height 123
click at [894, 31] on span "Save" at bounding box center [891, 25] width 38 height 13
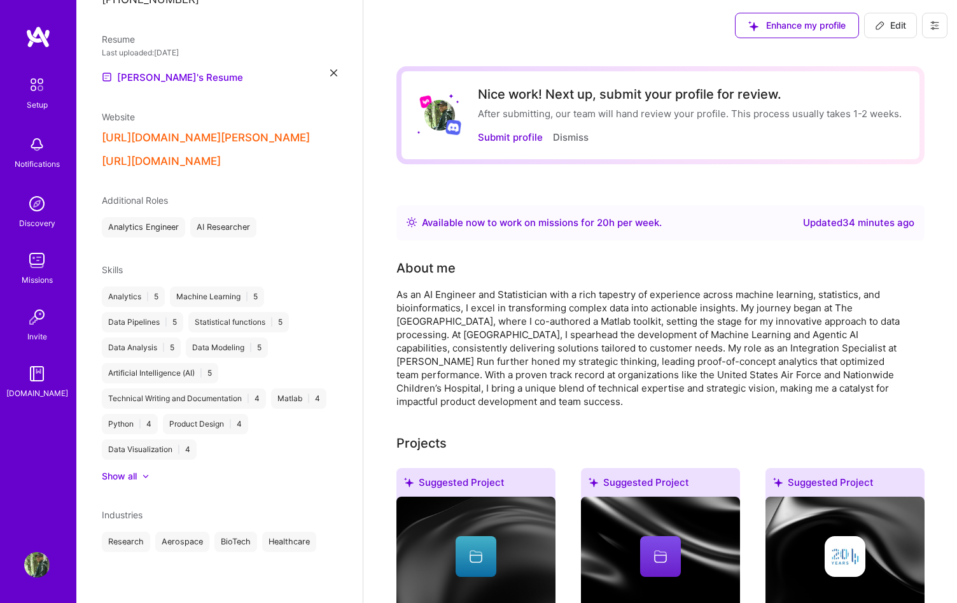
scroll to position [311, 0]
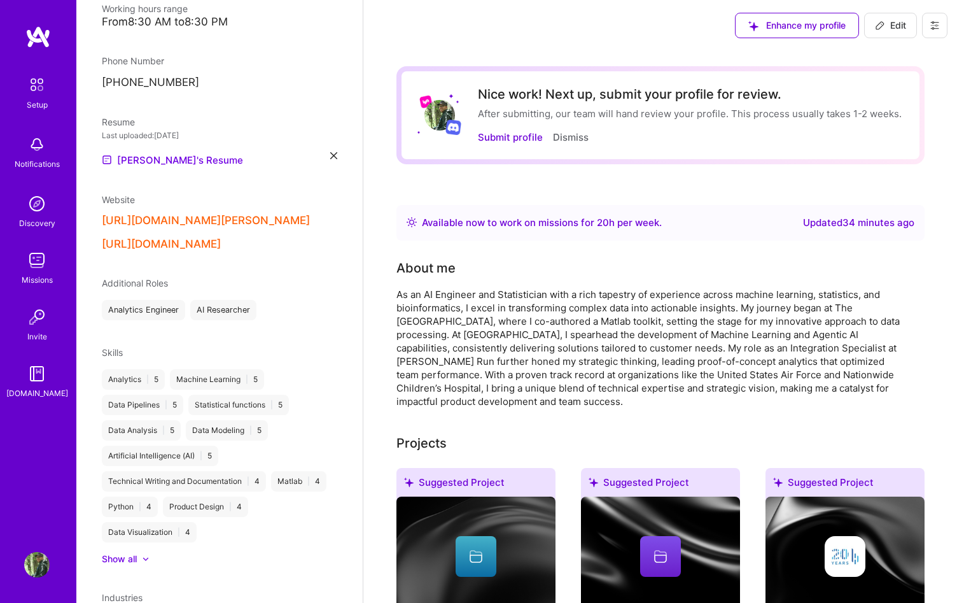
click at [580, 273] on div "About me" at bounding box center [650, 267] width 509 height 19
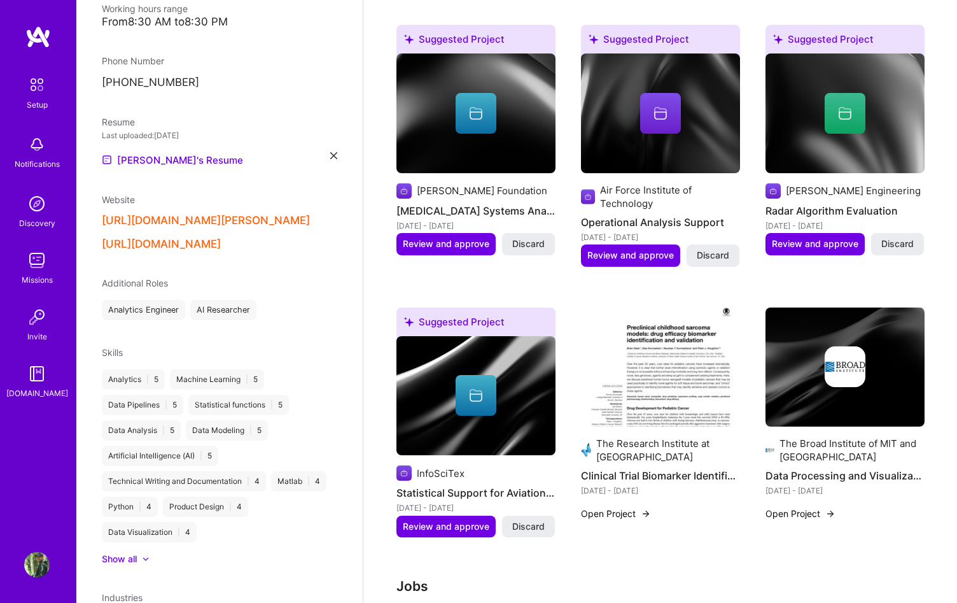
scroll to position [1023, 0]
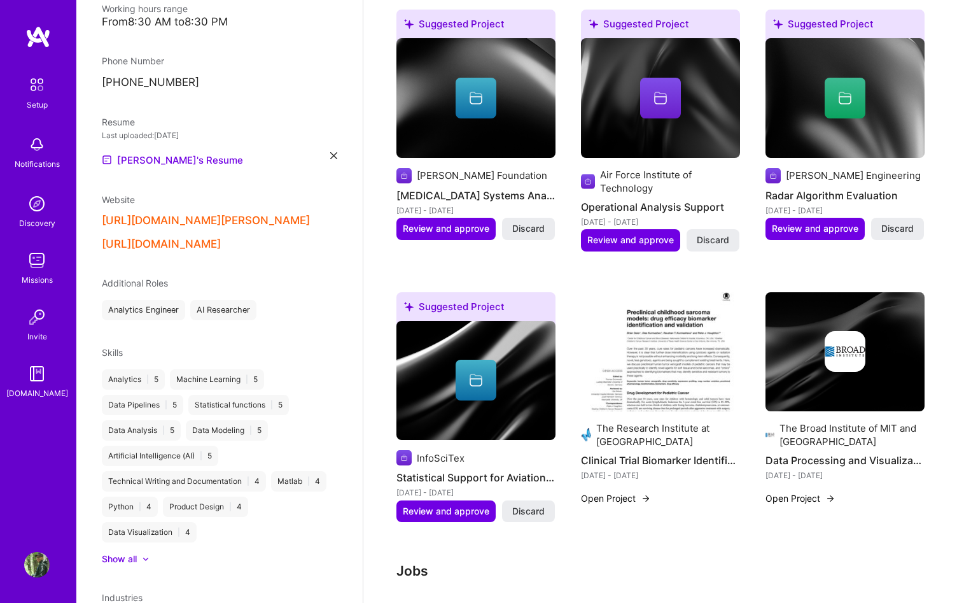
click at [614, 406] on img at bounding box center [660, 352] width 159 height 120
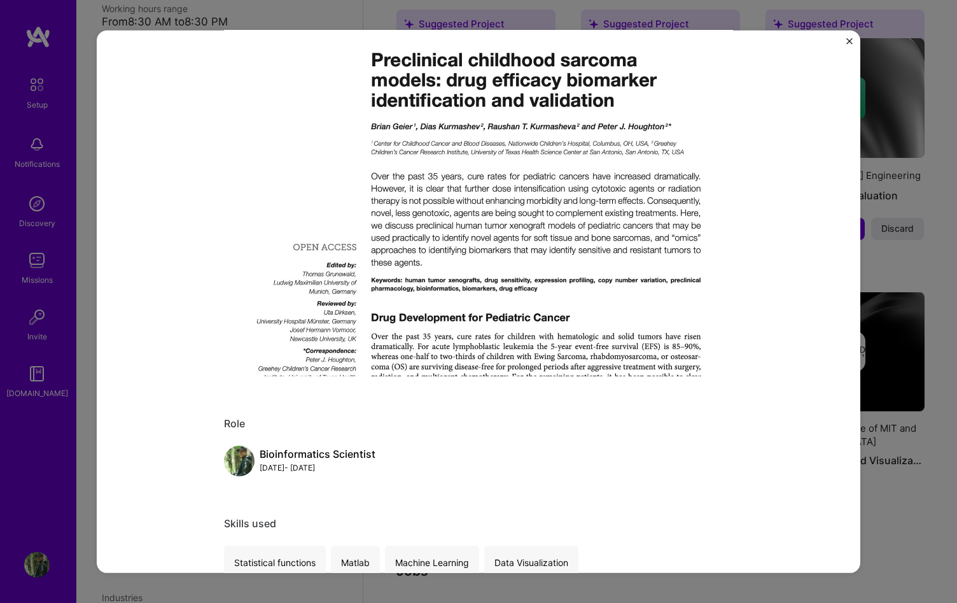
scroll to position [20, 0]
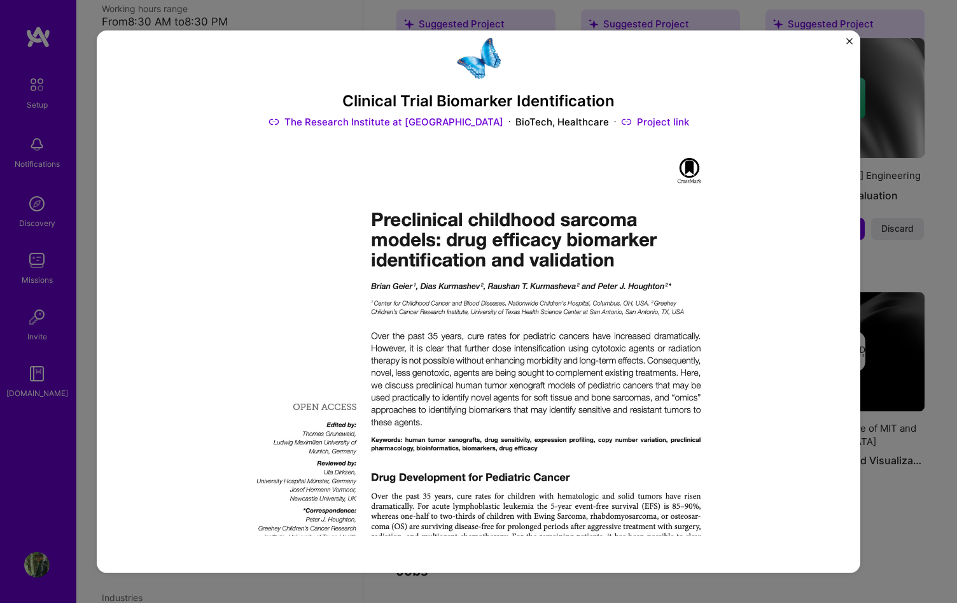
click at [922, 492] on div "Clinical Trial Biomarker Identification The Research Institute at [GEOGRAPHIC_D…" at bounding box center [478, 301] width 957 height 603
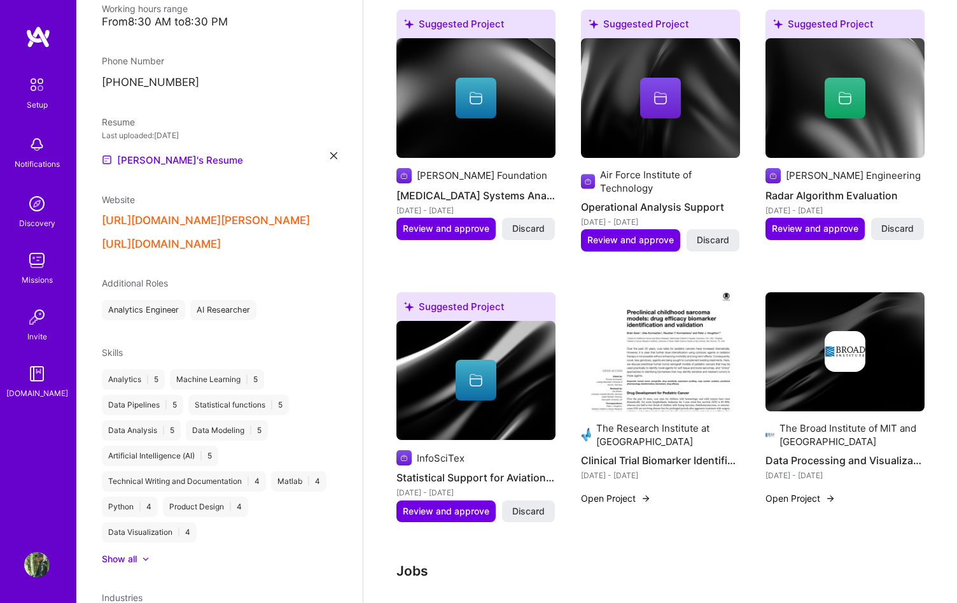
click at [838, 388] on img at bounding box center [845, 352] width 159 height 120
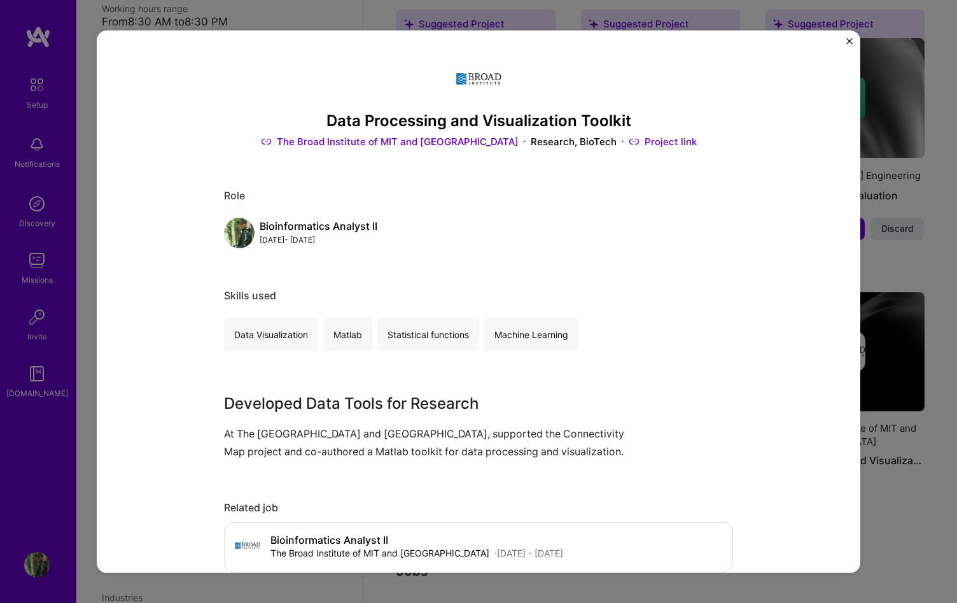
click at [629, 140] on link "Project link" at bounding box center [663, 141] width 68 height 13
click at [887, 477] on div "Data Processing and Visualization Toolkit The Broad Institute of MIT and Harvar…" at bounding box center [478, 301] width 957 height 603
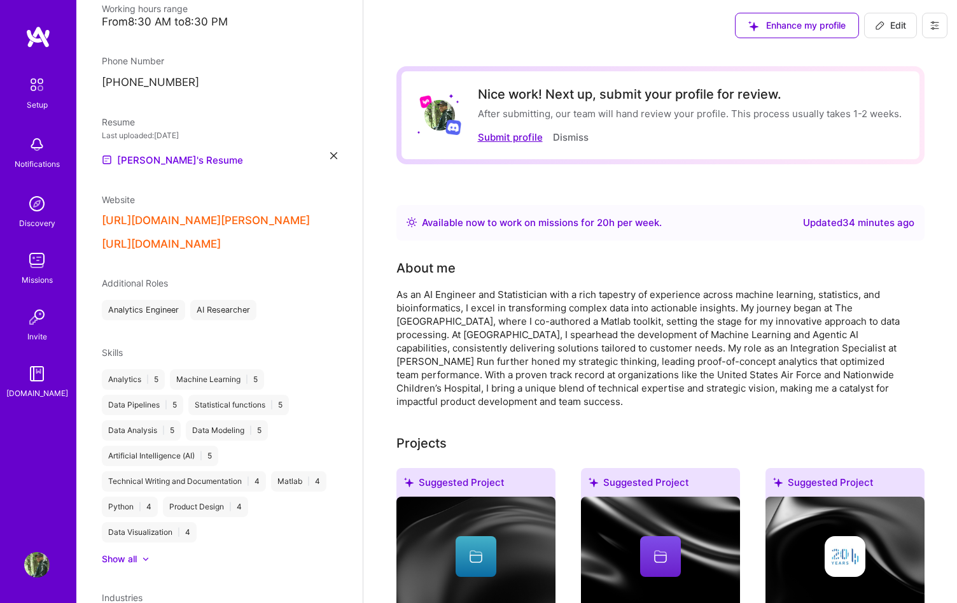
click at [485, 141] on button "Submit profile" at bounding box center [510, 136] width 65 height 13
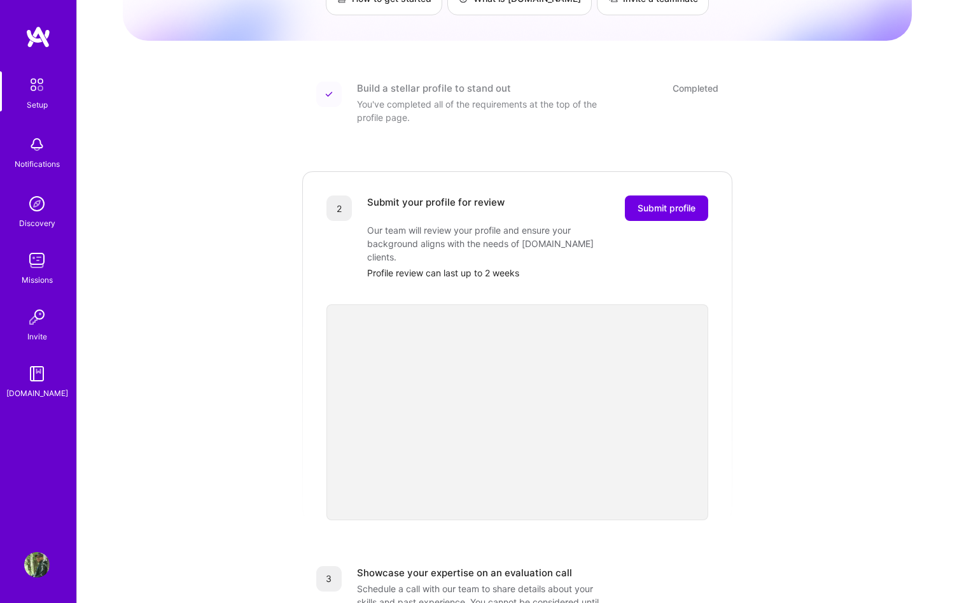
scroll to position [141, 0]
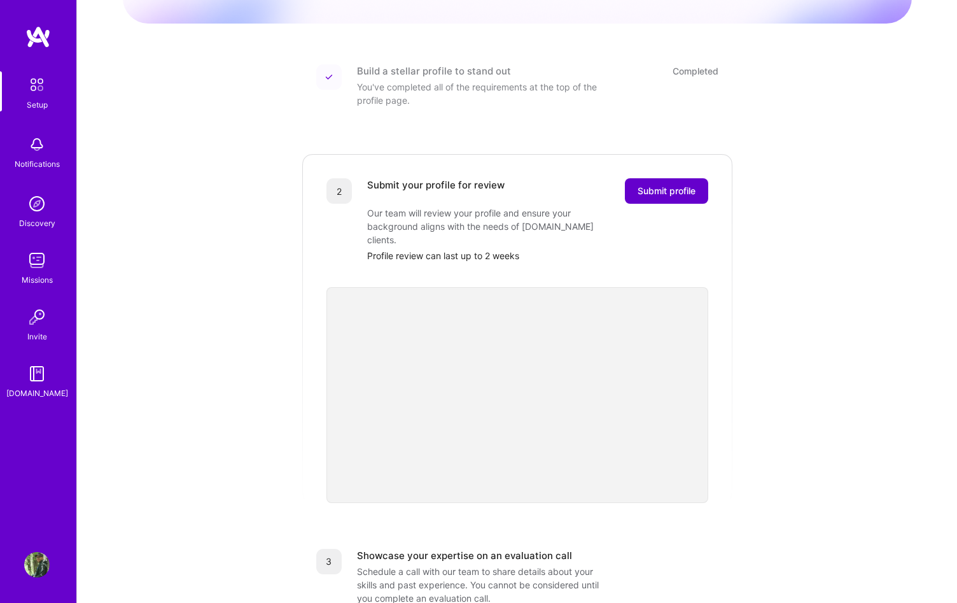
click at [657, 185] on span "Submit profile" at bounding box center [667, 191] width 58 height 13
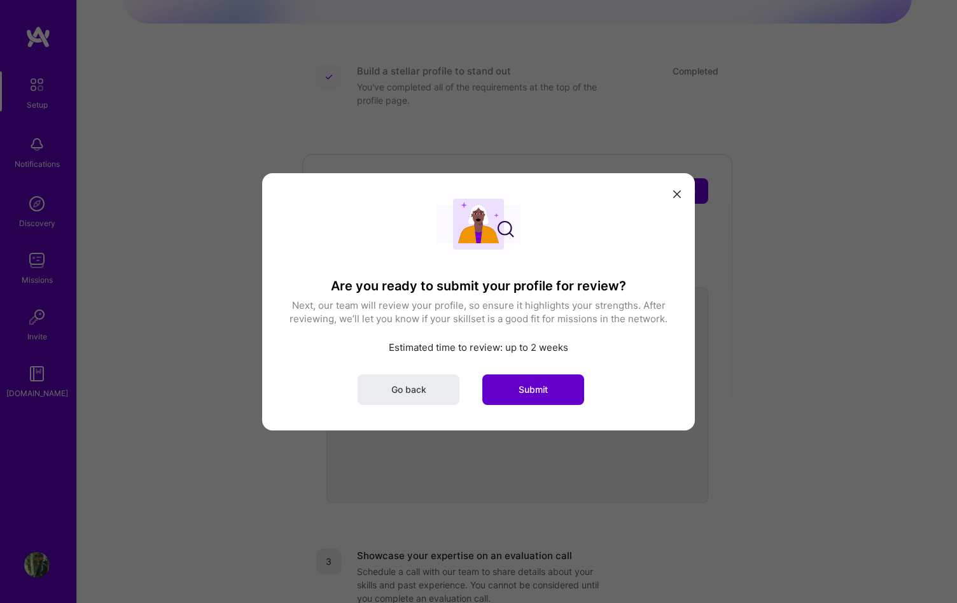
click at [575, 381] on button "Submit" at bounding box center [533, 389] width 102 height 31
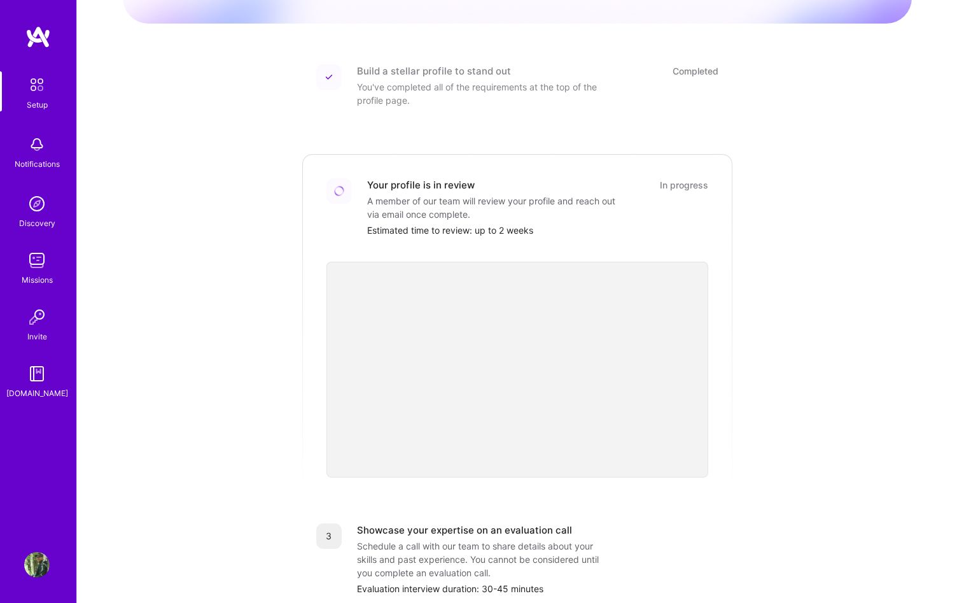
click at [22, 85] on link "Setup" at bounding box center [36, 91] width 79 height 40
click at [28, 46] on img at bounding box center [37, 36] width 25 height 23
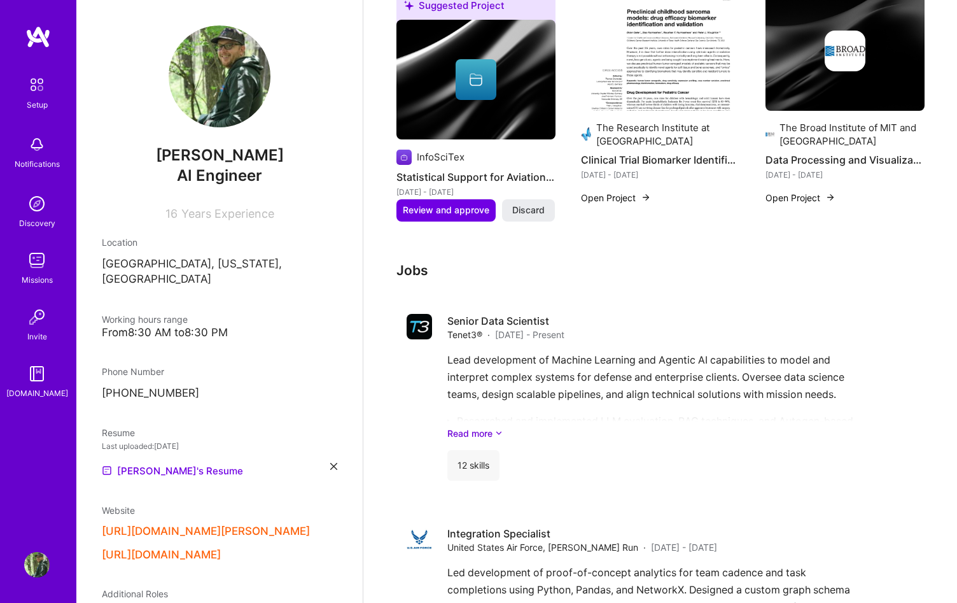
scroll to position [1296, 0]
click at [501, 426] on icon at bounding box center [499, 432] width 8 height 13
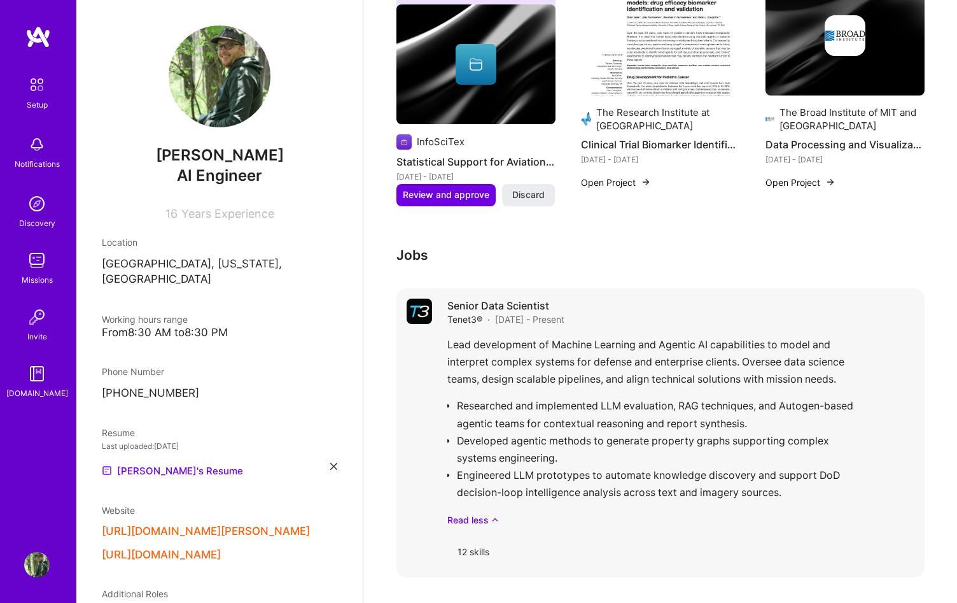
scroll to position [1312, 0]
click at [785, 493] on div "Lead development of Machine Learning and Agentic AI capabilities to model and i…" at bounding box center [680, 430] width 467 height 190
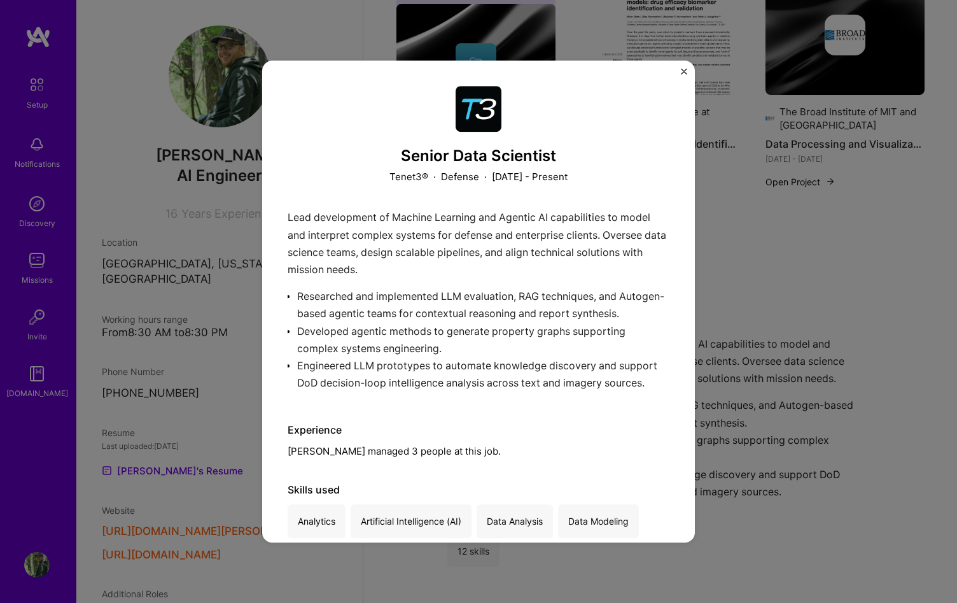
click at [760, 444] on div "Senior Data Scientist Tenet3® · Defense · [DATE] - Present Lead development of …" at bounding box center [478, 301] width 957 height 603
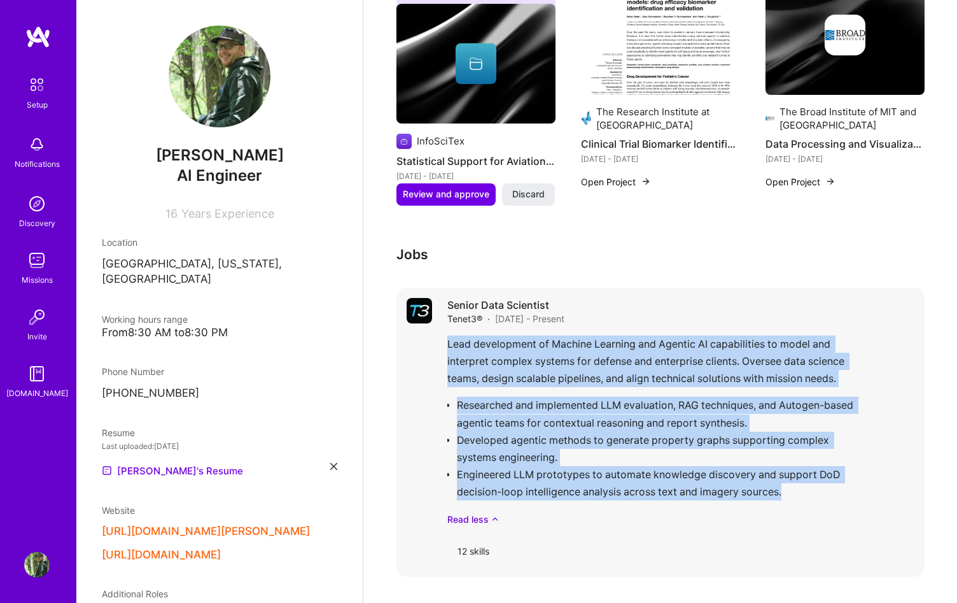
drag, startPoint x: 786, startPoint y: 494, endPoint x: 444, endPoint y: 351, distance: 370.9
click at [444, 351] on div "Senior Data Scientist Tenet3® · [DATE] - Present Lead development of Machine Le…" at bounding box center [660, 432] width 528 height 289
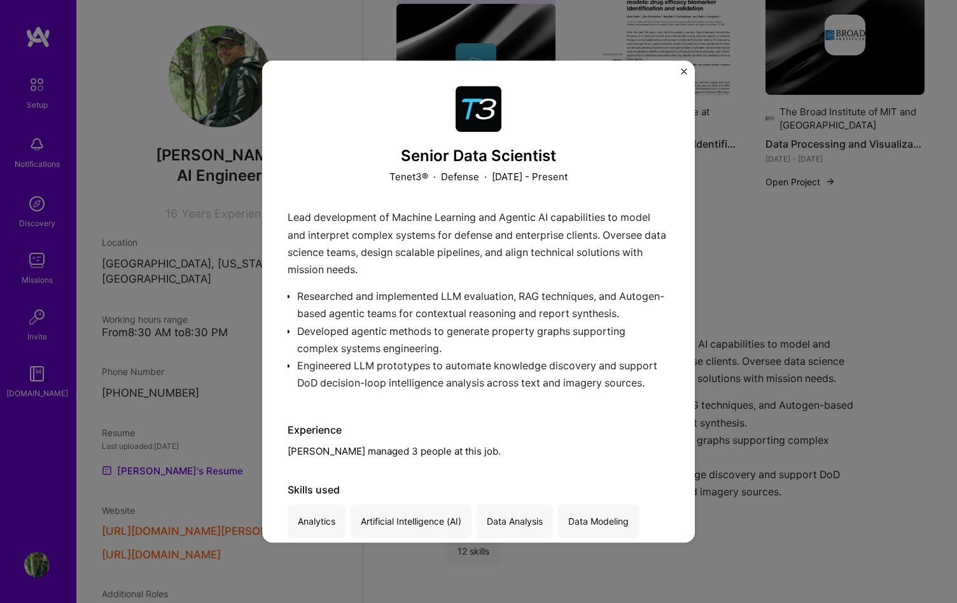
click at [465, 378] on div "Lead development of Machine Learning and Agentic AI capabilities to model and i…" at bounding box center [479, 303] width 382 height 189
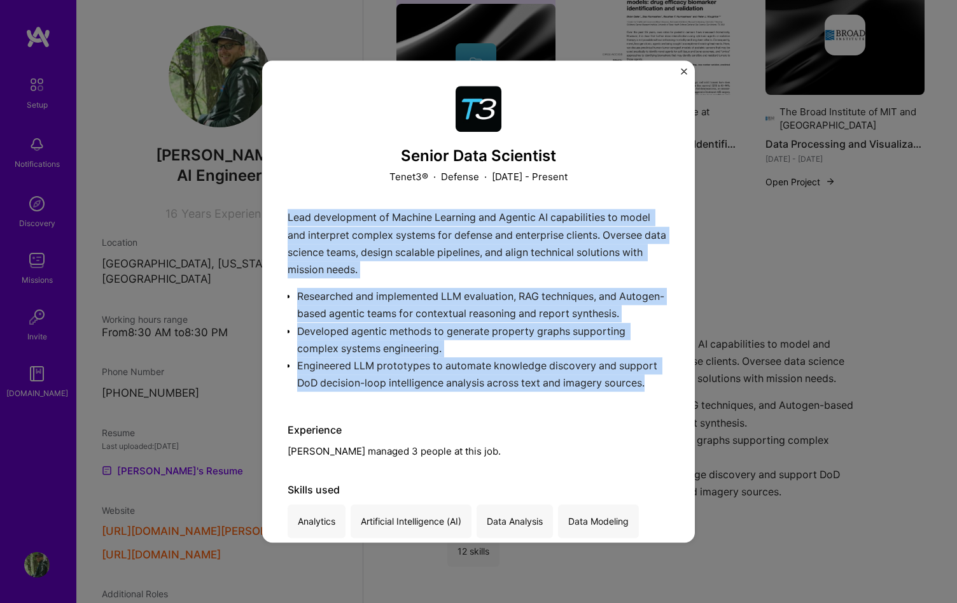
drag, startPoint x: 666, startPoint y: 384, endPoint x: 284, endPoint y: 222, distance: 415.3
click at [284, 222] on div "Senior Data Scientist Tenet3® · Defense · [DATE] - Present Lead development of …" at bounding box center [478, 301] width 433 height 482
copy div "Lead development of Machine Learning and Agentic AI capabilities to model and i…"
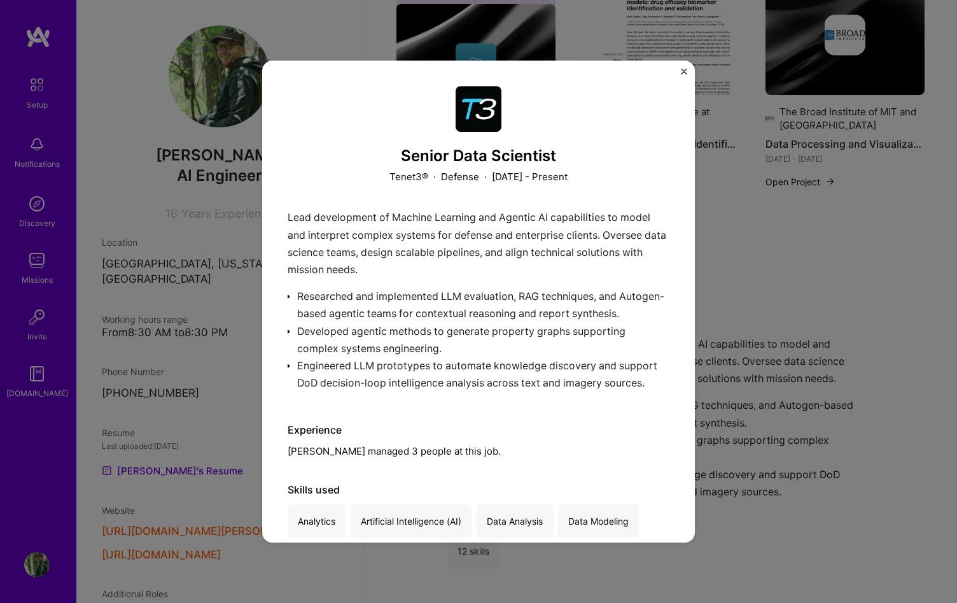
click at [739, 239] on div "Senior Data Scientist Tenet3® · Defense · [DATE] - Present Lead development of …" at bounding box center [478, 301] width 957 height 603
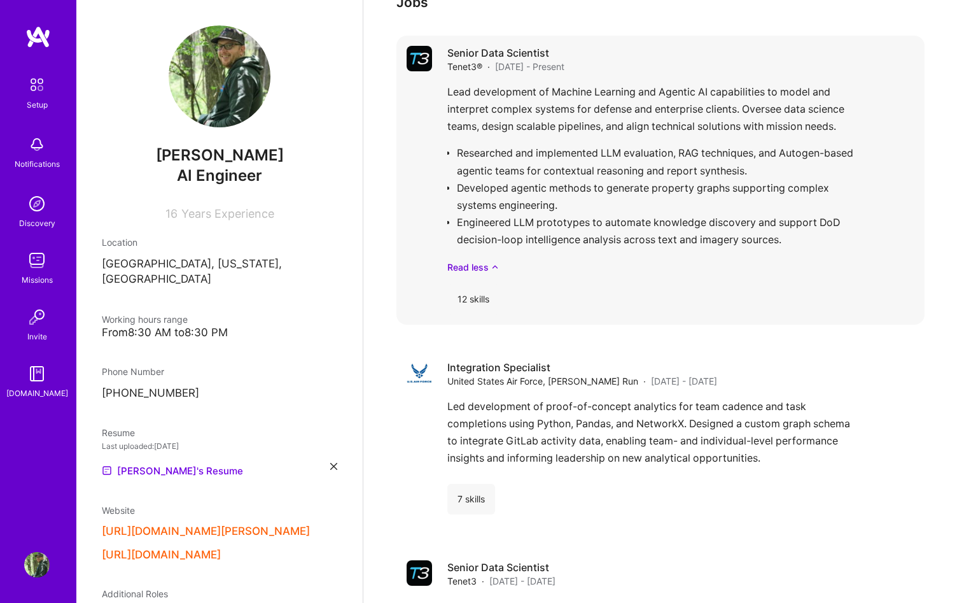
scroll to position [1641, 0]
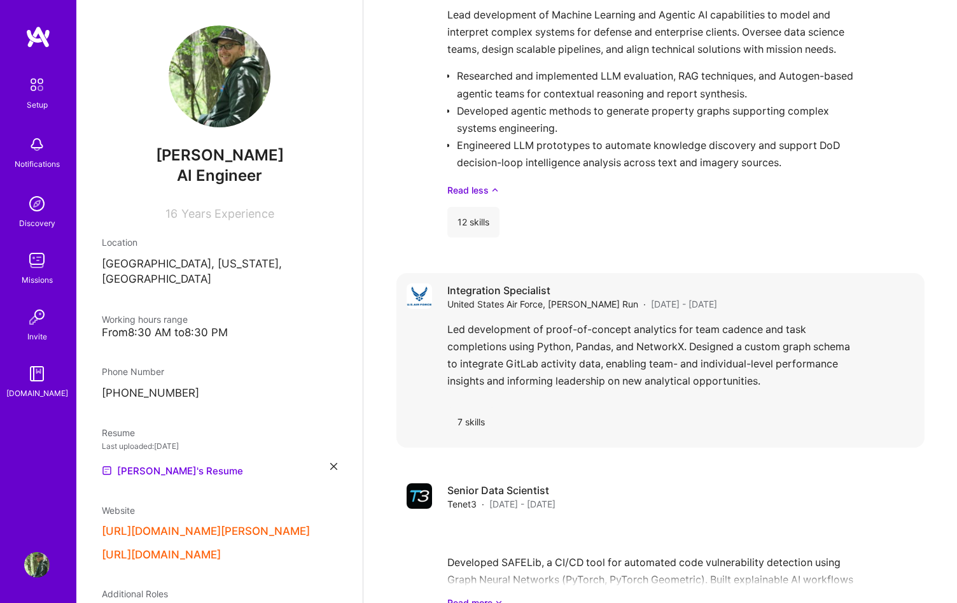
click at [772, 383] on div "Led development of proof-of-concept analytics for team cadence and task complet…" at bounding box center [680, 359] width 467 height 76
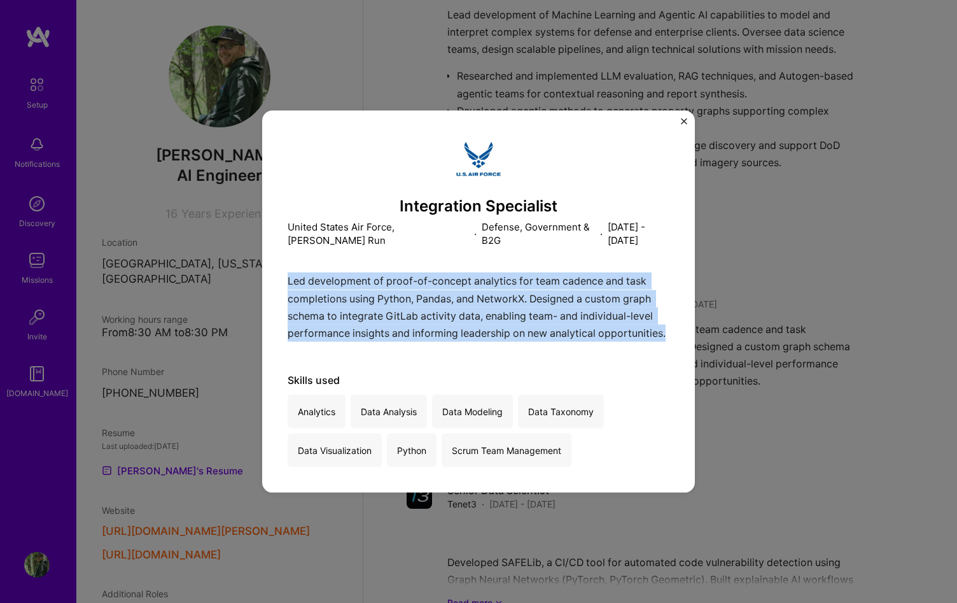
drag, startPoint x: 677, startPoint y: 337, endPoint x: 284, endPoint y: 286, distance: 395.9
click at [284, 286] on div "Integration Specialist United States Air Force, [PERSON_NAME] Run · Defense, Go…" at bounding box center [478, 301] width 433 height 382
copy p "Led development of proof-of-concept analytics for team cadence and task complet…"
click at [686, 125] on button "Close" at bounding box center [684, 124] width 6 height 13
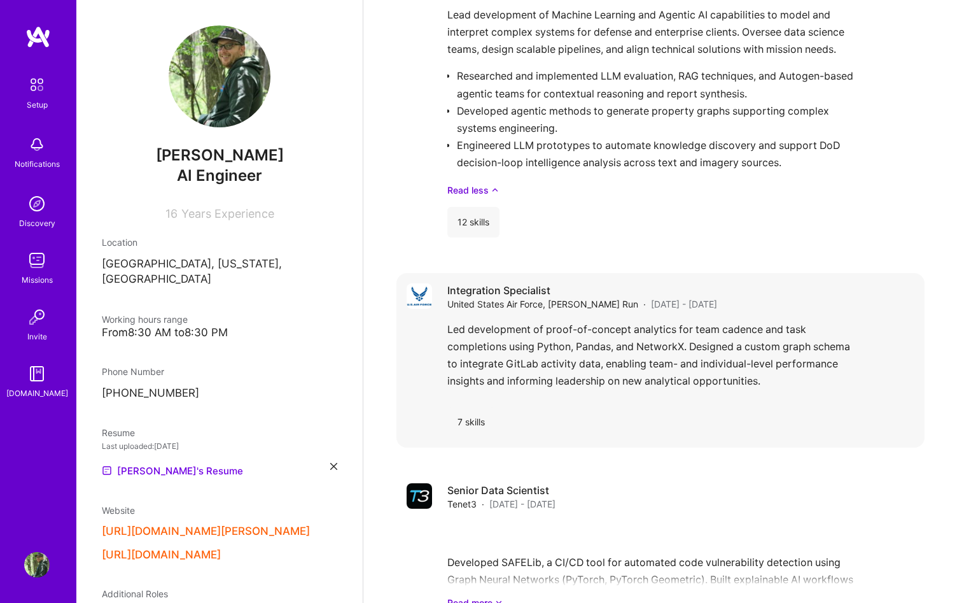
scroll to position [1824, 0]
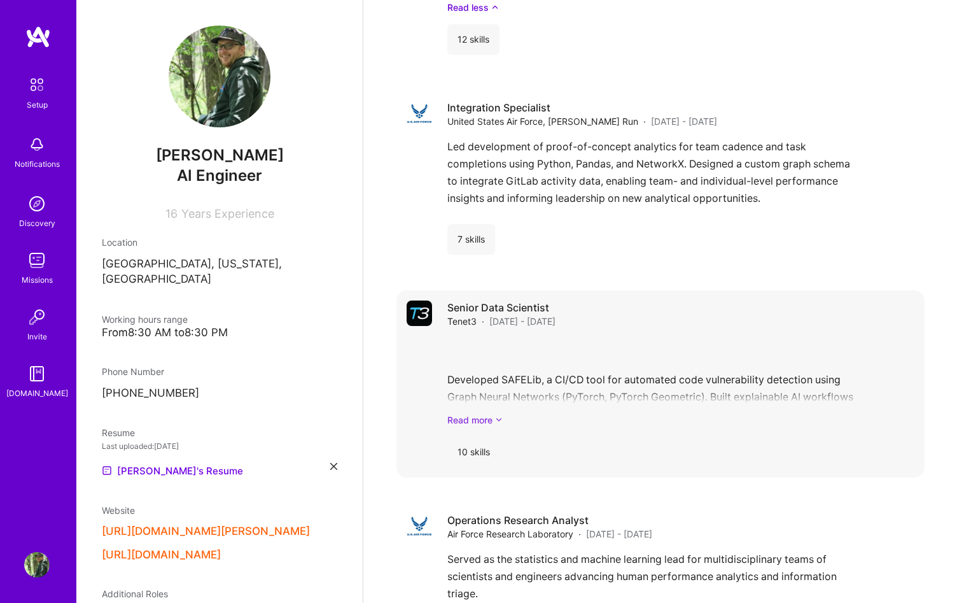
click at [481, 416] on link "Read more" at bounding box center [680, 419] width 467 height 13
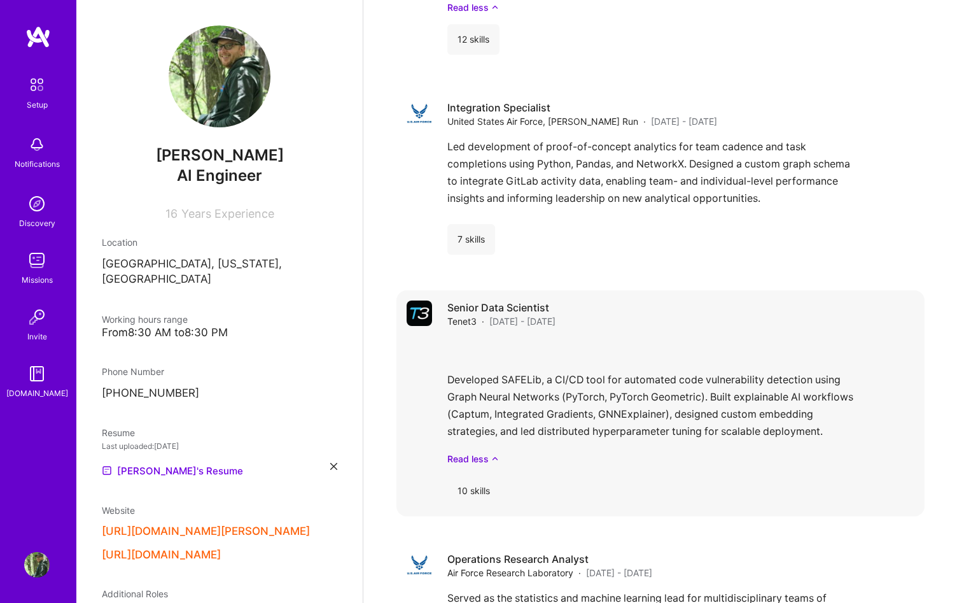
click at [507, 395] on div "Developed SAFELib, a CI/CD tool for automated code vulnerability detection usin…" at bounding box center [680, 401] width 467 height 127
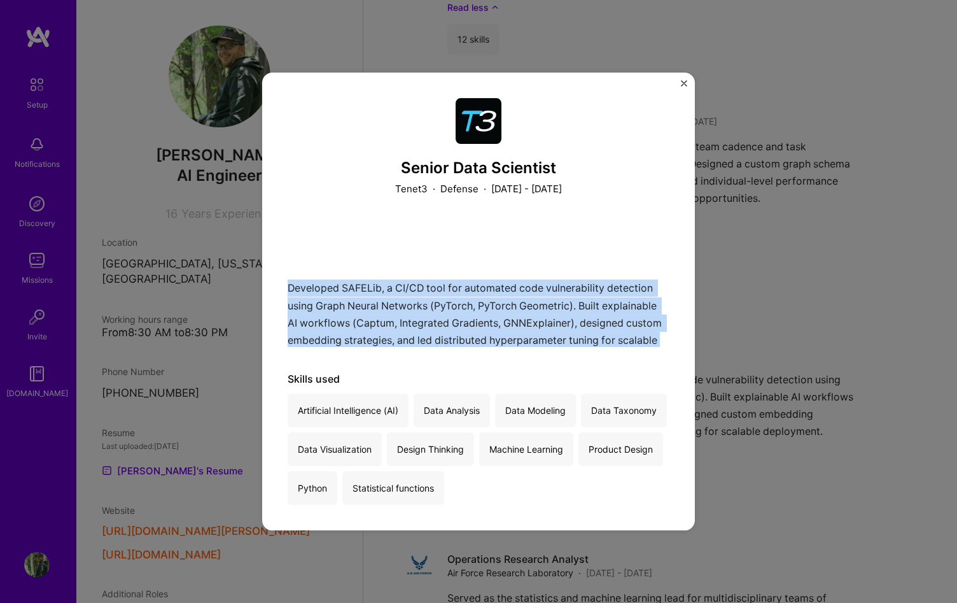
drag, startPoint x: 663, startPoint y: 342, endPoint x: 286, endPoint y: 291, distance: 380.2
click at [286, 291] on div "Senior Data Scientist Tenet3 · Defense · [DATE] - [DATE] Developed SAFELib, a C…" at bounding box center [478, 302] width 433 height 458
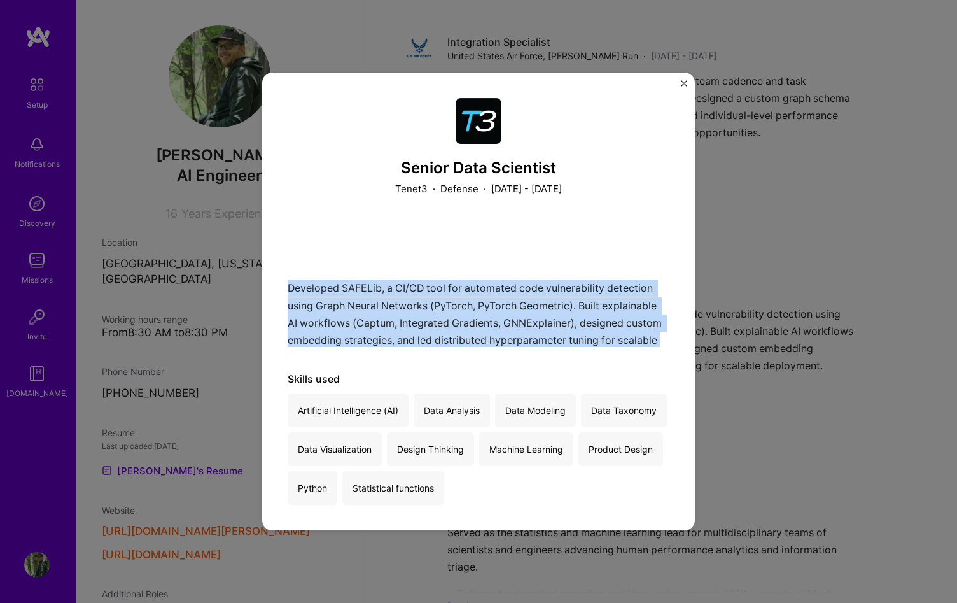
scroll to position [1911, 0]
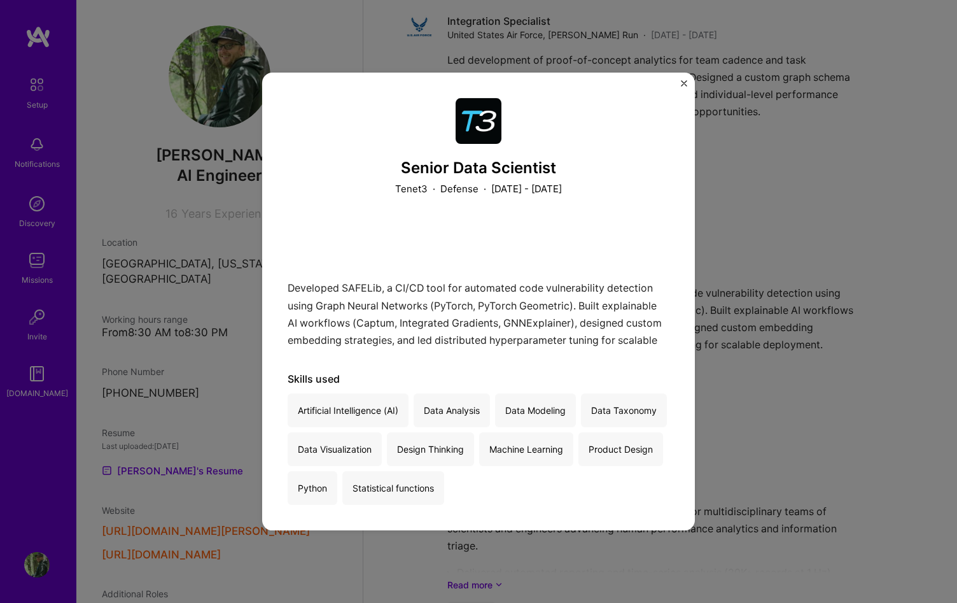
click at [862, 384] on div "Senior Data Scientist Tenet3 · Defense · [DATE] - [DATE] Developed SAFELib, a C…" at bounding box center [478, 301] width 957 height 603
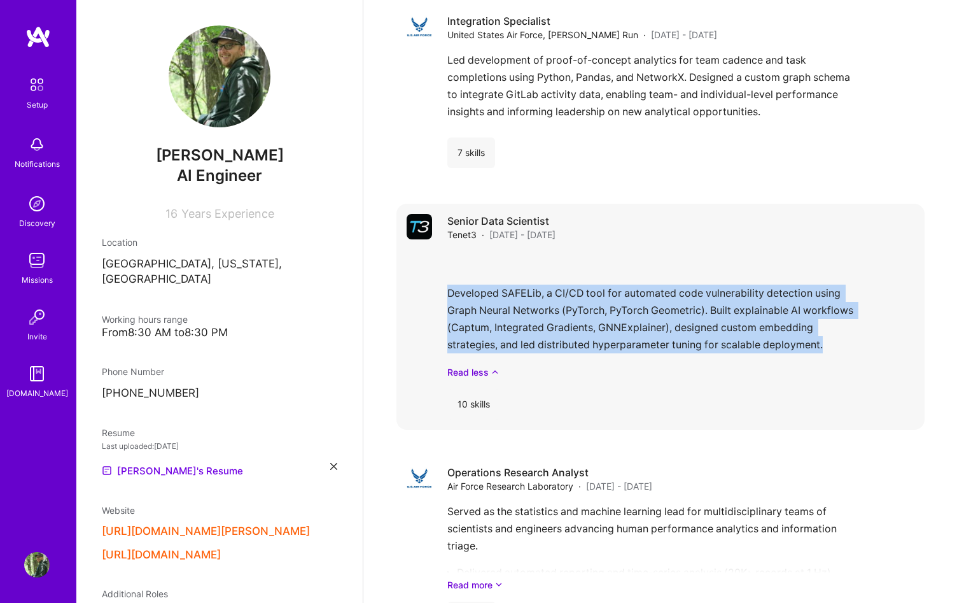
drag, startPoint x: 832, startPoint y: 347, endPoint x: 447, endPoint y: 300, distance: 388.0
click at [447, 300] on div "Developed SAFELib, a CI/CD tool for automated code vulnerability detection usin…" at bounding box center [680, 314] width 467 height 127
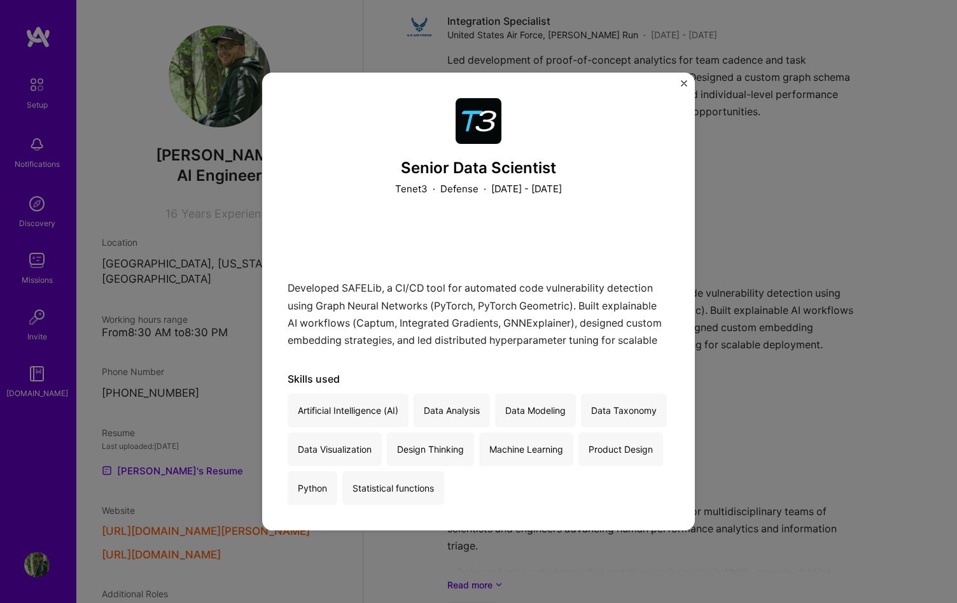
click at [765, 327] on div "Senior Data Scientist Tenet3 · Defense · [DATE] - [DATE] Developed SAFELib, a C…" at bounding box center [478, 301] width 957 height 603
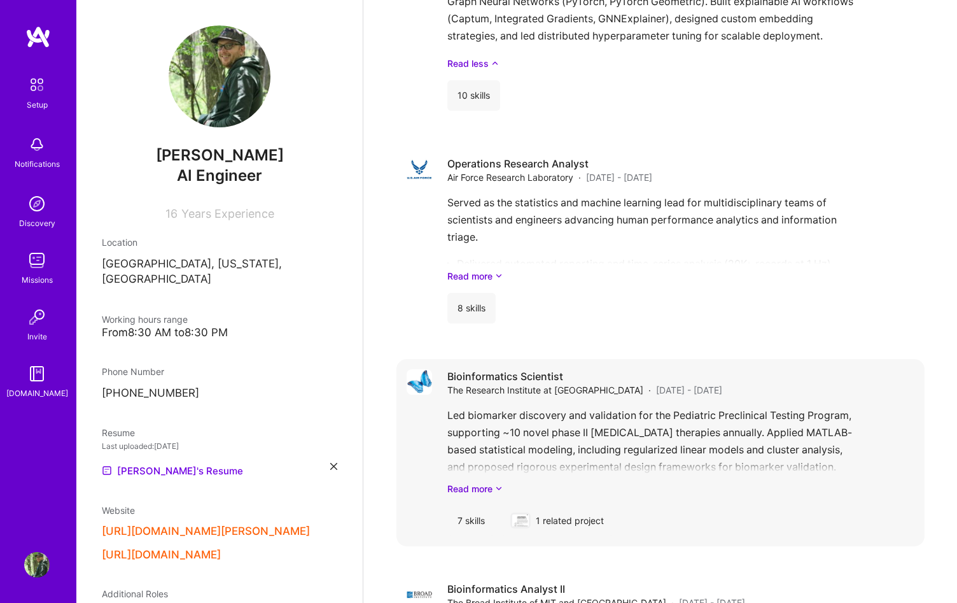
scroll to position [2378, 0]
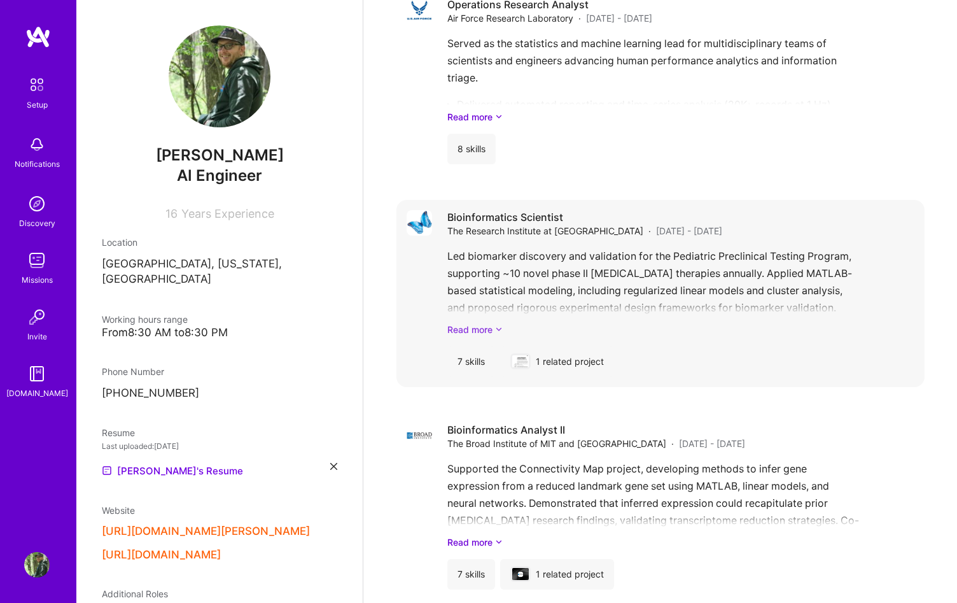
click at [477, 323] on link "Read more" at bounding box center [680, 329] width 467 height 13
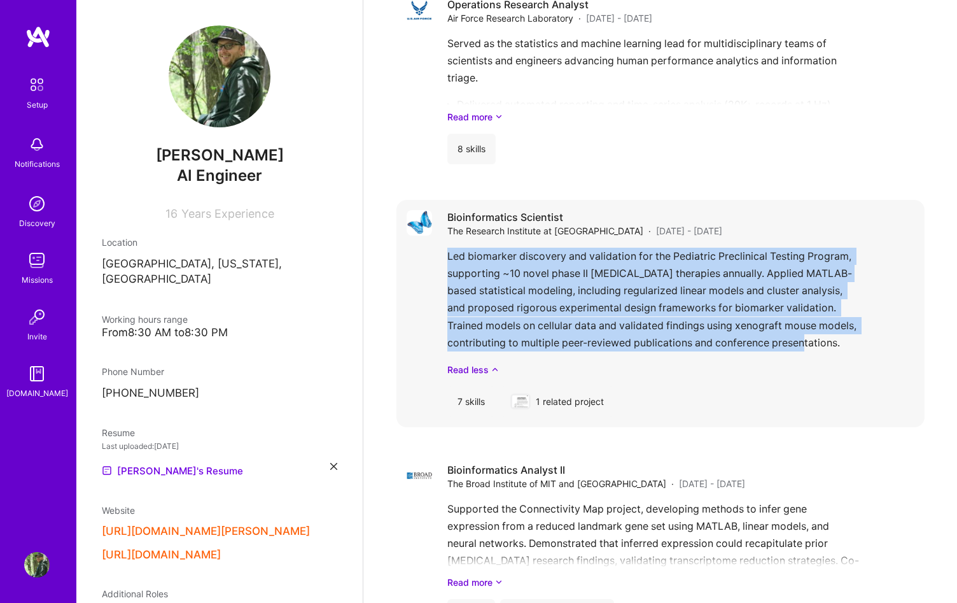
drag, startPoint x: 847, startPoint y: 346, endPoint x: 447, endPoint y: 256, distance: 409.6
click at [447, 256] on div "Led biomarker discovery and validation for the Pediatric Preclinical Testing Pr…" at bounding box center [680, 312] width 467 height 129
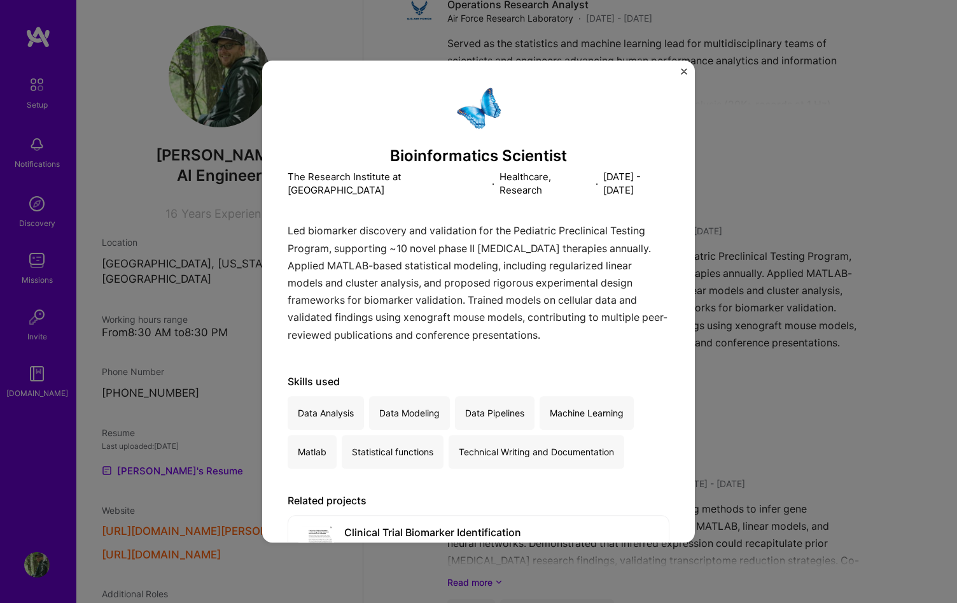
click at [730, 337] on div "Bioinformatics Scientist The Research Institute at [GEOGRAPHIC_DATA] · Healthca…" at bounding box center [478, 301] width 957 height 603
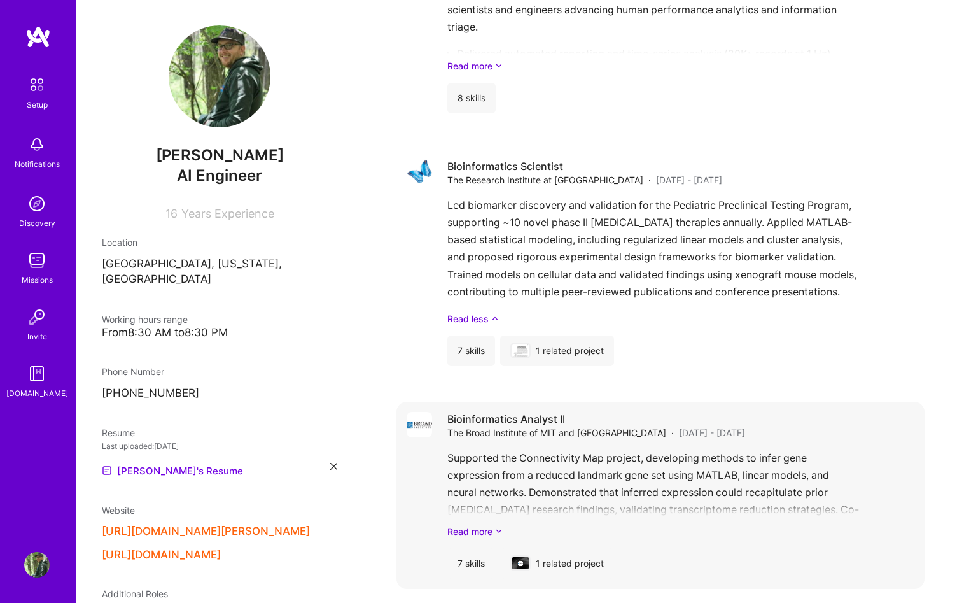
scroll to position [2529, 0]
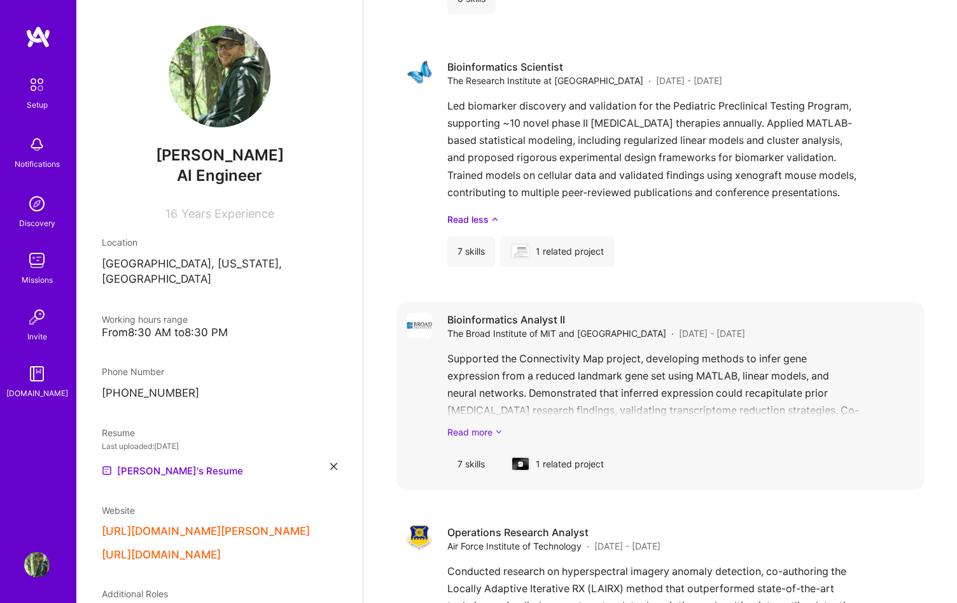
click at [488, 425] on link "Read more" at bounding box center [680, 431] width 467 height 13
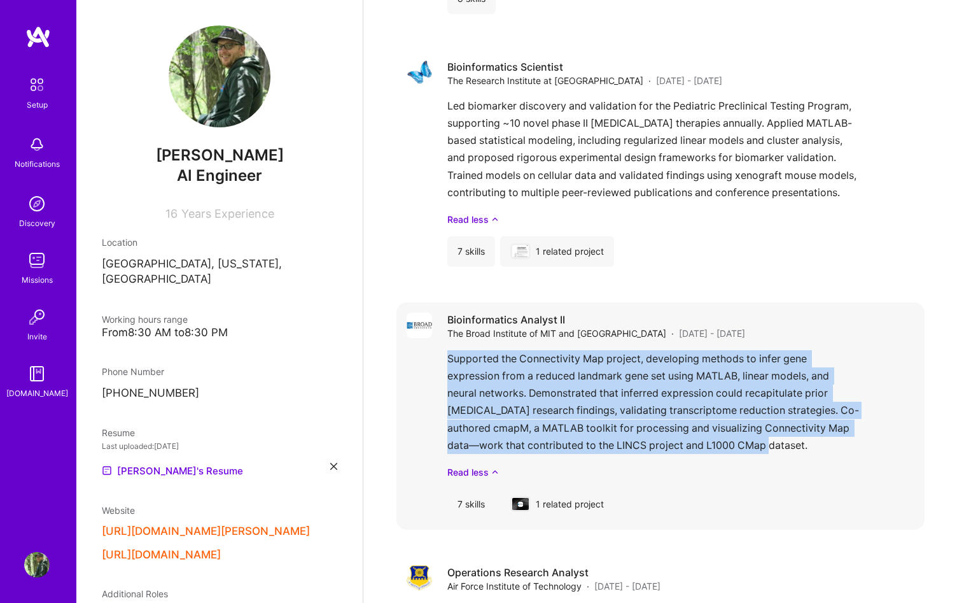
drag, startPoint x: 792, startPoint y: 446, endPoint x: 450, endPoint y: 361, distance: 352.6
click at [450, 361] on div "Supported the Connectivity Map project, developing methods to infer gene expres…" at bounding box center [680, 414] width 467 height 129
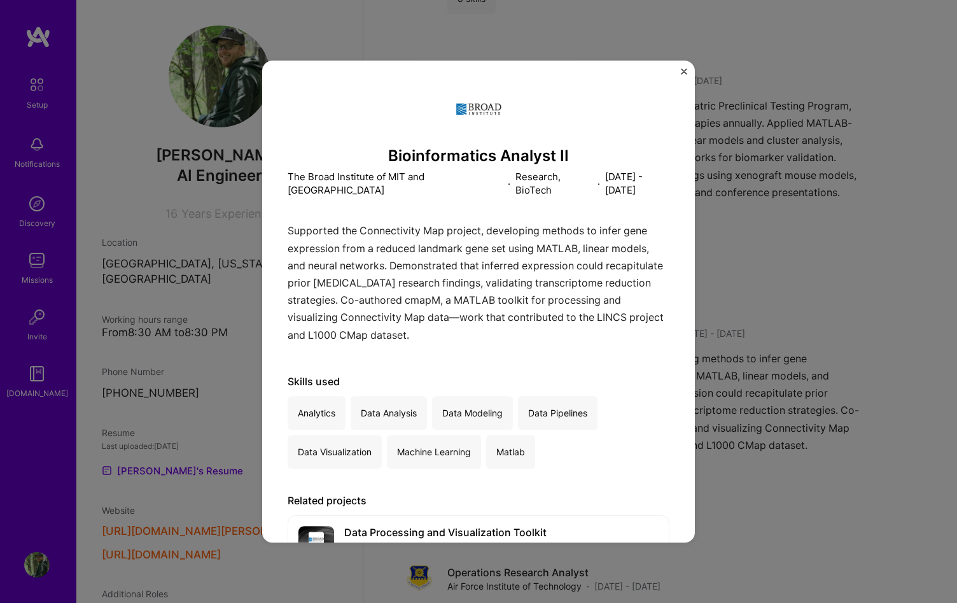
click at [735, 372] on div "Bioinformatics Analyst II The Broad Institute of MIT and [GEOGRAPHIC_DATA] · Re…" at bounding box center [478, 301] width 957 height 603
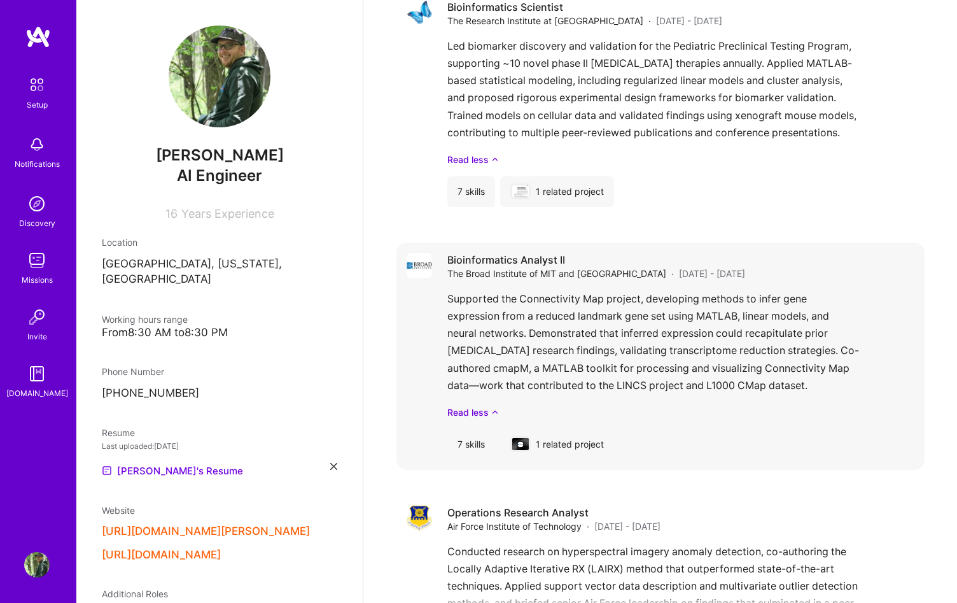
scroll to position [2840, 0]
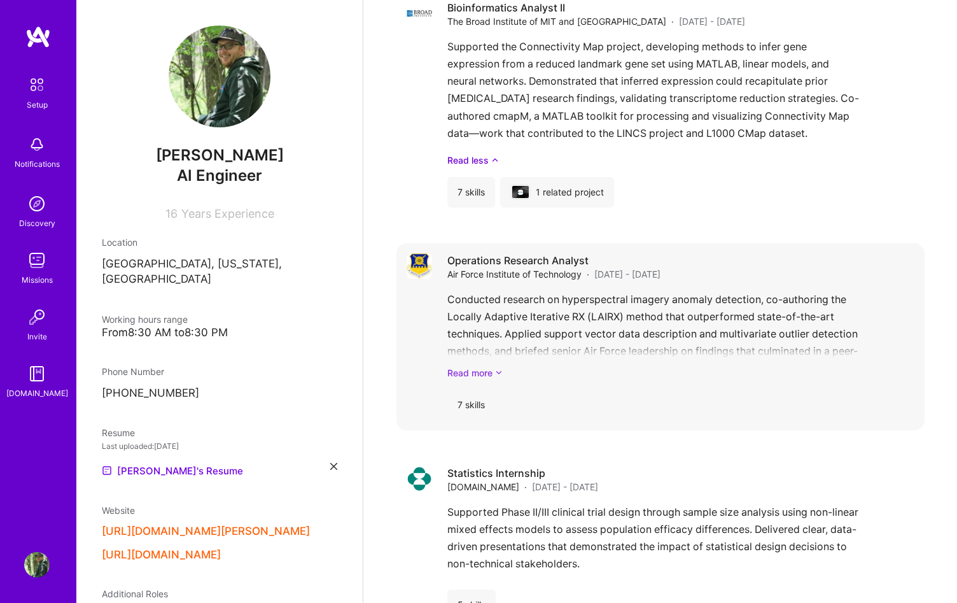
click at [491, 366] on link "Read more" at bounding box center [680, 372] width 467 height 13
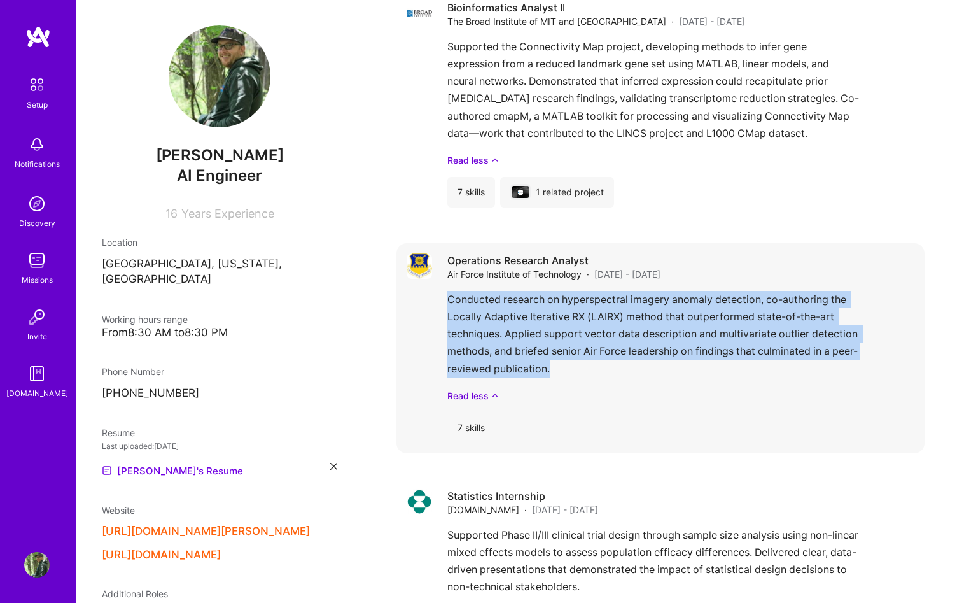
drag, startPoint x: 658, startPoint y: 368, endPoint x: 447, endPoint y: 306, distance: 220.3
click at [447, 306] on div "Conducted research on hyperspectral imagery anomaly detection, co-authoring the…" at bounding box center [680, 346] width 467 height 111
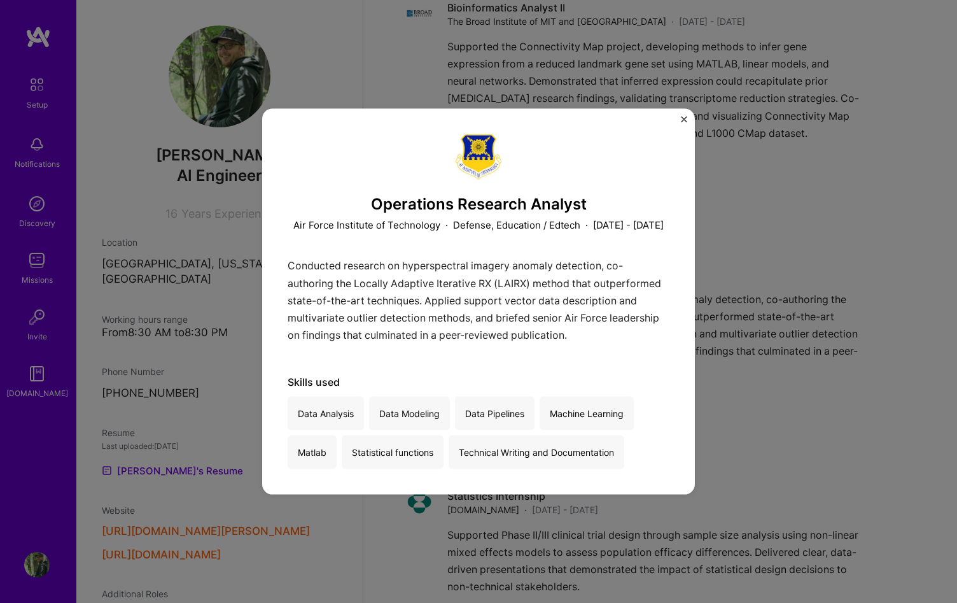
click at [718, 234] on div "Operations Research Analyst Air Force Institute of Technology · Defense, Educat…" at bounding box center [478, 301] width 957 height 603
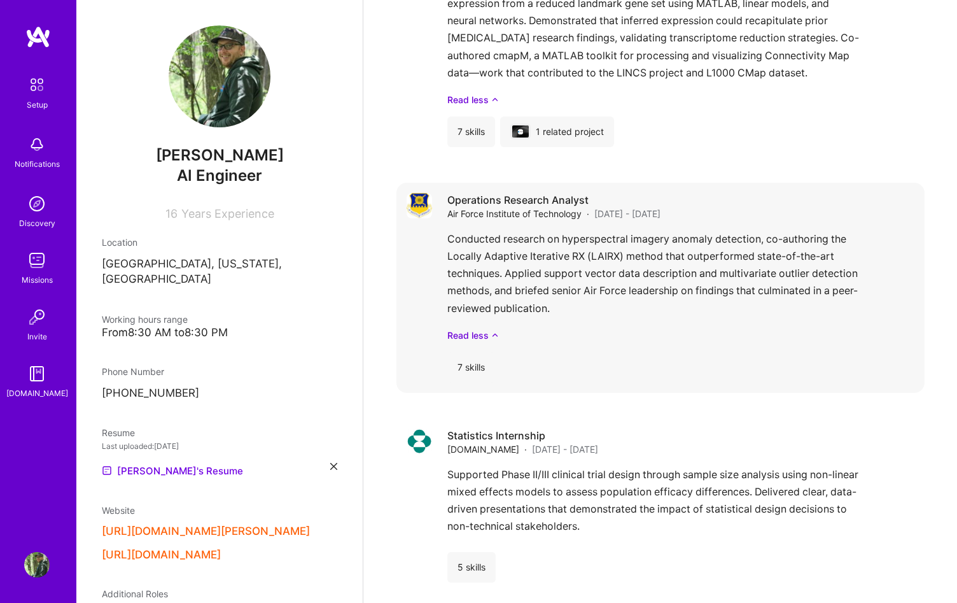
scroll to position [3133, 0]
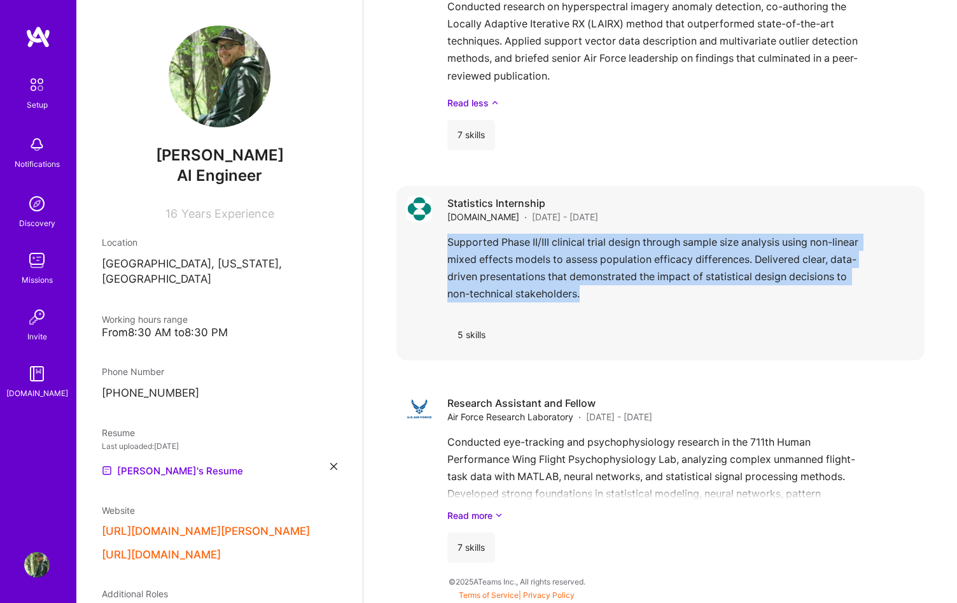
drag, startPoint x: 661, startPoint y: 291, endPoint x: 439, endPoint y: 243, distance: 226.7
click at [439, 243] on div "Statistics Internship [DOMAIN_NAME] · [DATE] - [DATE] Supported Phase II/III cl…" at bounding box center [660, 273] width 528 height 174
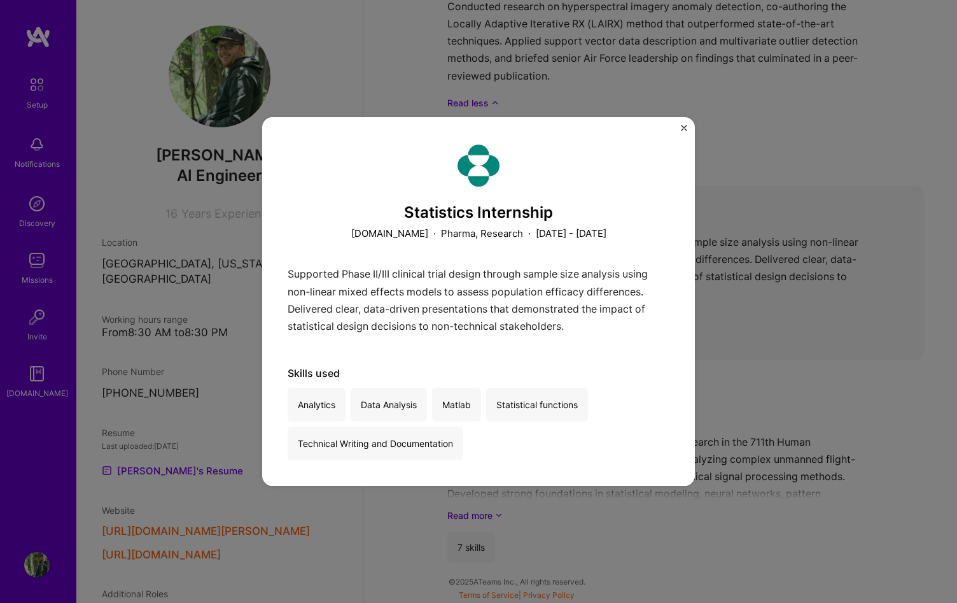
drag, startPoint x: 761, startPoint y: 312, endPoint x: 734, endPoint y: 350, distance: 46.6
click at [760, 312] on div "Statistics Internship [DOMAIN_NAME] · Pharma, Research · [DATE] - [DATE] Suppor…" at bounding box center [478, 301] width 957 height 603
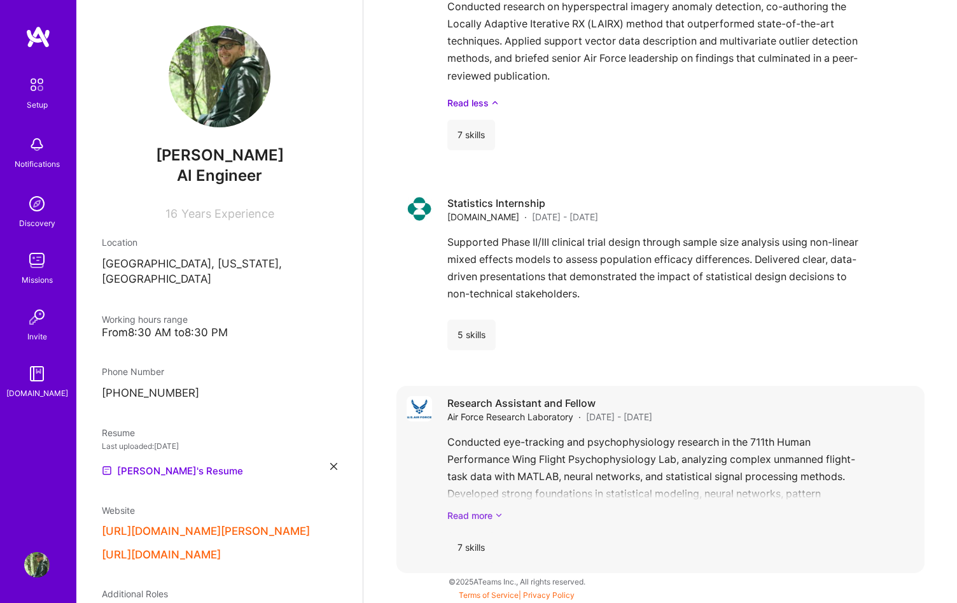
click at [498, 513] on icon at bounding box center [499, 515] width 8 height 13
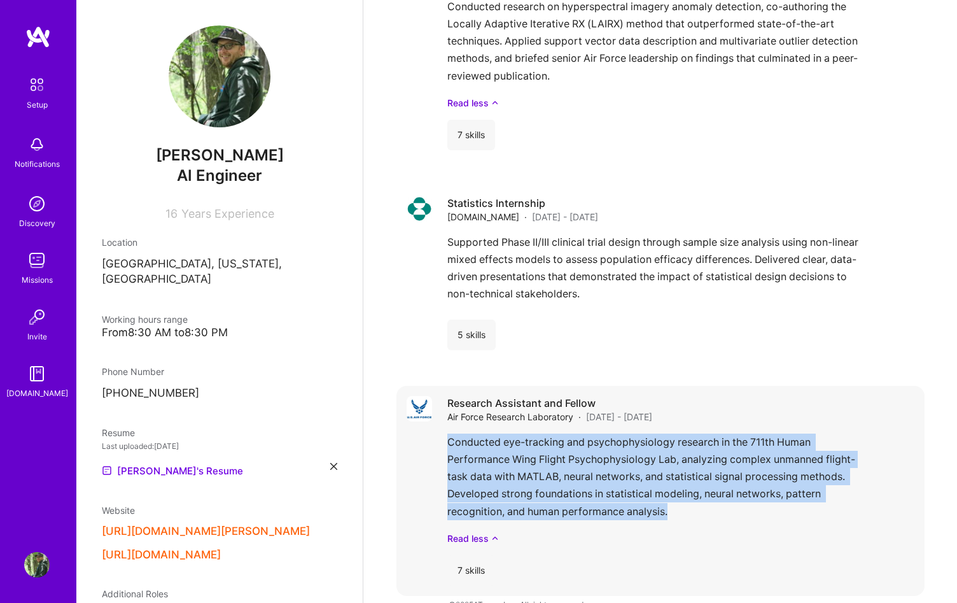
drag, startPoint x: 694, startPoint y: 518, endPoint x: 445, endPoint y: 442, distance: 260.7
click at [445, 442] on div "Research Assistant and Fellow Air Force Research Laboratory · [DATE] - [DATE] C…" at bounding box center [660, 491] width 528 height 210
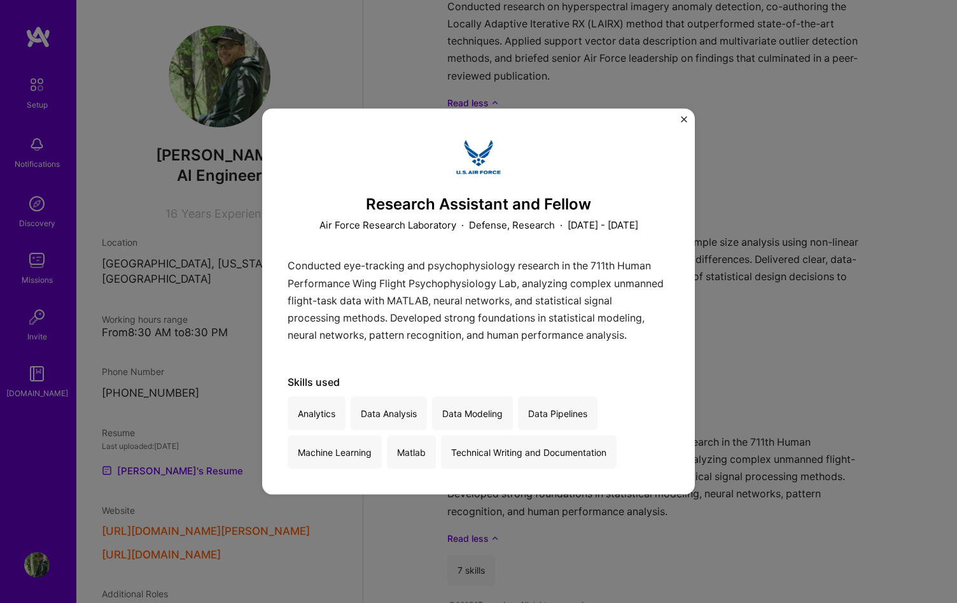
click at [770, 357] on div "Research Assistant and Fellow Air Force Research Laboratory · Defense, Research…" at bounding box center [478, 301] width 957 height 603
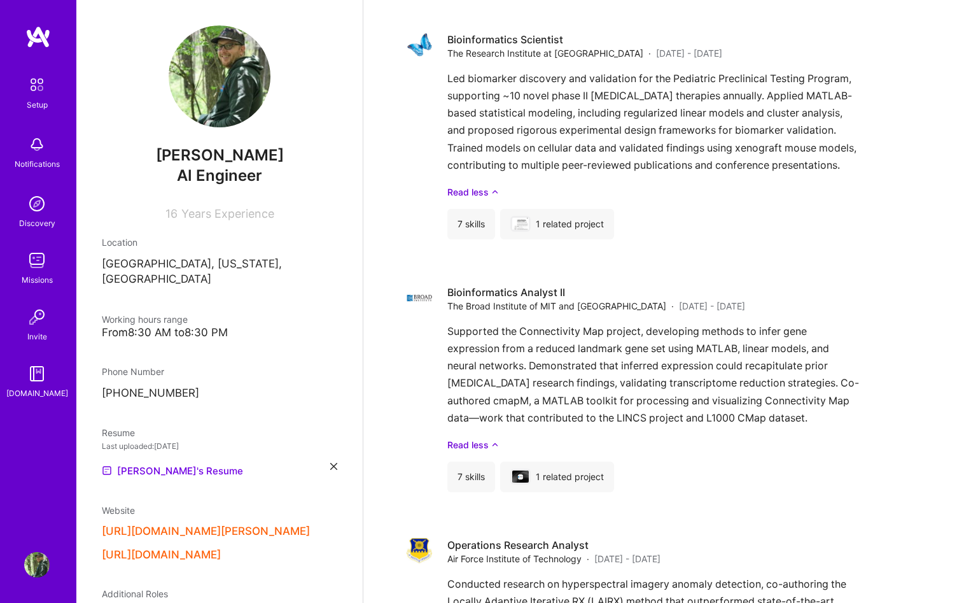
scroll to position [2193, 0]
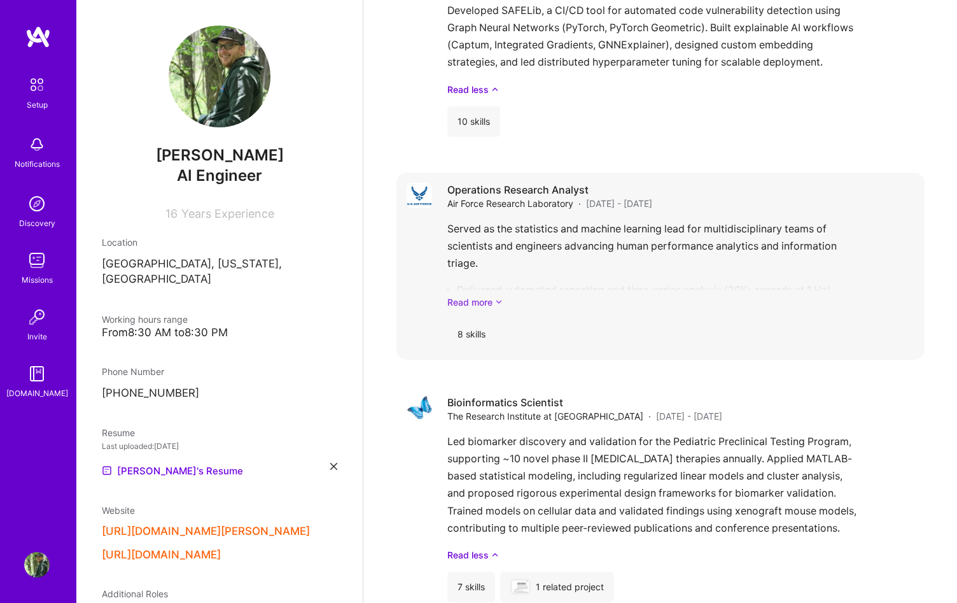
click at [495, 296] on icon at bounding box center [499, 301] width 8 height 13
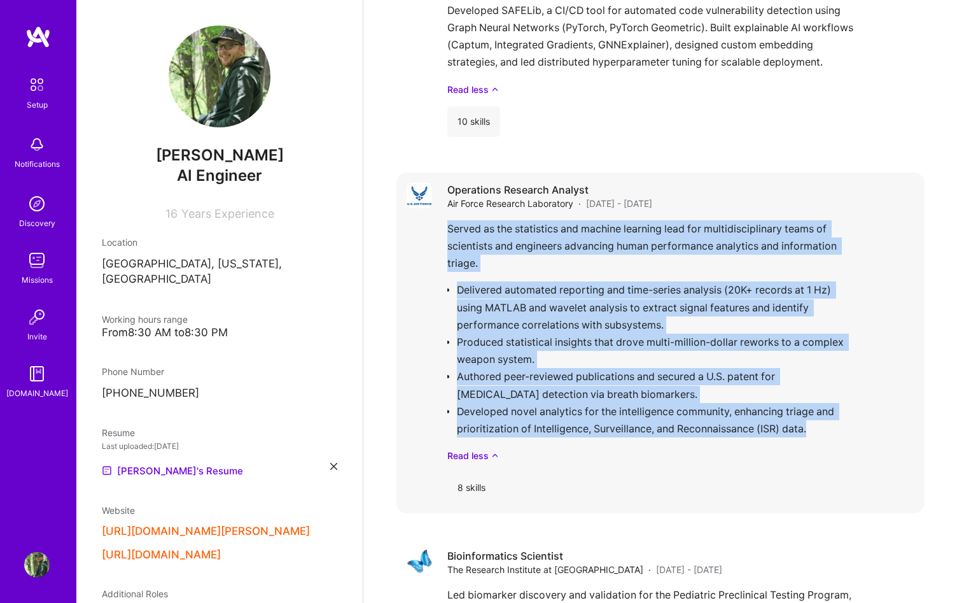
drag, startPoint x: 825, startPoint y: 428, endPoint x: 446, endPoint y: 232, distance: 427.0
click at [446, 232] on div "Operations Research Analyst Air Force Research Laboratory · [DATE] - [DATE] Ser…" at bounding box center [660, 342] width 528 height 340
